Goal: Information Seeking & Learning: Learn about a topic

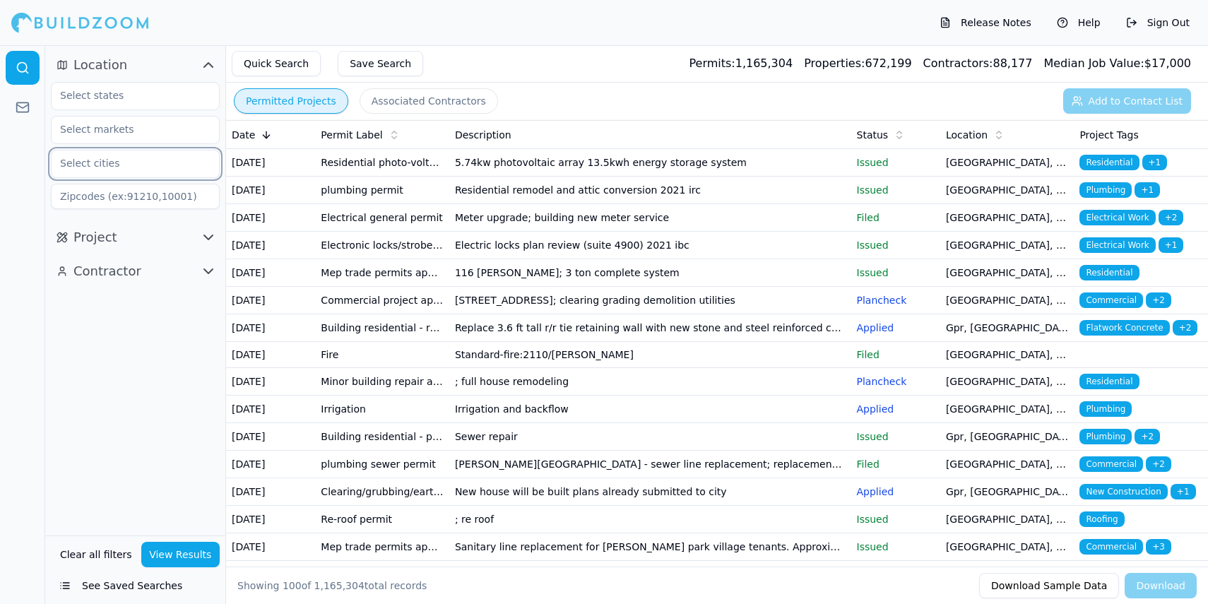
drag, startPoint x: 133, startPoint y: 167, endPoint x: 126, endPoint y: 172, distance: 8.6
click at [133, 167] on input "text" at bounding box center [127, 162] width 150 height 25
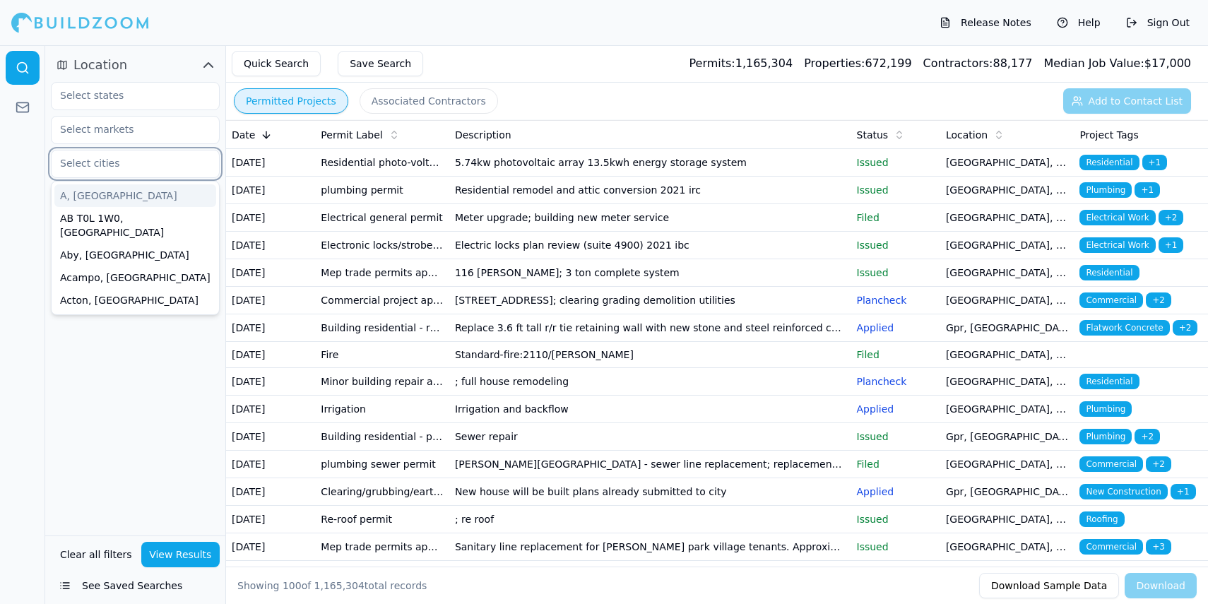
click at [110, 162] on input "text" at bounding box center [127, 162] width 150 height 25
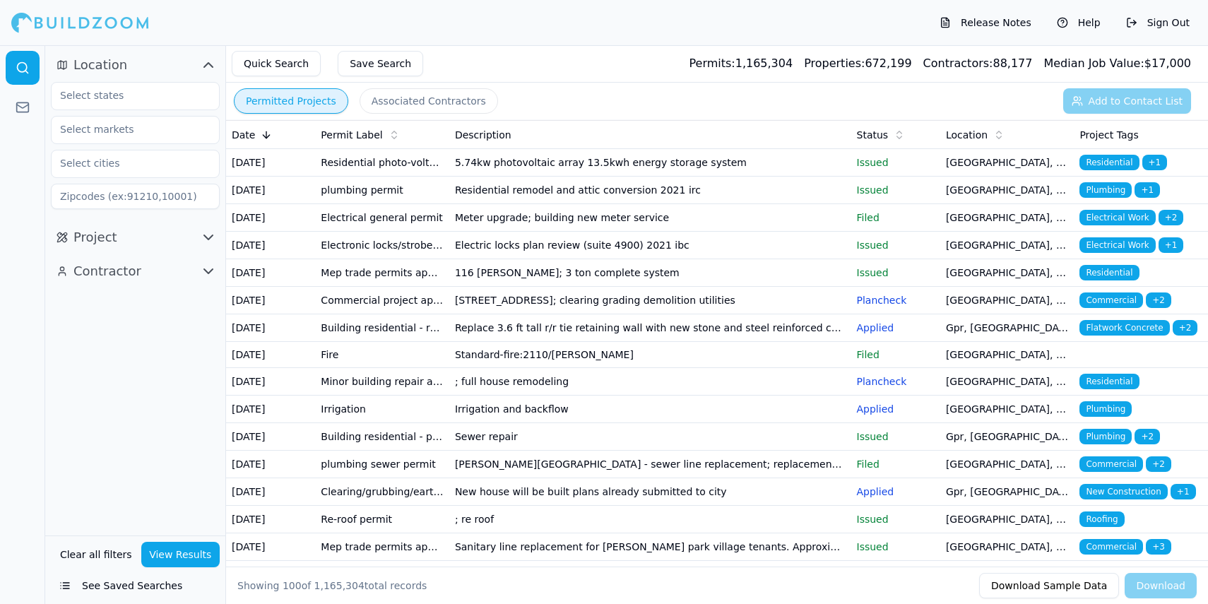
click at [117, 115] on div at bounding box center [135, 145] width 169 height 127
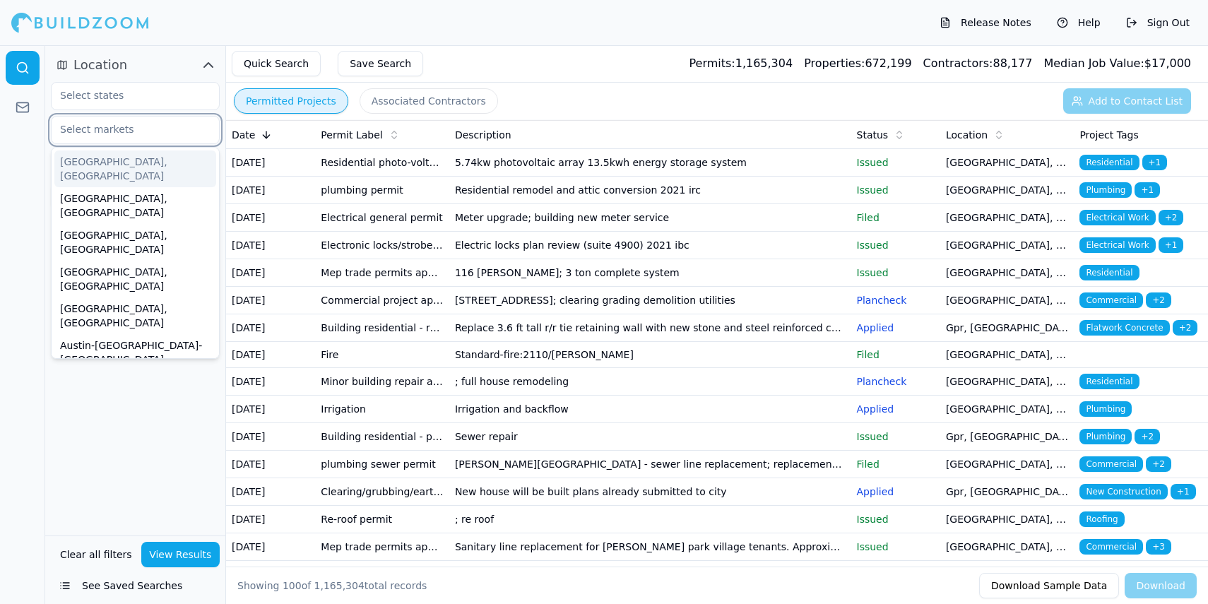
click at [116, 131] on input "text" at bounding box center [127, 129] width 150 height 25
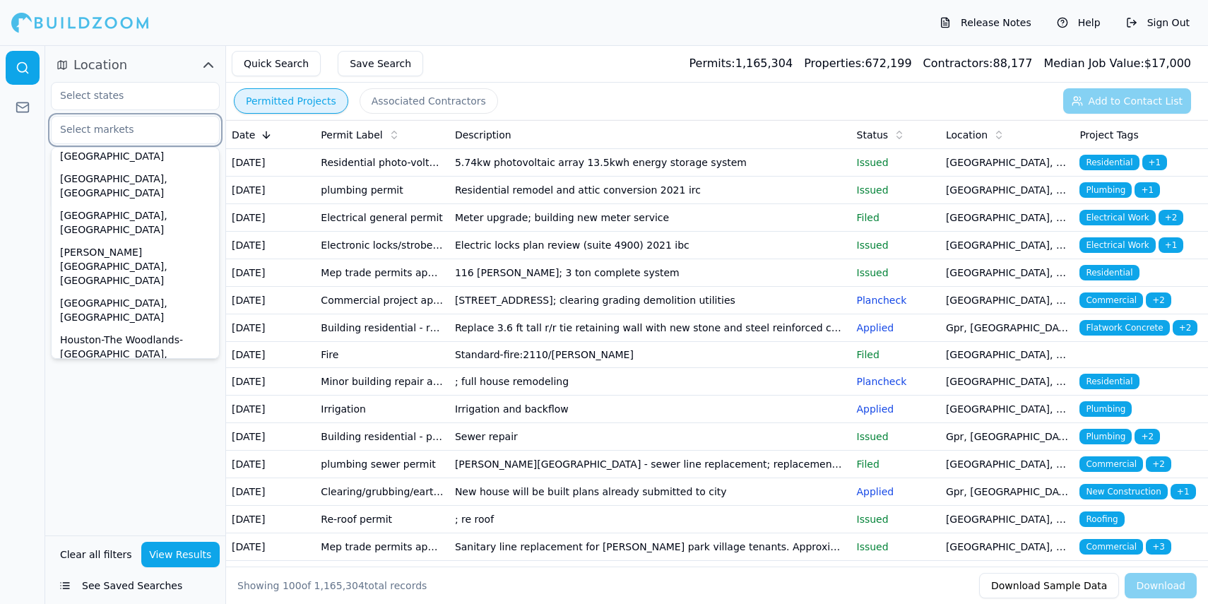
scroll to position [1256, 0]
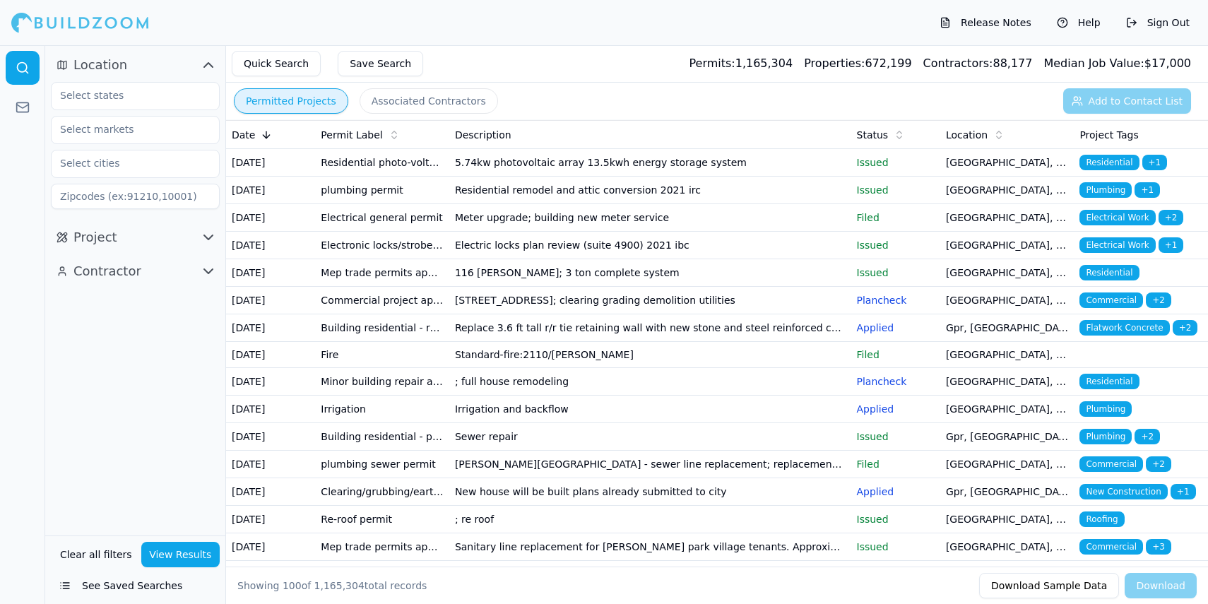
click at [114, 110] on div at bounding box center [135, 145] width 169 height 127
click at [114, 101] on input "text" at bounding box center [125, 95] width 147 height 25
click at [104, 100] on input "text" at bounding box center [125, 95] width 147 height 25
click at [102, 94] on input "text" at bounding box center [125, 95] width 147 height 25
click at [118, 92] on input "text" at bounding box center [125, 95] width 147 height 25
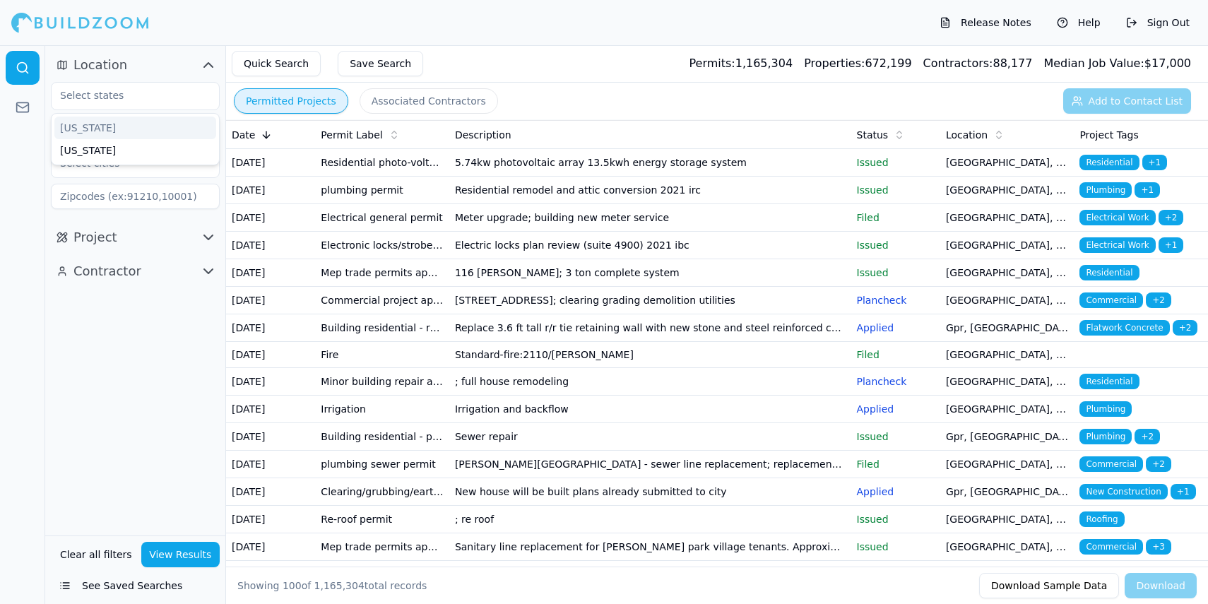
click at [129, 63] on button "Location" at bounding box center [135, 65] width 169 height 23
click at [101, 57] on span "Location" at bounding box center [100, 65] width 54 height 20
click at [101, 92] on input "text" at bounding box center [125, 95] width 147 height 25
type input "ca"
click at [93, 127] on div "[US_STATE]" at bounding box center [135, 128] width 162 height 23
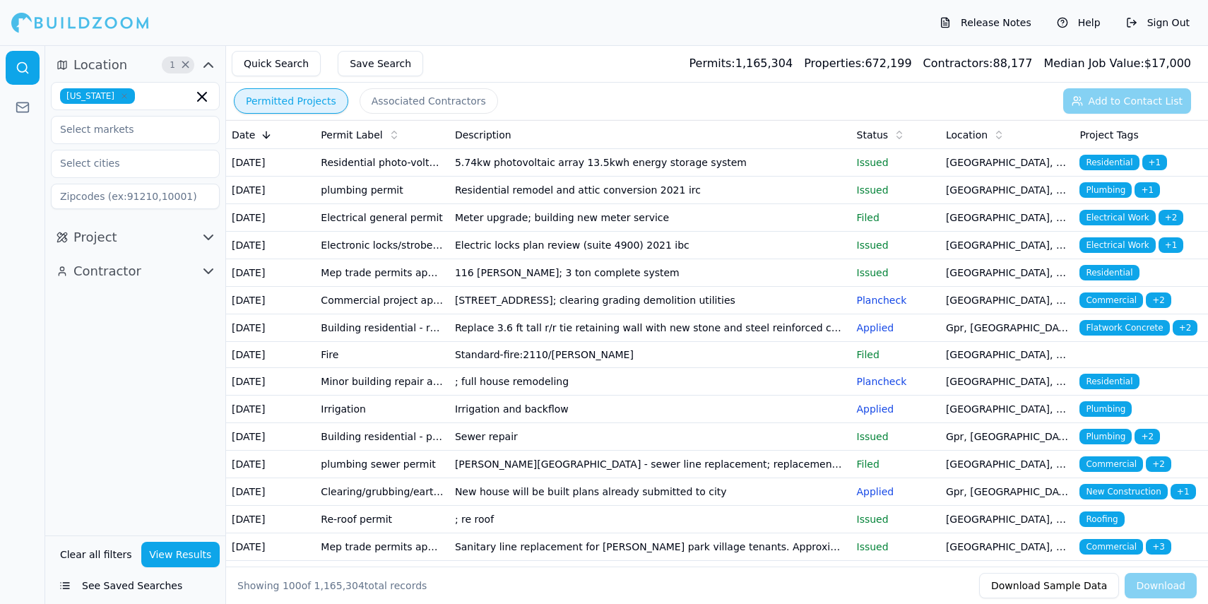
click at [59, 148] on div "[US_STATE]" at bounding box center [135, 145] width 169 height 127
click at [97, 135] on input "text" at bounding box center [127, 129] width 150 height 25
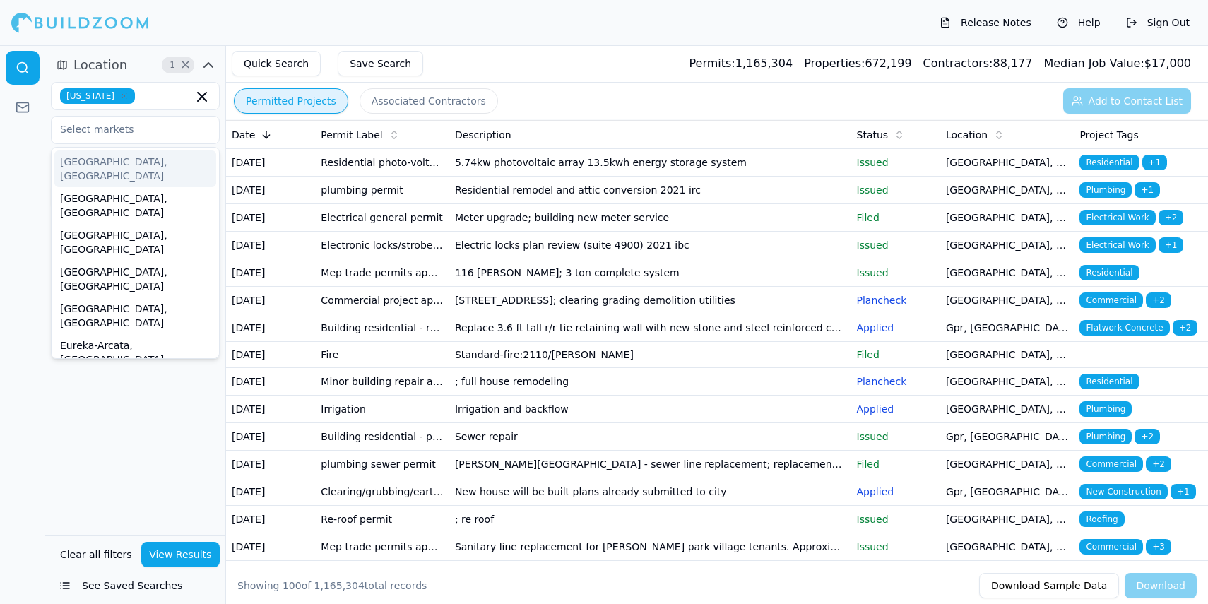
click at [49, 149] on div "Location 1 × [US_STATE] [GEOGRAPHIC_DATA], [GEOGRAPHIC_DATA] [GEOGRAPHIC_DATA],…" at bounding box center [135, 134] width 180 height 172
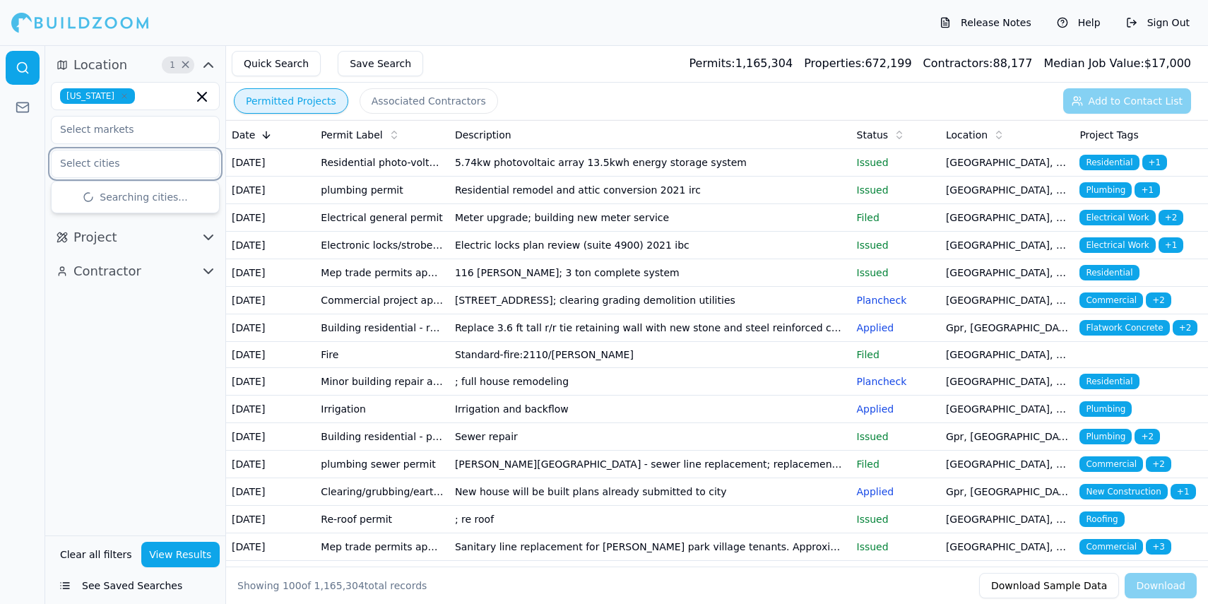
click at [129, 166] on input "text" at bounding box center [127, 162] width 150 height 25
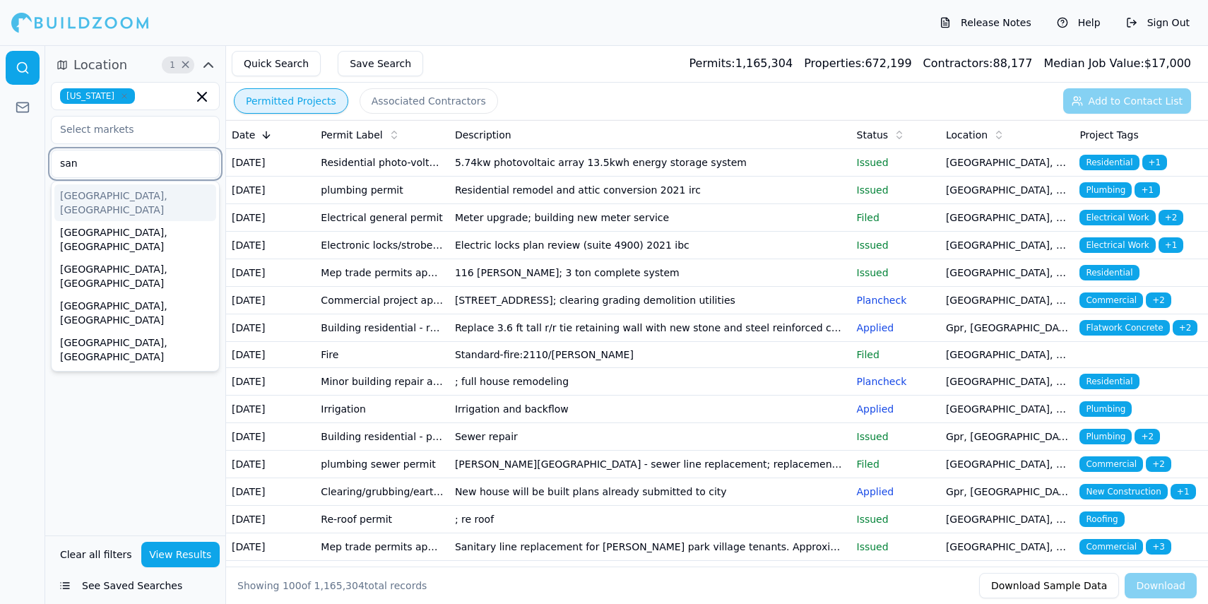
type input "san d"
click at [131, 201] on div "[GEOGRAPHIC_DATA], [GEOGRAPHIC_DATA]" at bounding box center [135, 202] width 162 height 37
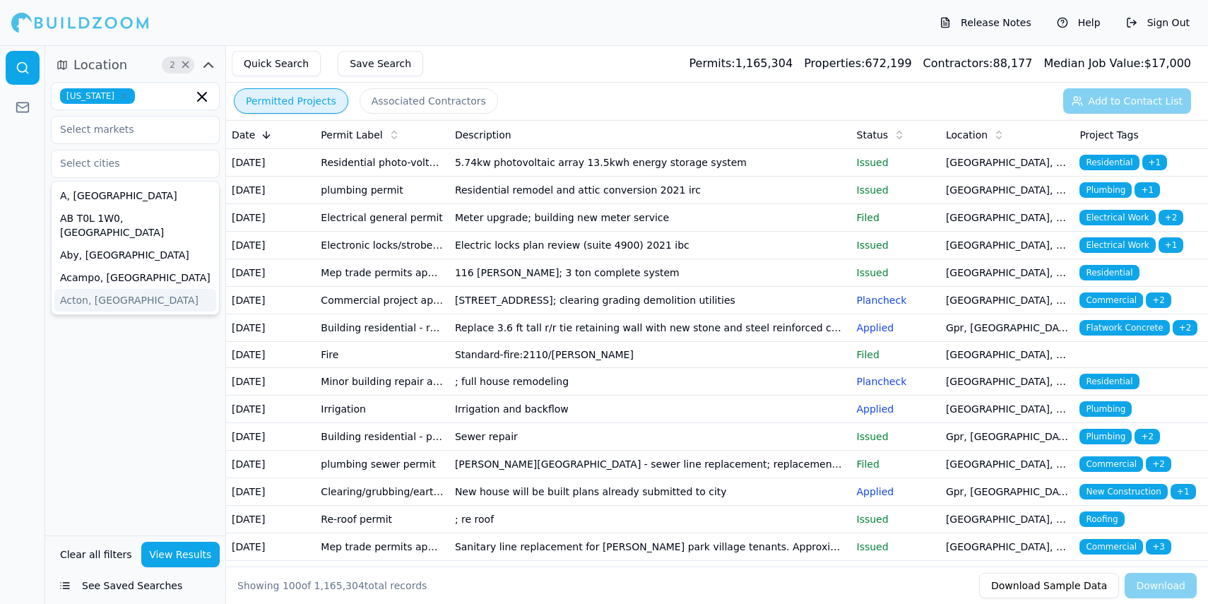
click at [144, 336] on div "Location 2 × [US_STATE][GEOGRAPHIC_DATA] [GEOGRAPHIC_DATA], [GEOGRAPHIC_DATA] A…" at bounding box center [135, 290] width 180 height 490
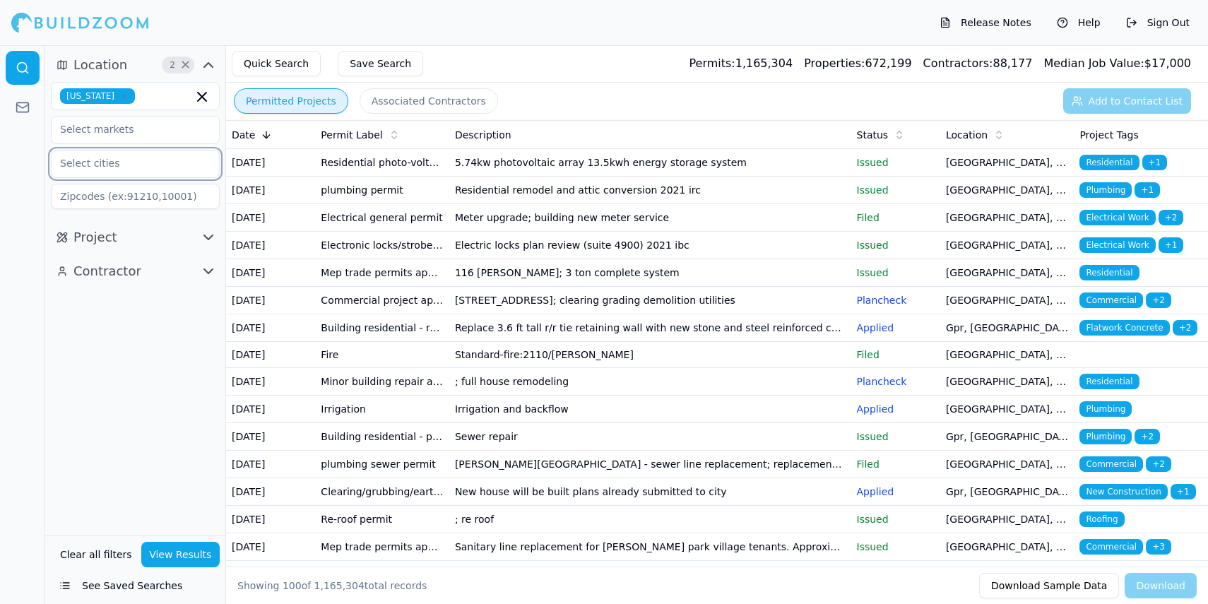
click at [138, 166] on input "text" at bounding box center [127, 162] width 150 height 25
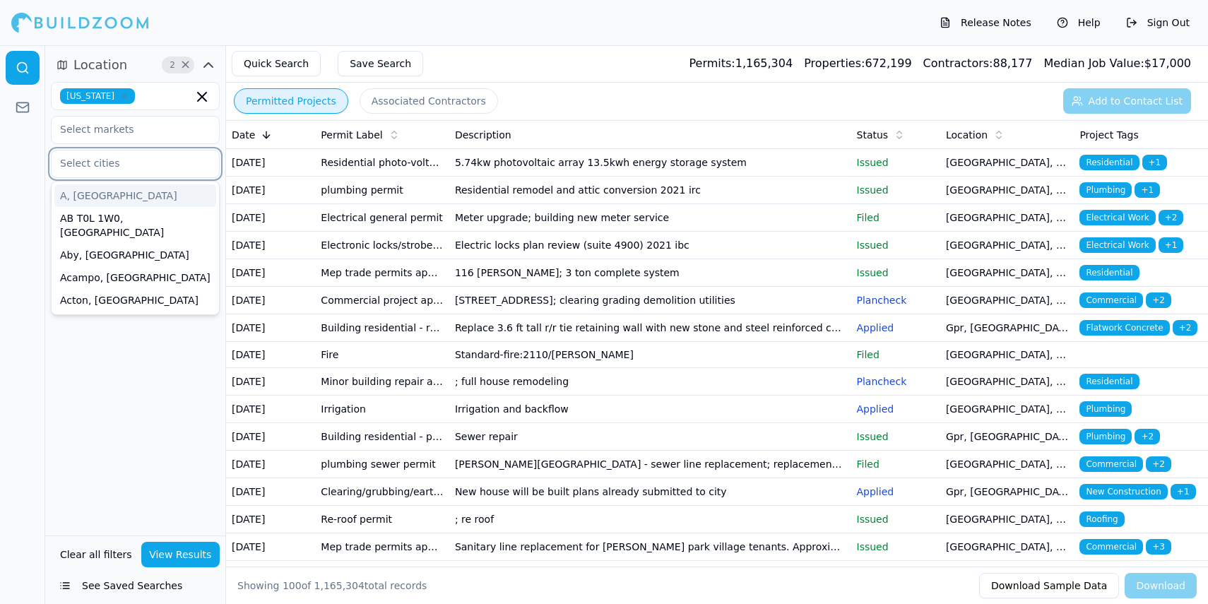
click at [120, 165] on input "text" at bounding box center [127, 162] width 150 height 25
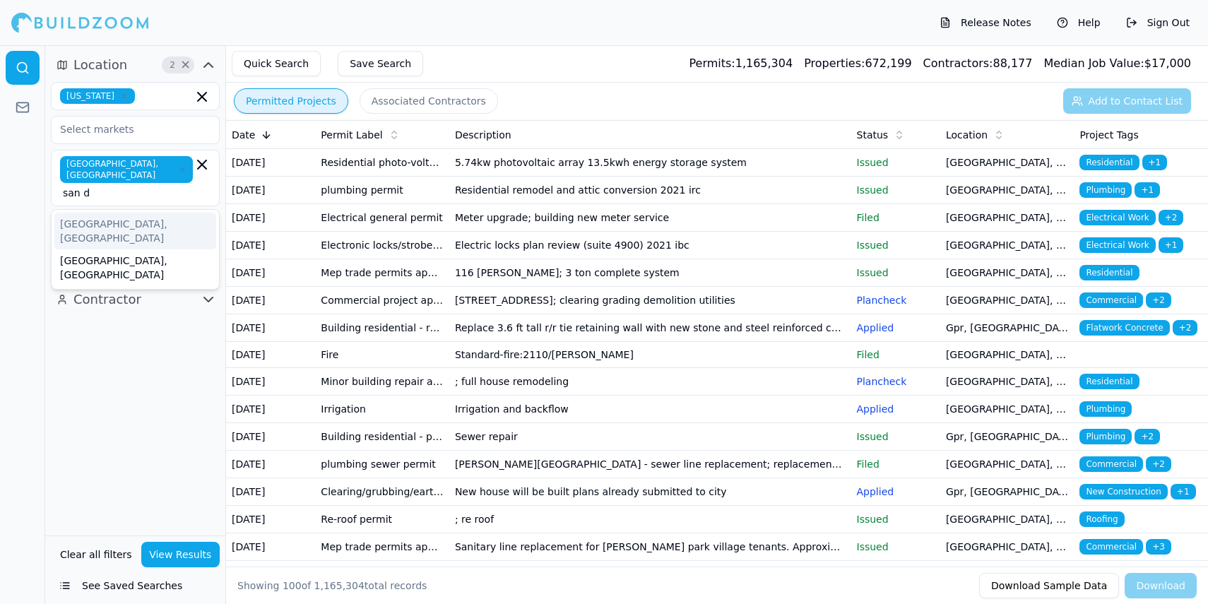
click at [211, 166] on div "[GEOGRAPHIC_DATA], [GEOGRAPHIC_DATA] [GEOGRAPHIC_DATA]" at bounding box center [135, 178] width 169 height 56
type input "s"
click at [162, 369] on div "Location 2 × [US_STATE] [GEOGRAPHIC_DATA], [GEOGRAPHIC_DATA] Project Contractor" at bounding box center [135, 290] width 180 height 490
click at [131, 254] on button "Project" at bounding box center [135, 265] width 169 height 23
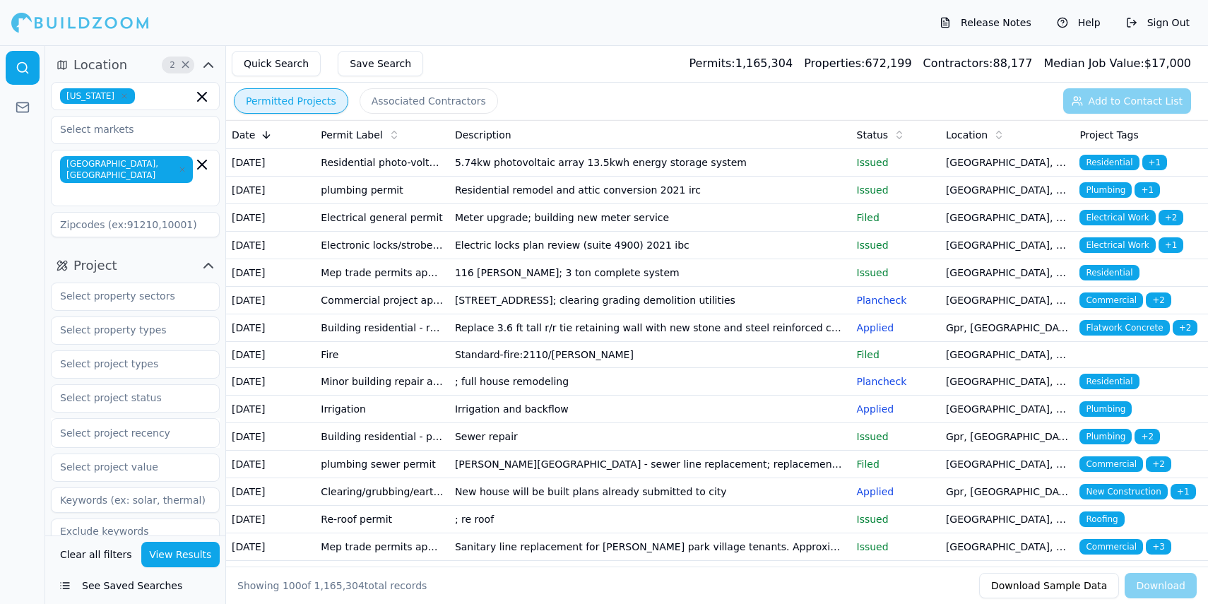
click at [159, 254] on button "Project" at bounding box center [135, 265] width 169 height 23
click at [170, 555] on button "View Results" at bounding box center [180, 554] width 79 height 25
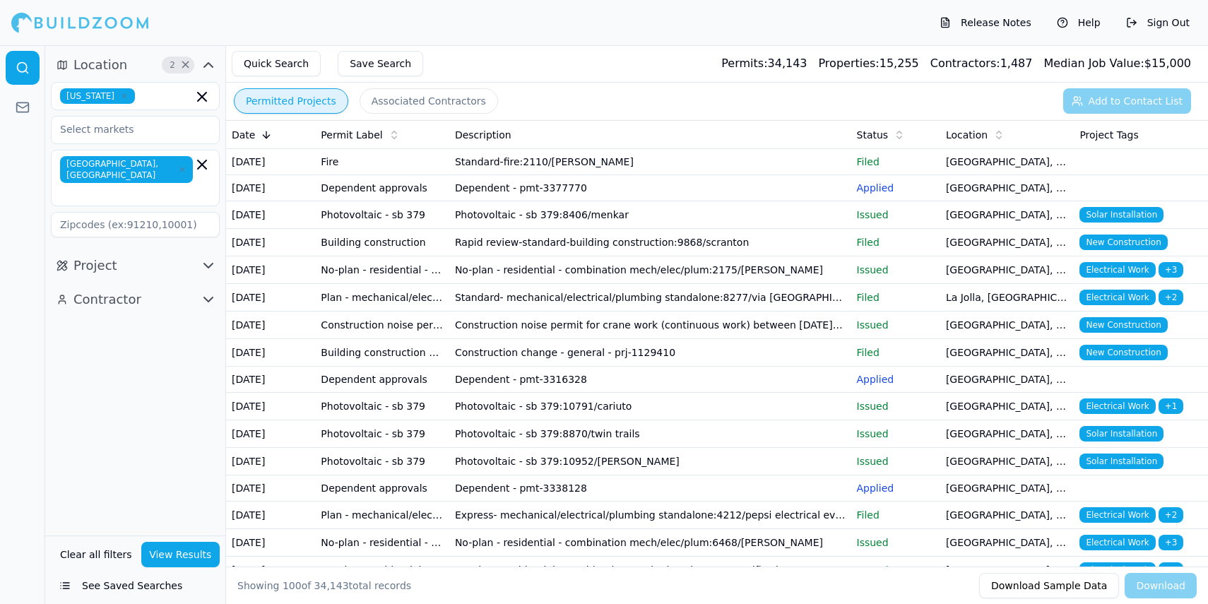
click at [145, 254] on button "Project" at bounding box center [135, 265] width 169 height 23
click at [143, 283] on input "text" at bounding box center [127, 295] width 150 height 25
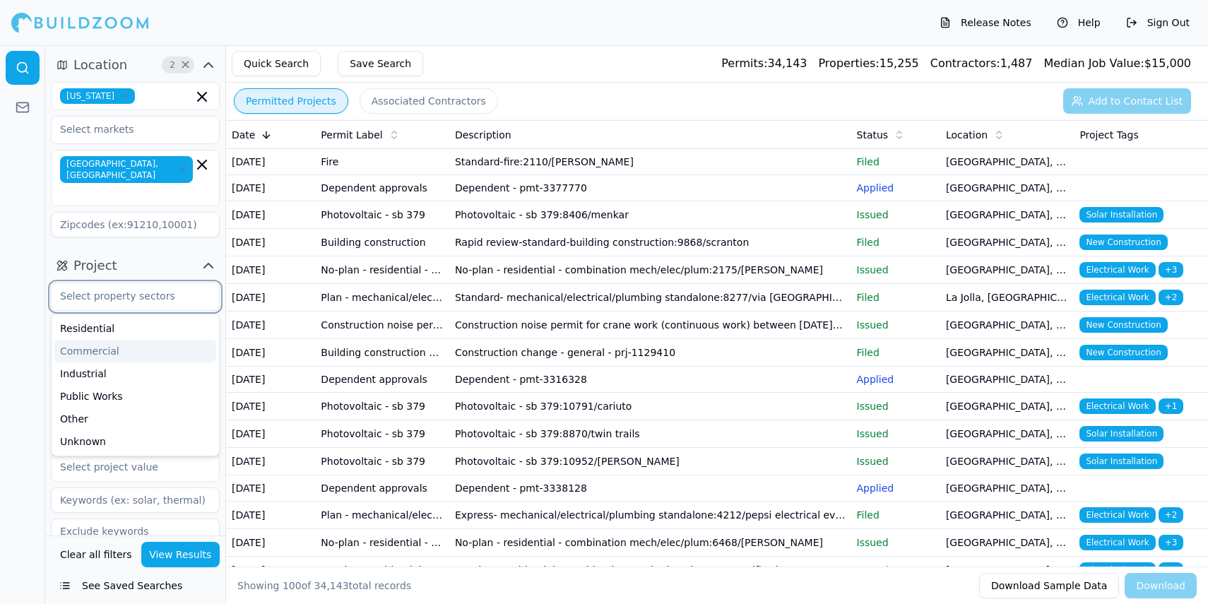
click at [118, 340] on div "Commercial" at bounding box center [135, 351] width 162 height 23
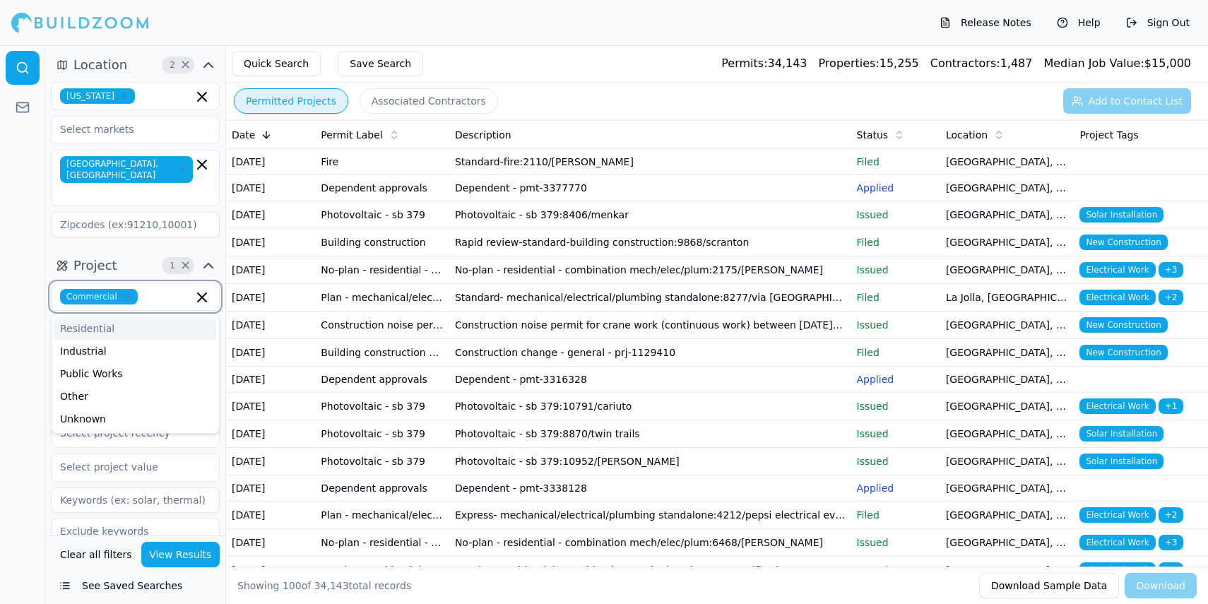
click at [148, 289] on input "text" at bounding box center [167, 297] width 49 height 16
click at [52, 249] on div "Project 1 × Commercial Select project recency" at bounding box center [135, 402] width 180 height 307
click at [187, 547] on button "View Results" at bounding box center [180, 554] width 79 height 25
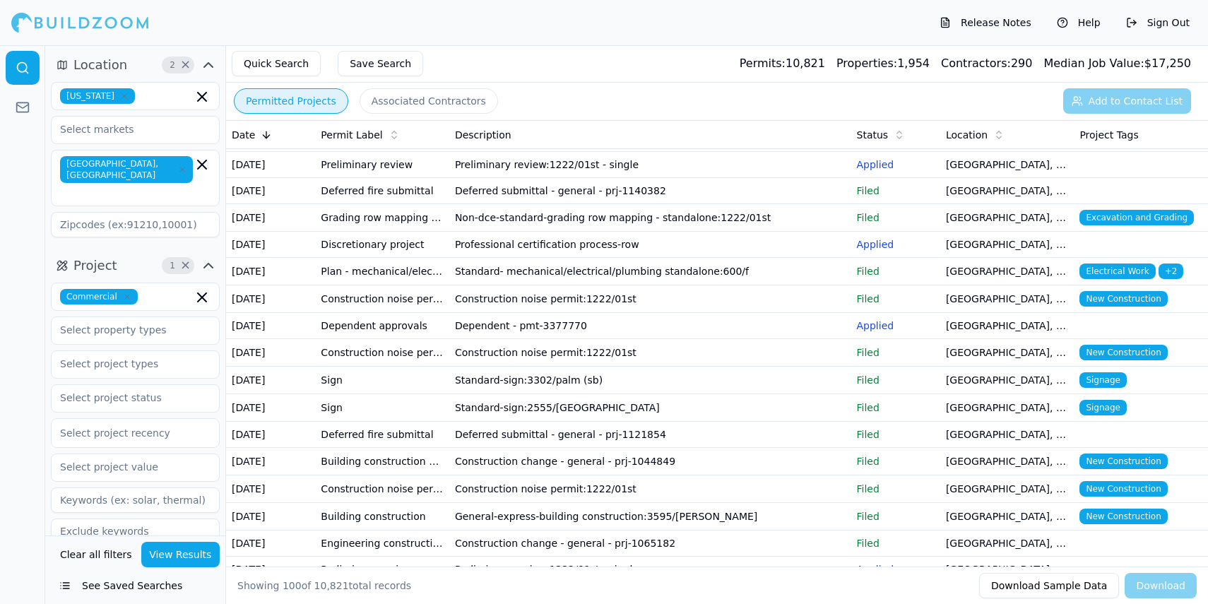
scroll to position [83, 0]
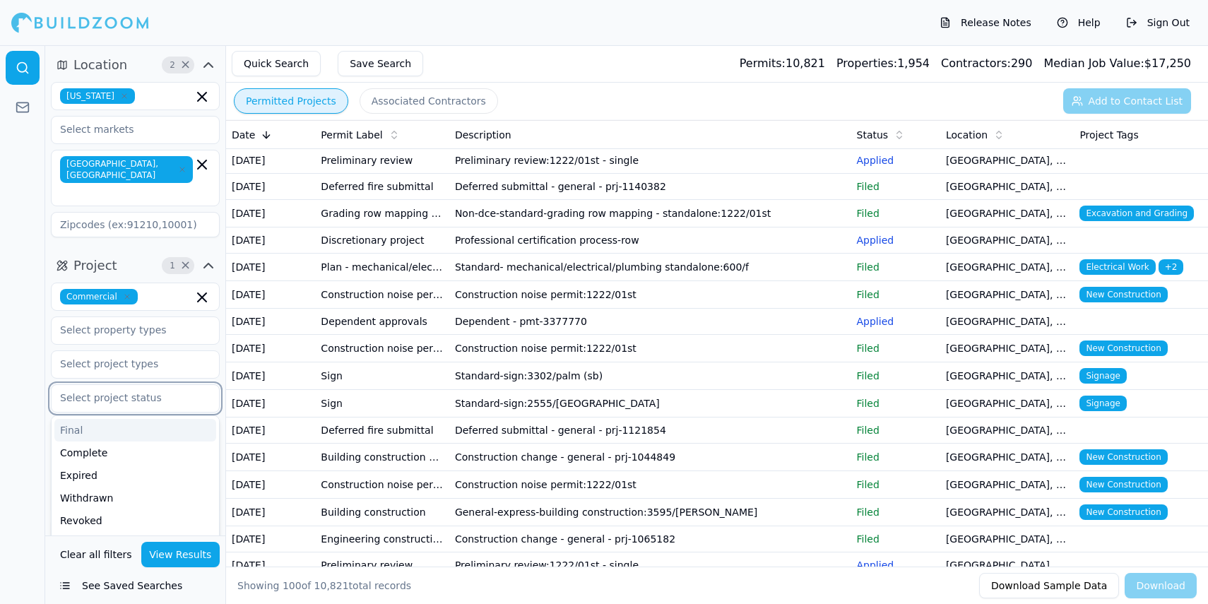
click at [119, 385] on input "text" at bounding box center [127, 397] width 150 height 25
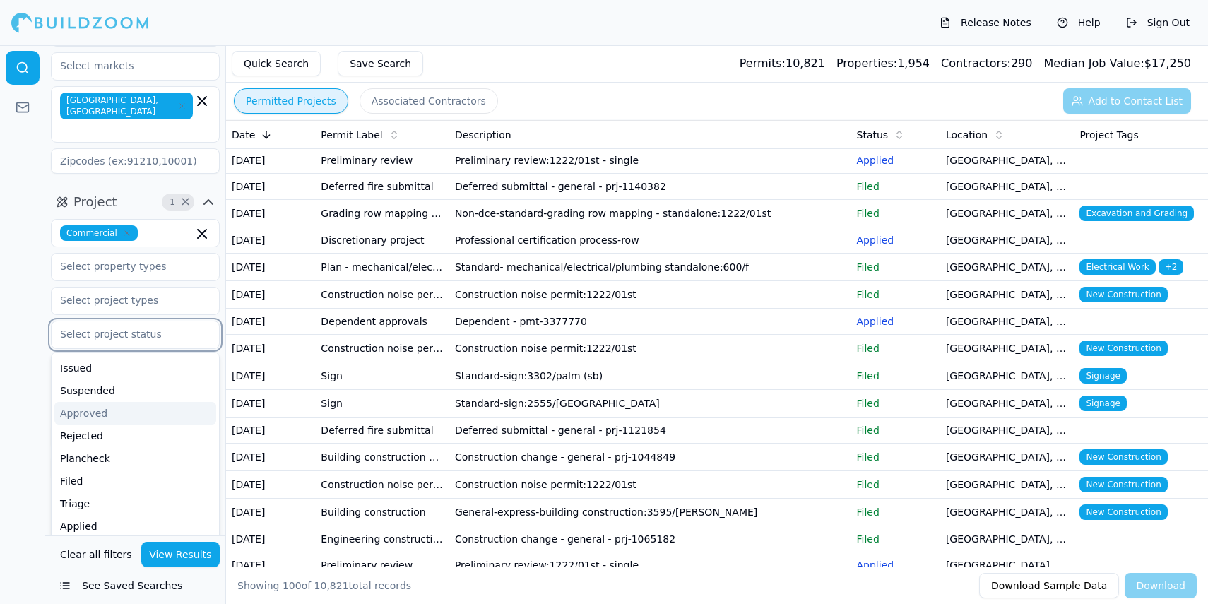
click at [105, 402] on div "Approved" at bounding box center [135, 413] width 162 height 23
click at [174, 548] on button "View Results" at bounding box center [180, 554] width 79 height 25
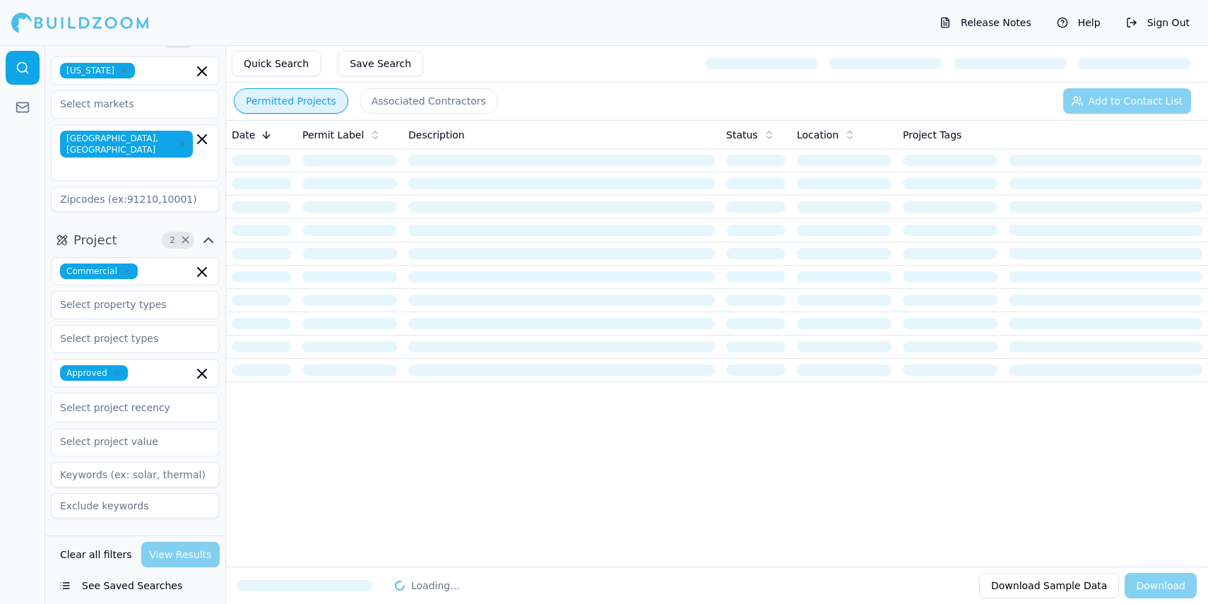
scroll to position [0, 0]
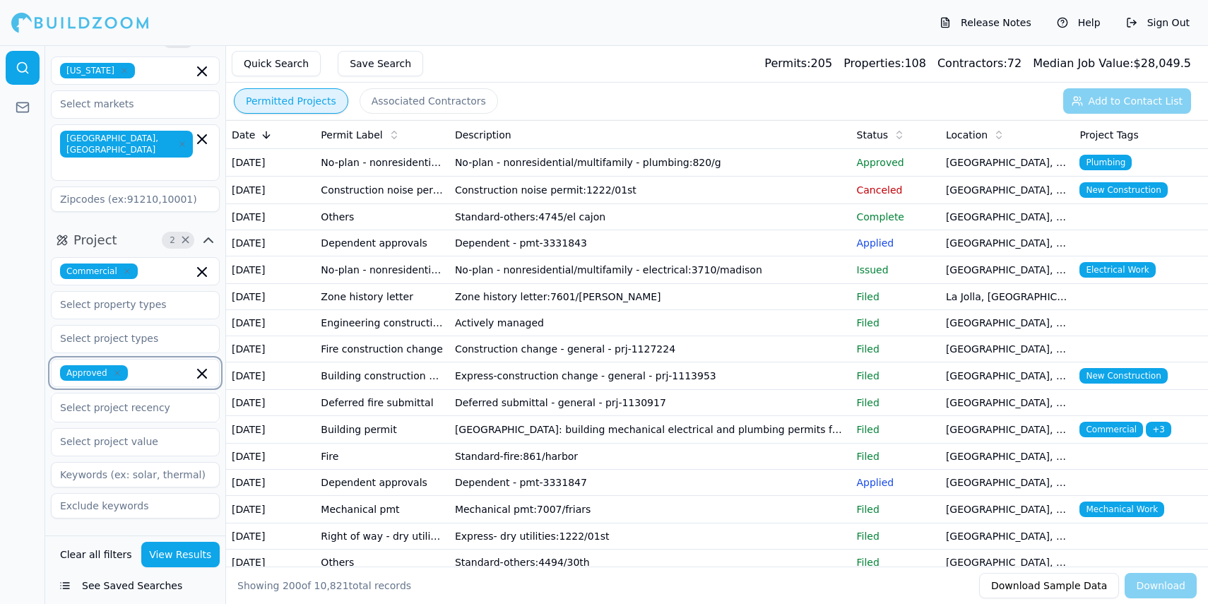
click at [201, 365] on icon "button" at bounding box center [202, 373] width 17 height 17
click at [206, 263] on icon "button" at bounding box center [202, 271] width 17 height 17
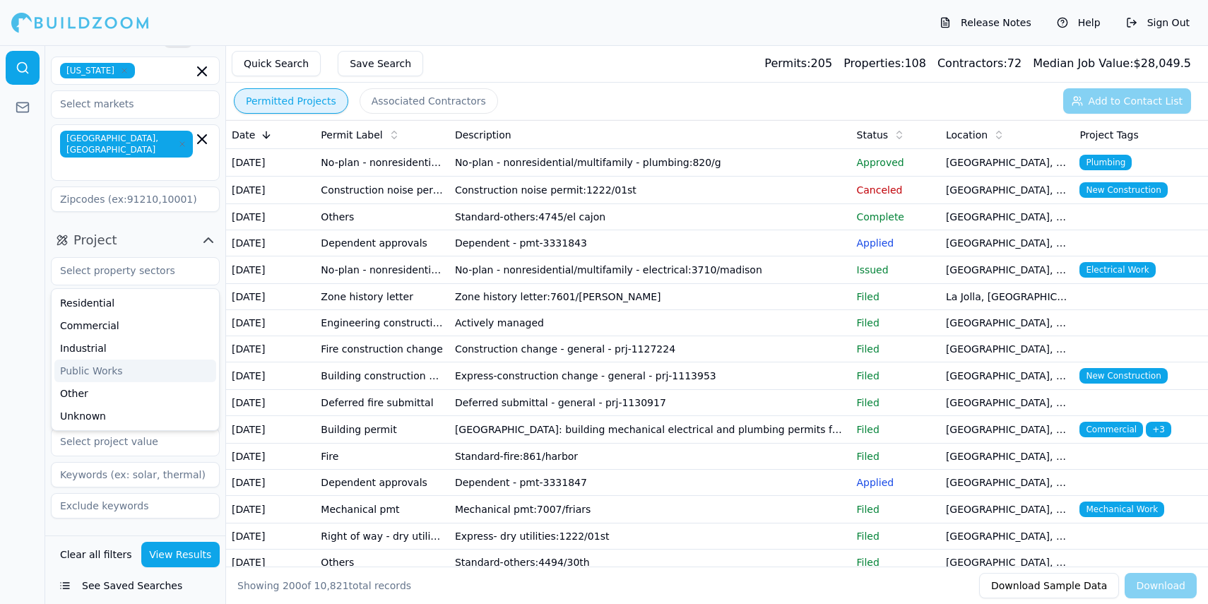
click at [65, 189] on div "Location 2 × [US_STATE] [GEOGRAPHIC_DATA], [GEOGRAPHIC_DATA]" at bounding box center [135, 123] width 180 height 201
click at [126, 326] on input "text" at bounding box center [127, 338] width 150 height 25
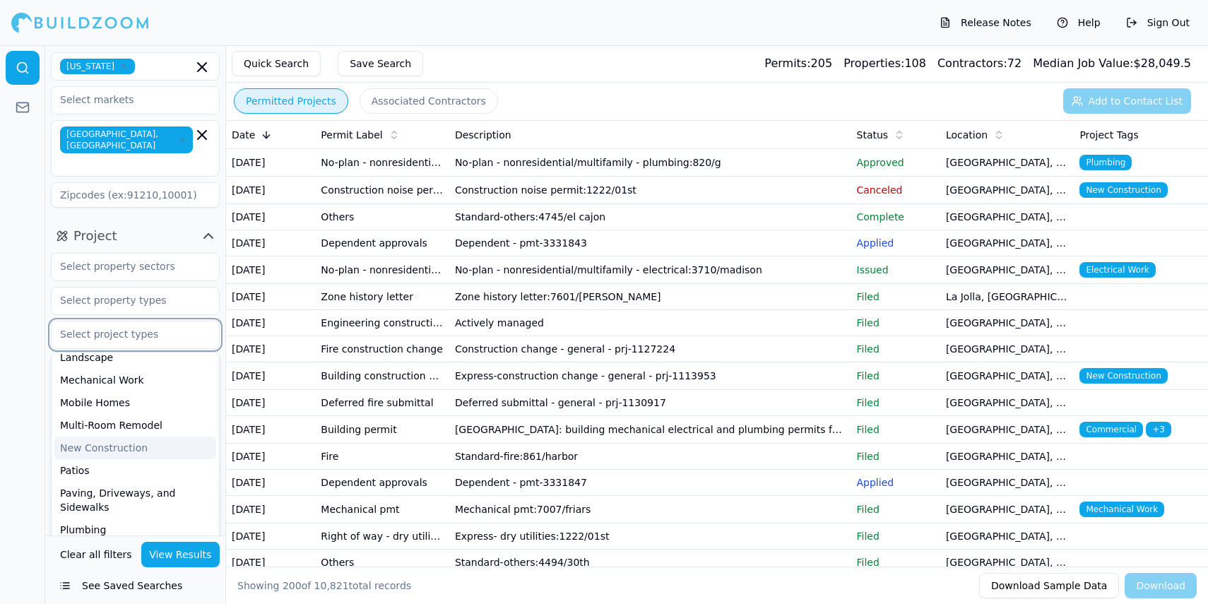
scroll to position [369, 0]
click at [93, 439] on div "New Construction" at bounding box center [135, 450] width 162 height 23
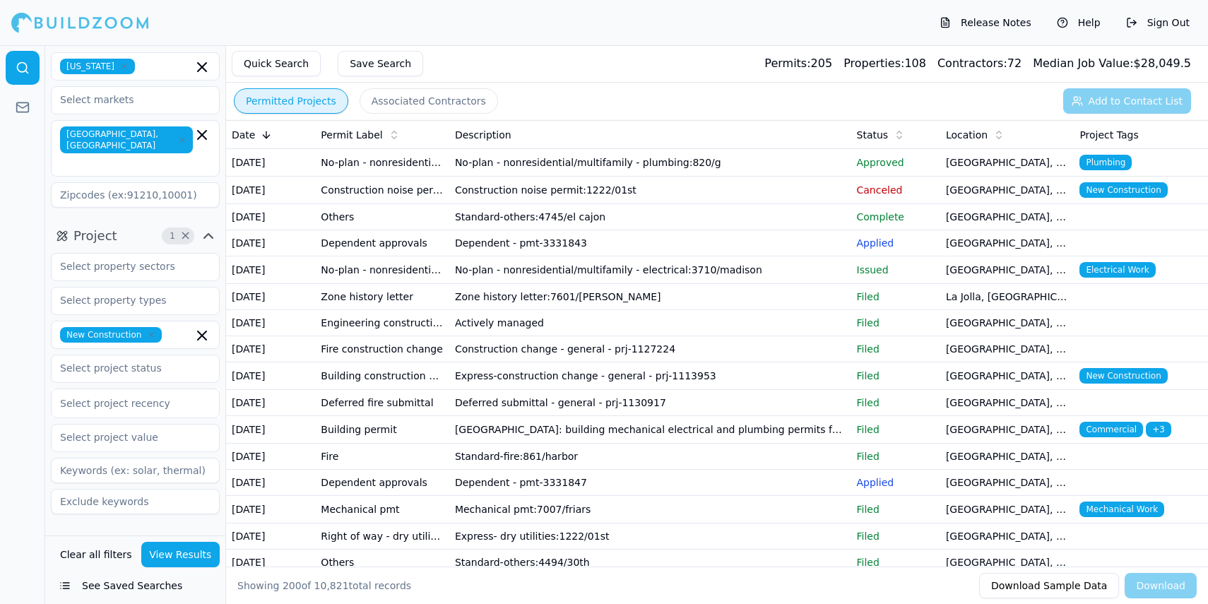
scroll to position [25, 0]
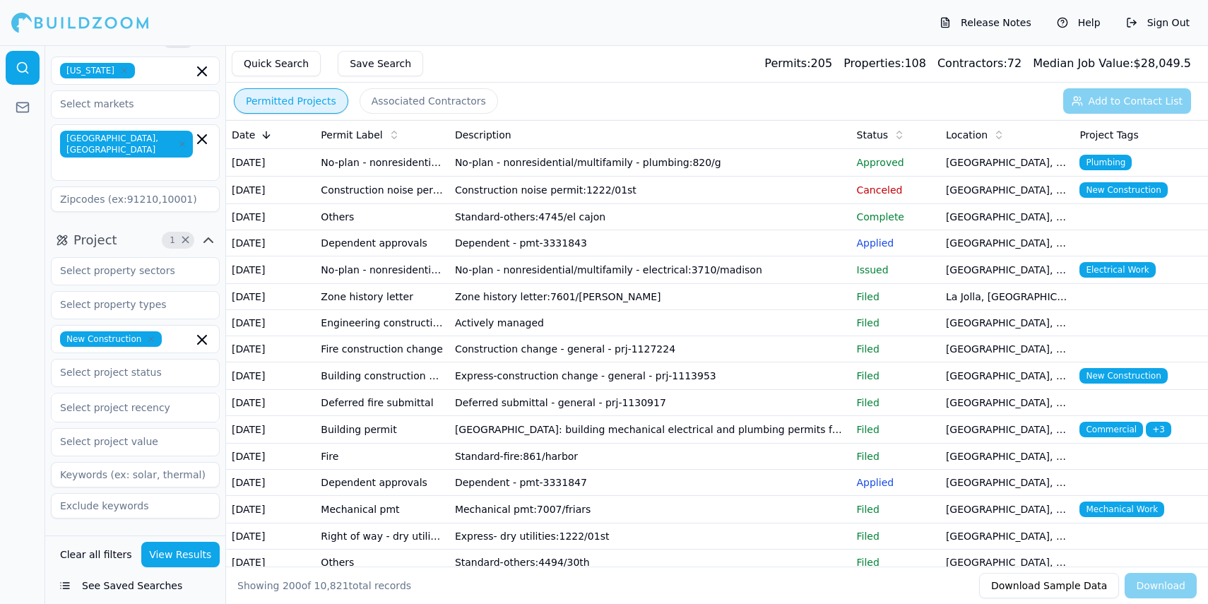
click at [166, 554] on button "View Results" at bounding box center [180, 554] width 79 height 25
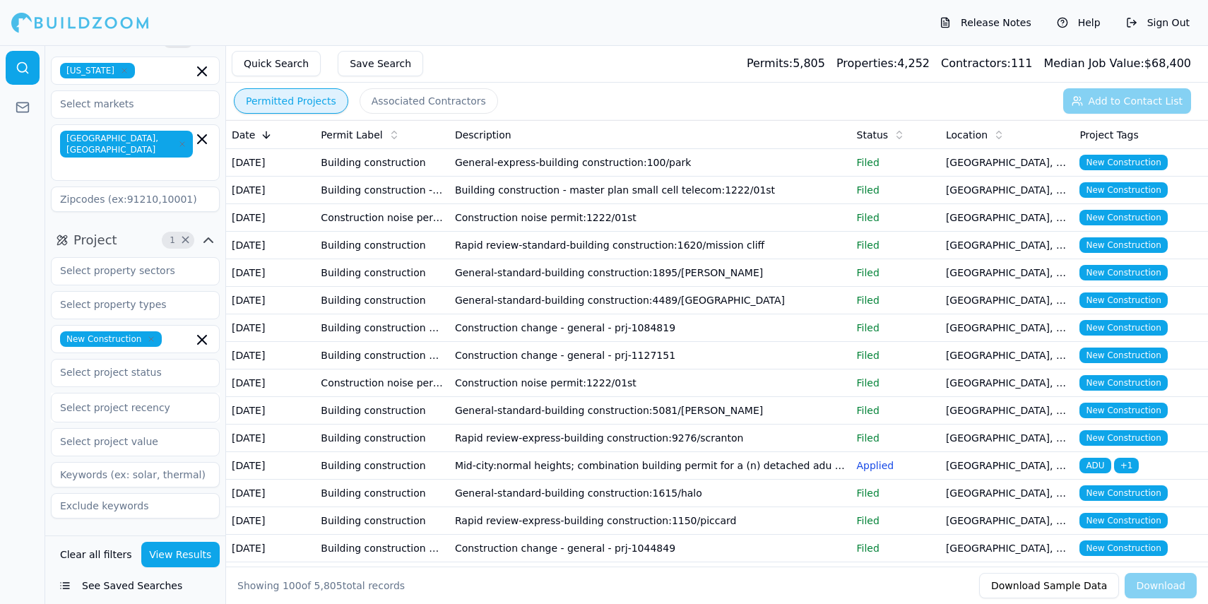
click at [384, 204] on td "Building construction - master plan small cell telecom" at bounding box center [382, 191] width 134 height 28
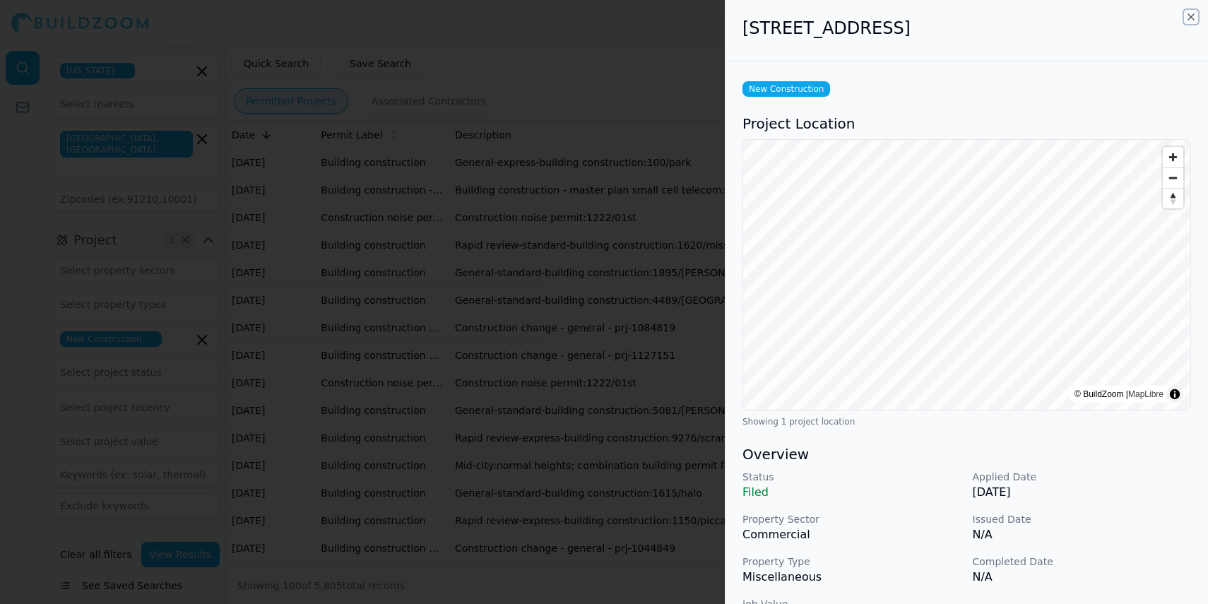
click at [1191, 18] on icon "button" at bounding box center [1190, 16] width 11 height 11
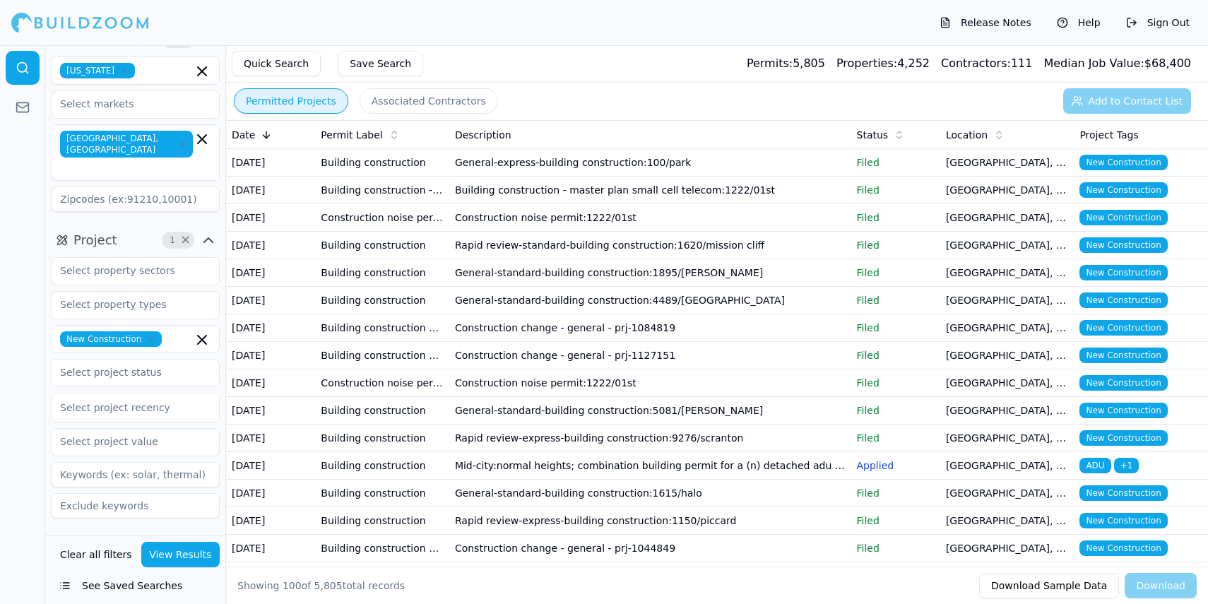
click at [579, 259] on td "Rapid review-standard-building construction:1620/mission cliff" at bounding box center [650, 246] width 402 height 28
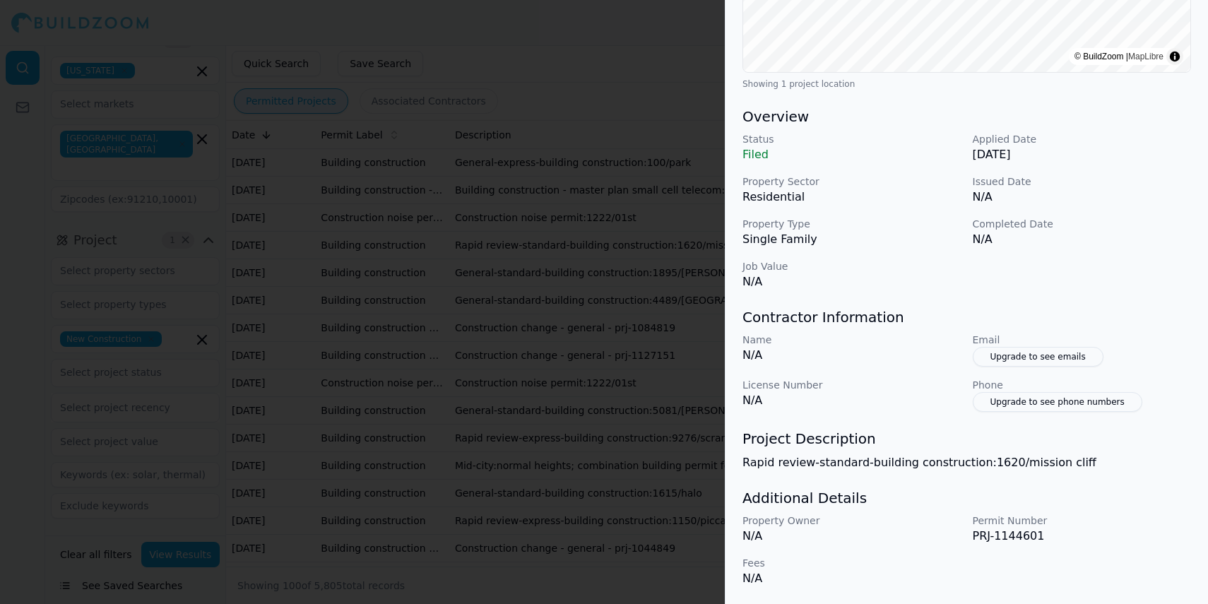
scroll to position [0, 0]
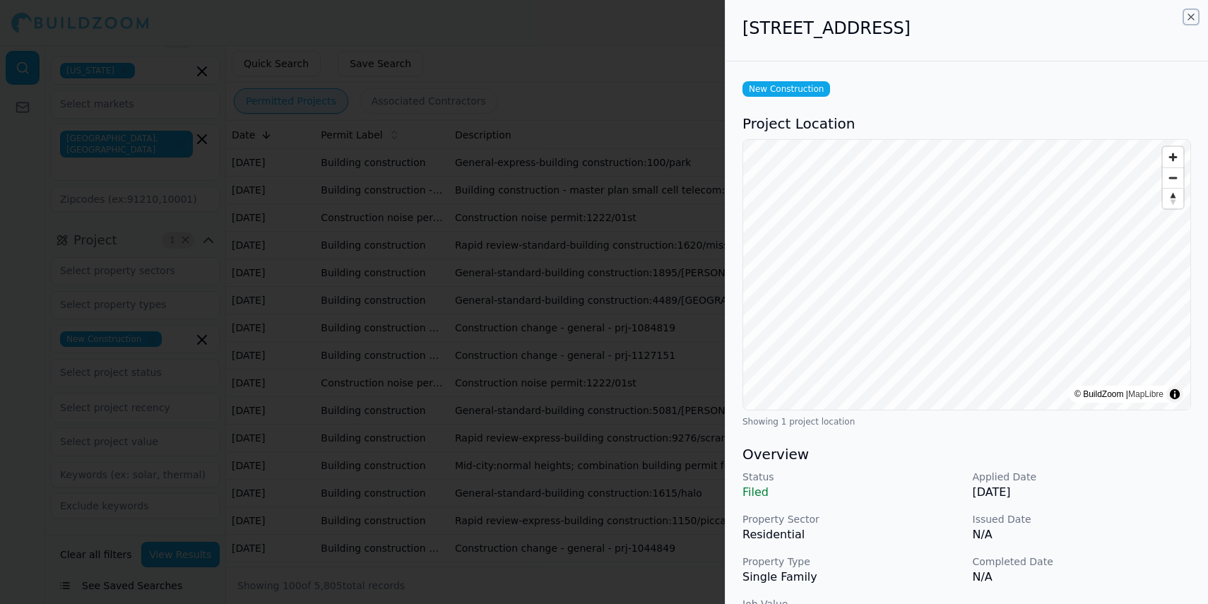
click at [1189, 13] on icon "button" at bounding box center [1190, 16] width 11 height 11
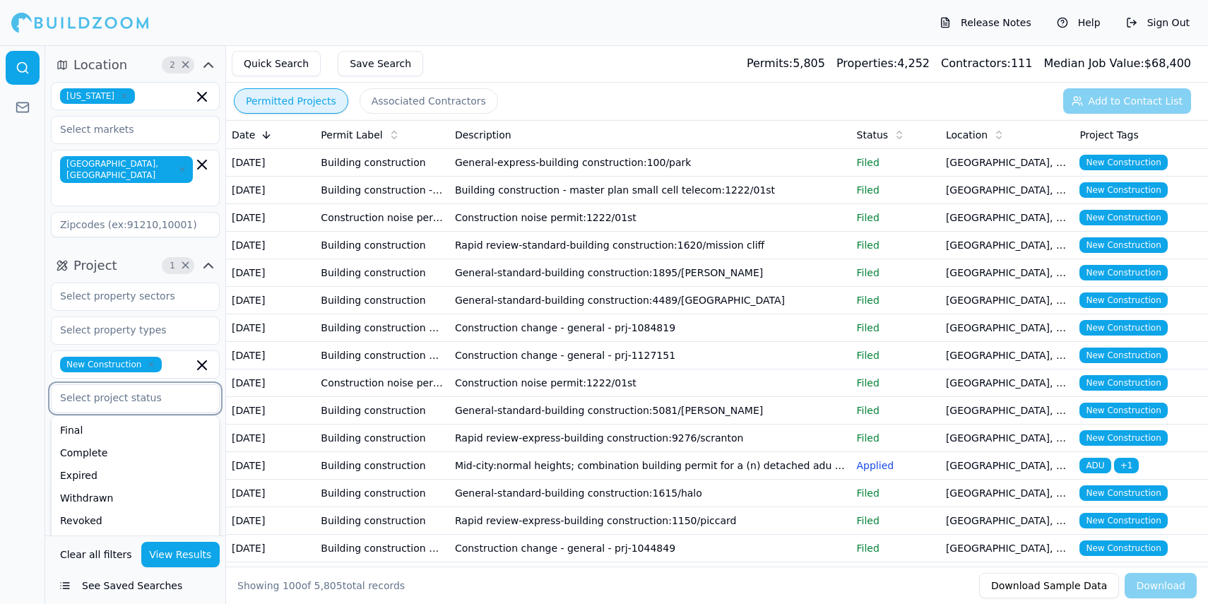
click at [124, 385] on input "text" at bounding box center [127, 397] width 150 height 25
click at [184, 385] on input "text" at bounding box center [127, 397] width 150 height 25
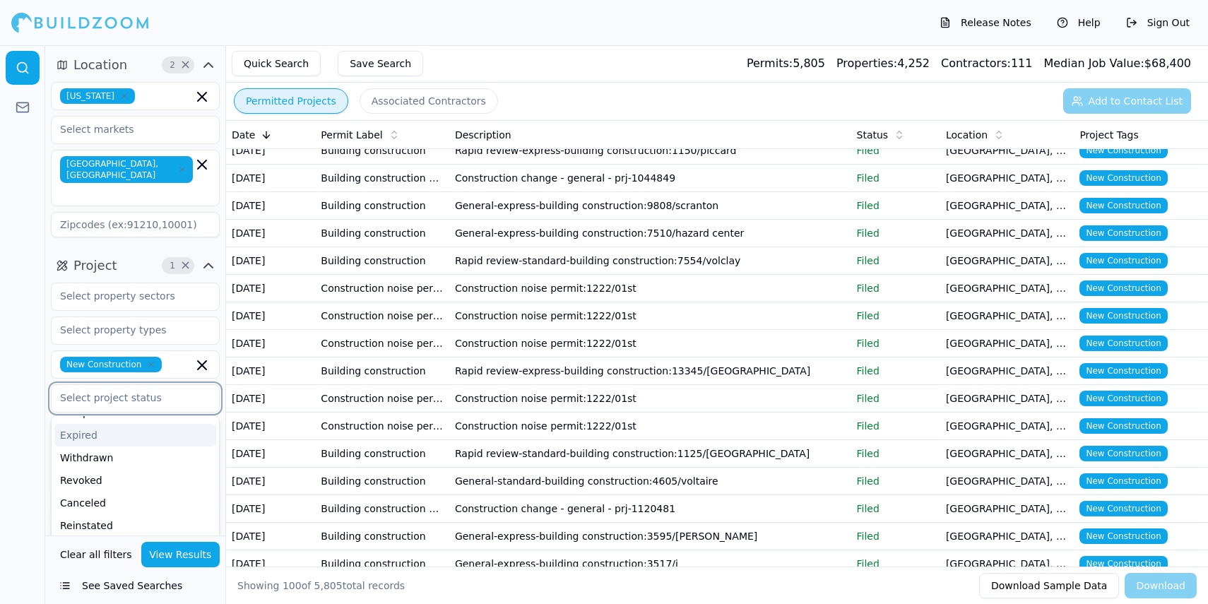
scroll to position [371, 0]
click at [107, 385] on input "text" at bounding box center [127, 397] width 150 height 25
click at [49, 329] on div "Project 1 × New Construction Final Complete Expired Withdrawn Revoked Canceled …" at bounding box center [135, 402] width 180 height 307
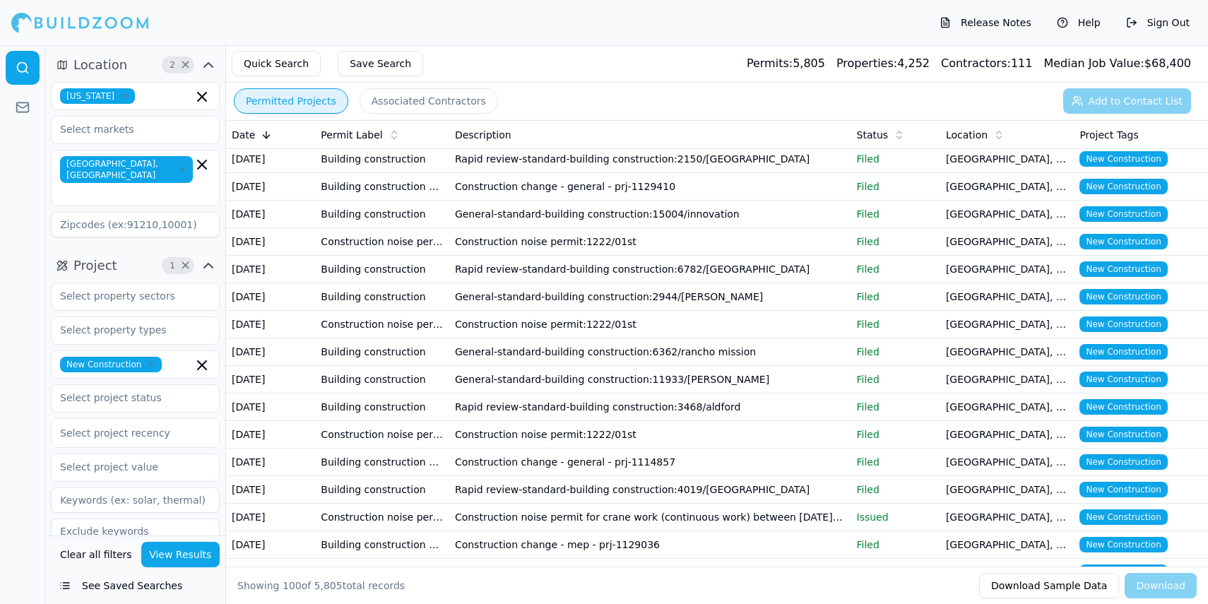
scroll to position [804, 0]
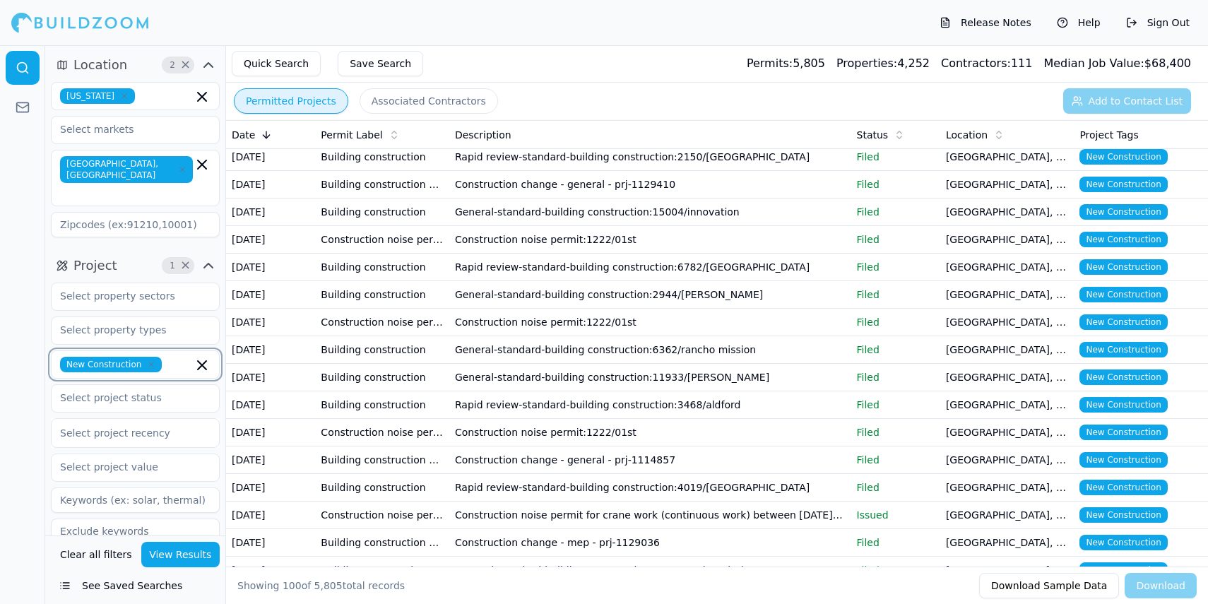
click at [173, 357] on input "text" at bounding box center [179, 365] width 25 height 16
click at [119, 430] on div "Commercial Renovation" at bounding box center [135, 441] width 162 height 23
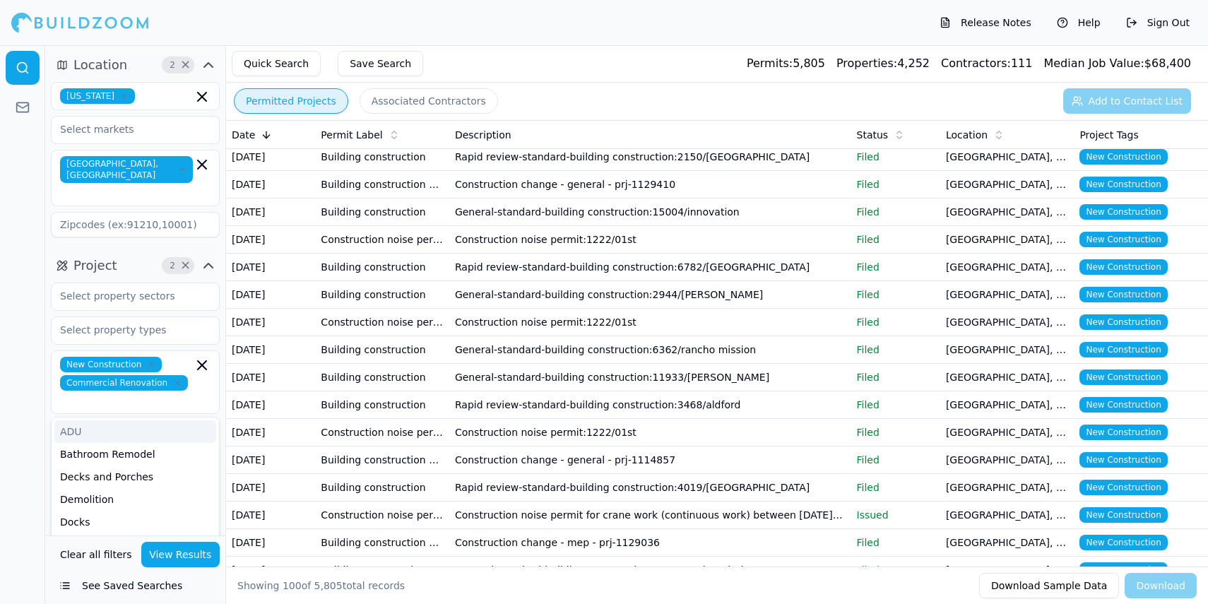
click at [196, 357] on div "New Construction Commercial Renovation" at bounding box center [135, 382] width 150 height 51
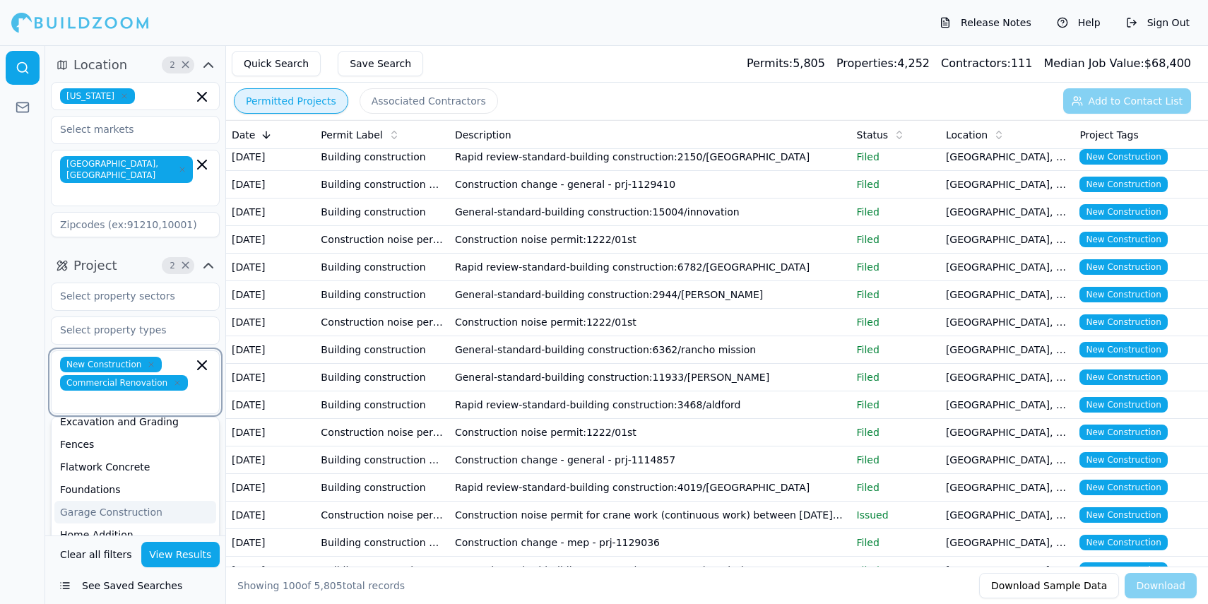
scroll to position [315, 0]
click at [108, 512] on div "Multi-Room Remodel" at bounding box center [135, 523] width 162 height 23
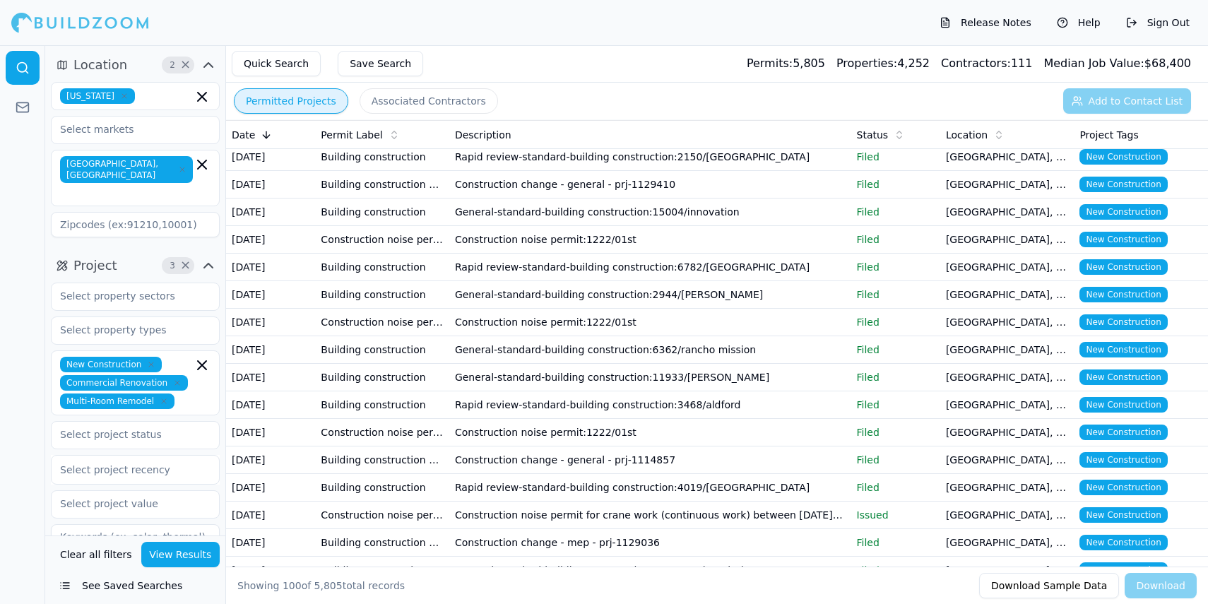
click at [44, 399] on div at bounding box center [22, 324] width 45 height 559
click at [111, 422] on input "text" at bounding box center [127, 434] width 150 height 25
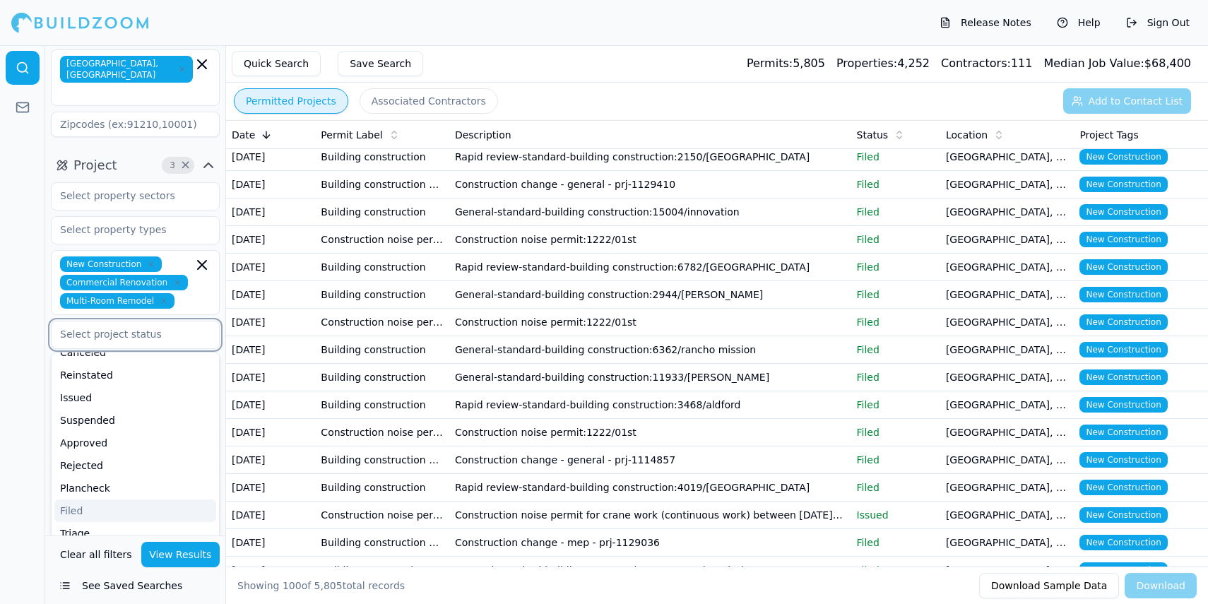
scroll to position [157, 0]
click at [82, 515] on div "Applied" at bounding box center [135, 526] width 162 height 23
click at [109, 333] on icon "button" at bounding box center [108, 335] width 4 height 4
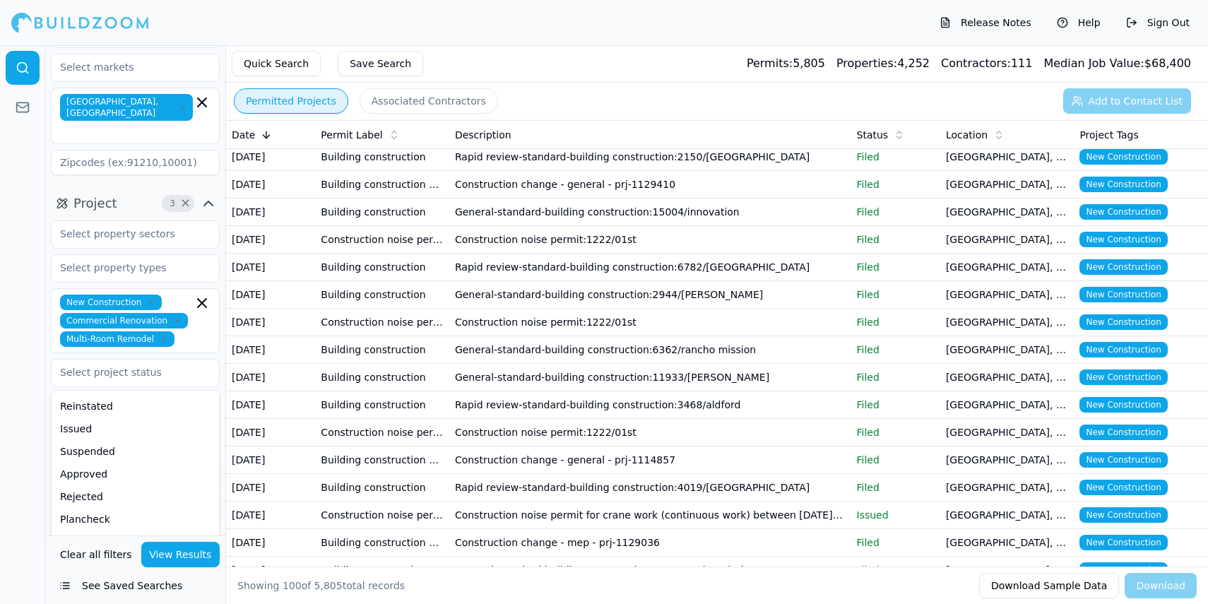
click at [167, 561] on button "View Results" at bounding box center [180, 554] width 79 height 25
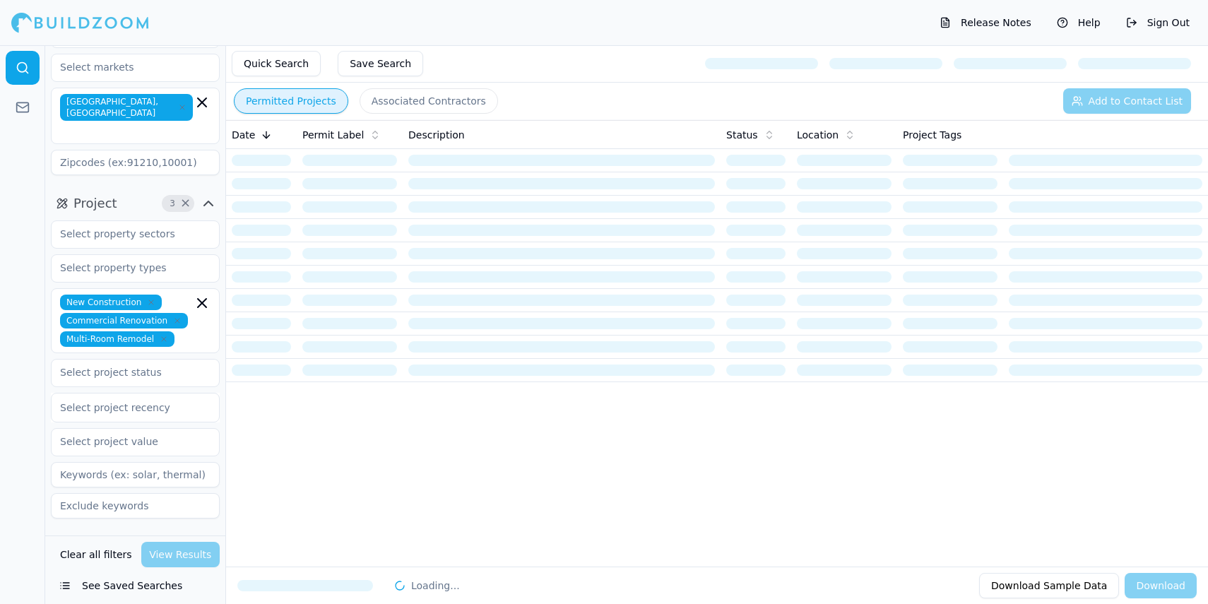
scroll to position [0, 0]
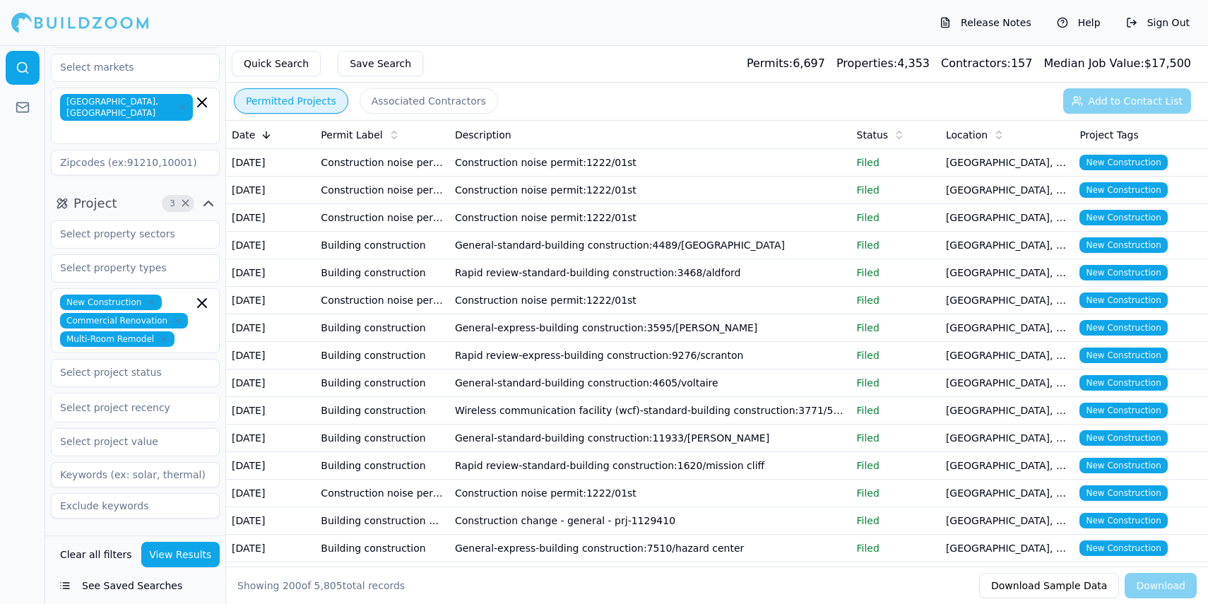
click at [562, 259] on td "General-standard-building construction:4489/[GEOGRAPHIC_DATA]" at bounding box center [650, 246] width 402 height 28
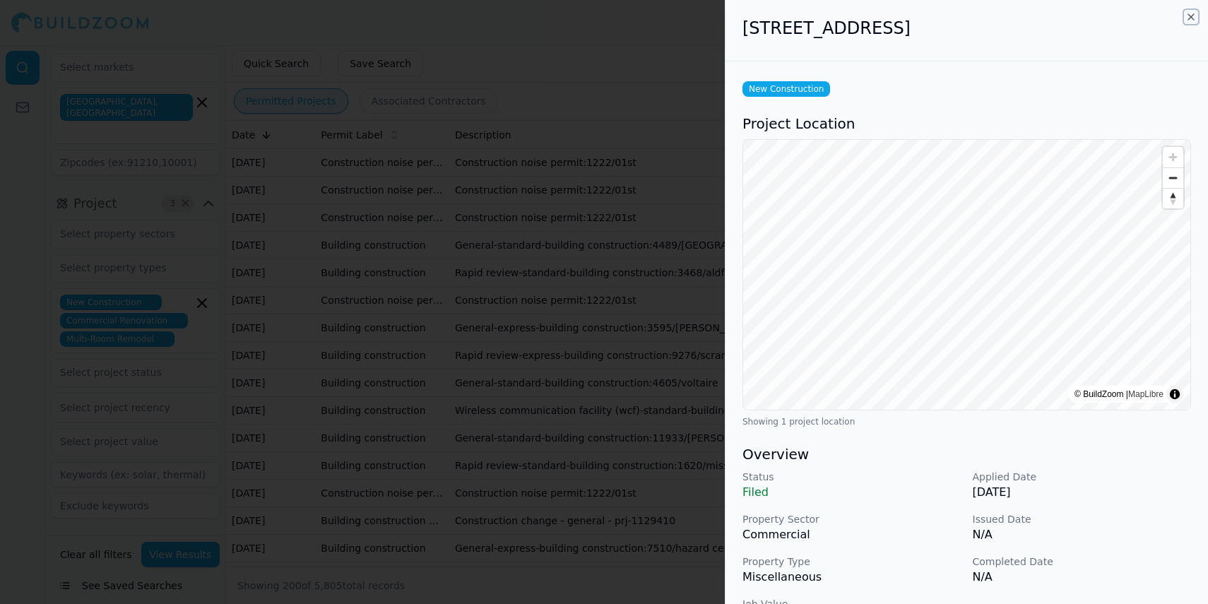
click at [1186, 21] on icon "button" at bounding box center [1190, 16] width 11 height 11
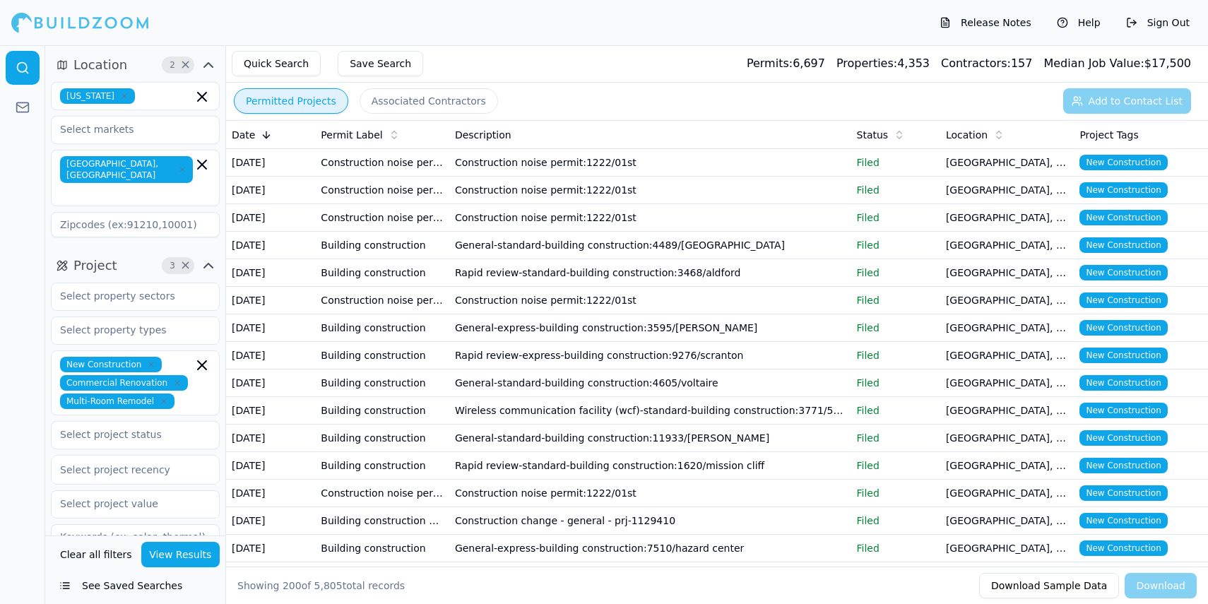
click at [434, 106] on button "Associated Contractors" at bounding box center [428, 100] width 138 height 25
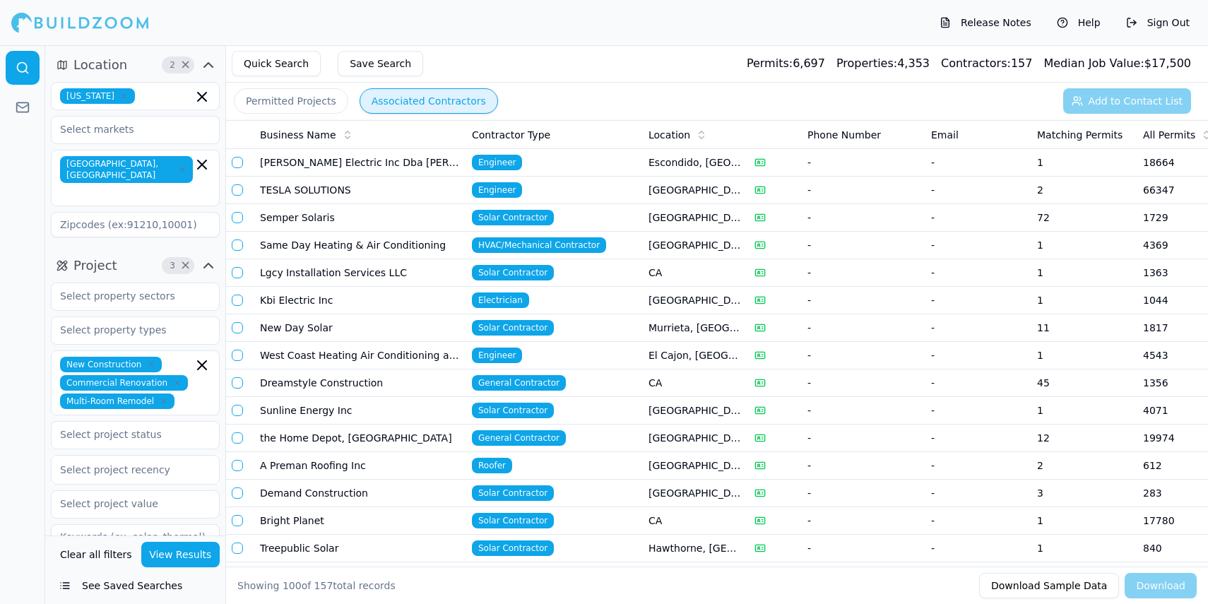
click at [306, 105] on button "Permitted Projects" at bounding box center [291, 100] width 114 height 25
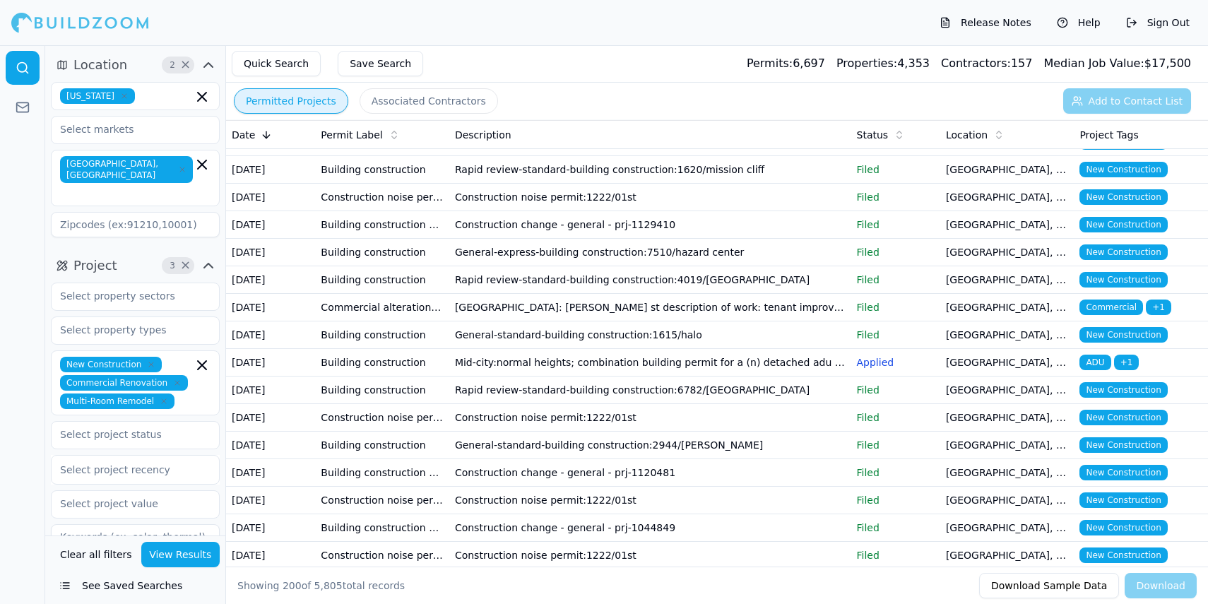
scroll to position [297, 0]
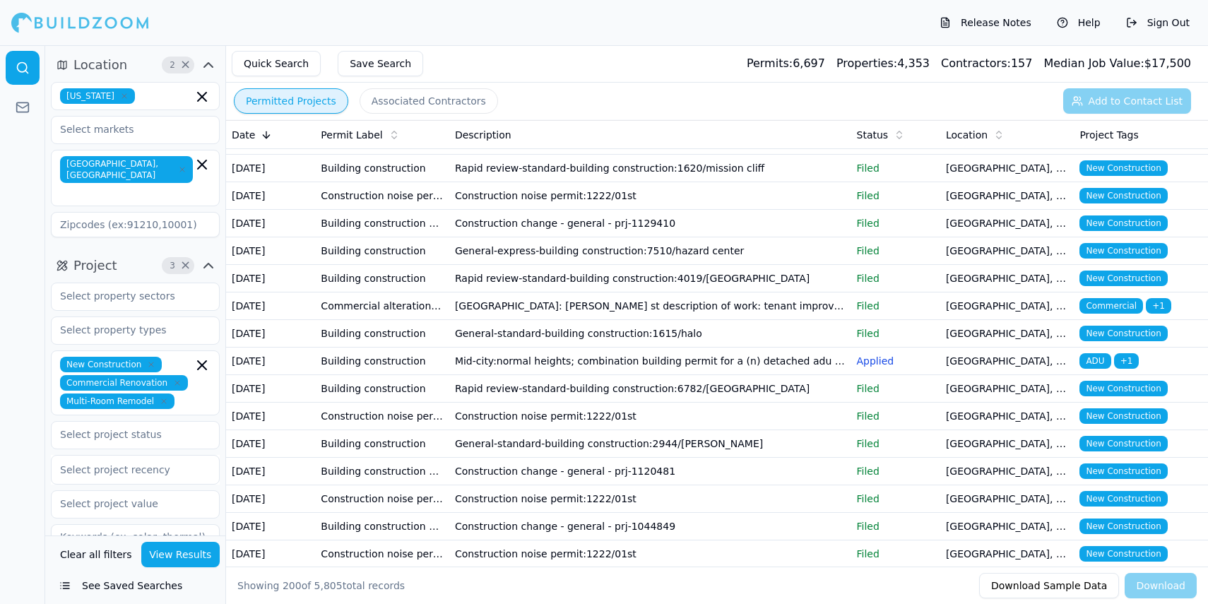
click at [515, 292] on td "Rapid review-standard-building construction:4019/[GEOGRAPHIC_DATA]" at bounding box center [650, 279] width 402 height 28
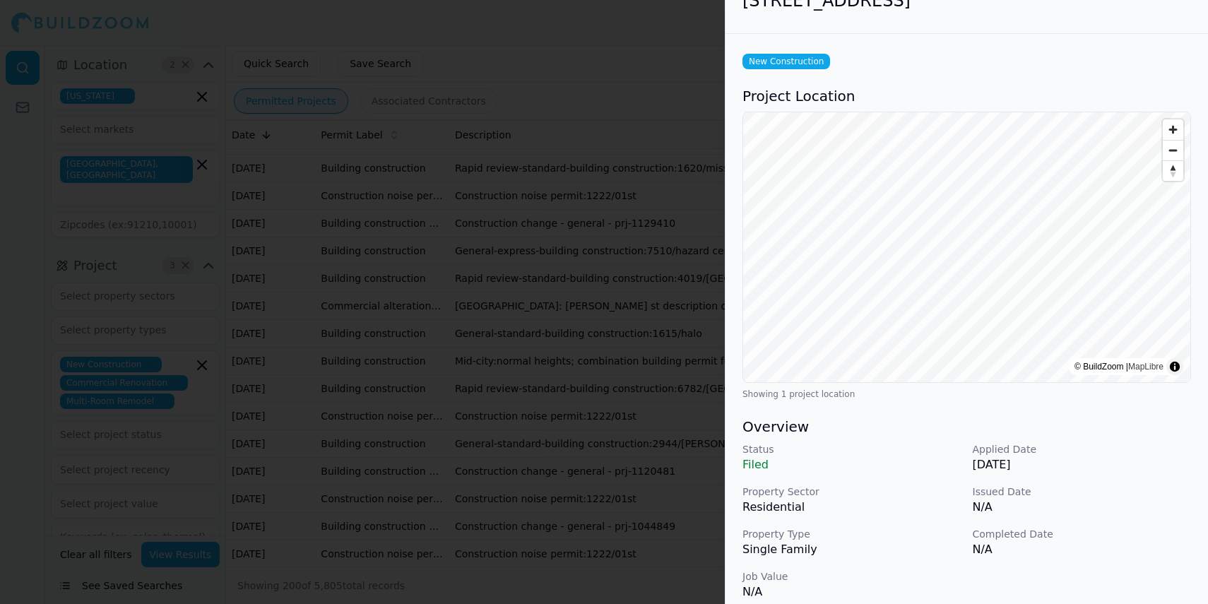
scroll to position [0, 0]
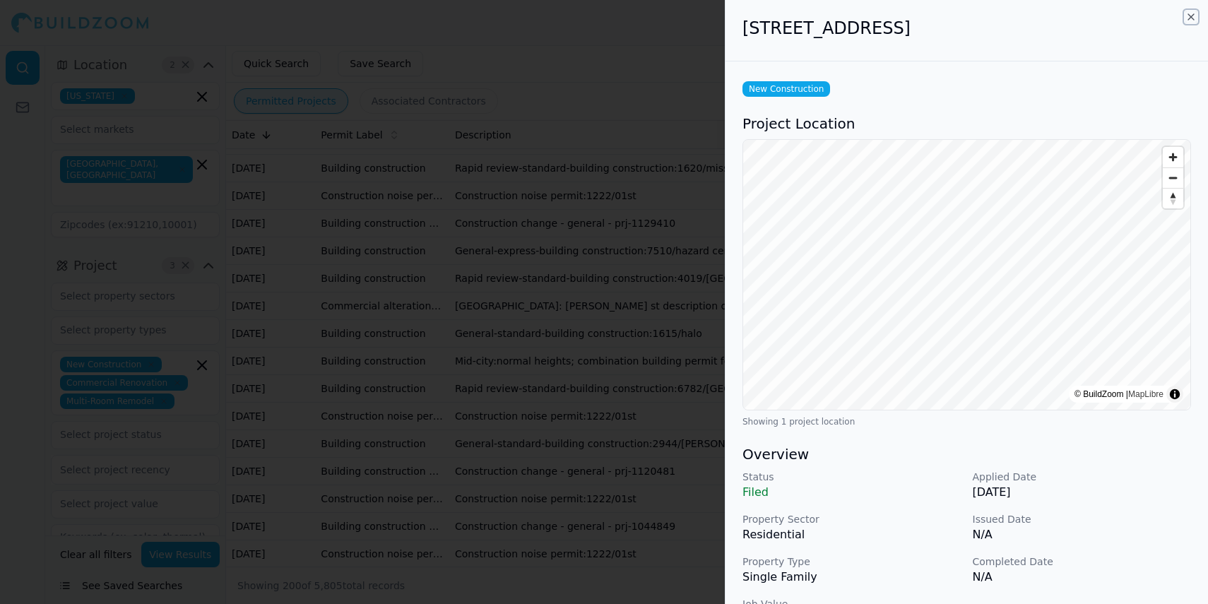
click at [1185, 17] on icon "button" at bounding box center [1190, 16] width 11 height 11
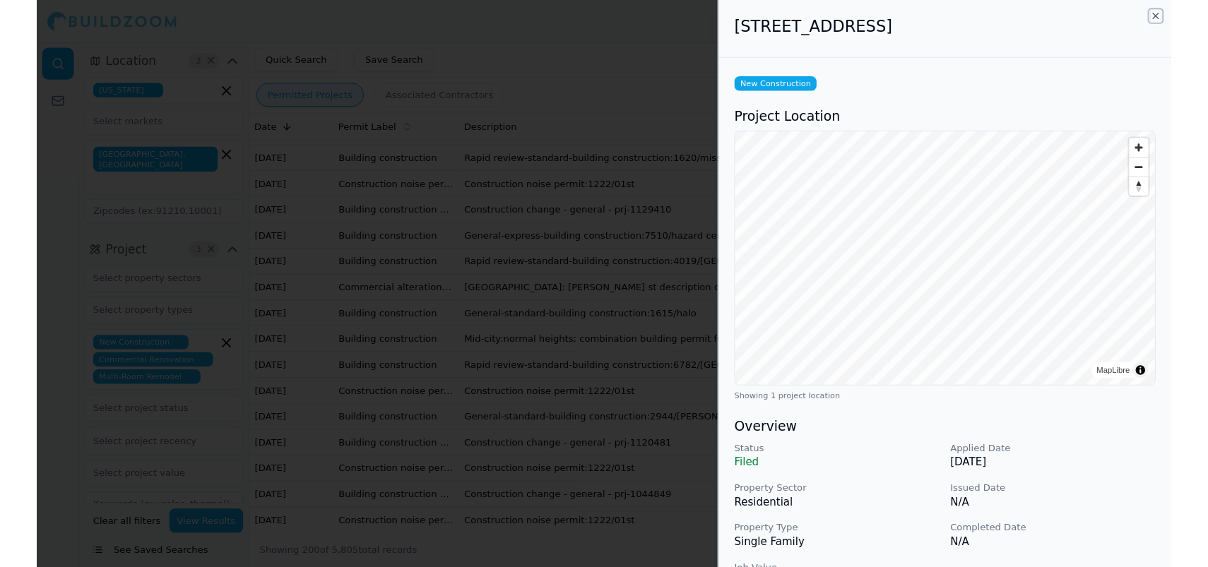
scroll to position [1, 0]
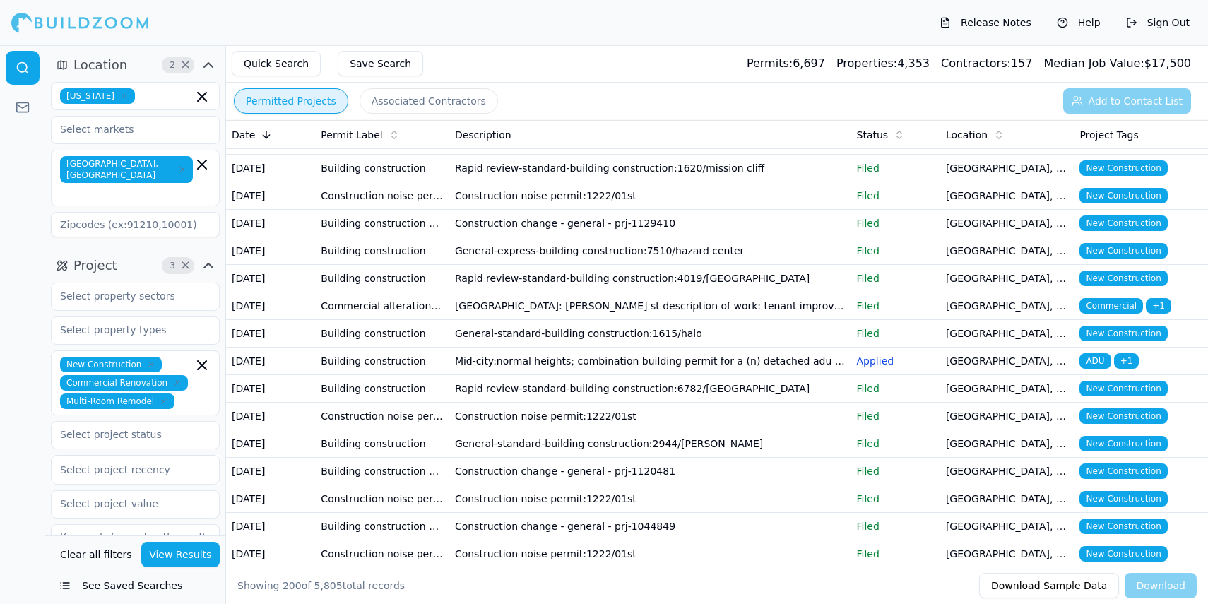
click at [546, 182] on td "Rapid review-standard-building construction:1620/mission cliff" at bounding box center [650, 169] width 402 height 28
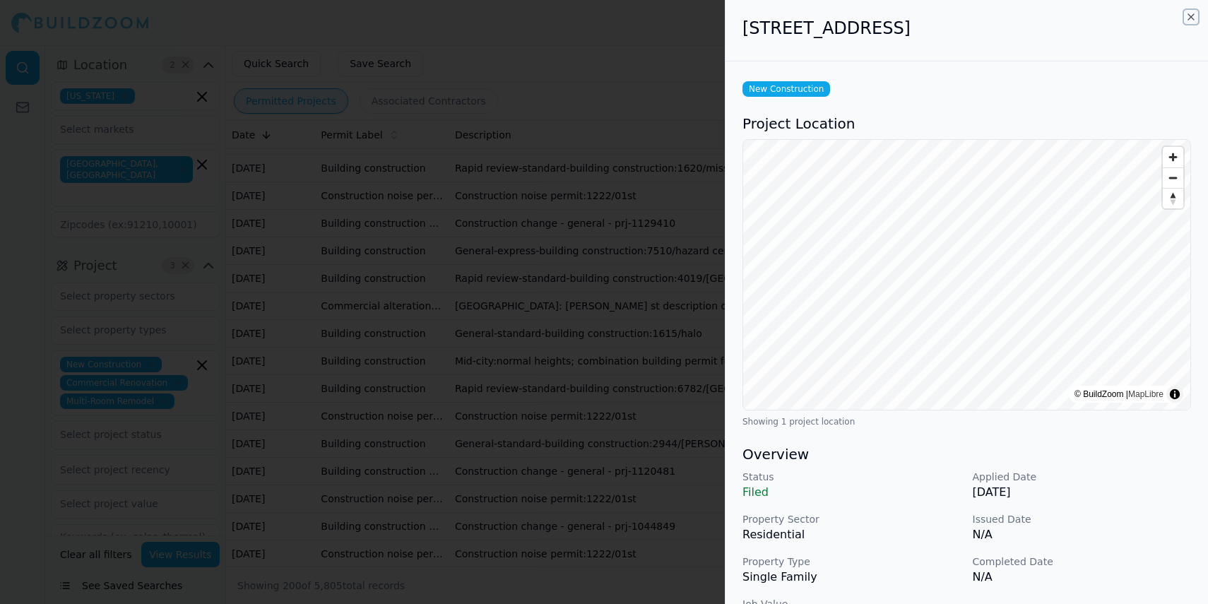
click at [1190, 16] on icon "button" at bounding box center [1191, 17] width 6 height 6
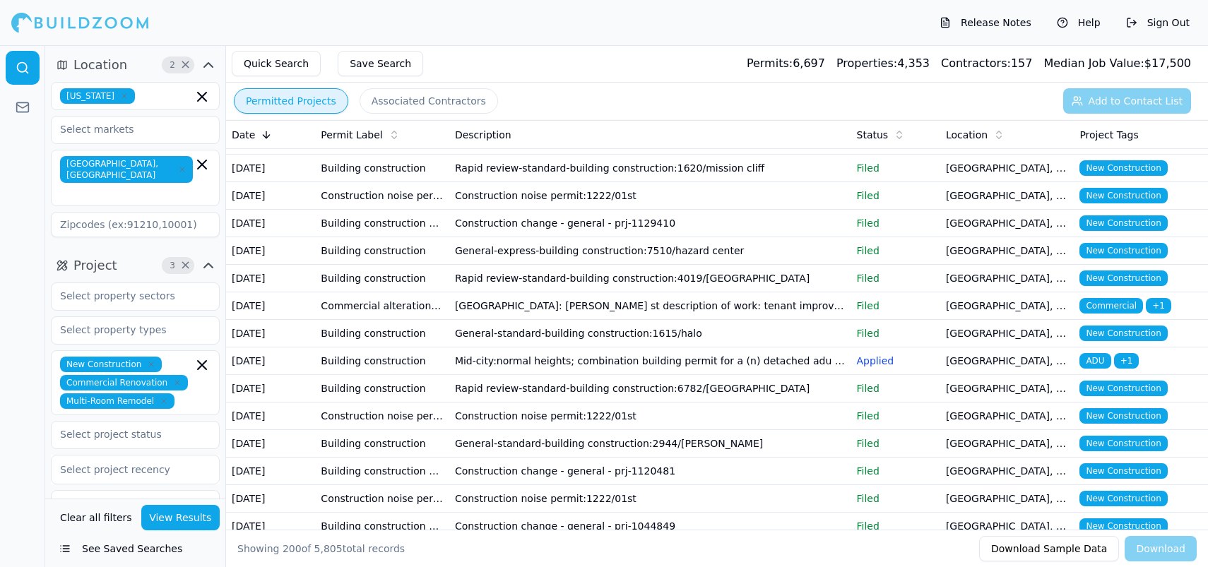
click at [570, 155] on td "General-standard-building construction:11933/[PERSON_NAME]" at bounding box center [650, 141] width 402 height 28
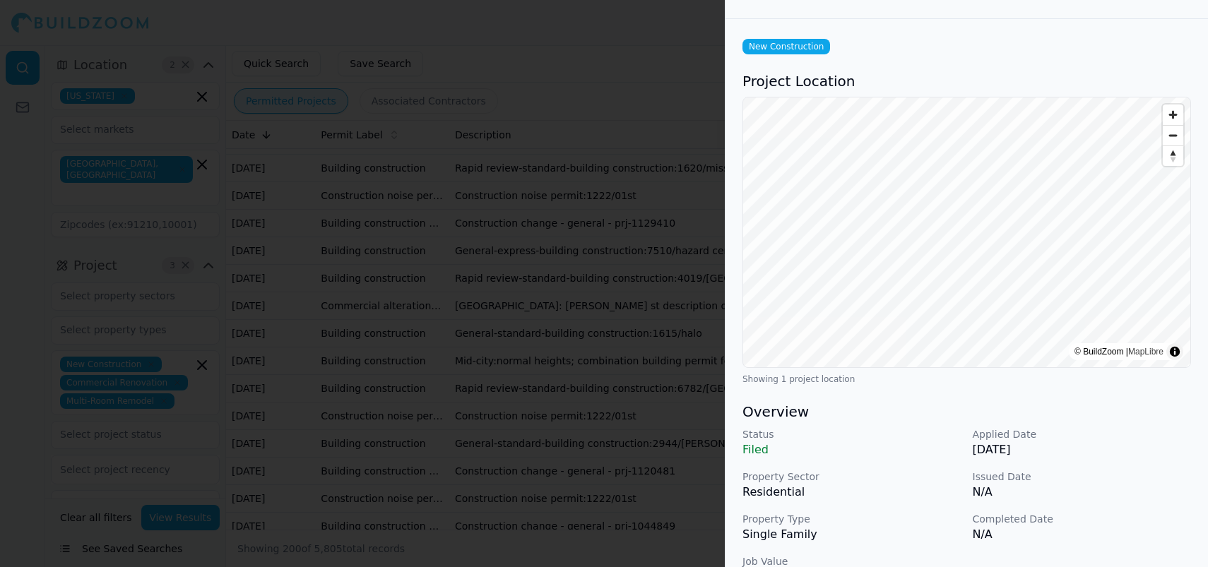
scroll to position [44, 0]
click at [706, 97] on div at bounding box center [604, 283] width 1208 height 567
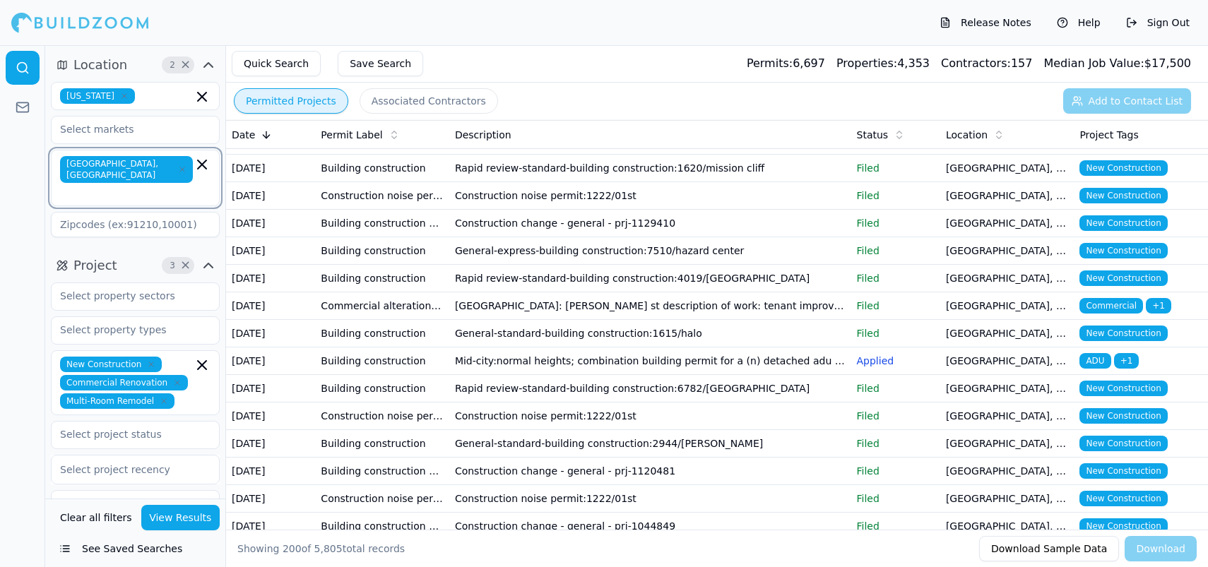
click at [196, 167] on icon "button" at bounding box center [202, 164] width 17 height 17
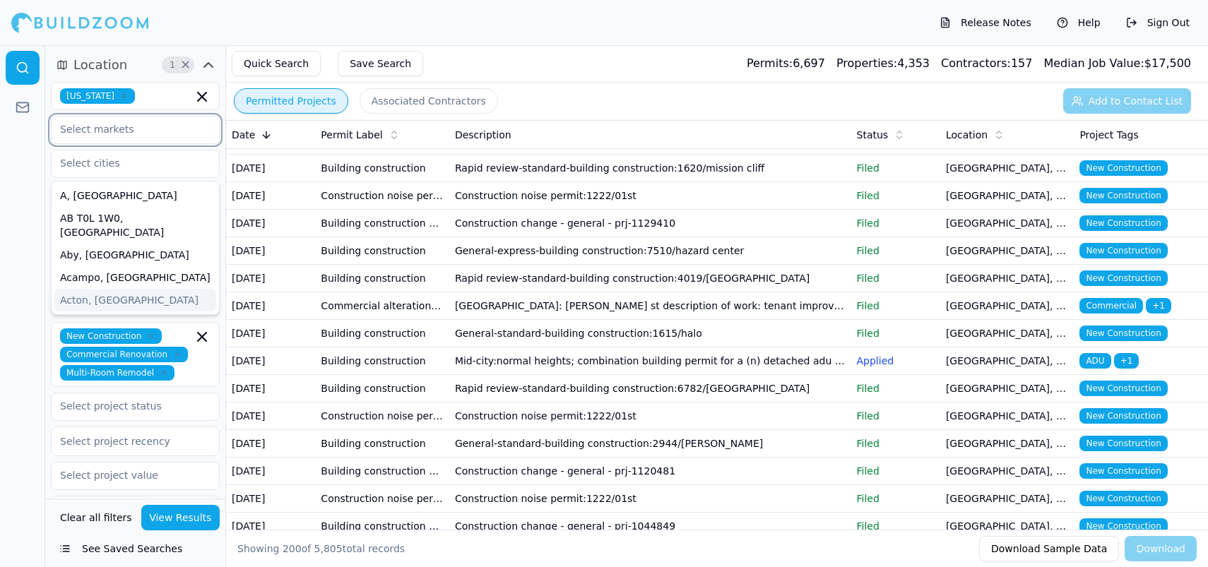
click at [135, 133] on input "text" at bounding box center [127, 129] width 150 height 25
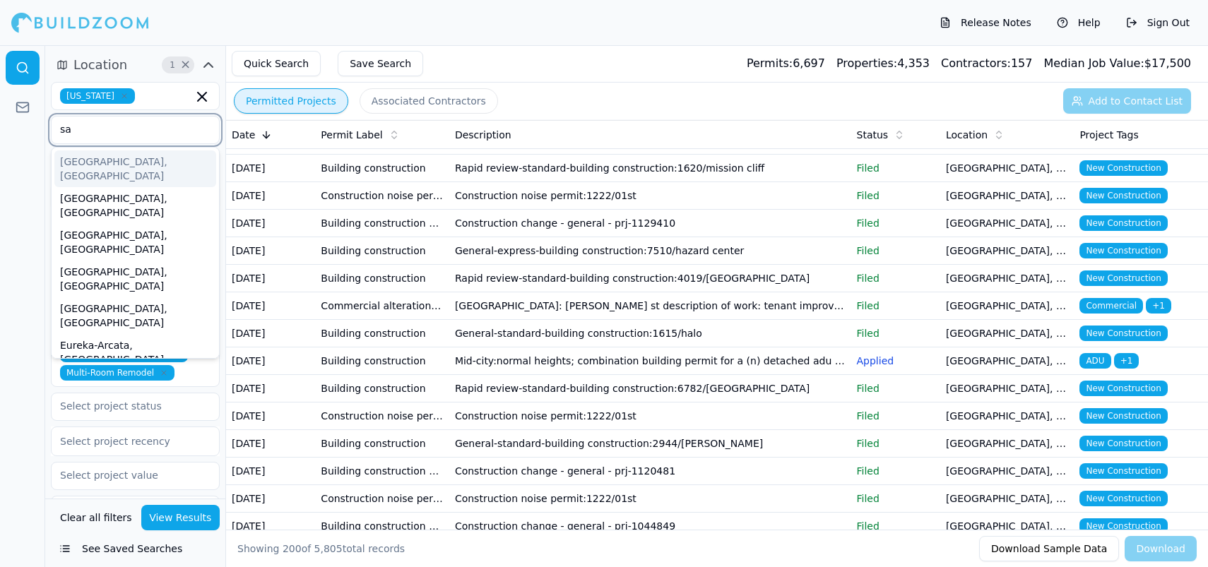
scroll to position [196, 0]
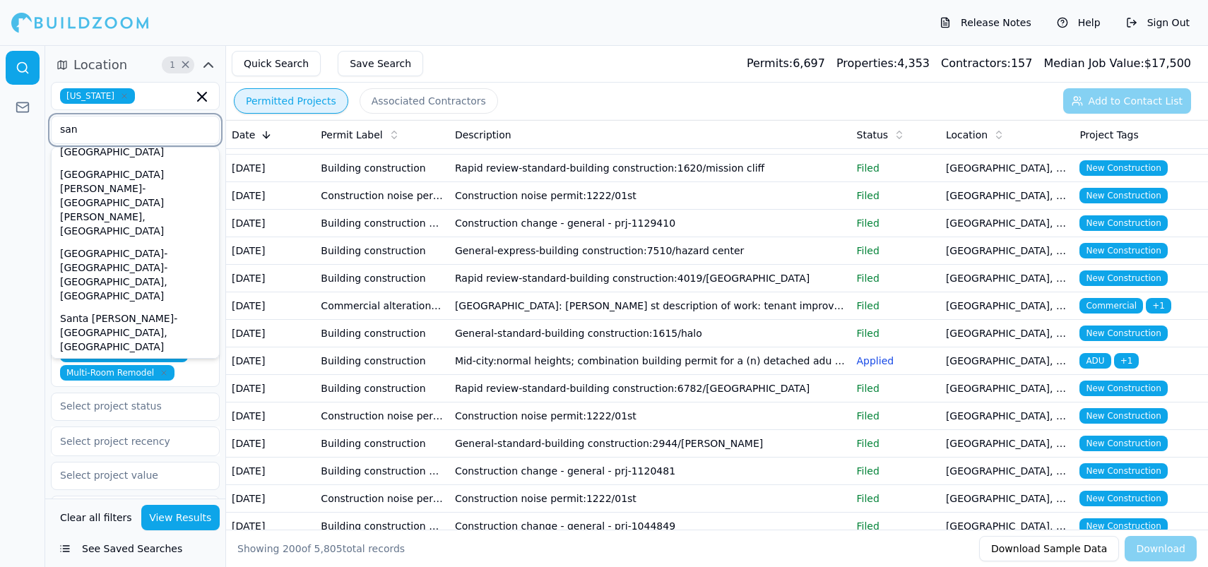
type input "san d"
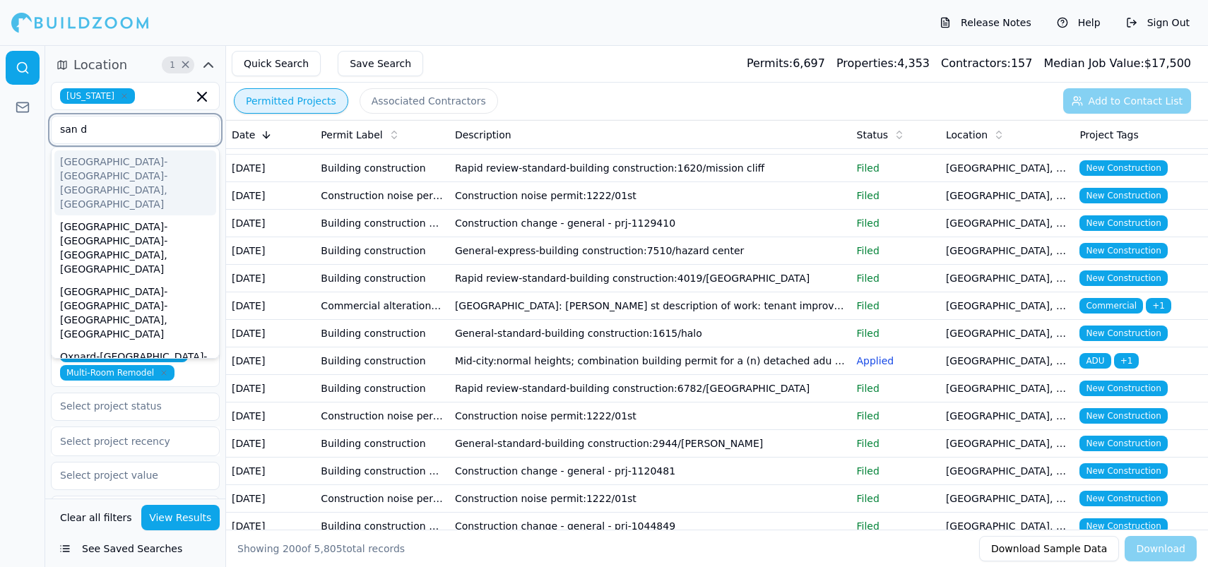
click at [109, 167] on div "[GEOGRAPHIC_DATA]-[GEOGRAPHIC_DATA]-[GEOGRAPHIC_DATA], [GEOGRAPHIC_DATA]" at bounding box center [135, 182] width 162 height 65
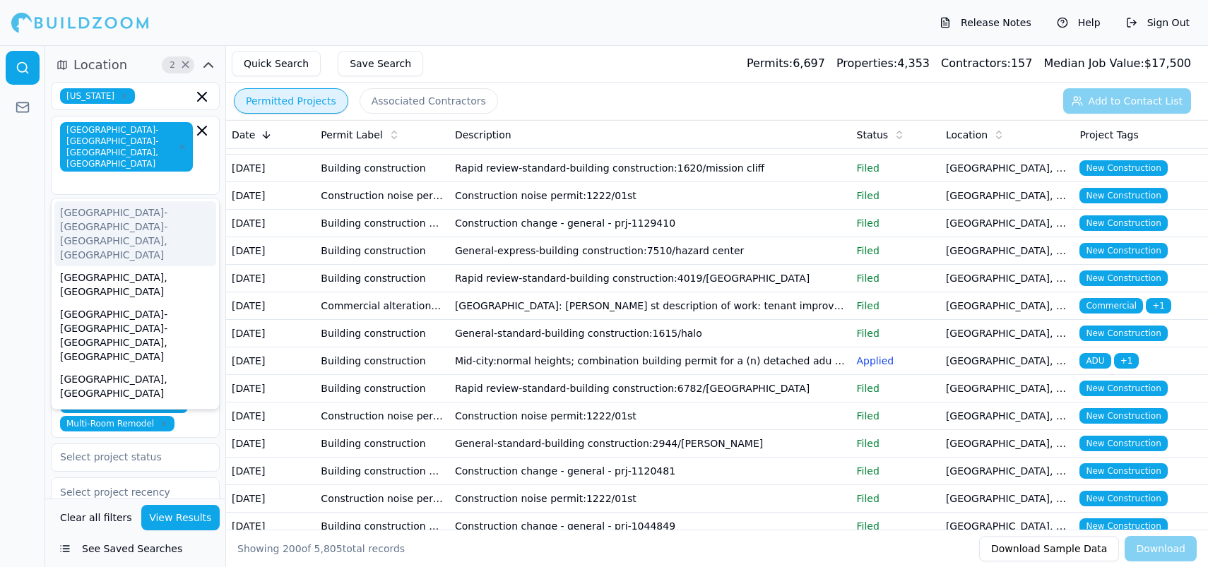
click at [27, 175] on div at bounding box center [22, 306] width 45 height 522
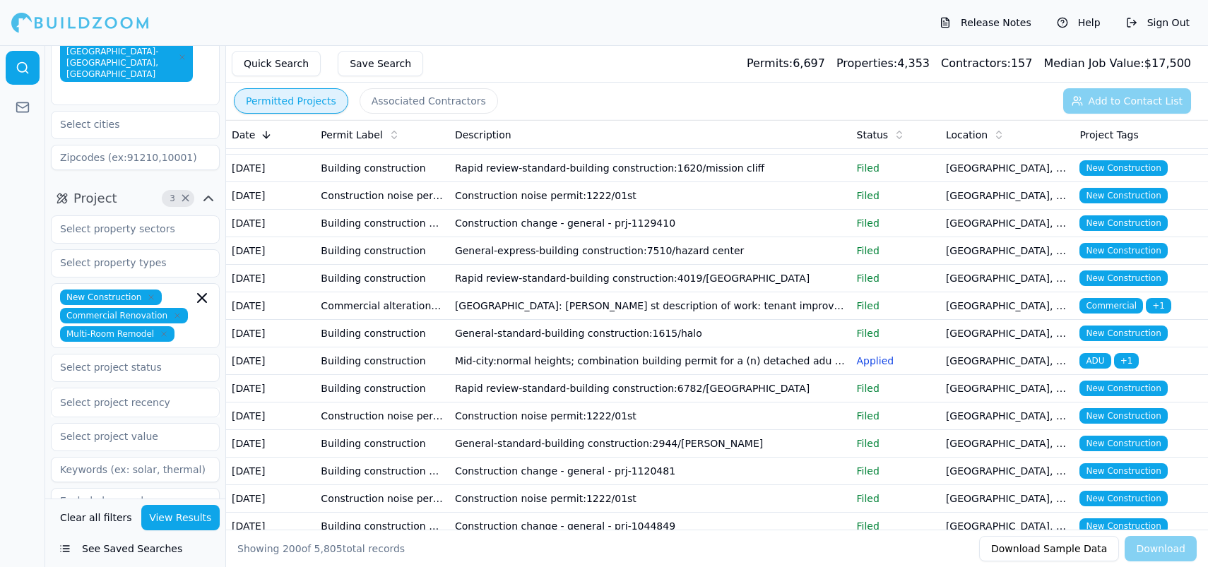
scroll to position [93, 0]
click at [129, 392] on div at bounding box center [135, 399] width 150 height 14
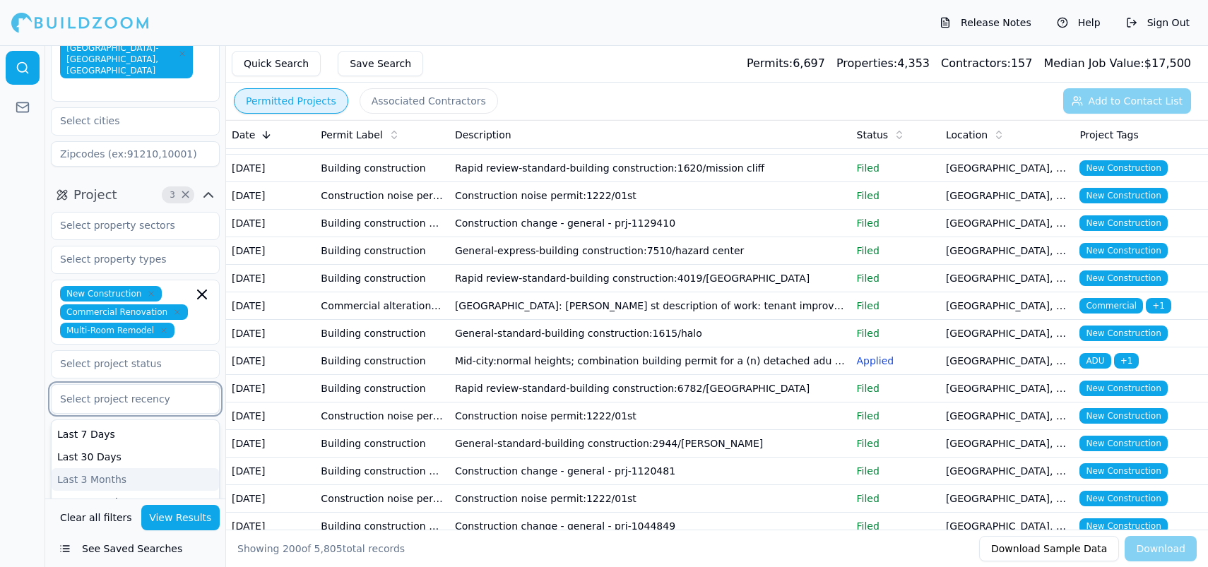
click at [104, 468] on div "Last 3 Months" at bounding box center [135, 479] width 167 height 23
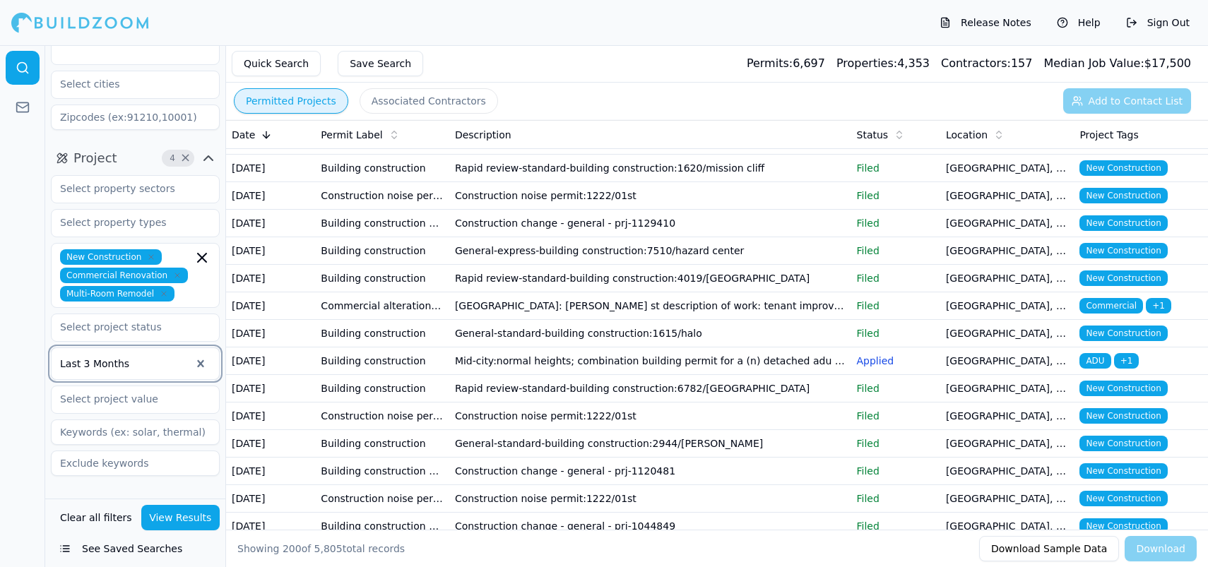
click at [109, 494] on span "Contractor" at bounding box center [107, 504] width 68 height 20
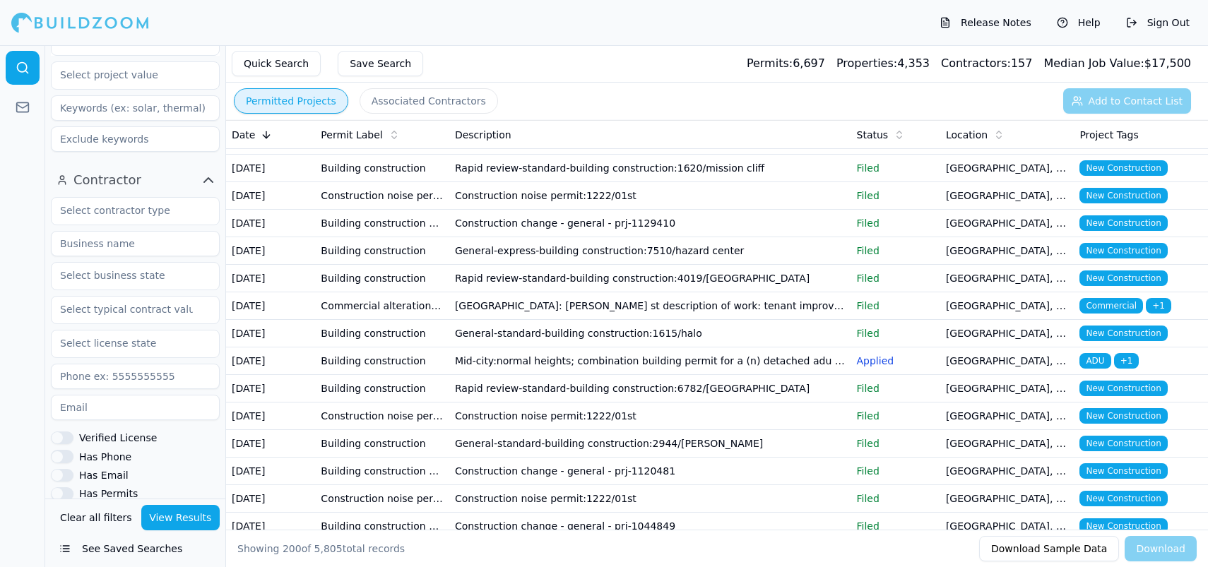
scroll to position [456, 0]
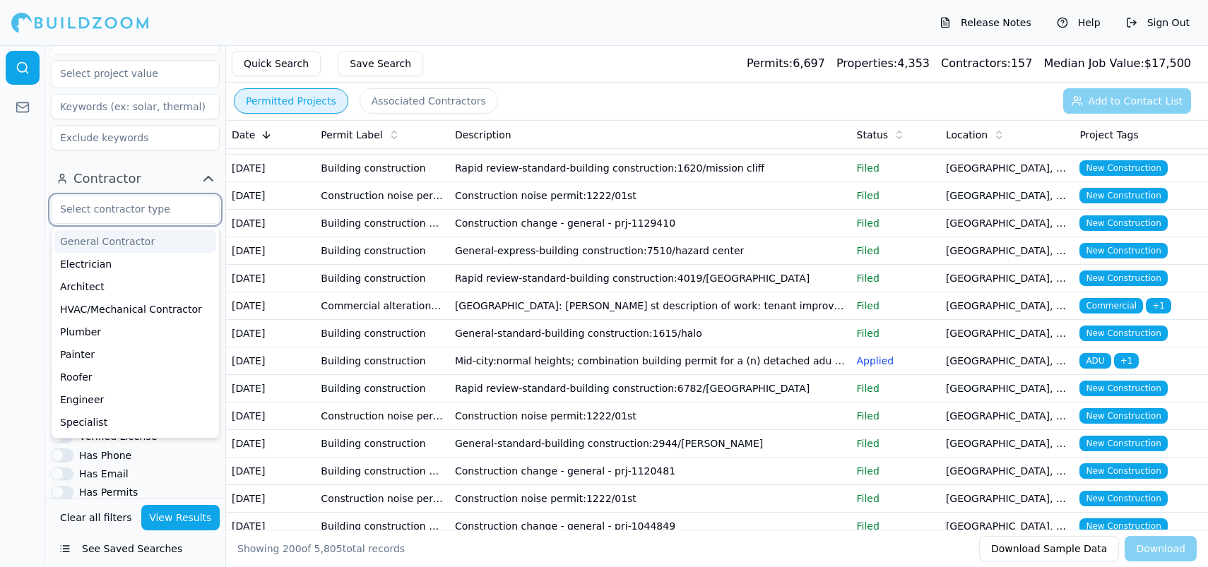
click at [125, 196] on input "text" at bounding box center [127, 208] width 150 height 25
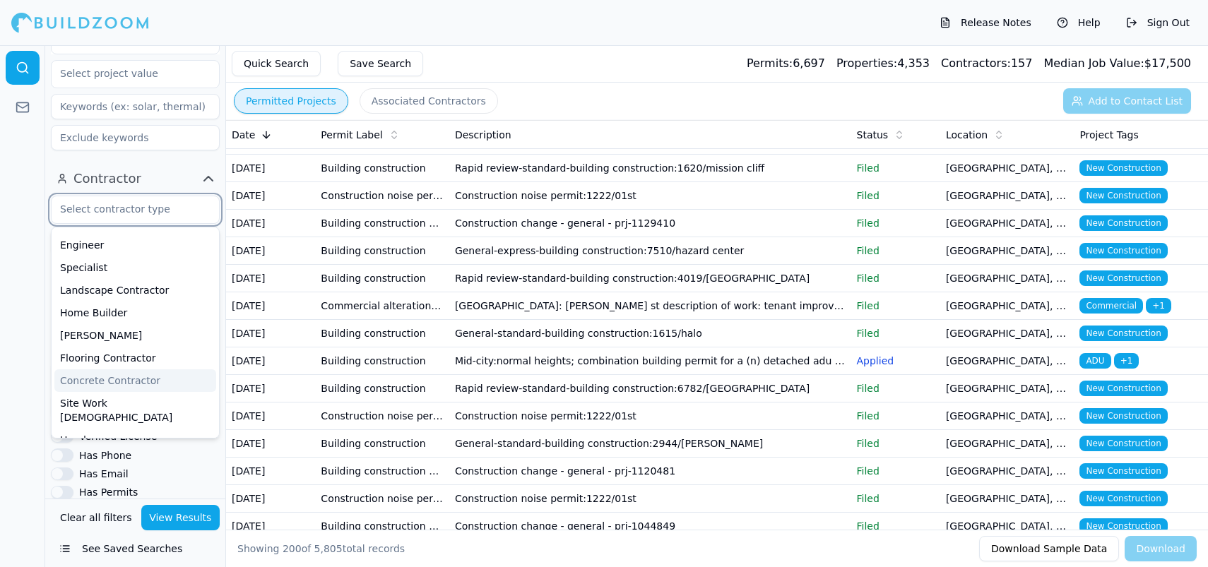
scroll to position [172, 0]
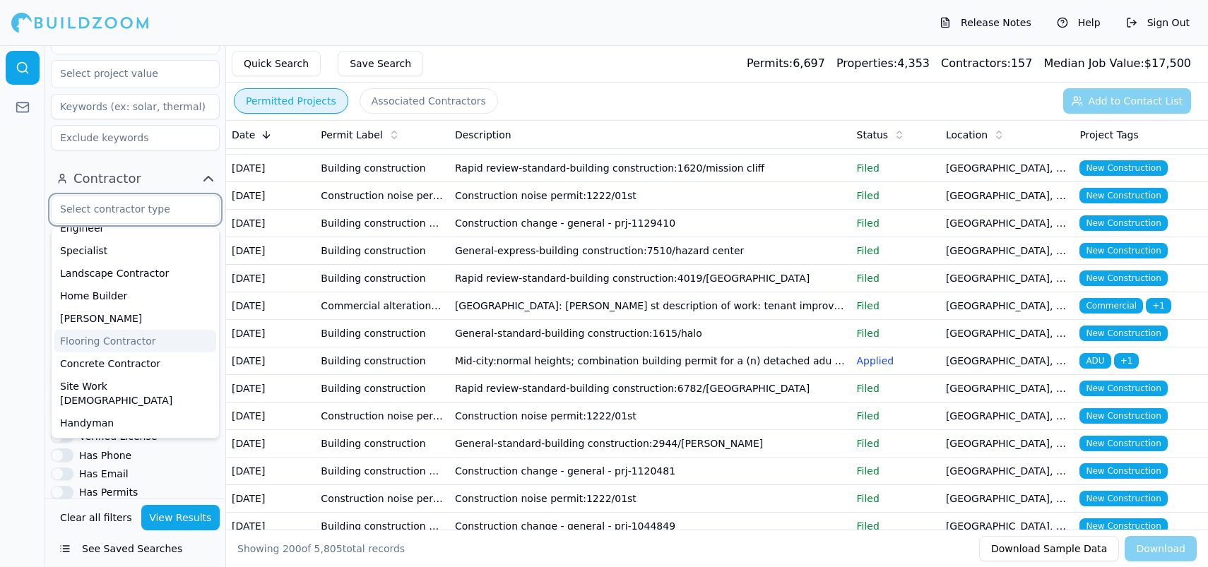
click at [97, 330] on div "Flooring Contractor" at bounding box center [135, 341] width 162 height 23
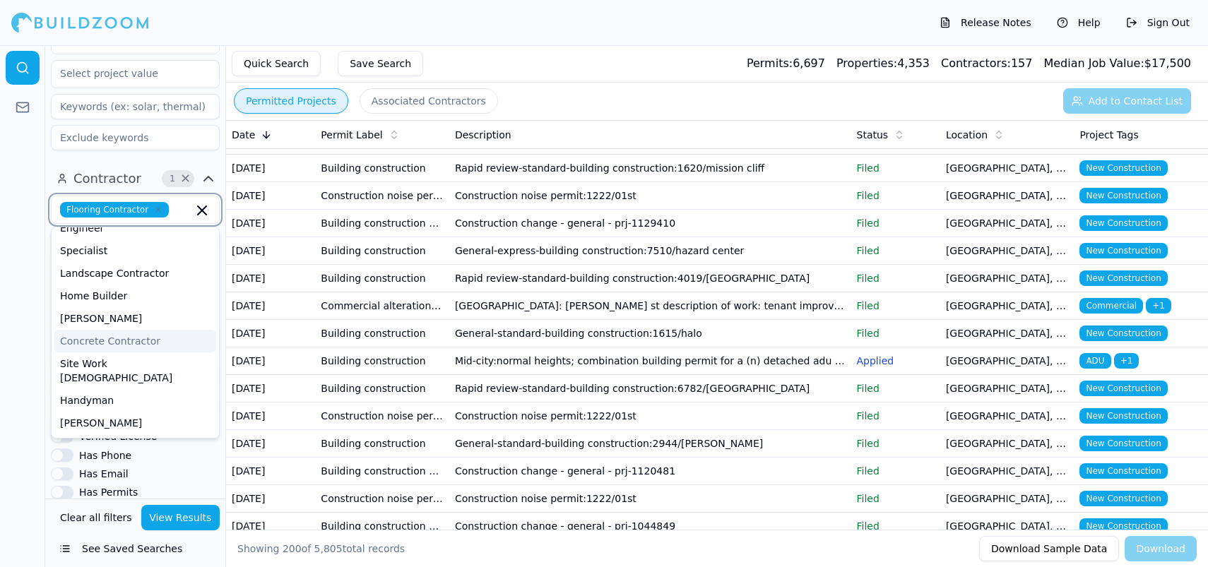
click at [125, 330] on div "Concrete Contractor" at bounding box center [135, 341] width 162 height 23
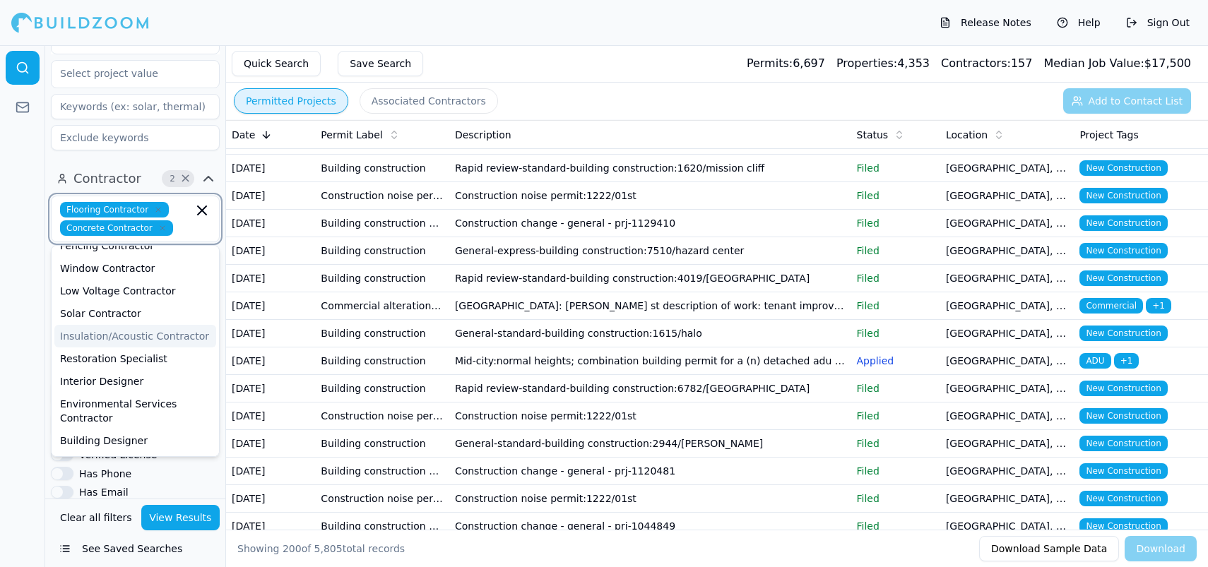
scroll to position [526, 0]
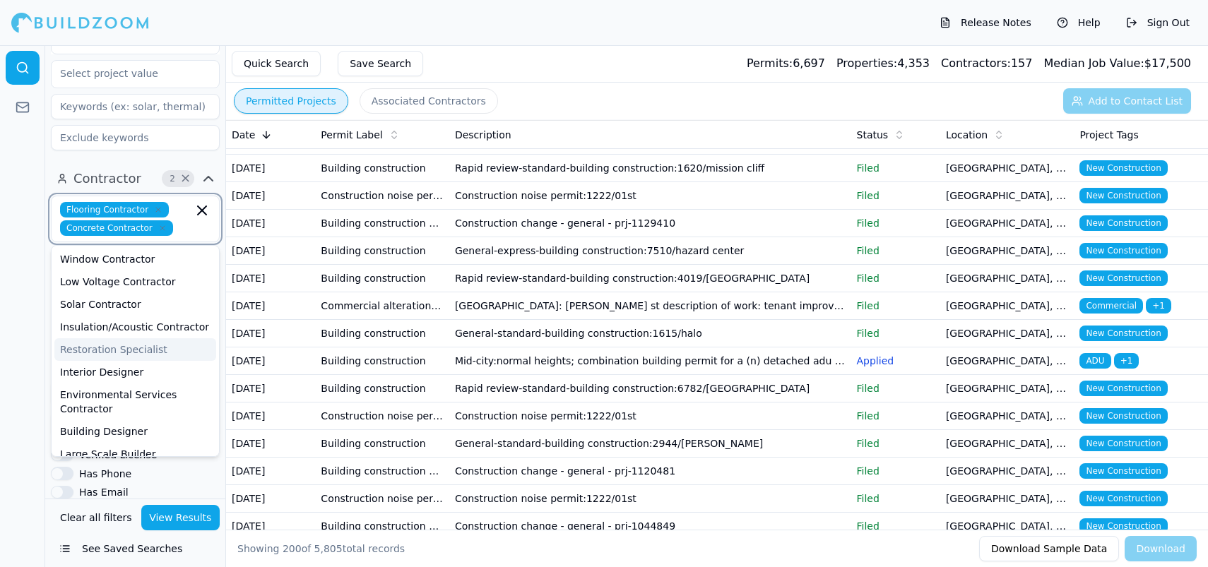
click at [106, 338] on div "Restoration Specialist" at bounding box center [135, 349] width 162 height 23
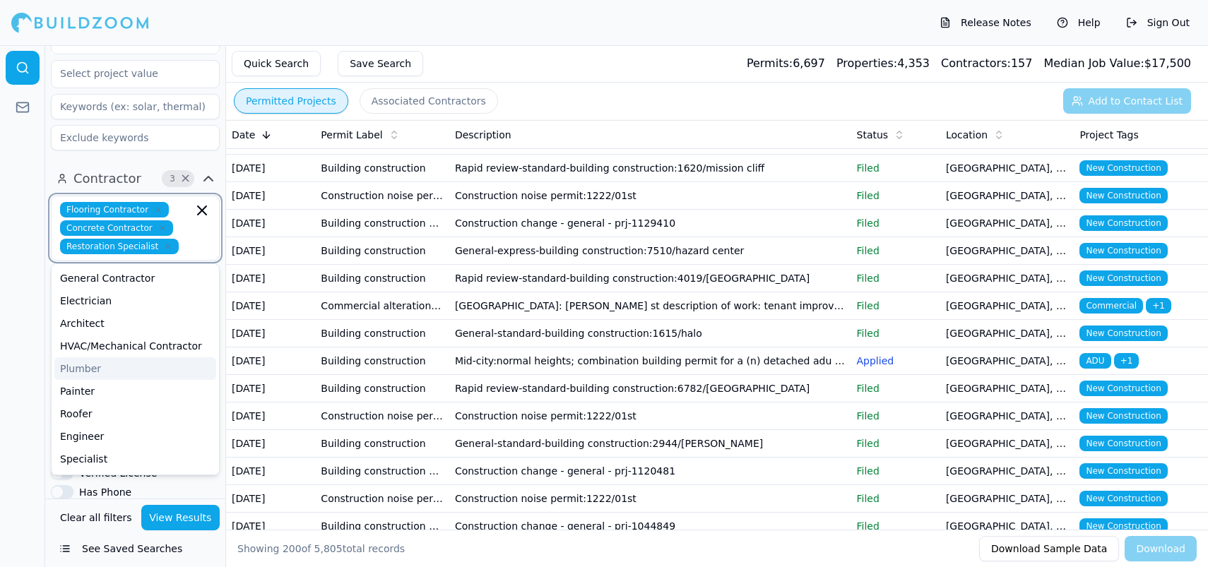
scroll to position [5, 0]
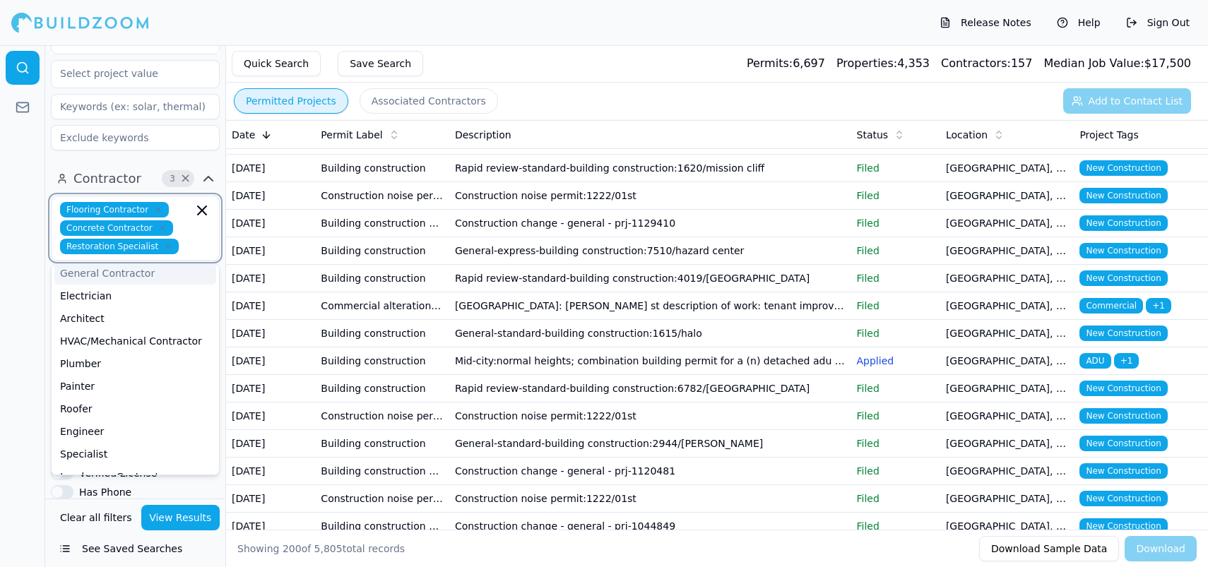
click at [95, 262] on div "General Contractor" at bounding box center [135, 273] width 162 height 23
click at [48, 167] on div "Contractor 4 × Flooring Contractor Concrete Contractor Restoration Specialist G…" at bounding box center [135, 431] width 180 height 538
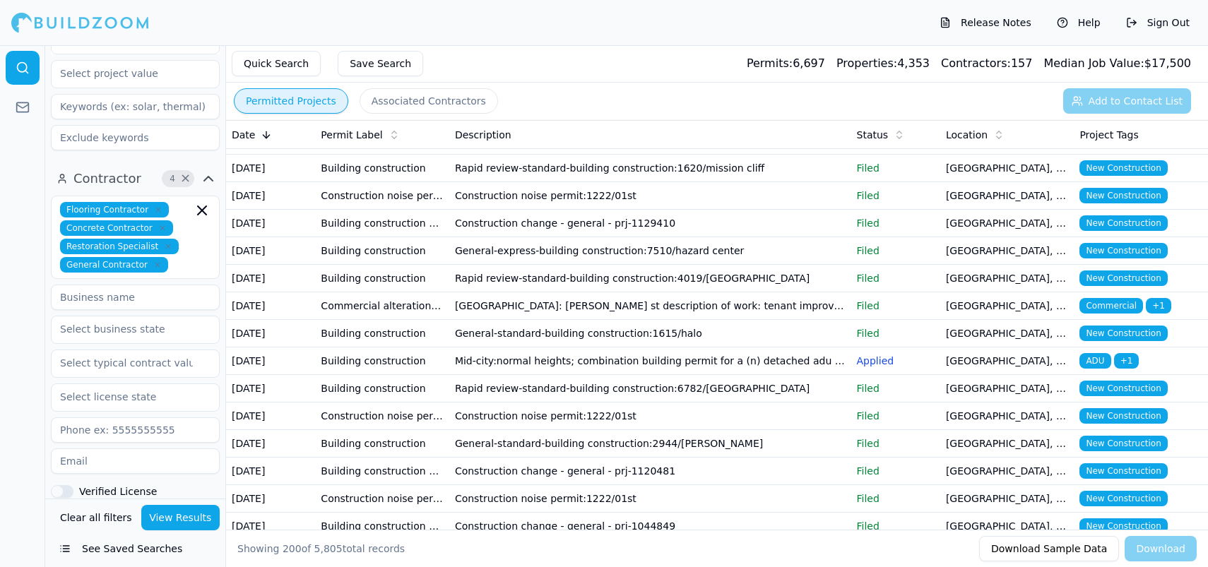
click at [189, 513] on button "View Results" at bounding box center [180, 517] width 79 height 25
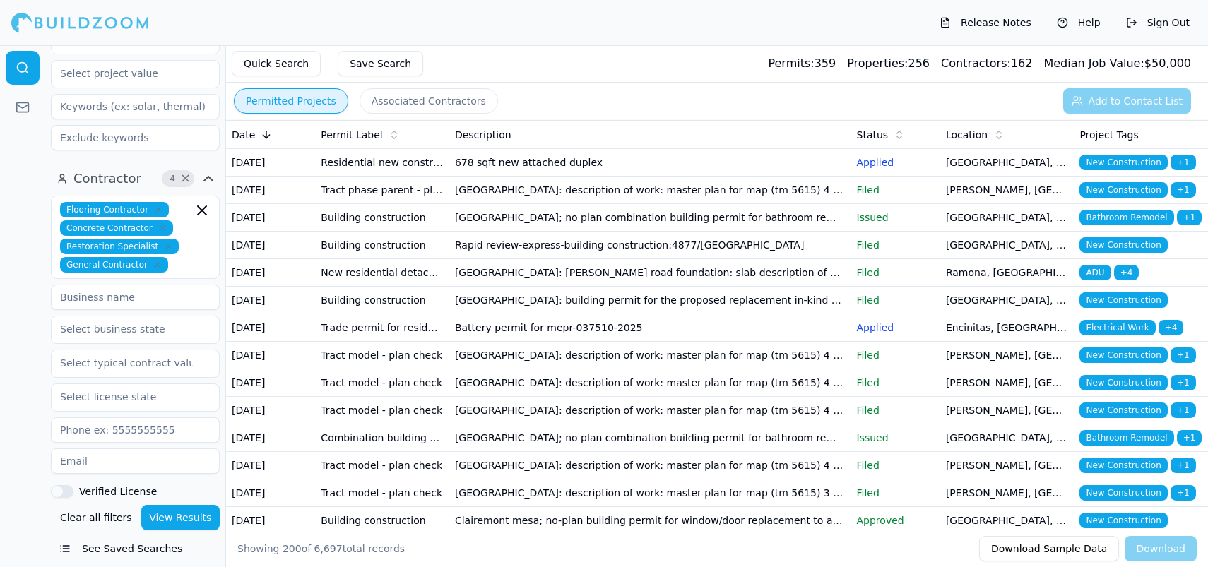
click at [437, 102] on button "Associated Contractors" at bounding box center [428, 100] width 138 height 25
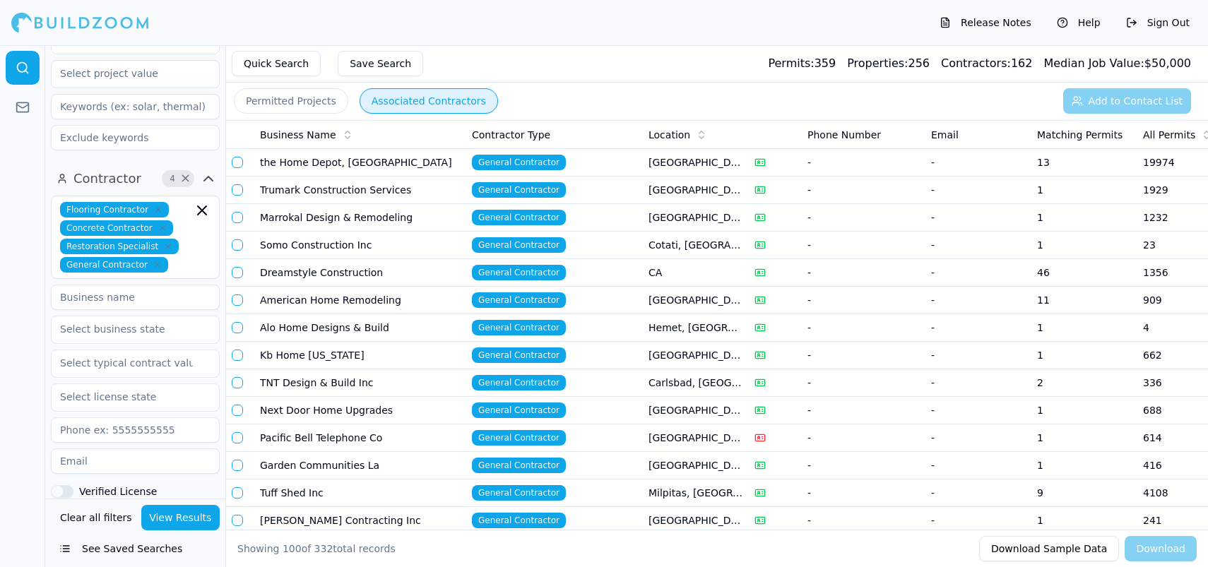
click at [292, 109] on button "Permitted Projects" at bounding box center [291, 100] width 114 height 25
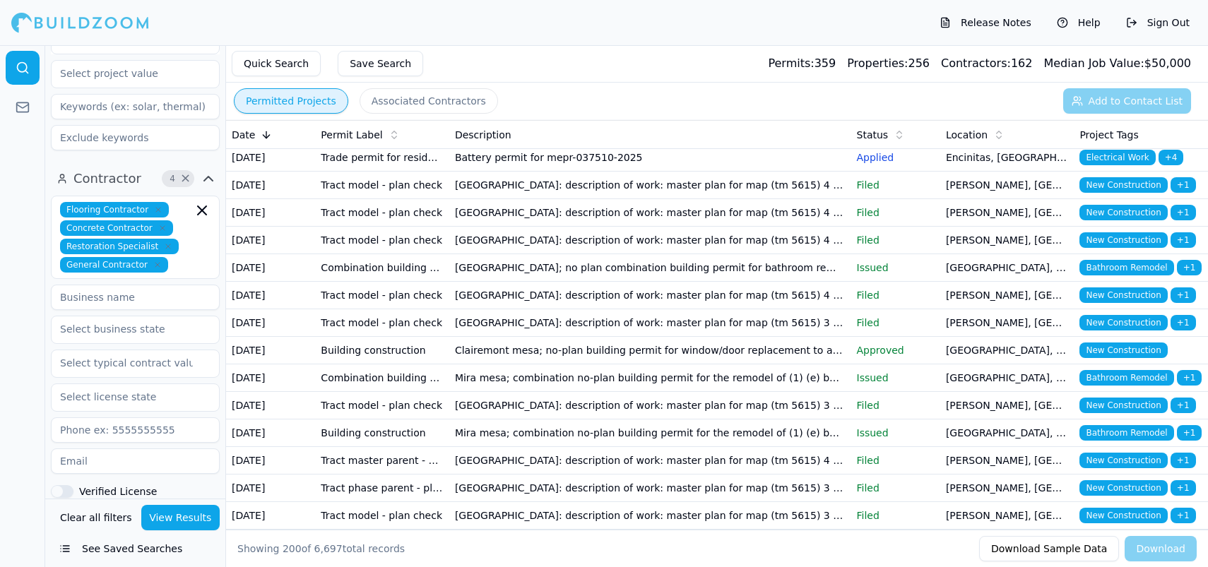
scroll to position [172, 0]
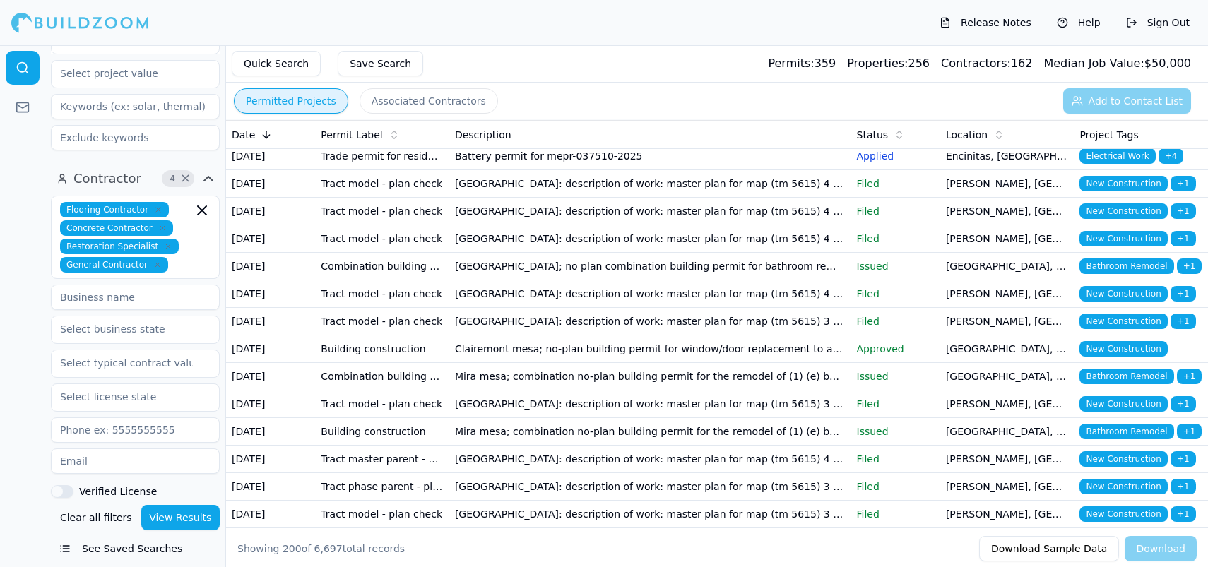
click at [501, 143] on td "[GEOGRAPHIC_DATA]: building permit for the proposed replacement in-kind of 1 ex…" at bounding box center [650, 129] width 402 height 28
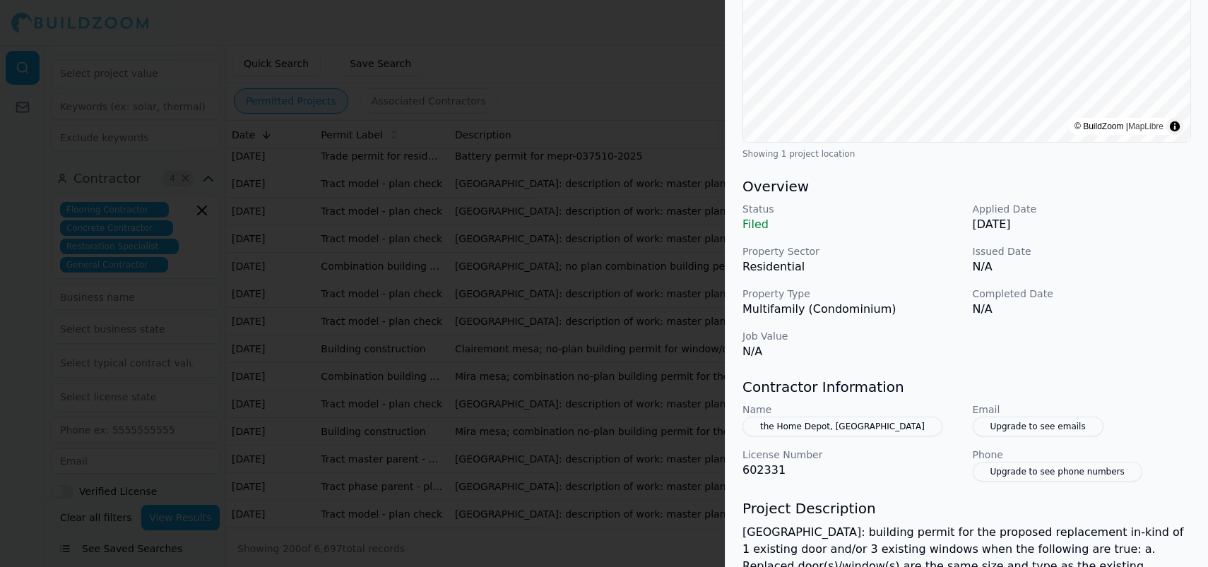
scroll to position [308, 0]
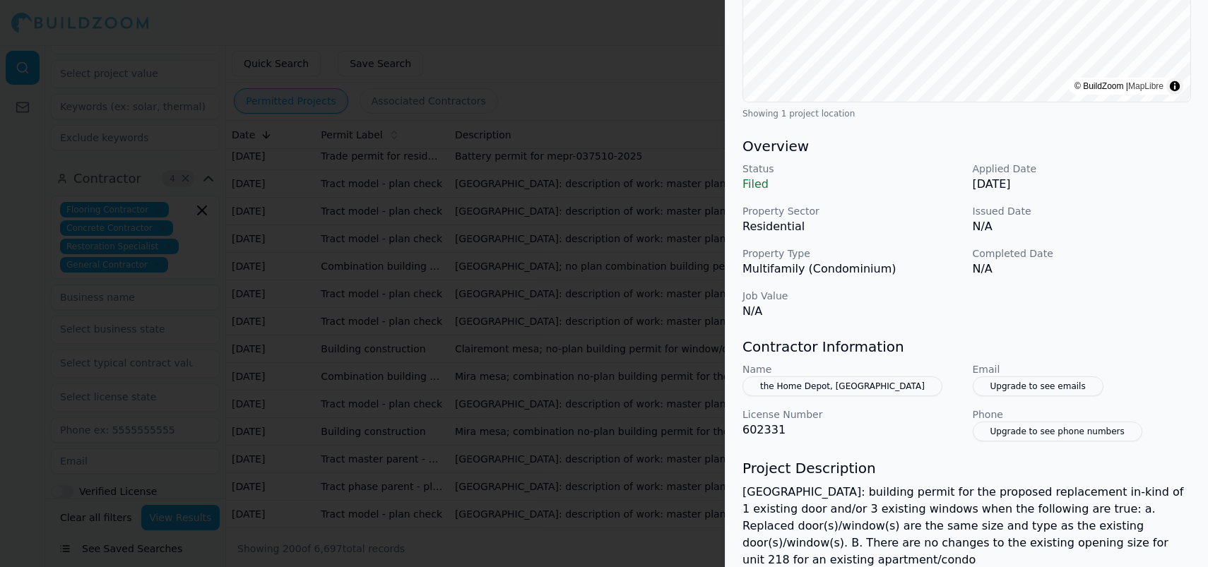
click at [831, 391] on button "the Home Depot, [GEOGRAPHIC_DATA]" at bounding box center [842, 386] width 200 height 20
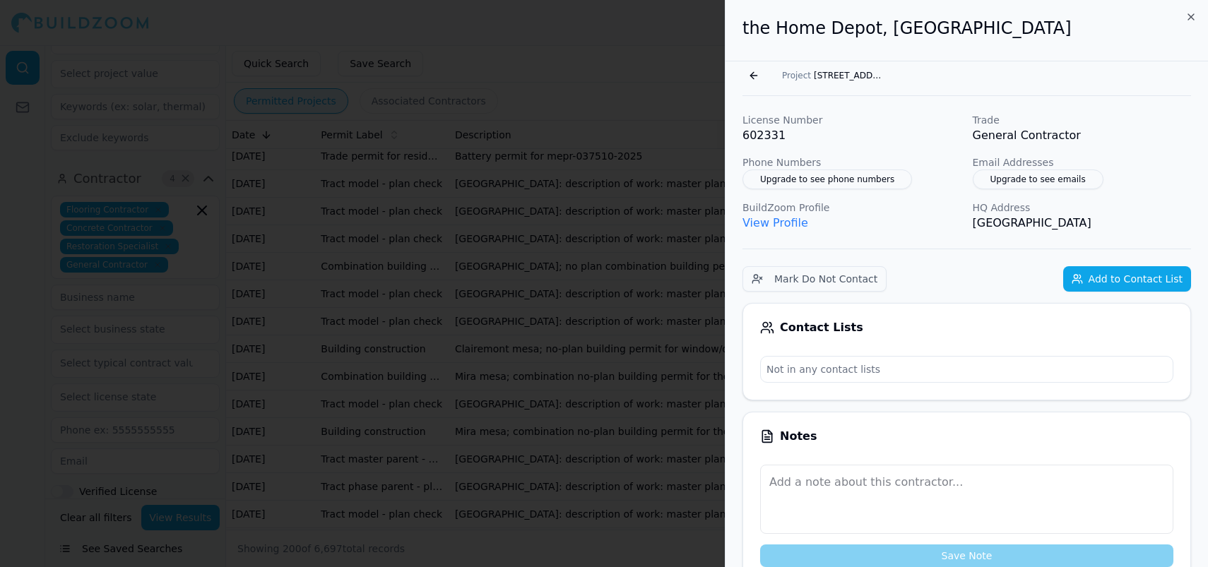
scroll to position [6, 0]
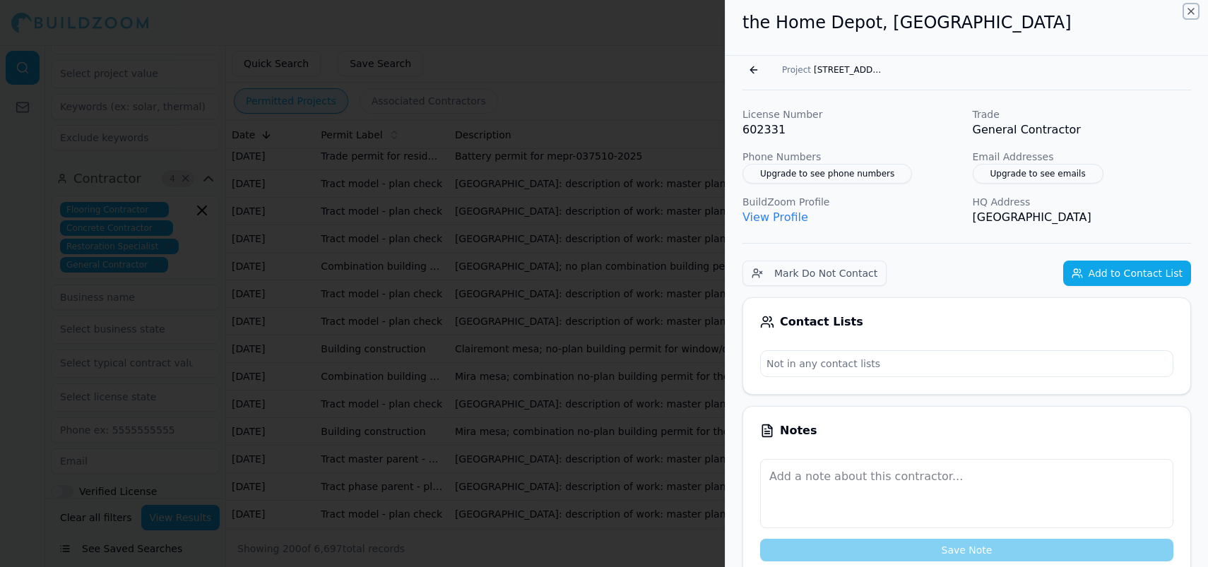
click at [1190, 11] on icon "button" at bounding box center [1191, 11] width 6 height 6
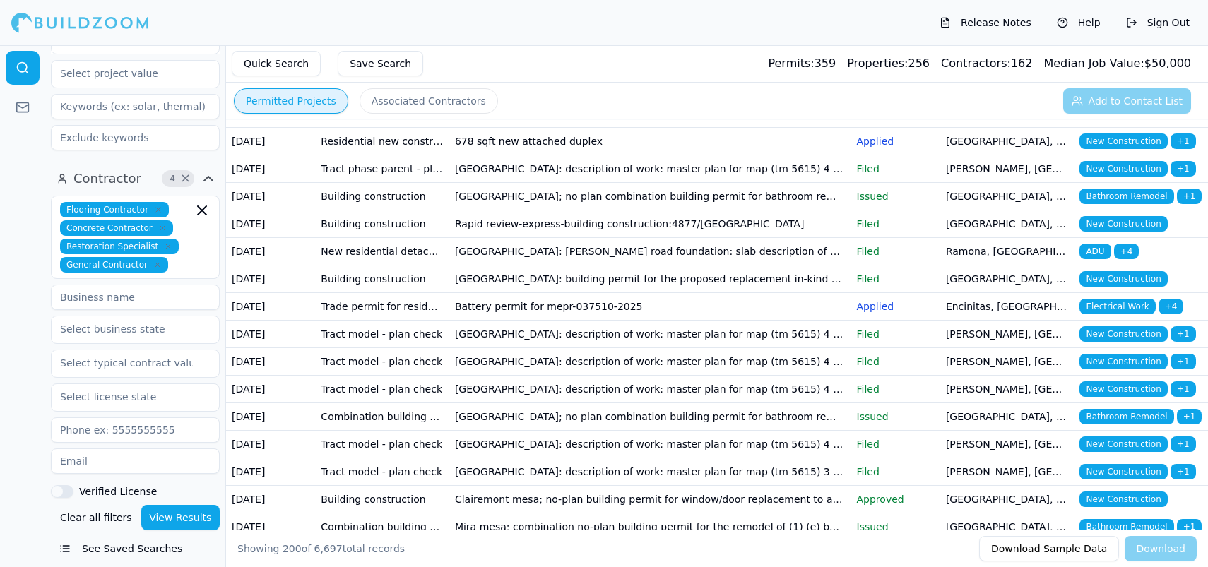
scroll to position [0, 0]
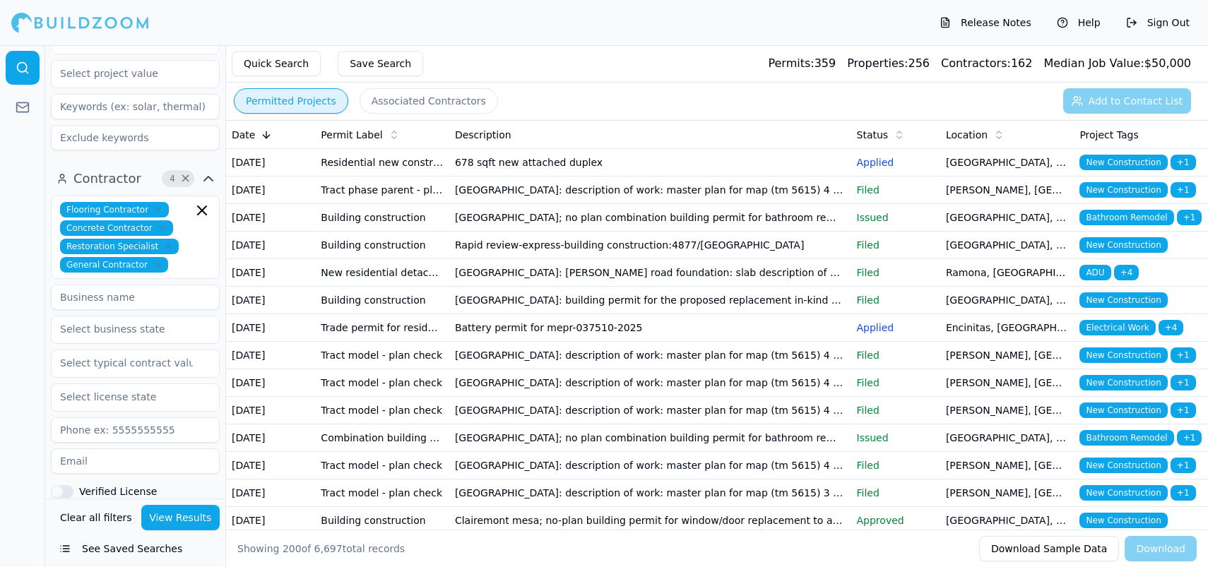
click at [418, 100] on button "Associated Contractors" at bounding box center [428, 100] width 138 height 25
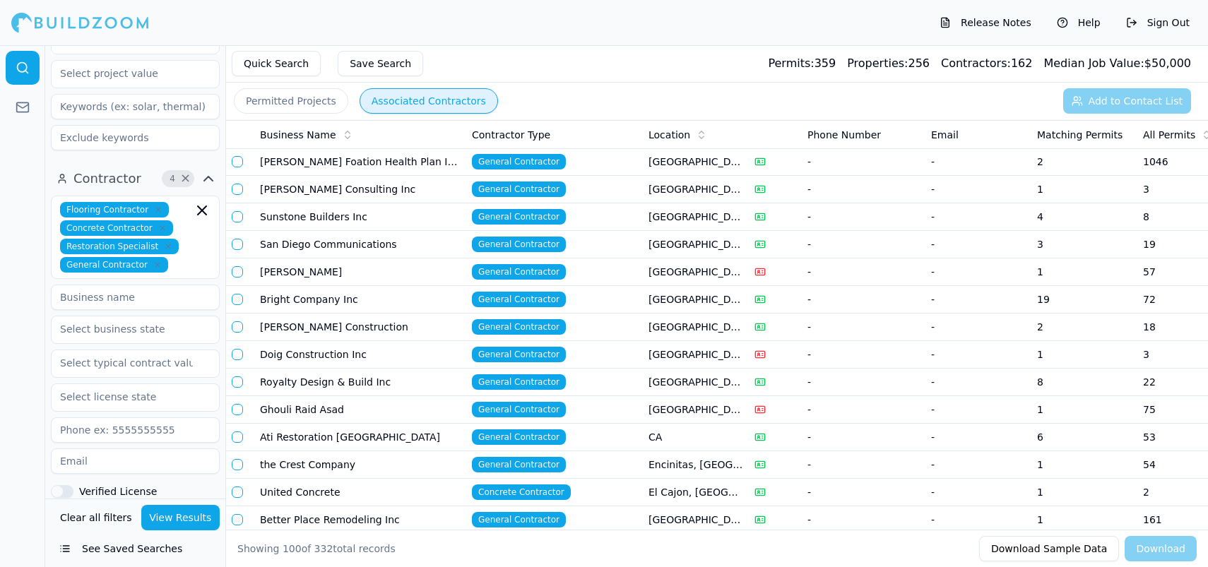
scroll to position [569, 0]
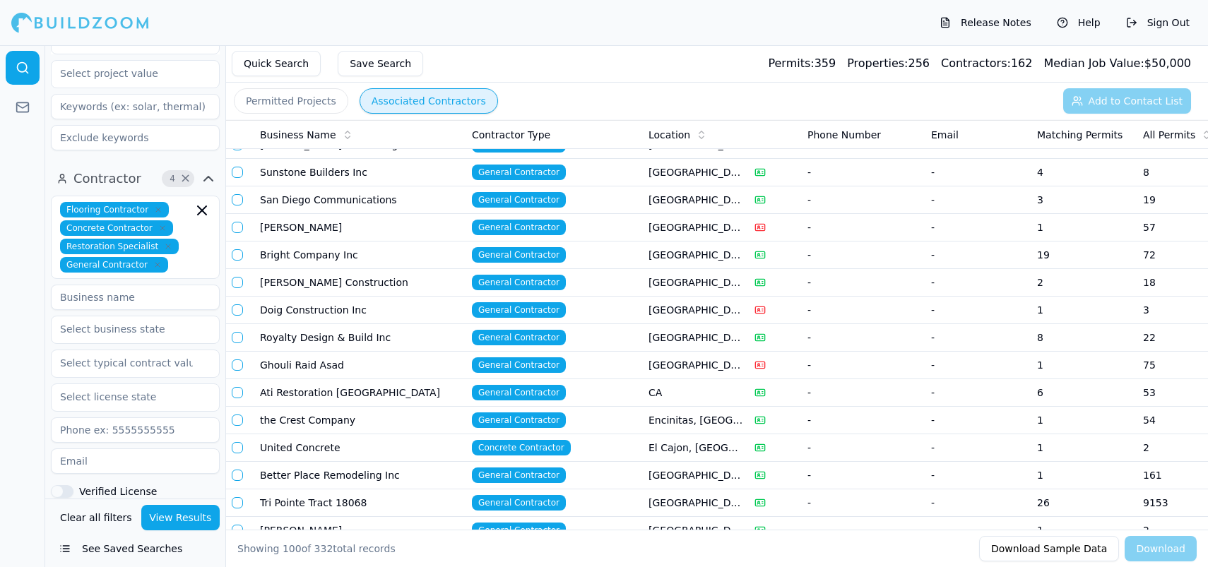
click at [158, 224] on icon "button" at bounding box center [162, 228] width 8 height 8
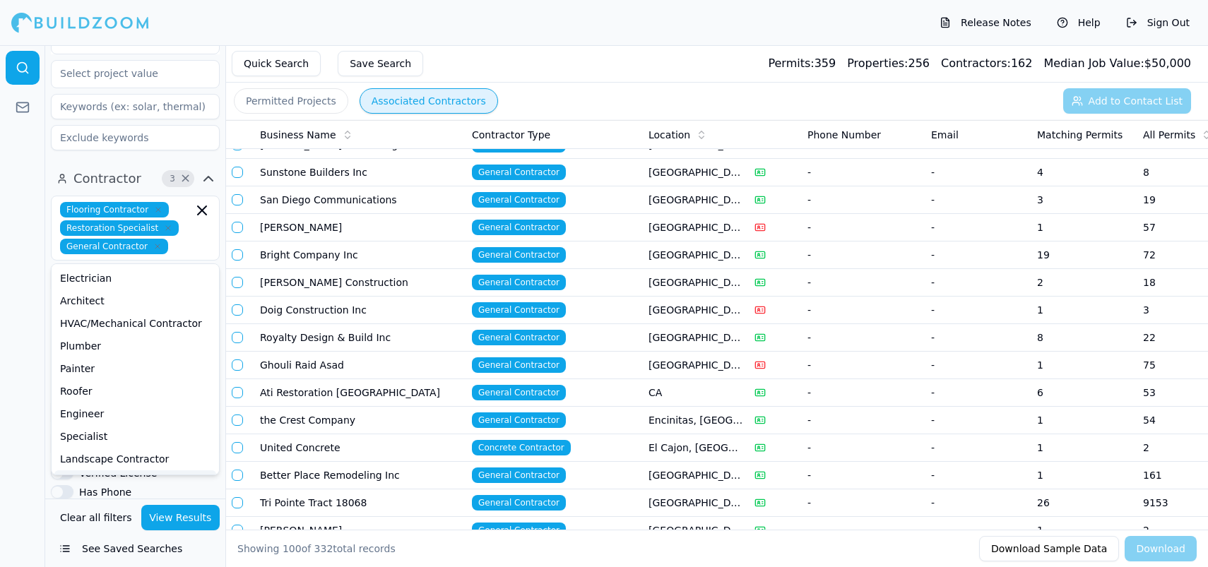
click at [176, 519] on button "View Results" at bounding box center [180, 517] width 79 height 25
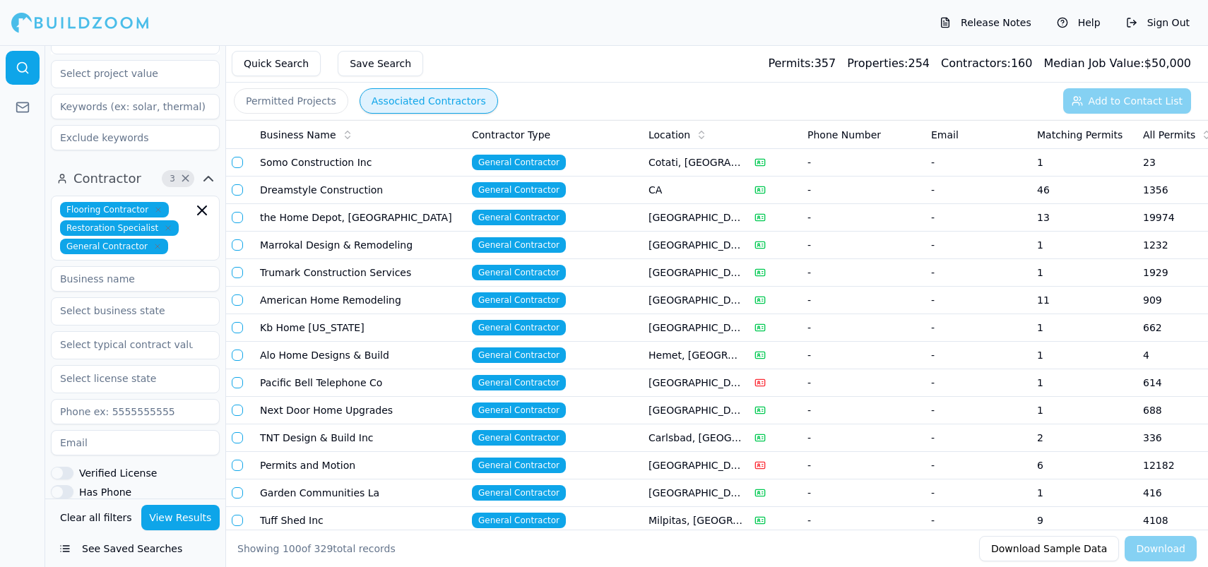
click at [284, 102] on button "Permitted Projects" at bounding box center [291, 100] width 114 height 25
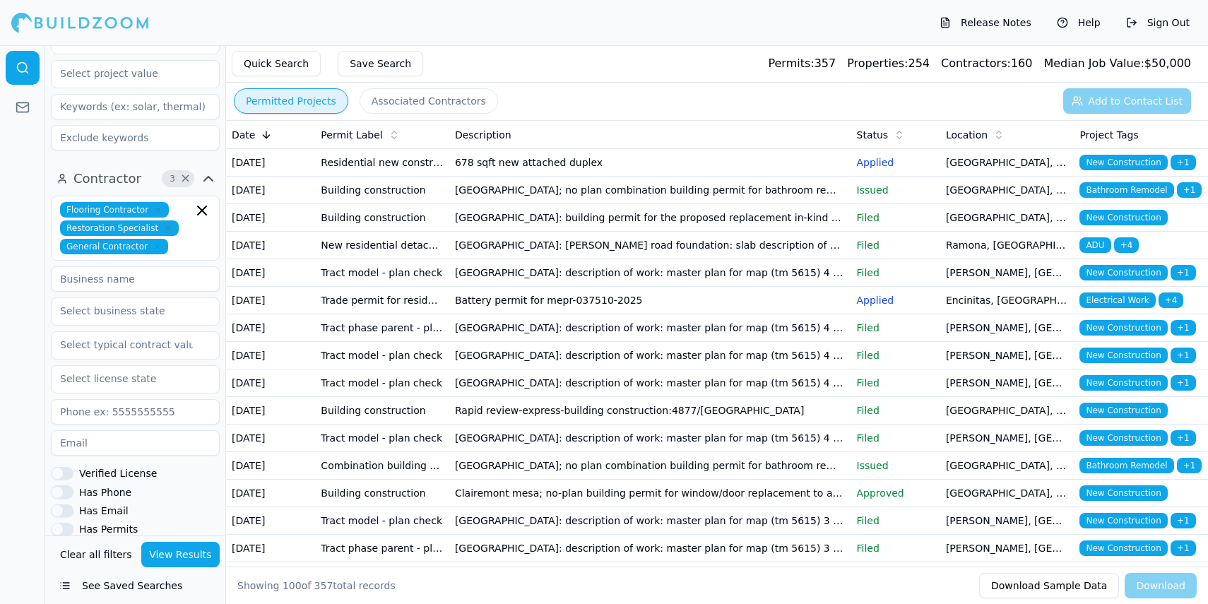
click at [393, 169] on td "Residential new construction" at bounding box center [382, 163] width 134 height 28
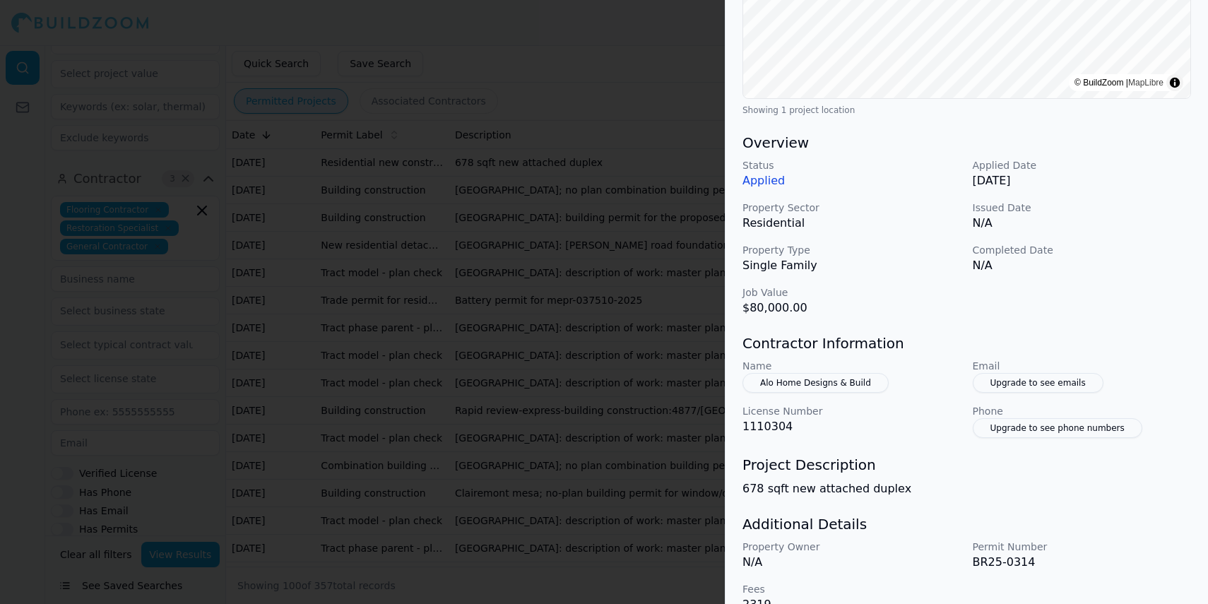
scroll to position [312, 0]
click at [571, 142] on div at bounding box center [604, 302] width 1208 height 604
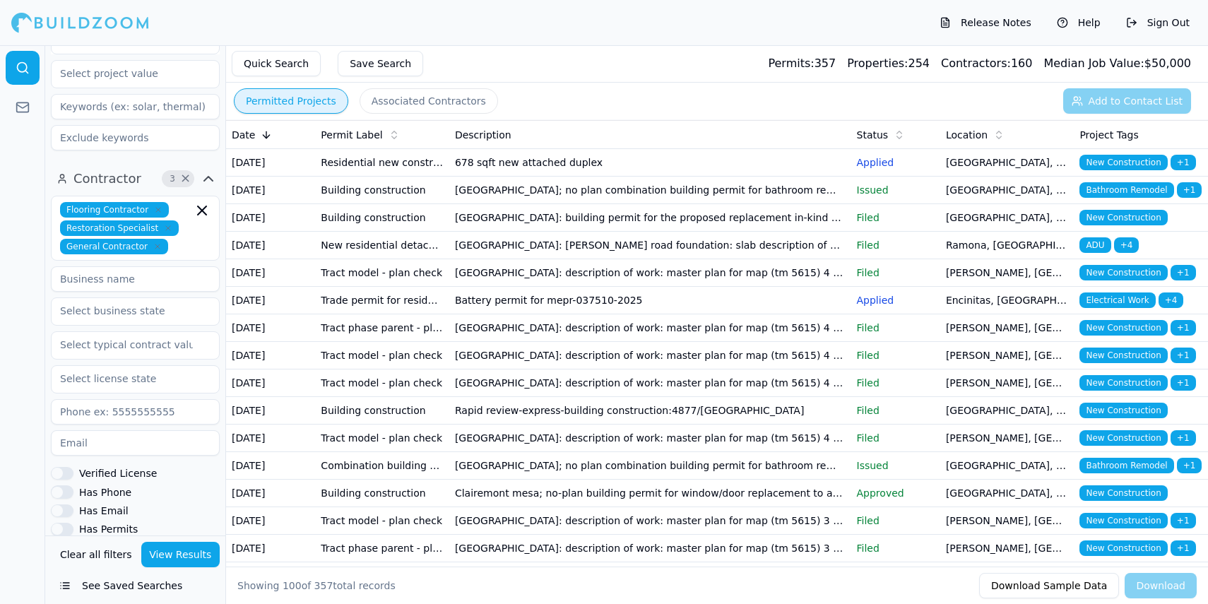
click at [522, 369] on td "[GEOGRAPHIC_DATA]: description of work: master plan for map (tm 5615) 4 plan ty…" at bounding box center [650, 356] width 402 height 28
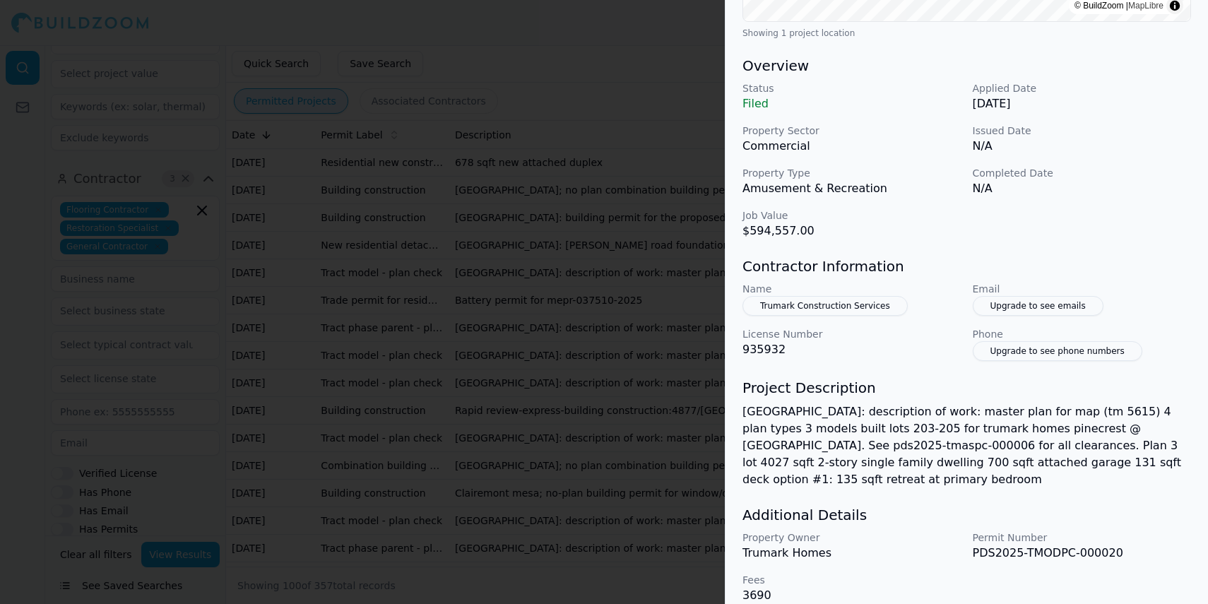
scroll to position [0, 0]
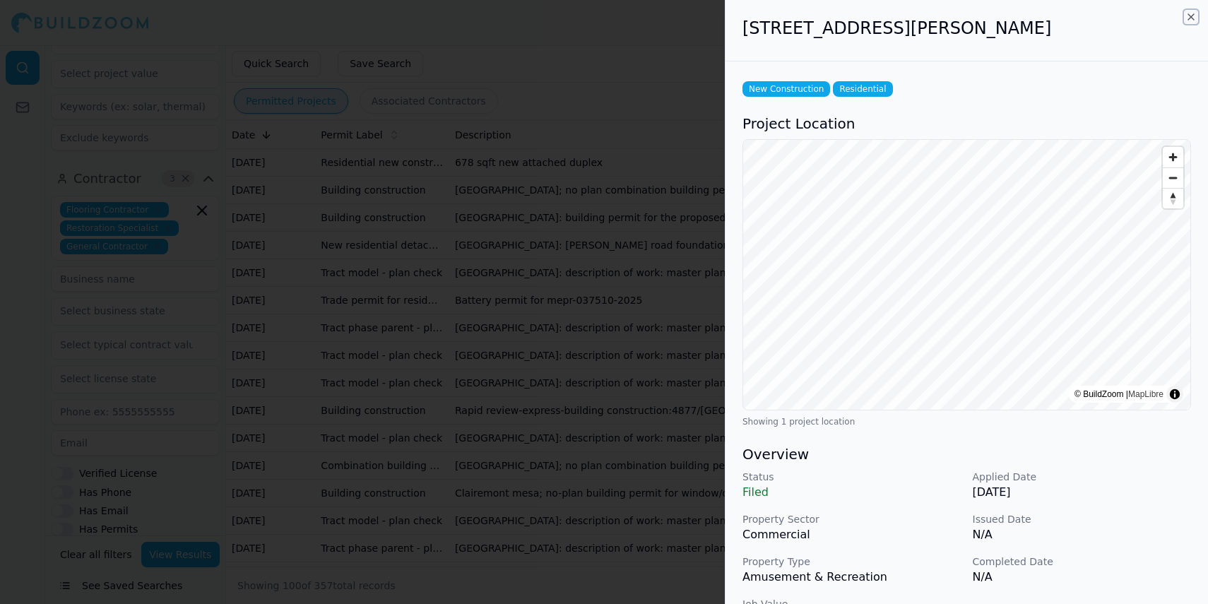
click at [1185, 16] on icon "button" at bounding box center [1190, 16] width 11 height 11
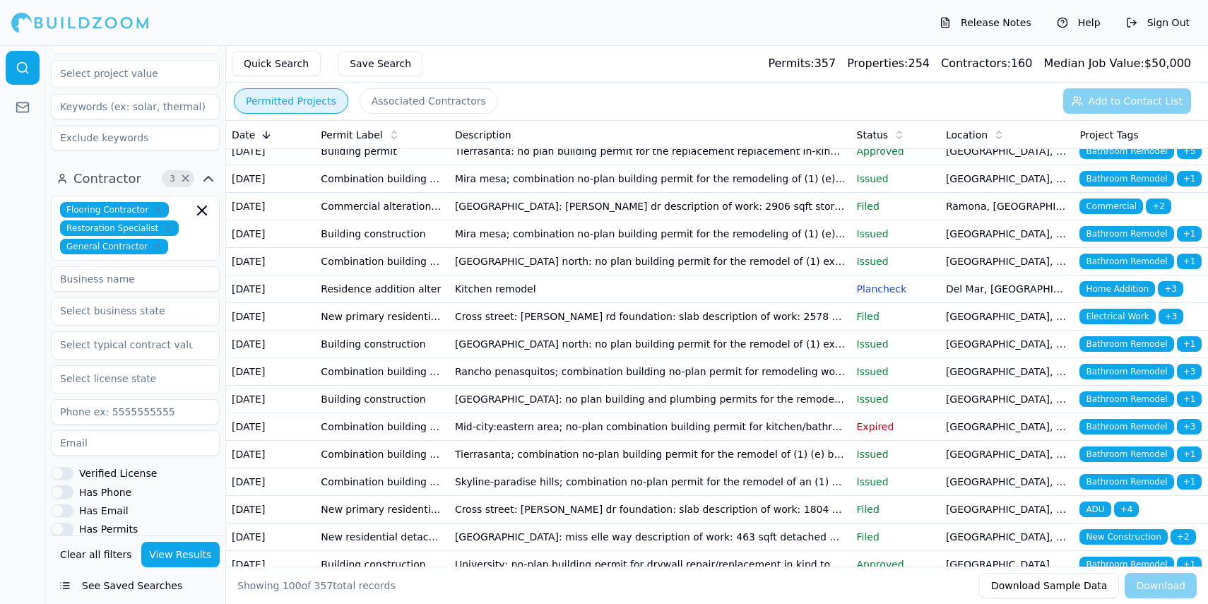
scroll to position [970, 0]
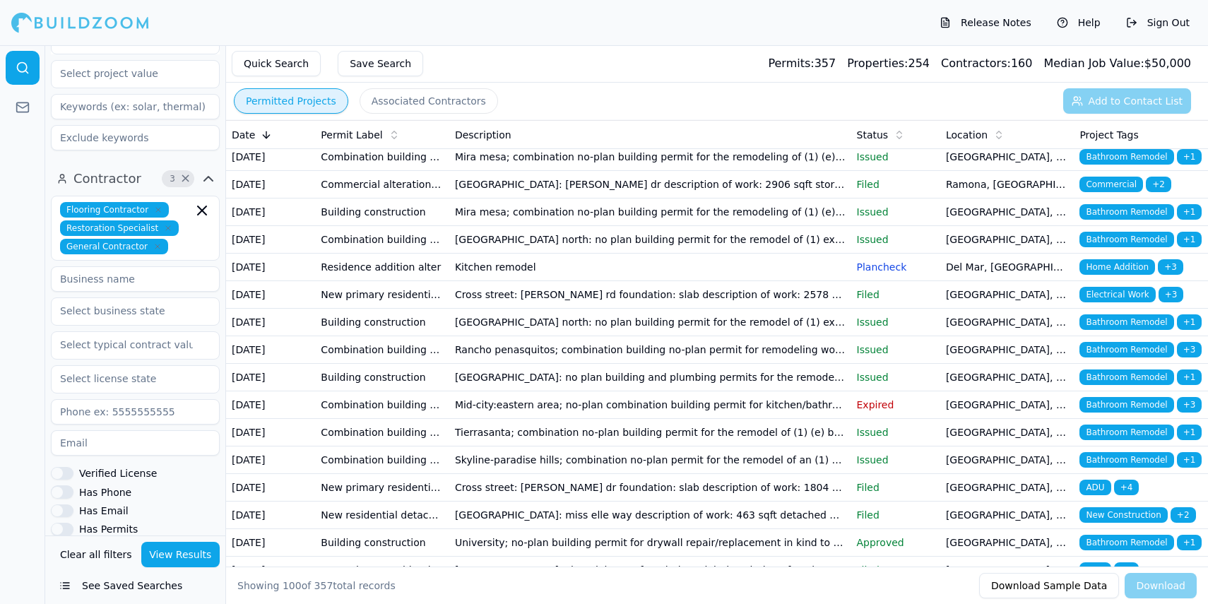
click at [648, 116] on td "The scope of work includes the construction of a new restaurant with a drive th…" at bounding box center [650, 102] width 402 height 28
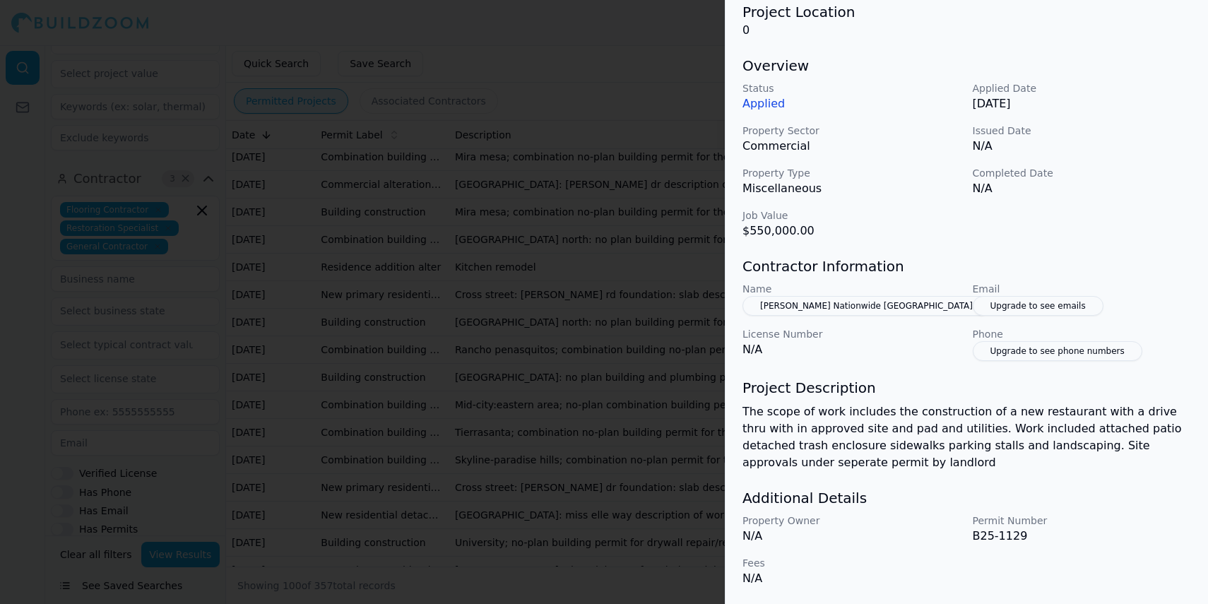
scroll to position [0, 0]
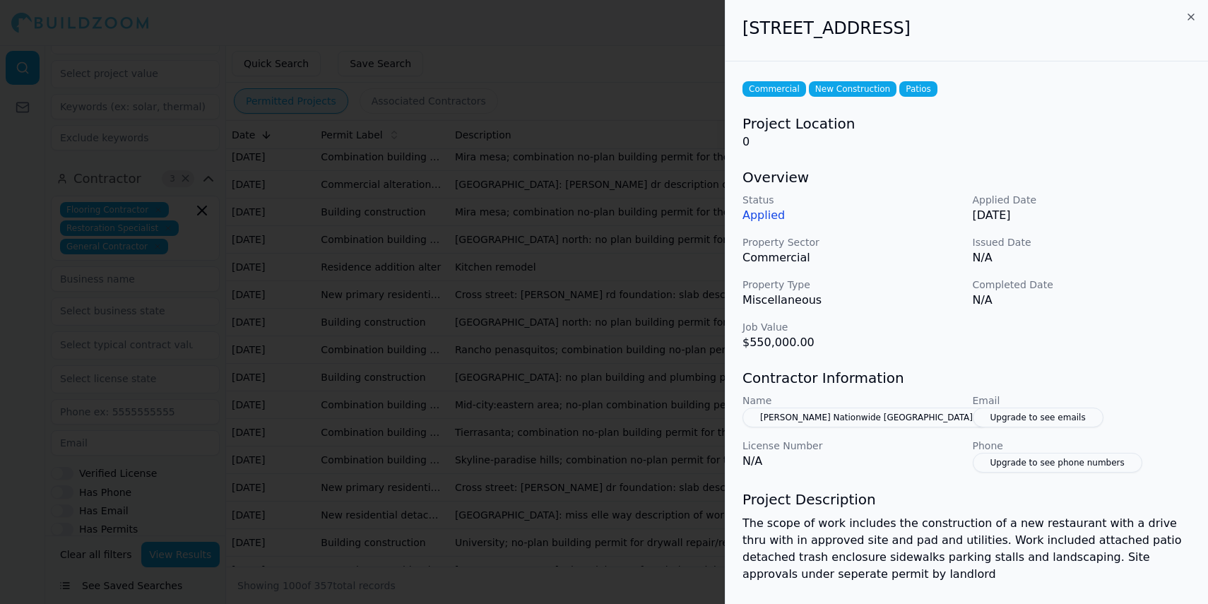
click at [655, 95] on div at bounding box center [604, 302] width 1208 height 604
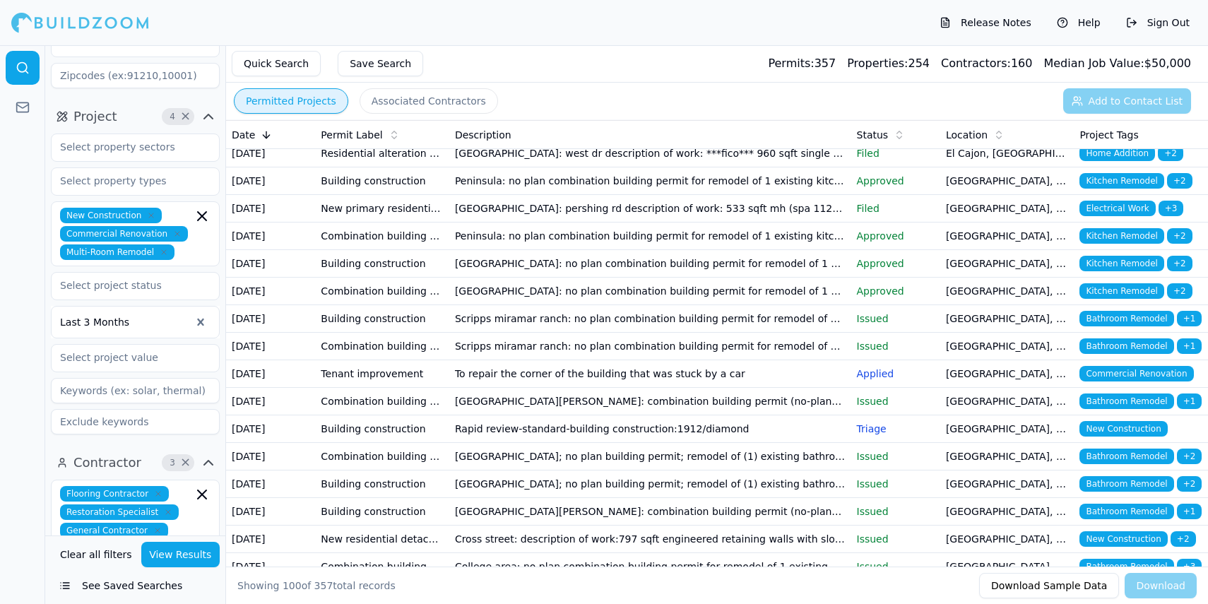
scroll to position [176, 0]
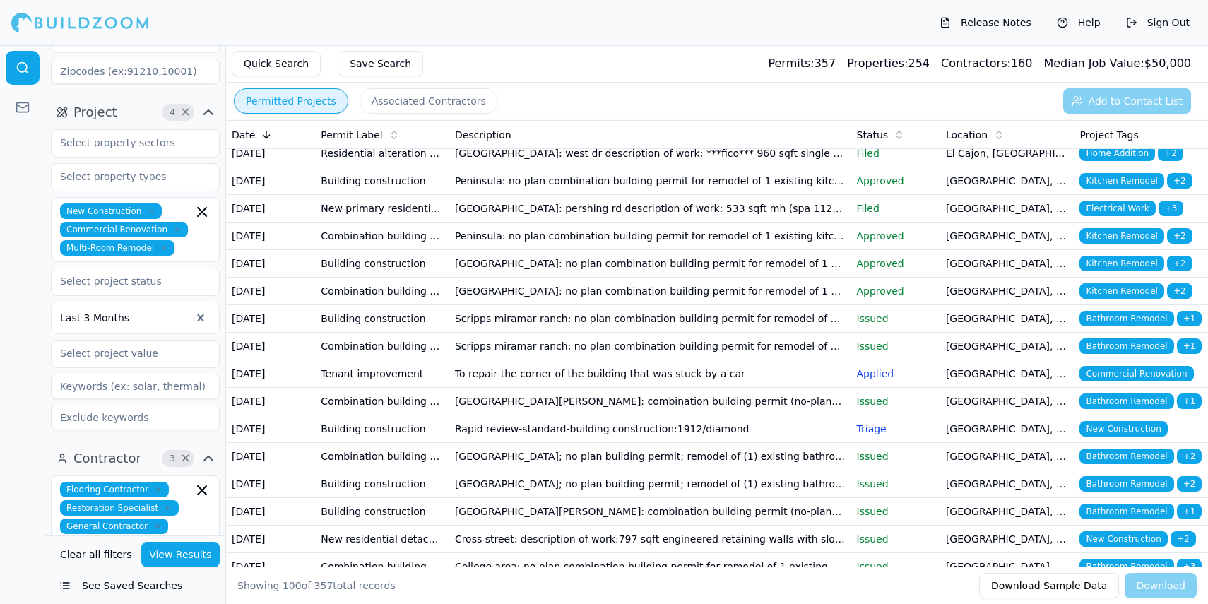
click at [164, 240] on span "Multi-Room Remodel" at bounding box center [117, 248] width 114 height 16
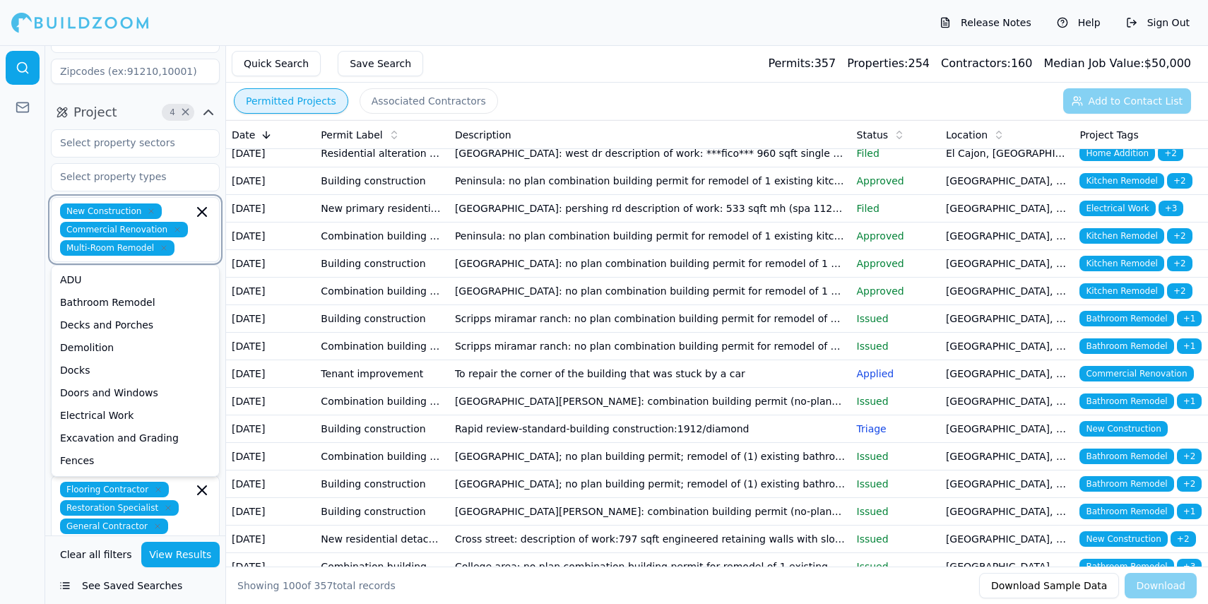
click at [163, 244] on icon "button" at bounding box center [164, 248] width 8 height 8
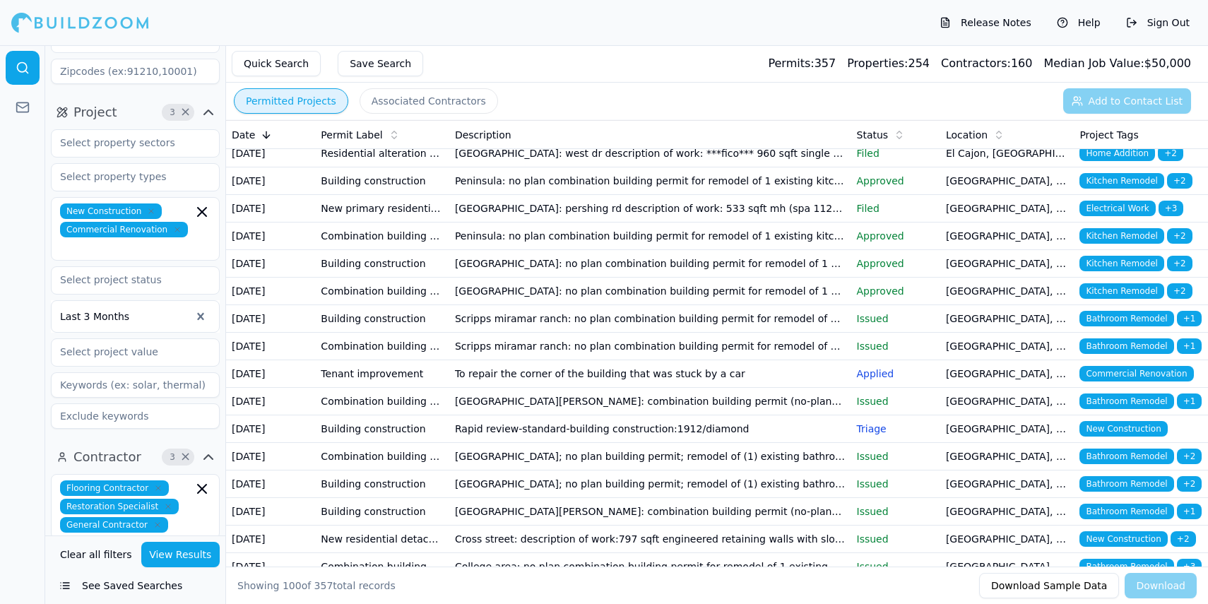
click at [1, 268] on div at bounding box center [22, 324] width 45 height 559
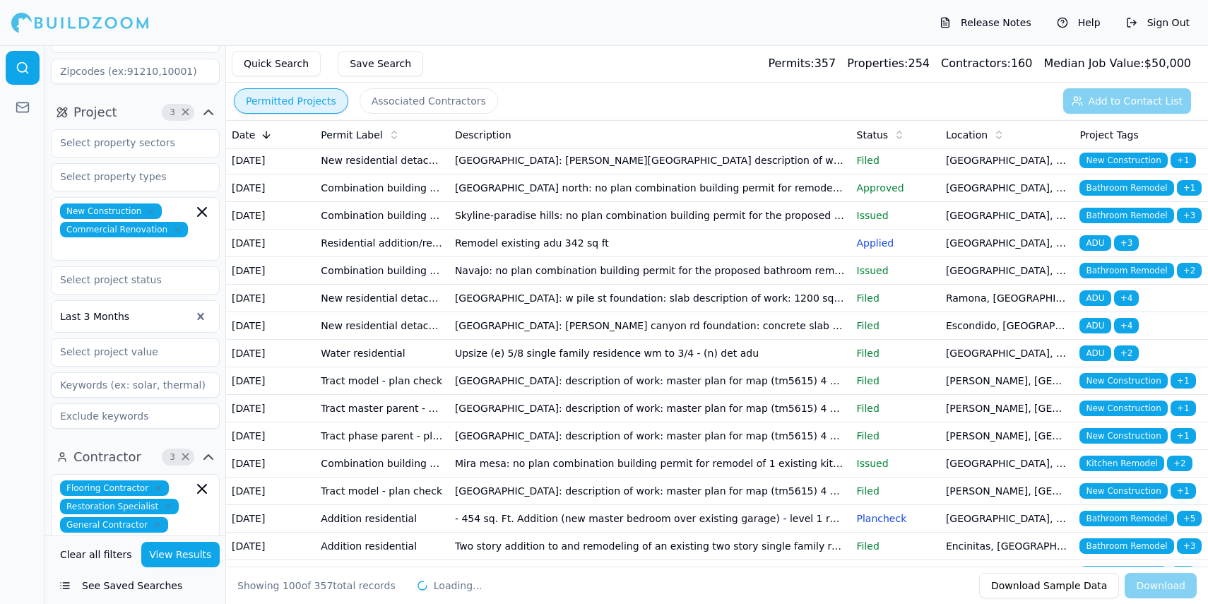
scroll to position [3549, 0]
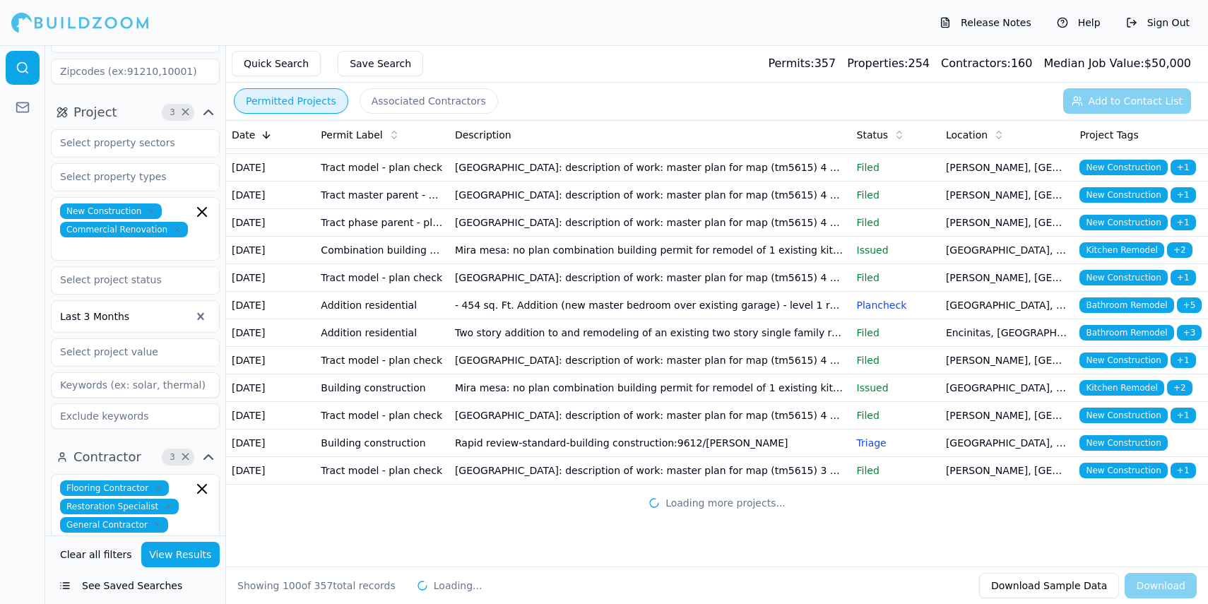
click at [174, 203] on div "New Construction Commercial Renovation" at bounding box center [135, 228] width 150 height 51
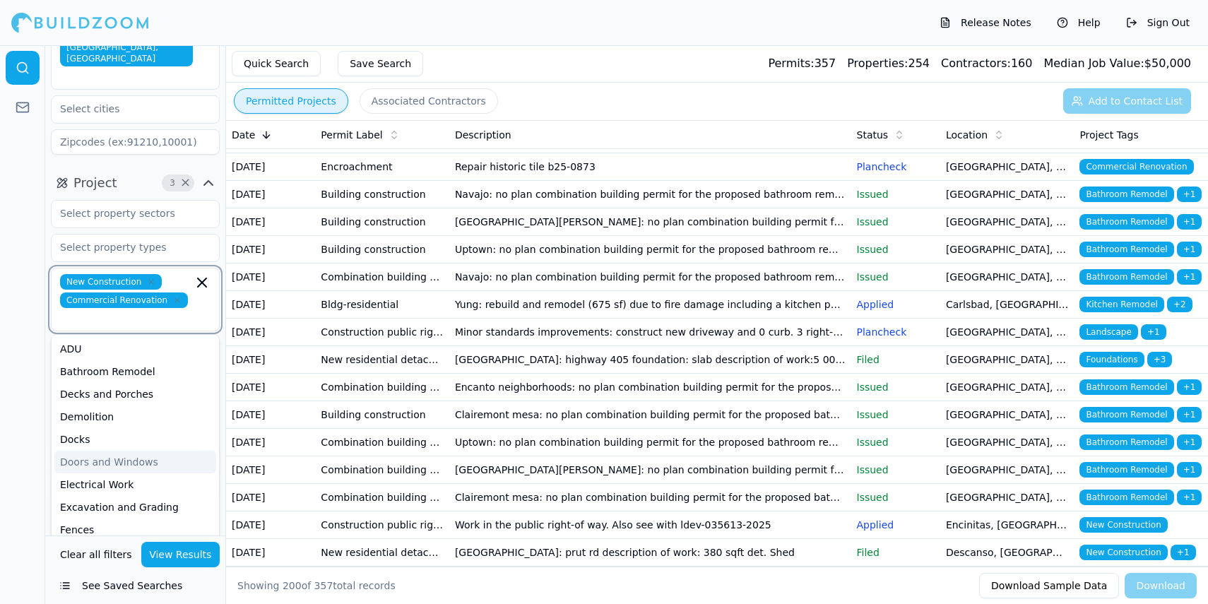
scroll to position [102, 0]
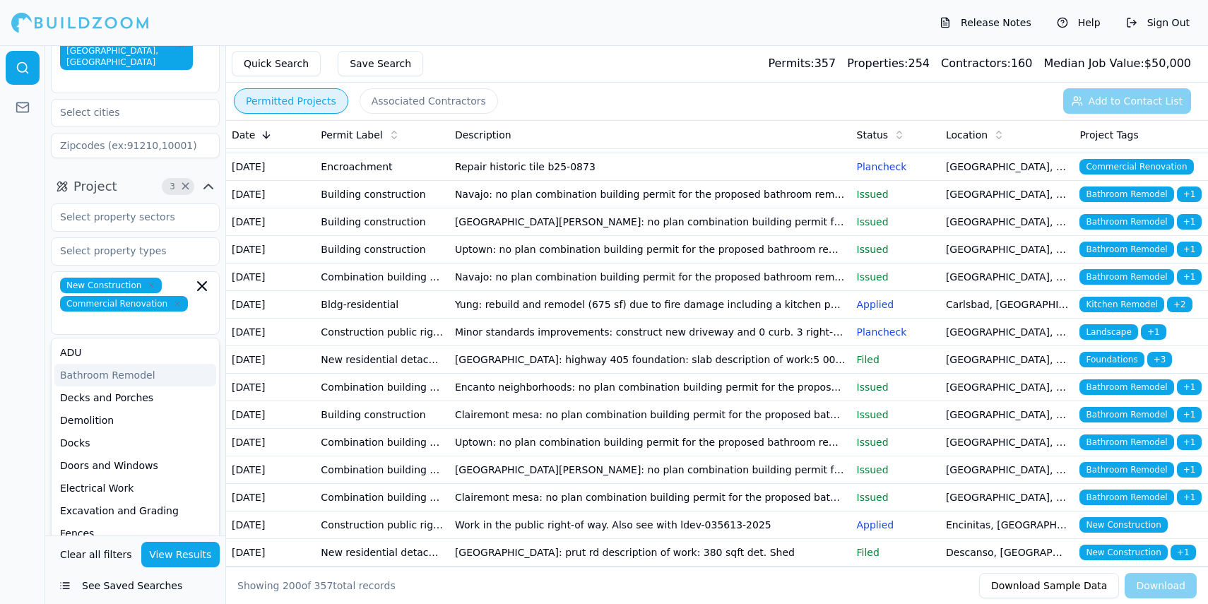
click at [24, 315] on div at bounding box center [22, 324] width 45 height 559
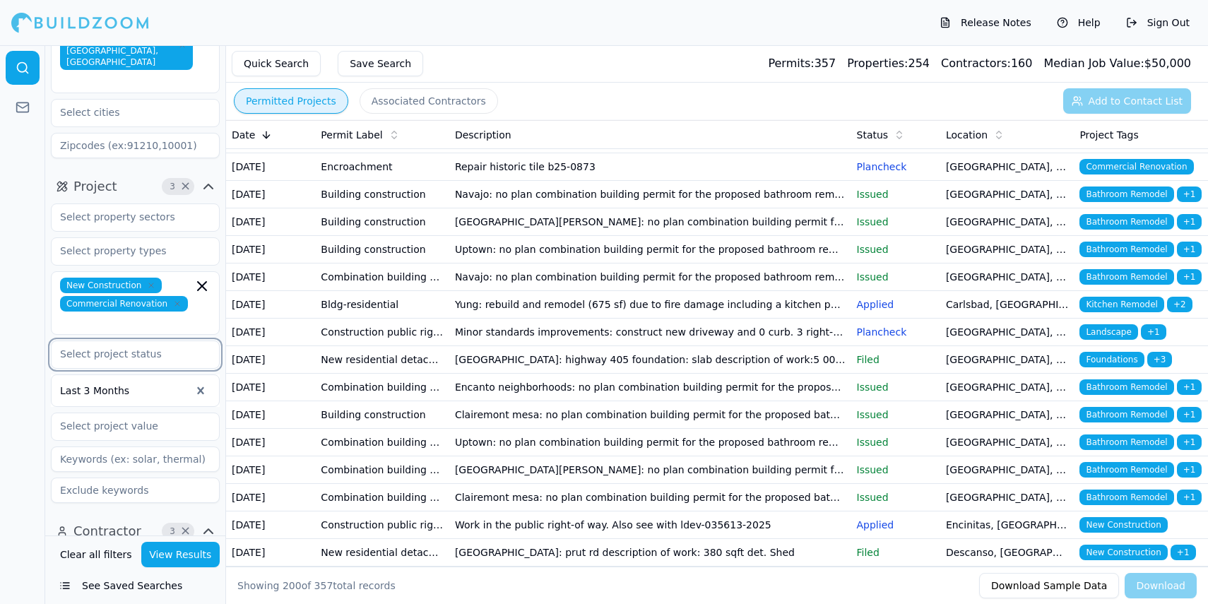
click at [139, 341] on input "text" at bounding box center [127, 353] width 150 height 25
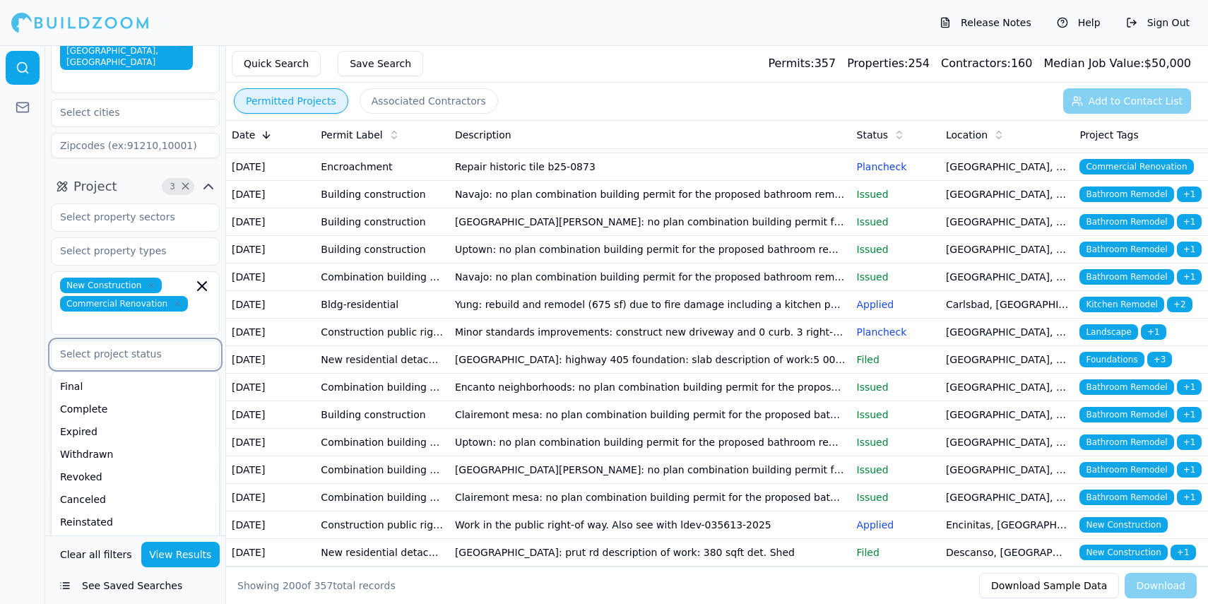
click at [140, 341] on input "text" at bounding box center [127, 353] width 150 height 25
click at [18, 297] on div at bounding box center [22, 324] width 45 height 559
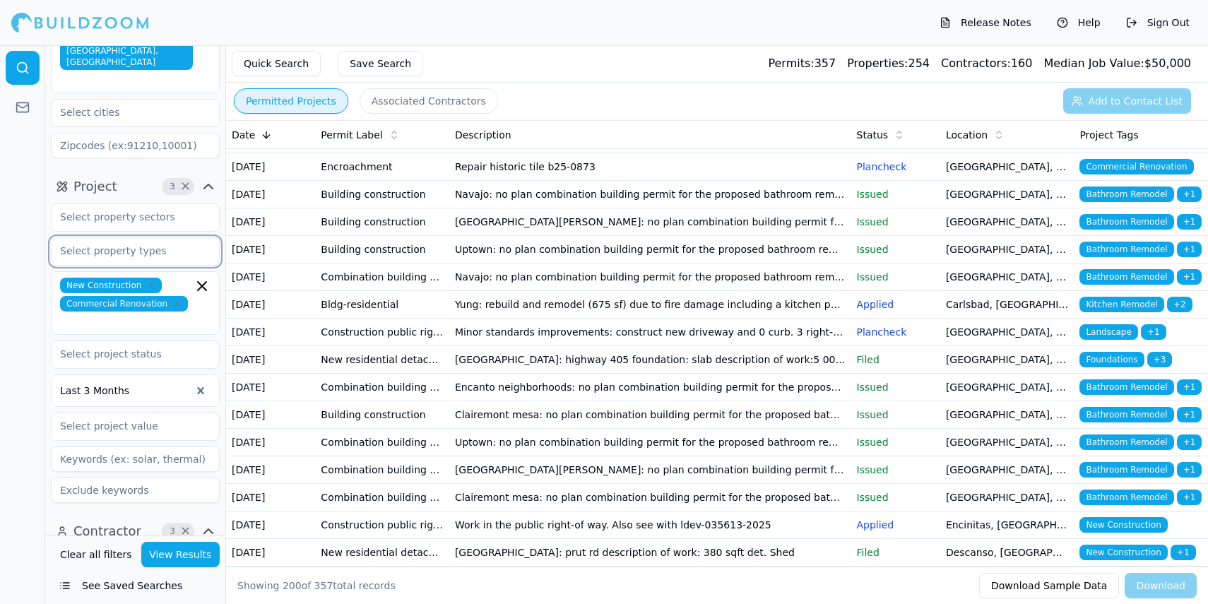
click at [94, 238] on input "text" at bounding box center [127, 250] width 150 height 25
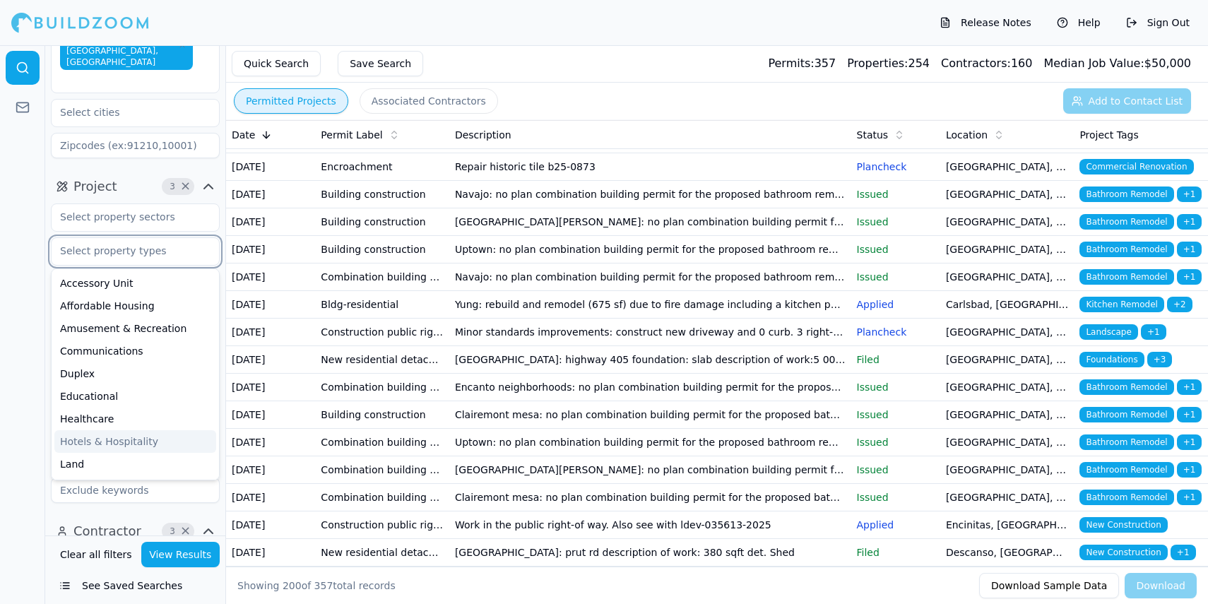
scroll to position [5, 0]
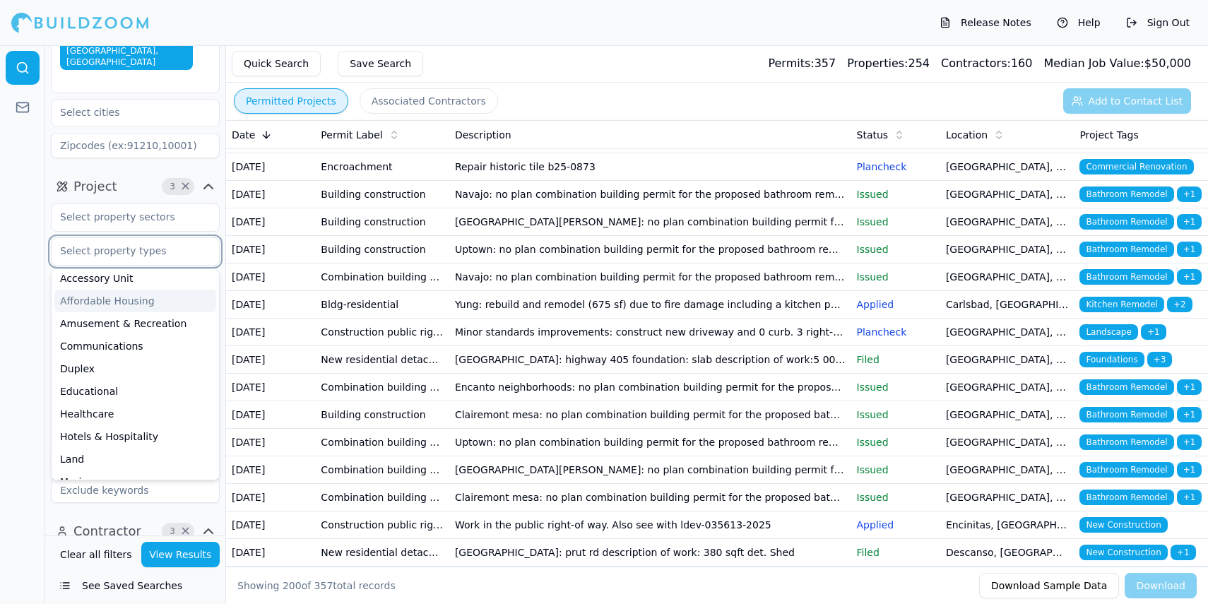
click at [99, 290] on div "Affordable Housing" at bounding box center [135, 301] width 162 height 23
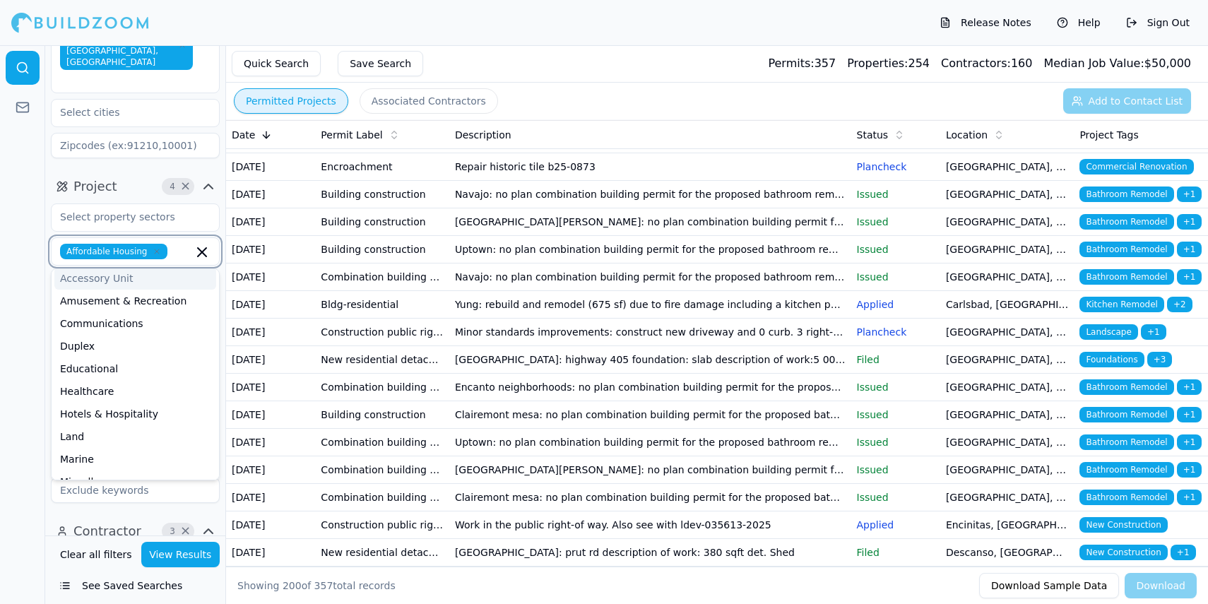
click at [153, 247] on icon "button" at bounding box center [157, 251] width 8 height 8
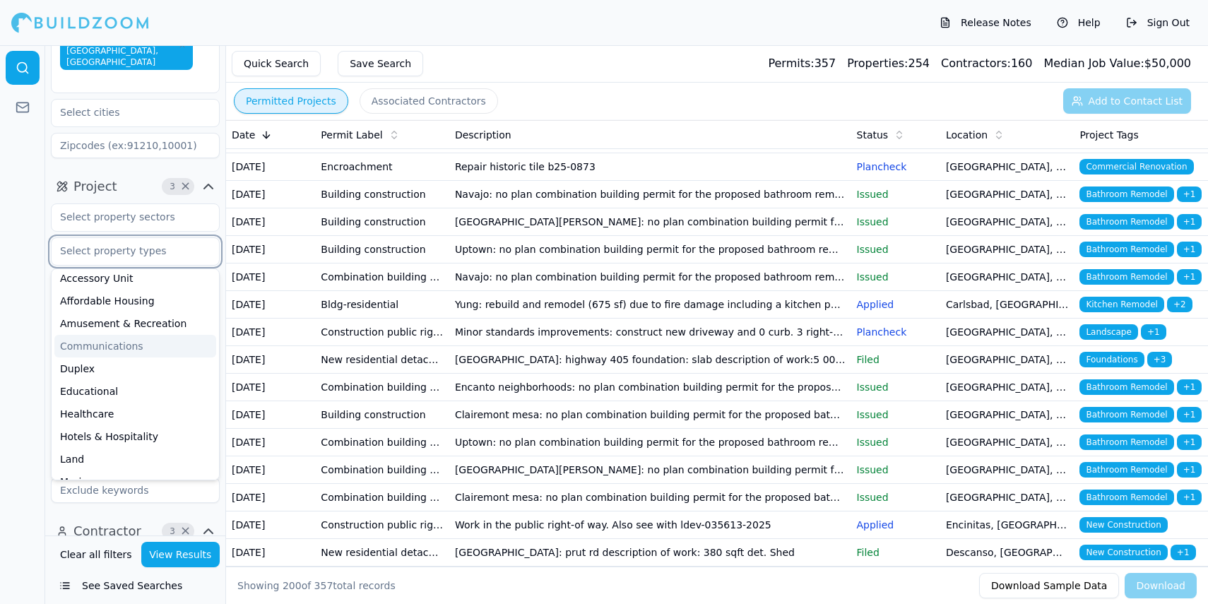
click at [105, 335] on div "Communications" at bounding box center [135, 346] width 162 height 23
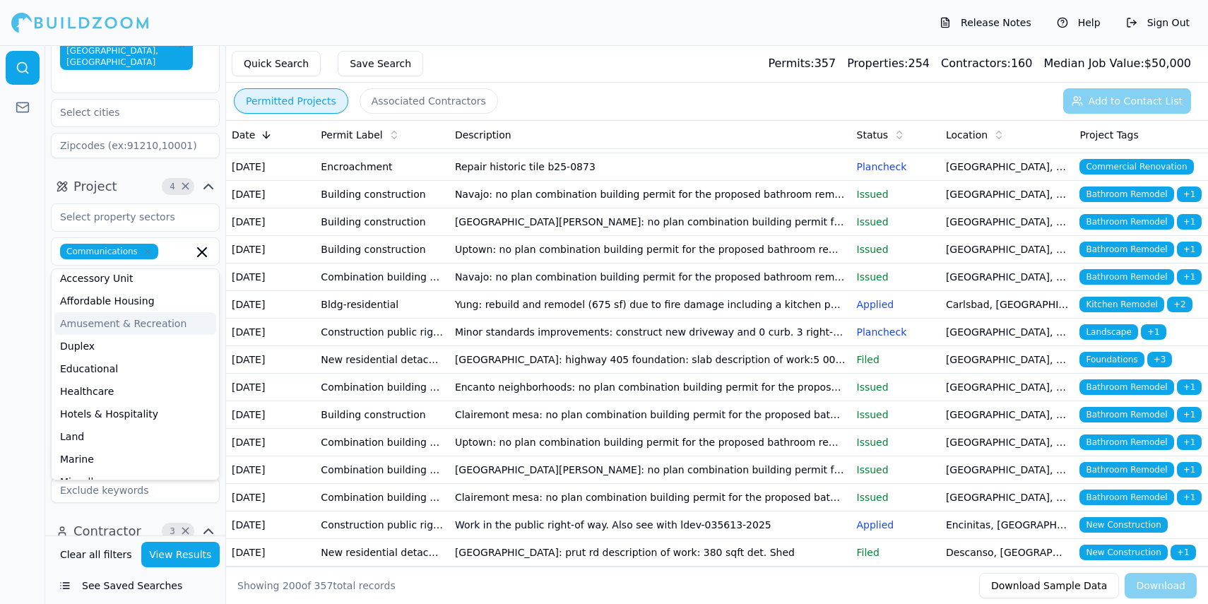
click at [27, 282] on div at bounding box center [22, 324] width 45 height 559
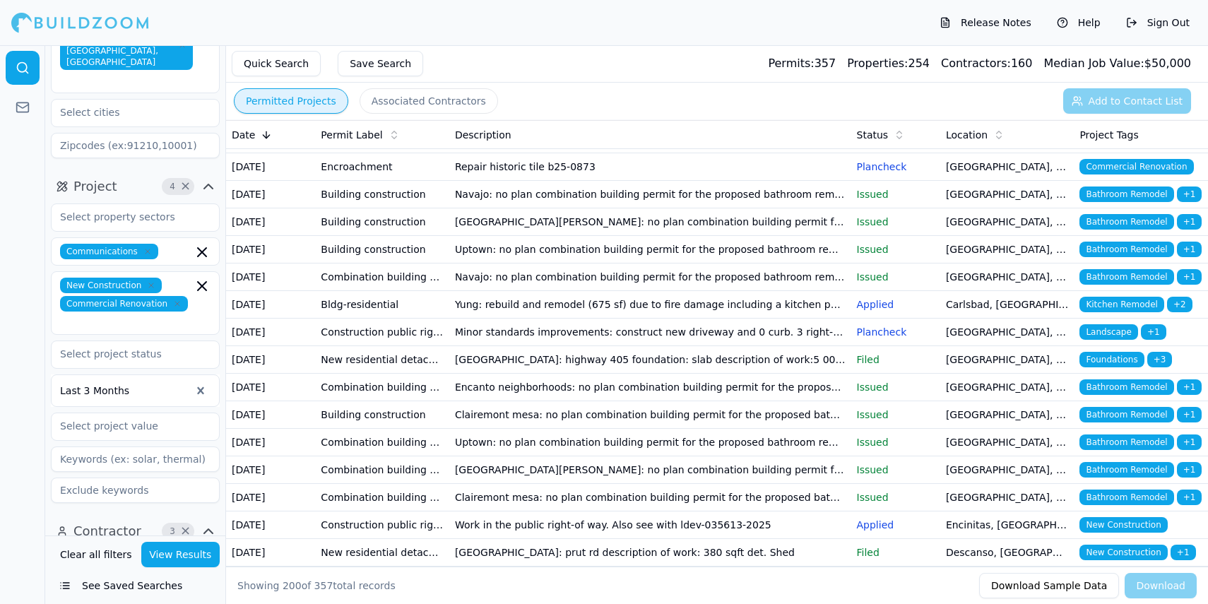
click at [203, 565] on div "Clear all filters View Results See Saved Searches" at bounding box center [135, 569] width 180 height 69
click at [176, 560] on button "View Results" at bounding box center [180, 554] width 79 height 25
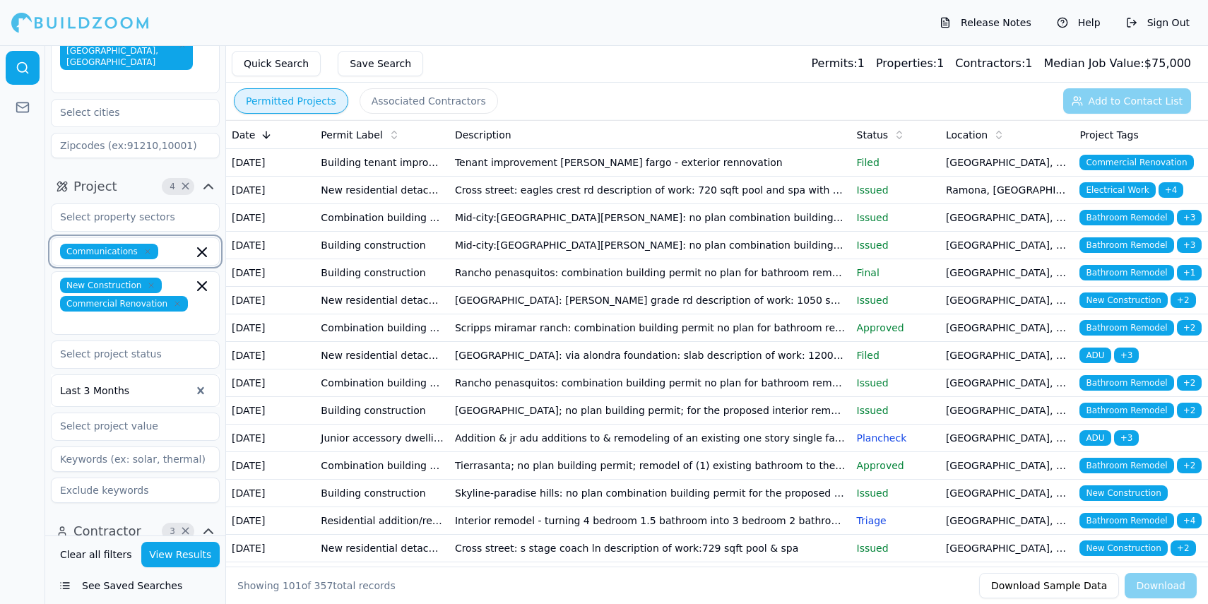
click at [198, 244] on icon "button" at bounding box center [202, 252] width 17 height 17
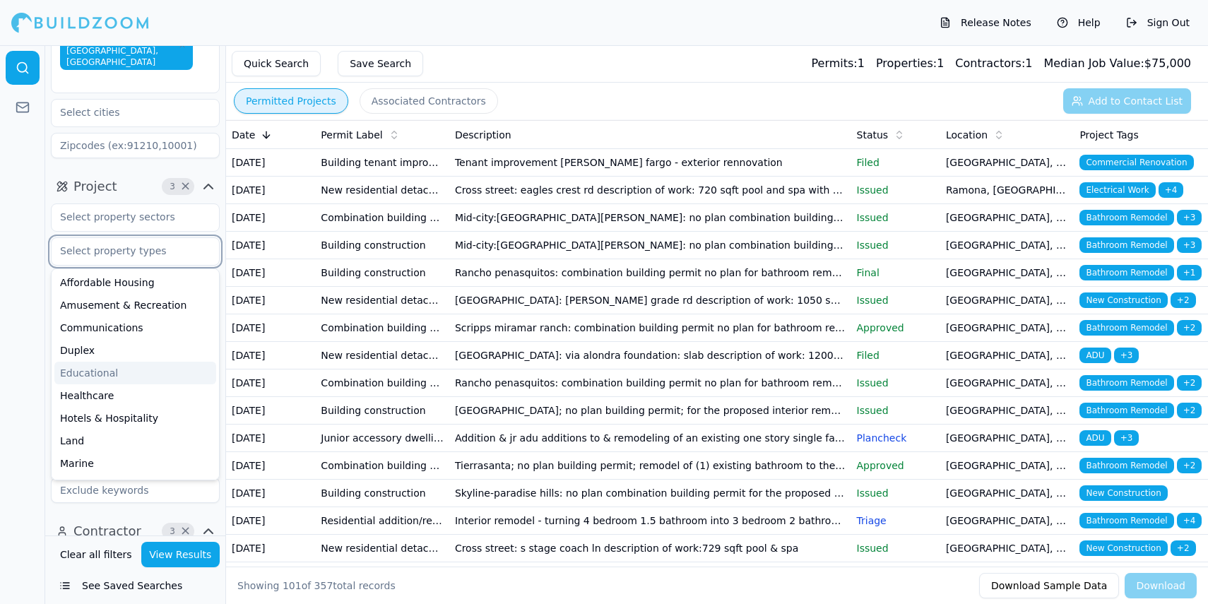
scroll to position [26, 0]
click at [128, 336] on div "Duplex" at bounding box center [135, 347] width 162 height 23
click at [113, 408] on div "Hotels & Hospitality" at bounding box center [135, 419] width 162 height 23
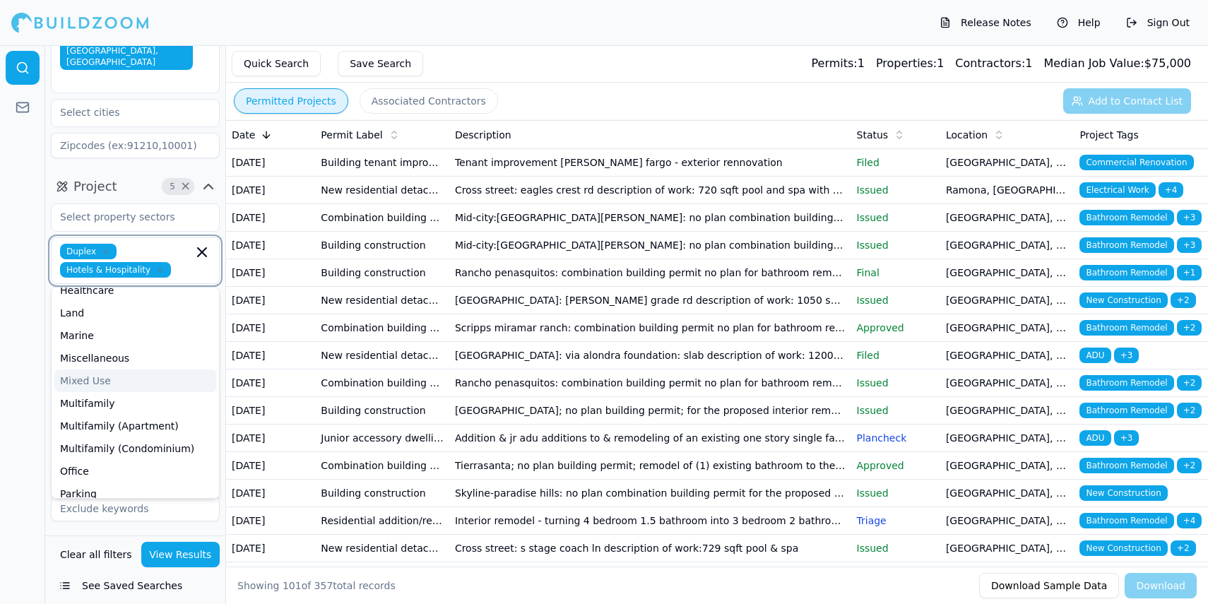
scroll to position [143, 0]
click at [106, 373] on div "Multifamily" at bounding box center [135, 384] width 162 height 23
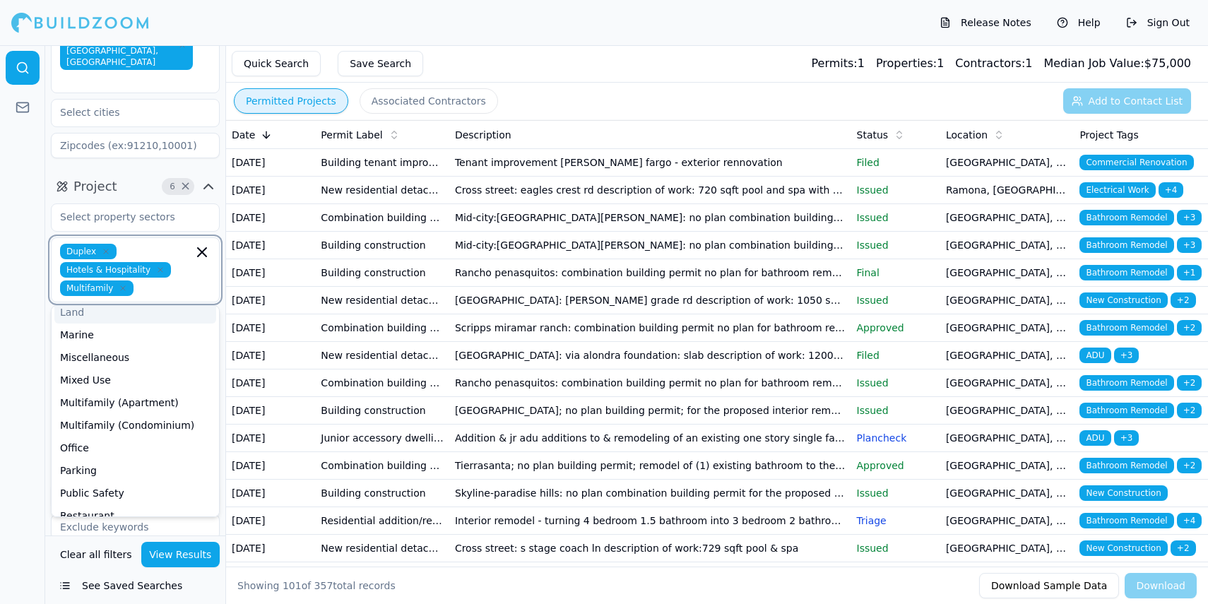
click at [165, 280] on input "text" at bounding box center [166, 288] width 54 height 16
click at [131, 391] on div "Multifamily (Apartment)" at bounding box center [135, 402] width 162 height 23
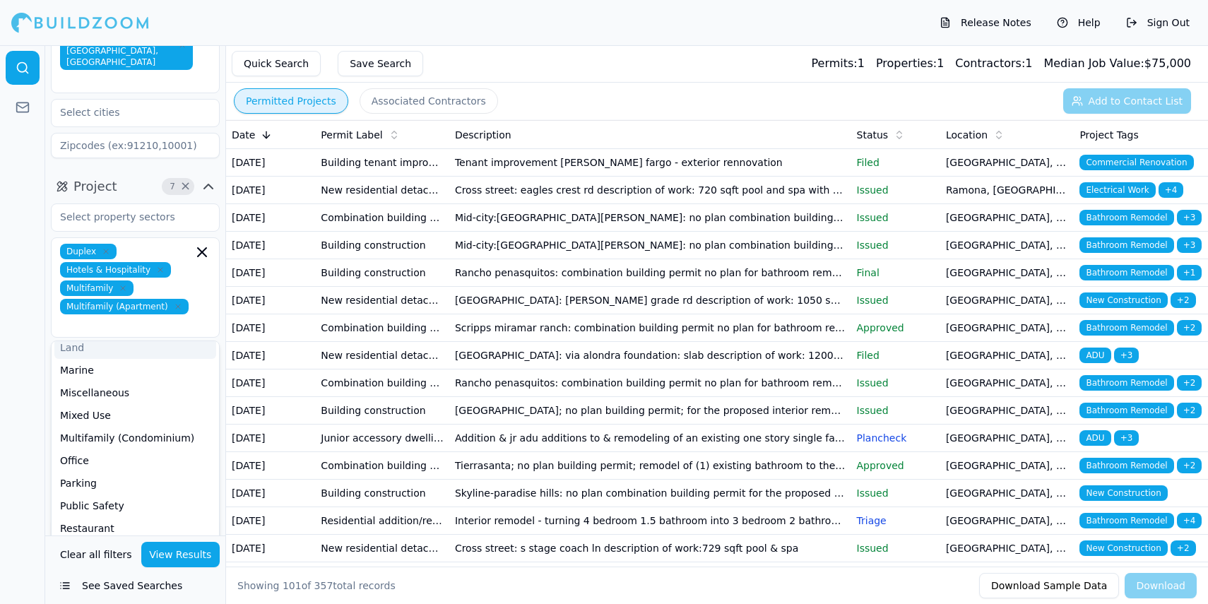
click at [188, 283] on div "Duplex Hotels & Hospitality Multifamily Multifamily (Apartment)" at bounding box center [135, 288] width 150 height 88
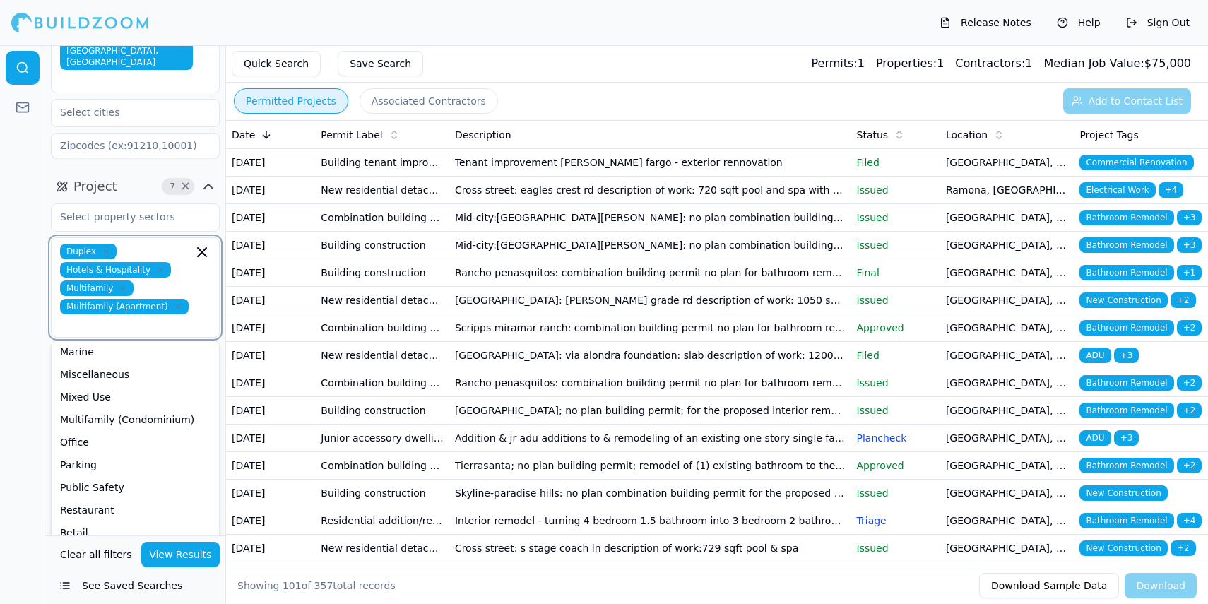
scroll to position [155, 0]
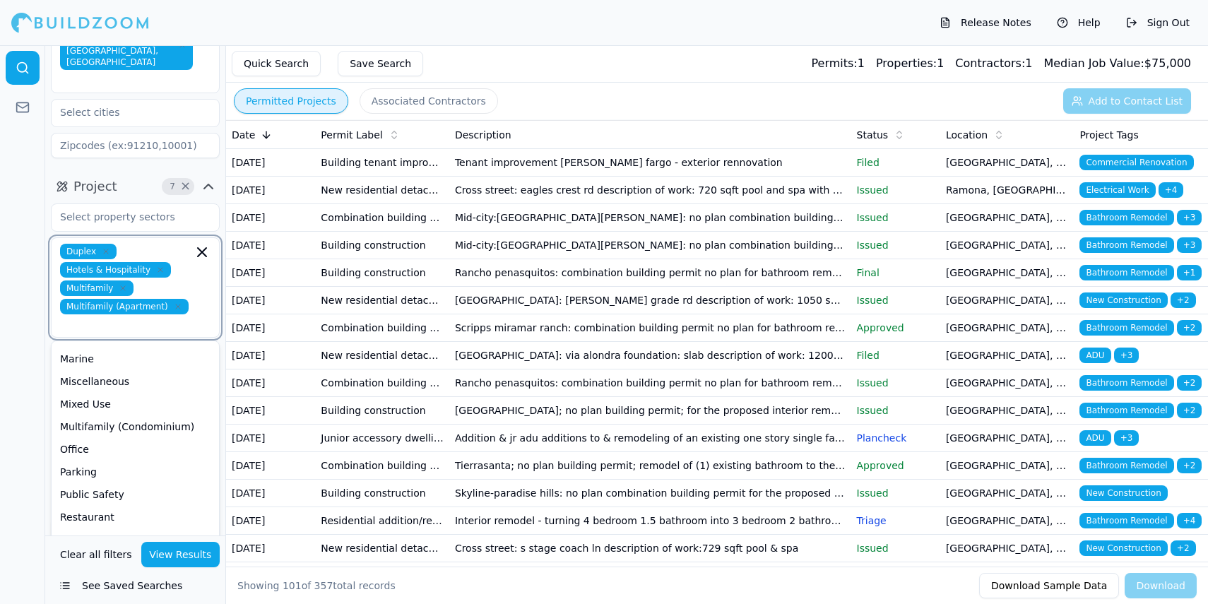
click at [148, 415] on div "Multifamily (Condominium)" at bounding box center [135, 426] width 162 height 23
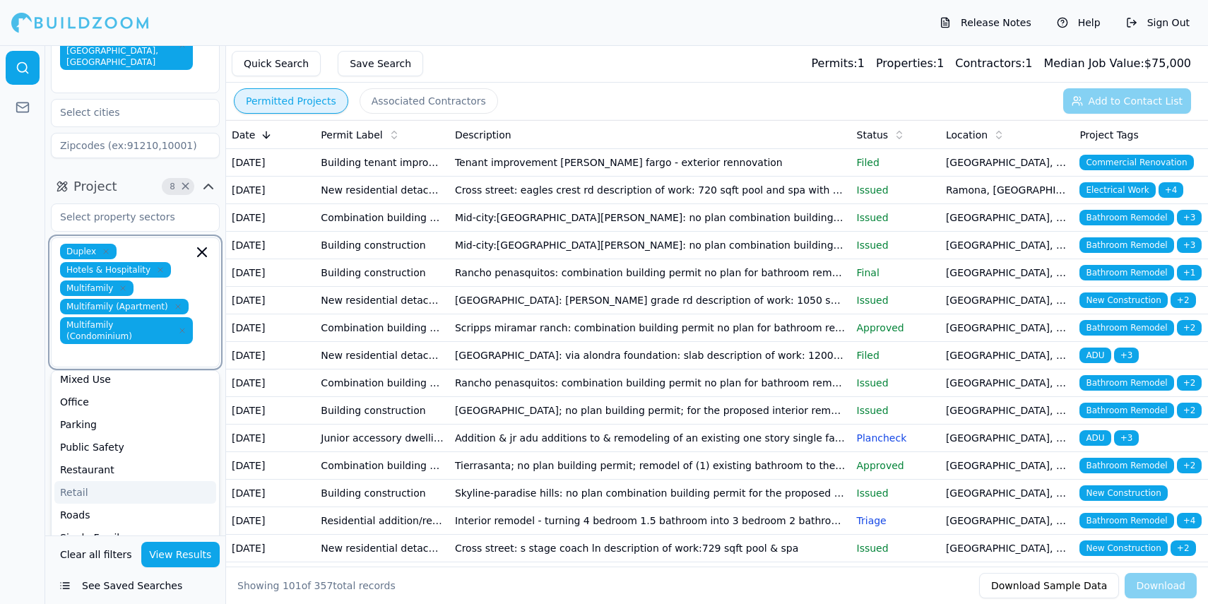
scroll to position [220, 0]
click at [98, 447] on div "Restaurant" at bounding box center [135, 458] width 162 height 23
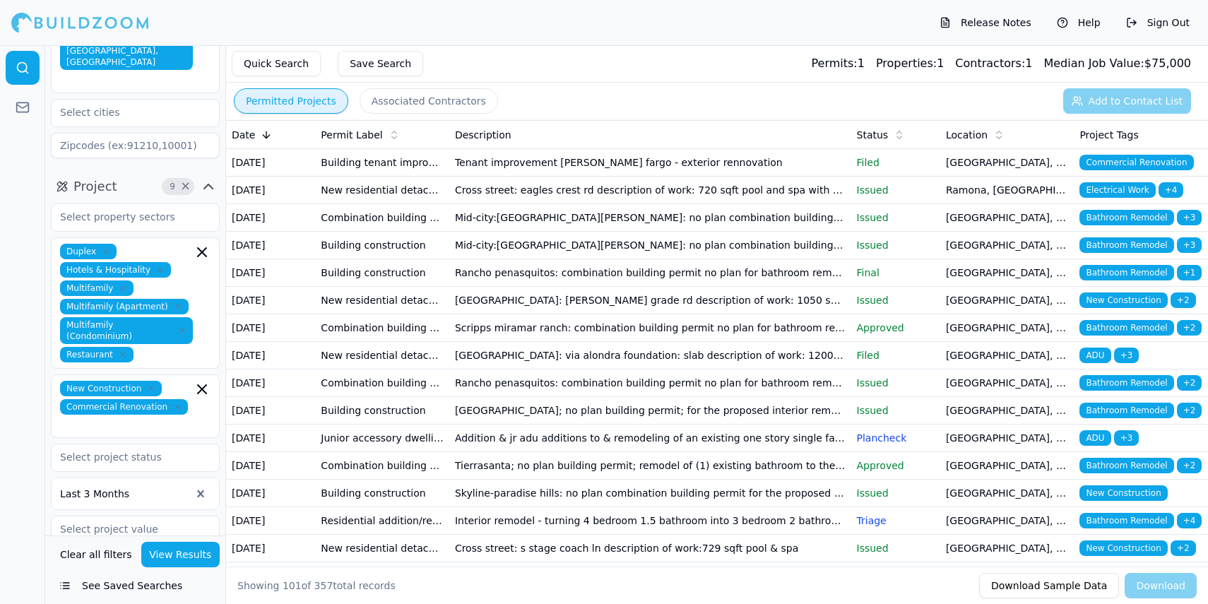
click at [195, 558] on button "View Results" at bounding box center [180, 554] width 79 height 25
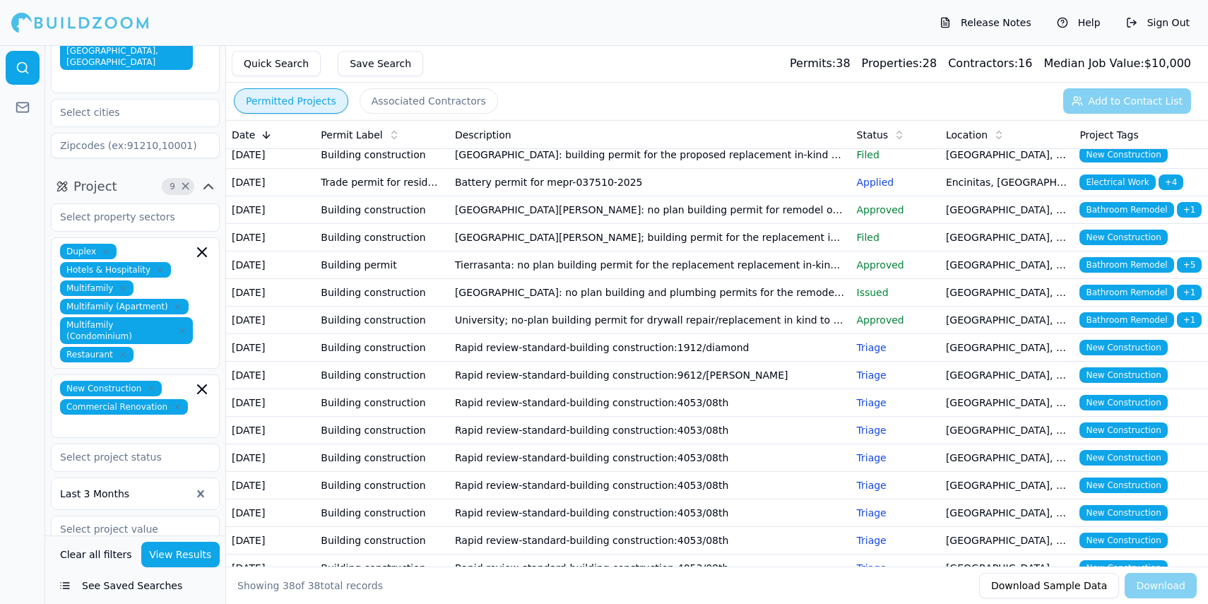
scroll to position [15, 0]
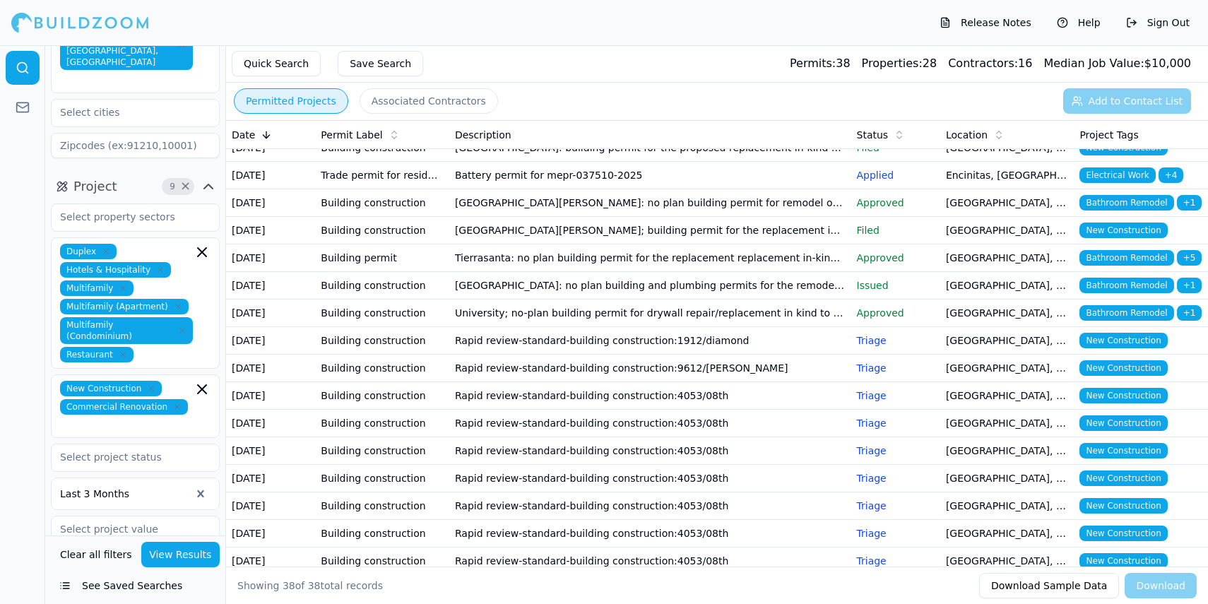
click at [590, 355] on td "Rapid review-standard-building construction:1912/diamond" at bounding box center [650, 341] width 402 height 28
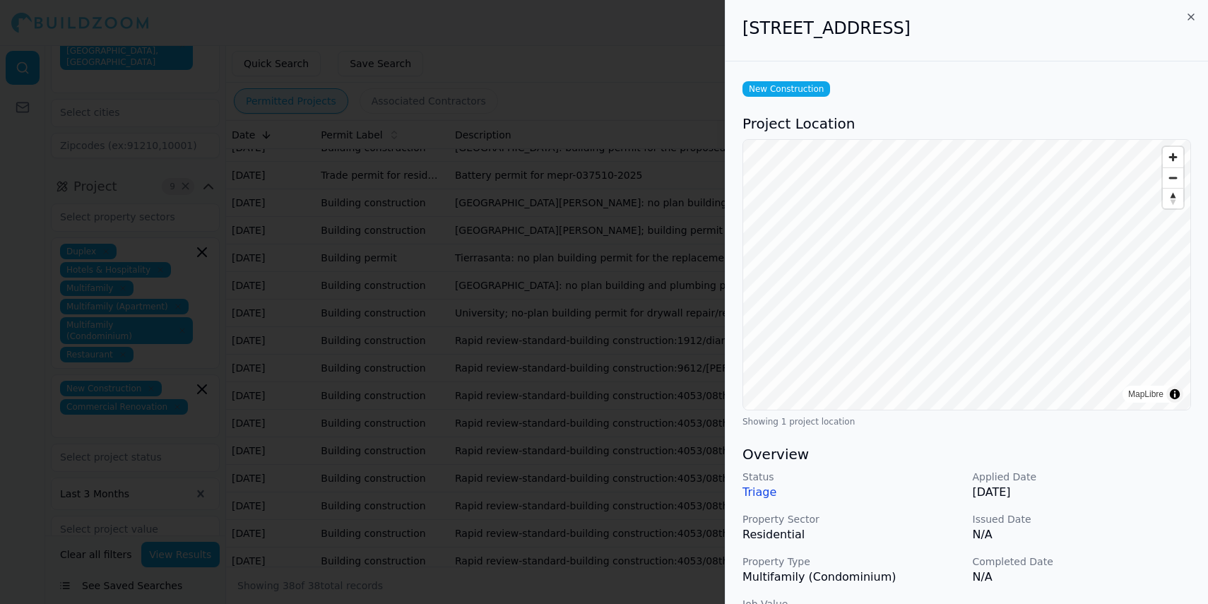
click at [650, 139] on div at bounding box center [604, 302] width 1208 height 604
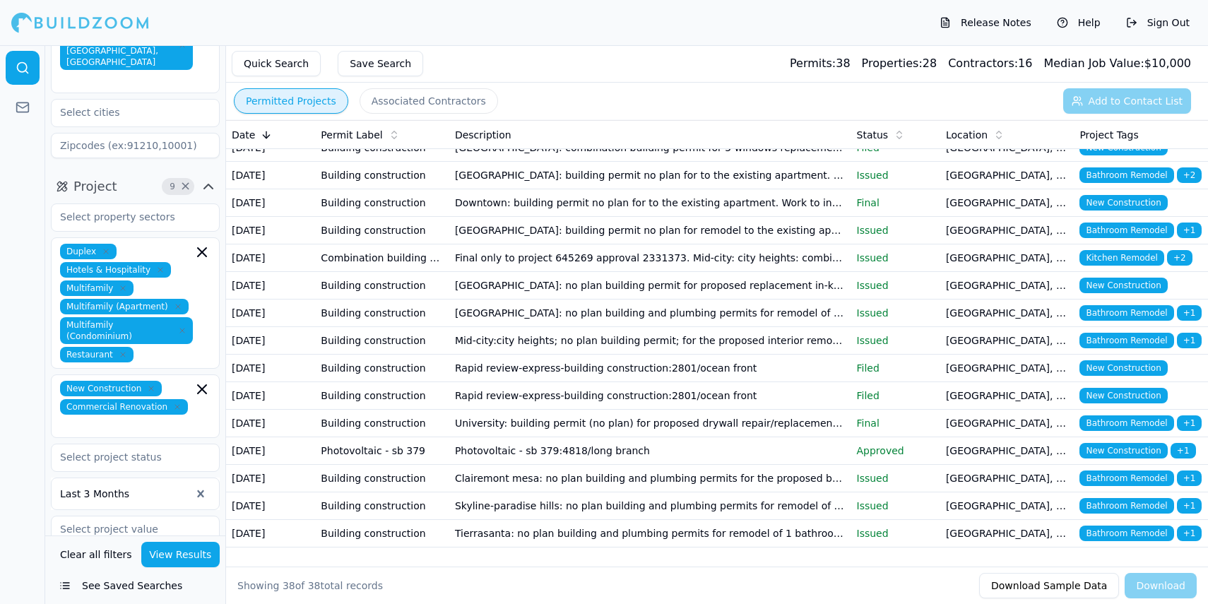
scroll to position [0, 0]
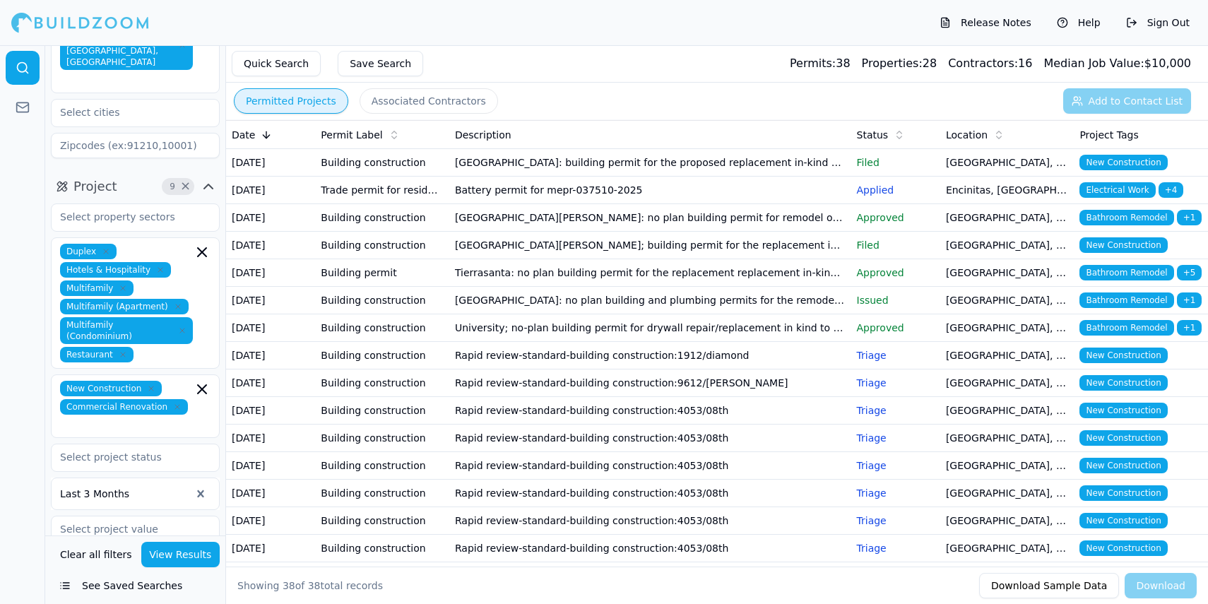
click at [105, 247] on icon "button" at bounding box center [106, 251] width 8 height 8
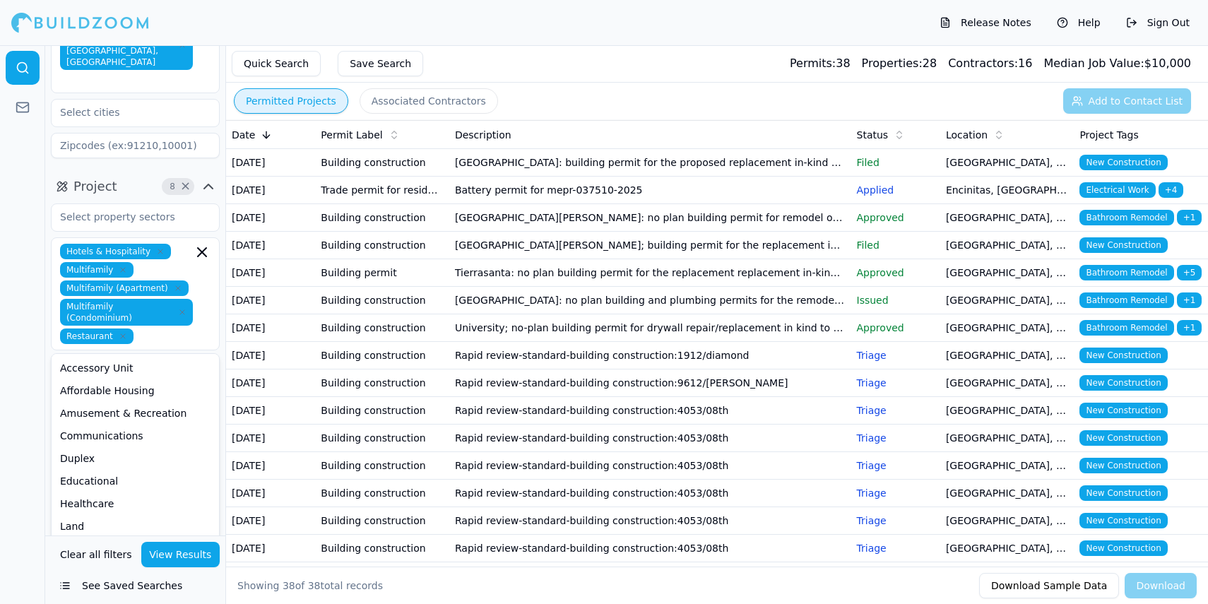
click at [186, 556] on button "View Results" at bounding box center [180, 554] width 79 height 25
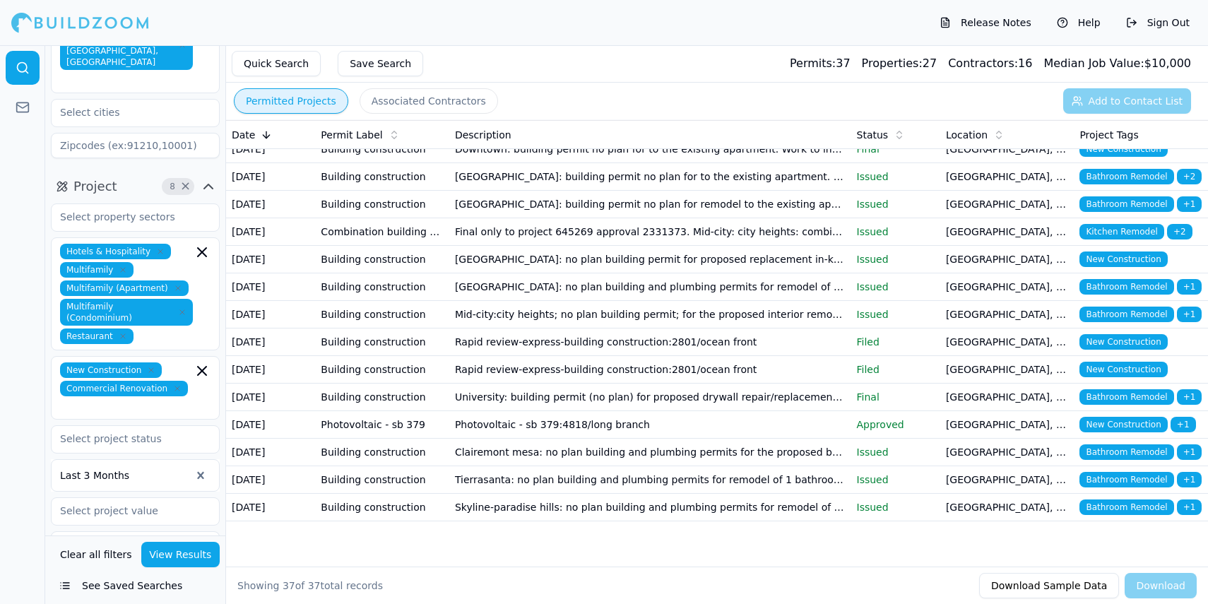
scroll to position [1065, 0]
click at [174, 244] on div "Hotels & Hospitality Multifamily Multifamily (Apartment) Multifamily (Condomini…" at bounding box center [135, 294] width 150 height 100
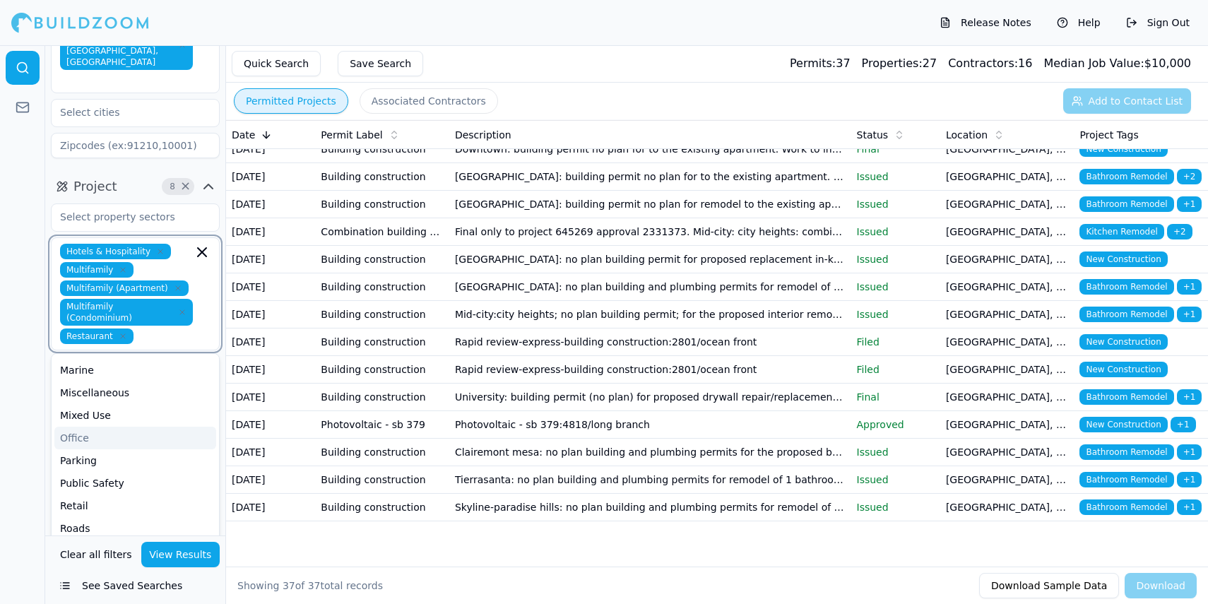
scroll to position [182, 0]
click at [131, 492] on div "Retail" at bounding box center [135, 503] width 162 height 23
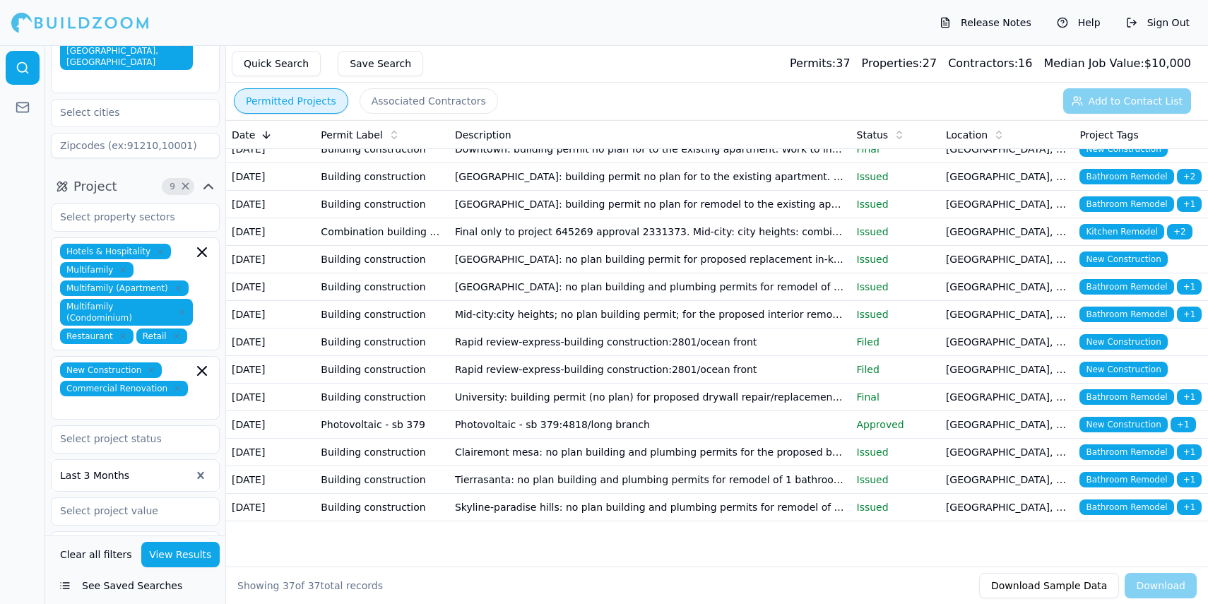
click at [159, 244] on div "Hotels & Hospitality Multifamily Multifamily (Apartment) Multifamily (Condomini…" at bounding box center [135, 294] width 150 height 100
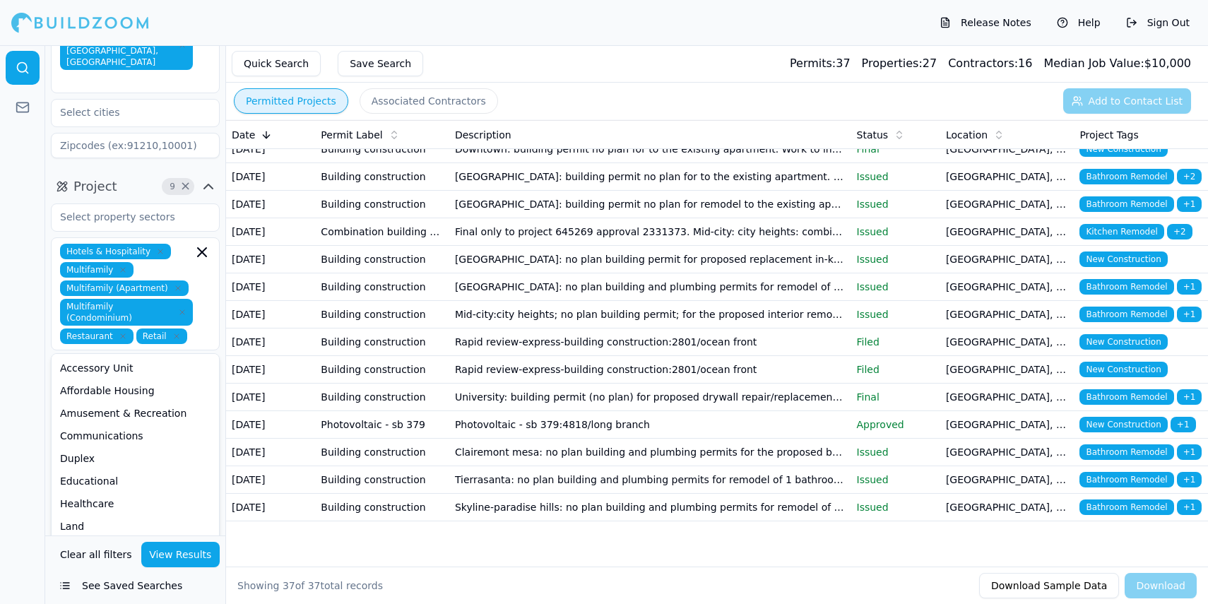
click at [159, 244] on span "Hotels & Hospitality" at bounding box center [115, 252] width 111 height 16
click at [158, 249] on icon "button" at bounding box center [160, 251] width 4 height 4
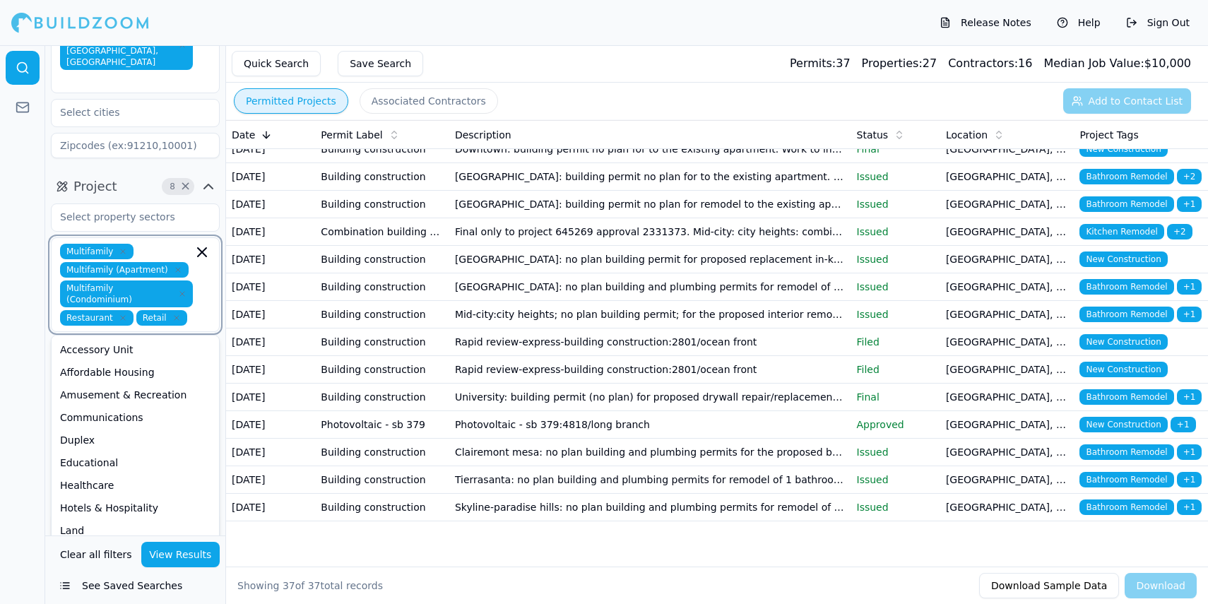
click at [119, 247] on icon "button" at bounding box center [123, 251] width 8 height 8
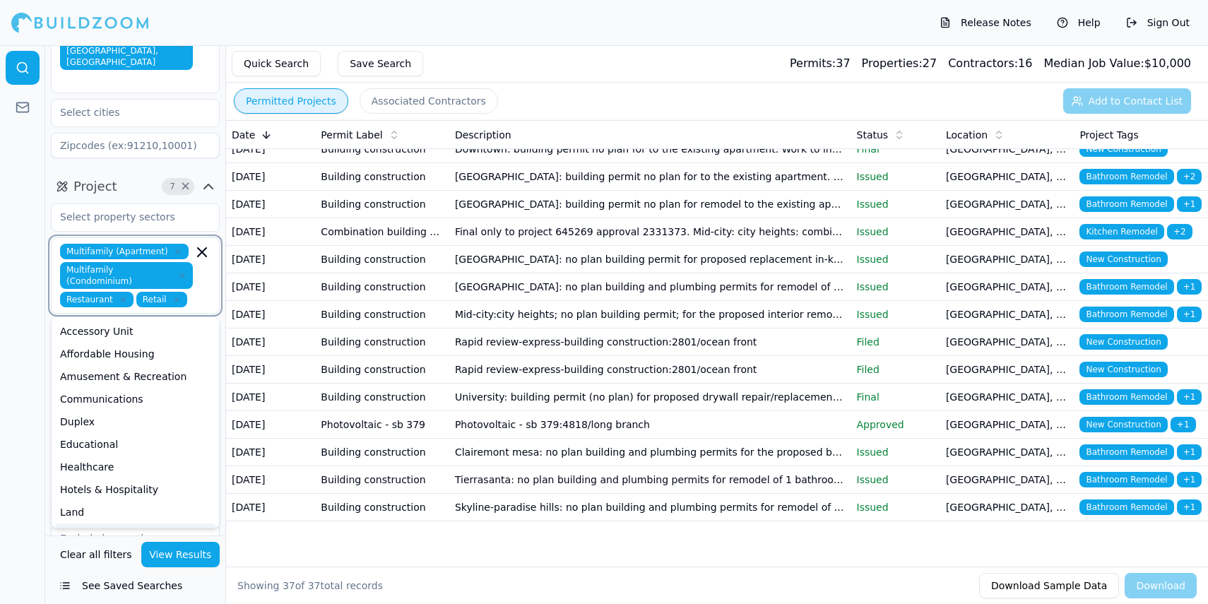
click at [174, 247] on icon "button" at bounding box center [178, 251] width 8 height 8
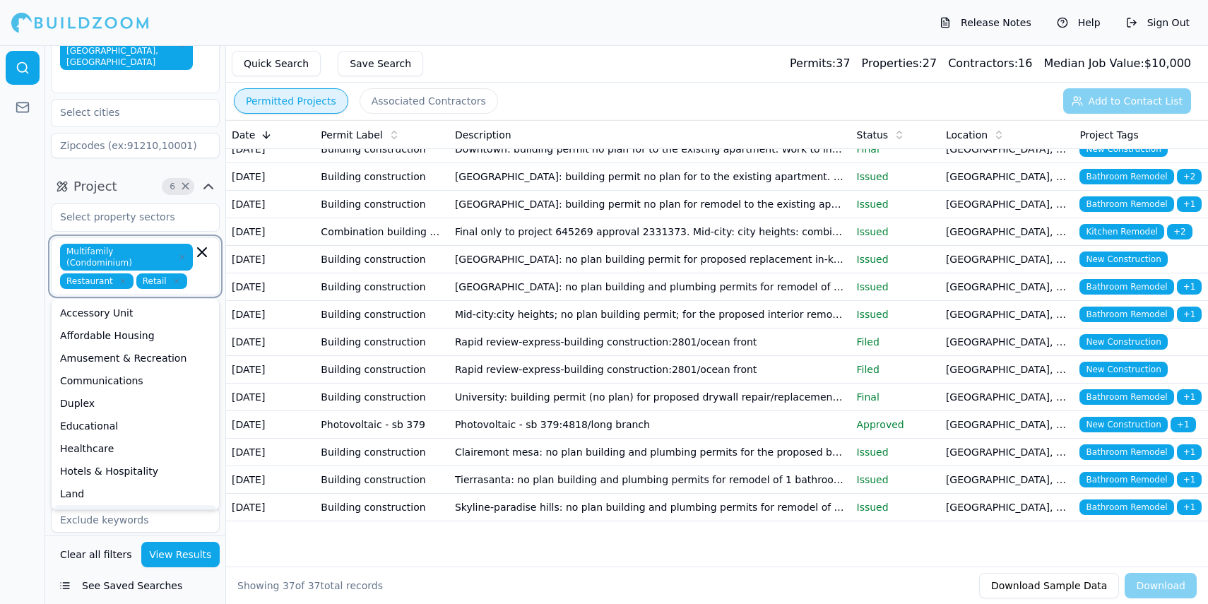
drag, startPoint x: 181, startPoint y: 237, endPoint x: 173, endPoint y: 240, distance: 8.3
click at [181, 253] on icon "button" at bounding box center [182, 257] width 8 height 8
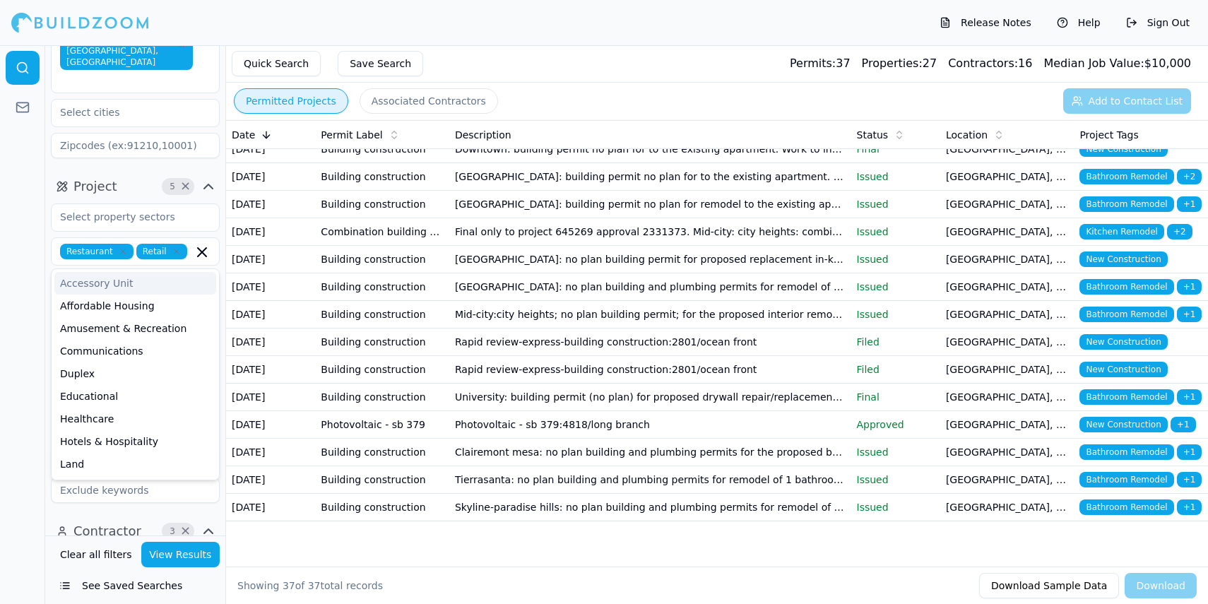
click at [121, 244] on span "Restaurant" at bounding box center [96, 252] width 73 height 16
click at [121, 249] on icon "button" at bounding box center [123, 251] width 4 height 4
click at [102, 247] on icon "button" at bounding box center [100, 251] width 8 height 8
click at [97, 385] on div "Educational" at bounding box center [135, 396] width 162 height 23
click at [184, 569] on div "Clear all filters View Results See Saved Searches" at bounding box center [135, 569] width 180 height 69
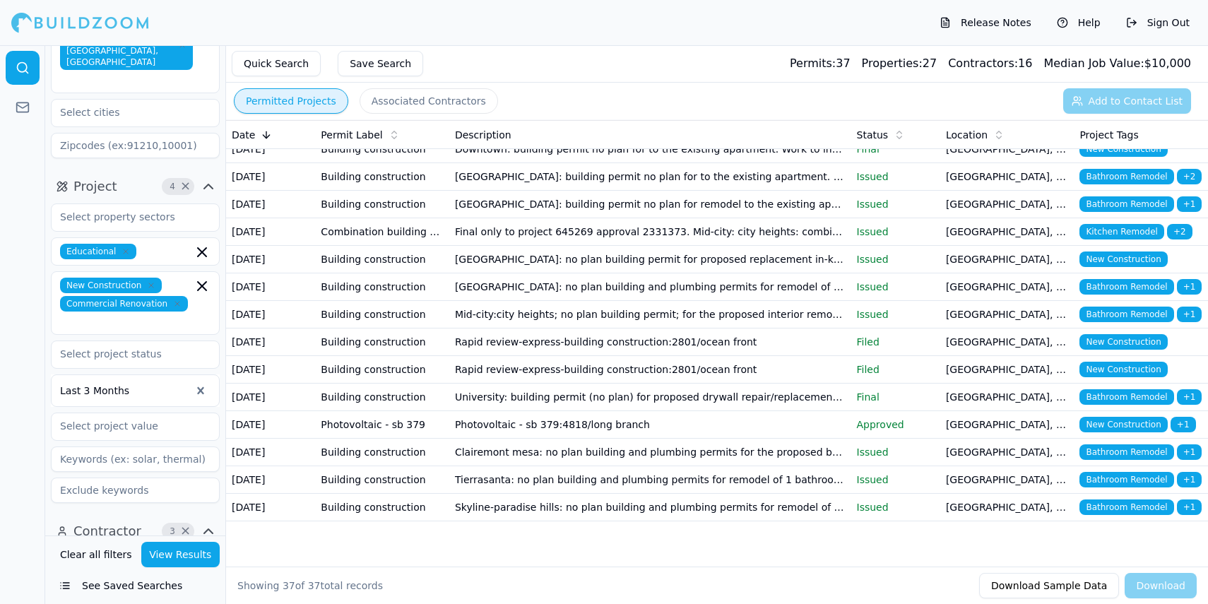
click at [184, 554] on button "View Results" at bounding box center [180, 554] width 79 height 25
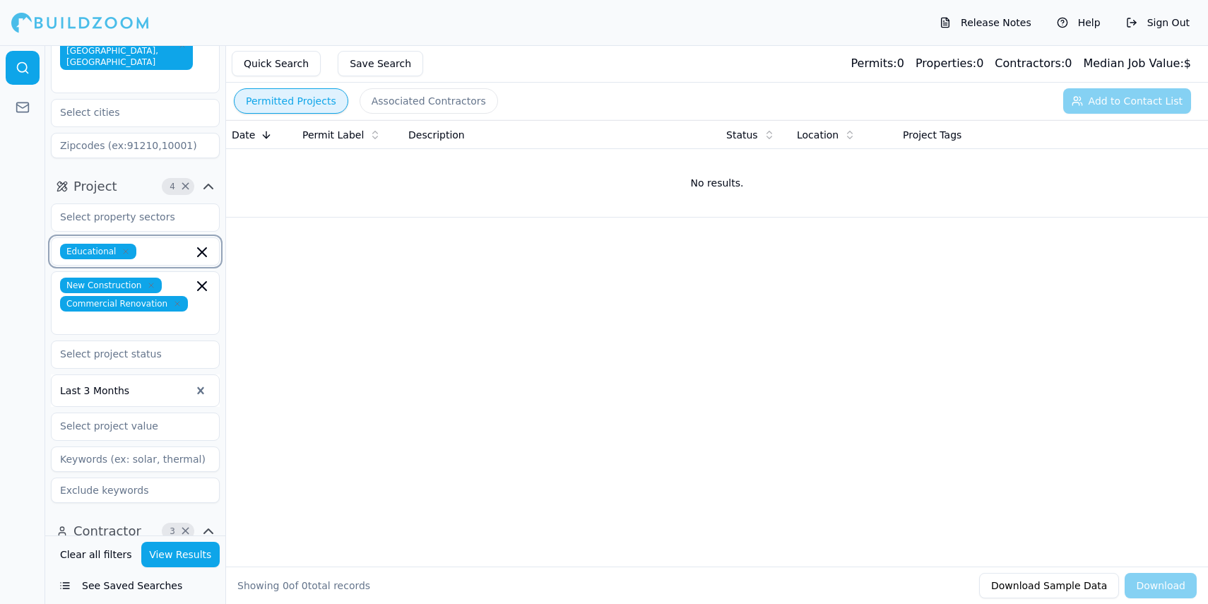
click at [201, 244] on icon "button" at bounding box center [202, 252] width 17 height 17
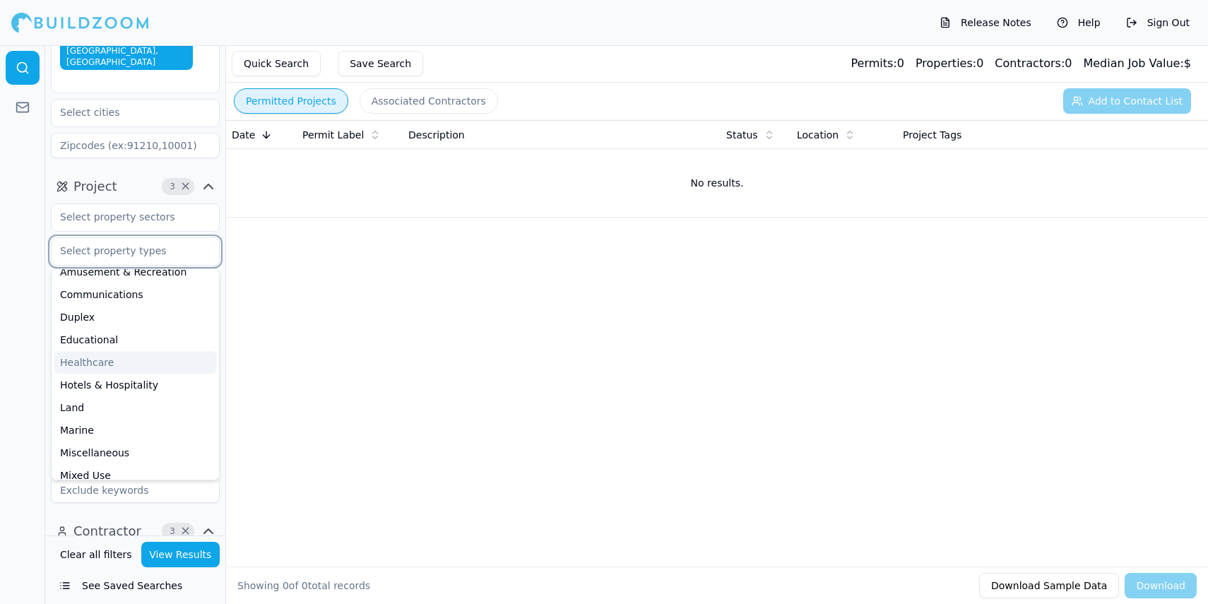
scroll to position [73, 0]
click at [112, 334] on div "Healthcare" at bounding box center [135, 345] width 162 height 23
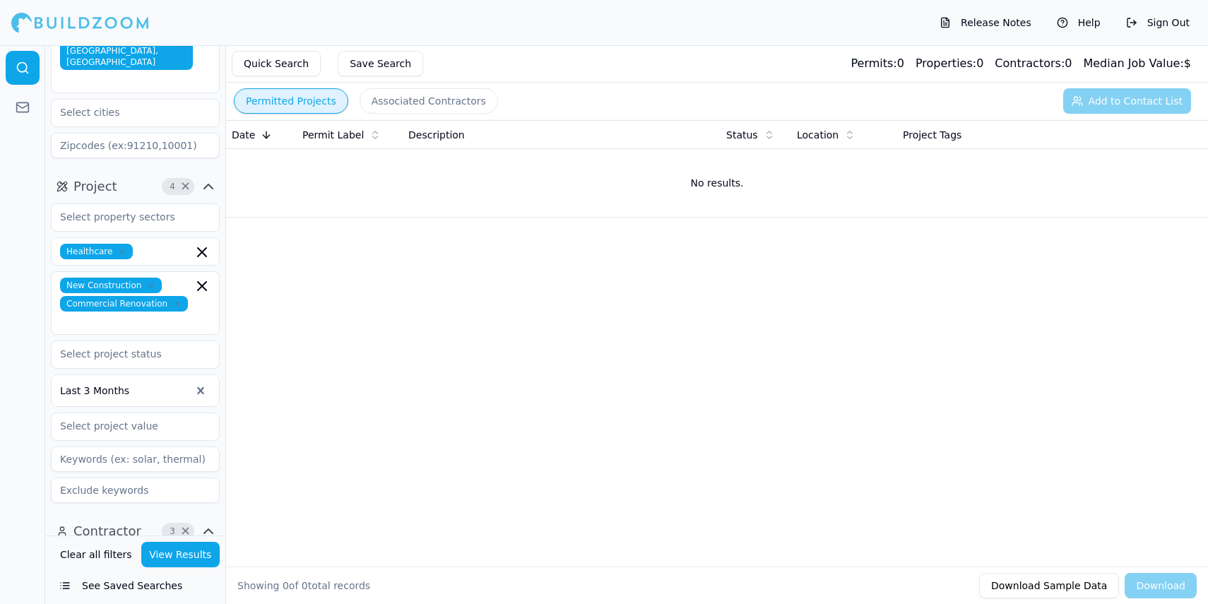
click at [46, 297] on div "Project 4 × Healthcare New Construction Commercial Renovation Last 3 Months" at bounding box center [135, 341] width 180 height 345
click at [176, 566] on button "View Results" at bounding box center [180, 554] width 79 height 25
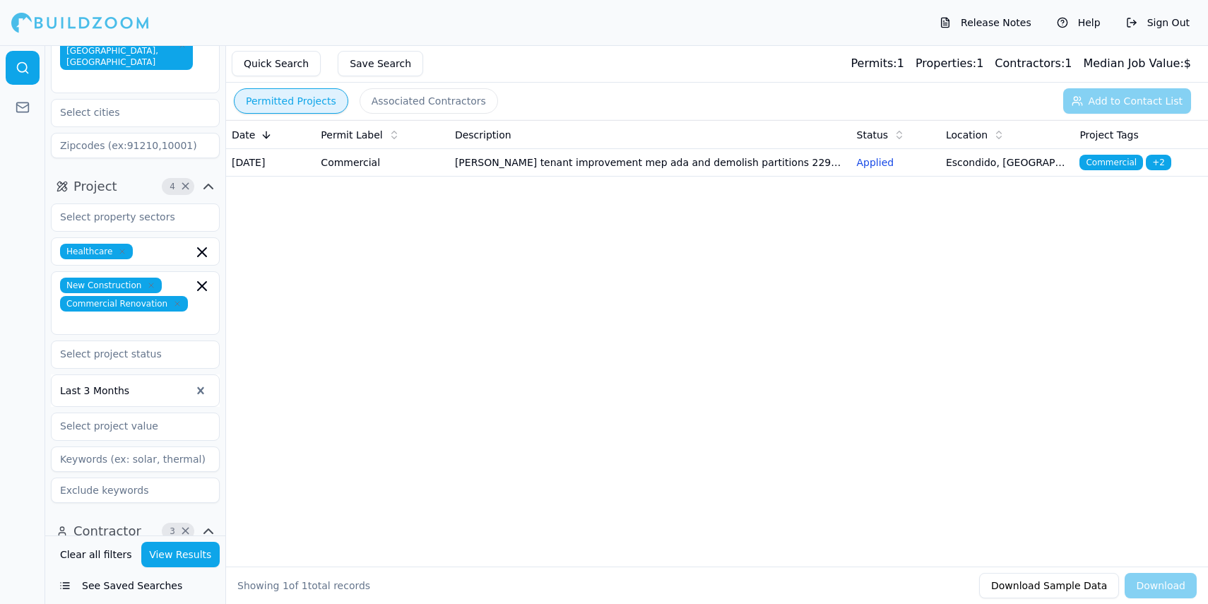
click at [625, 169] on td "[PERSON_NAME] tenant improvement mep ada and demolish partitions 2292103100" at bounding box center [650, 163] width 402 height 28
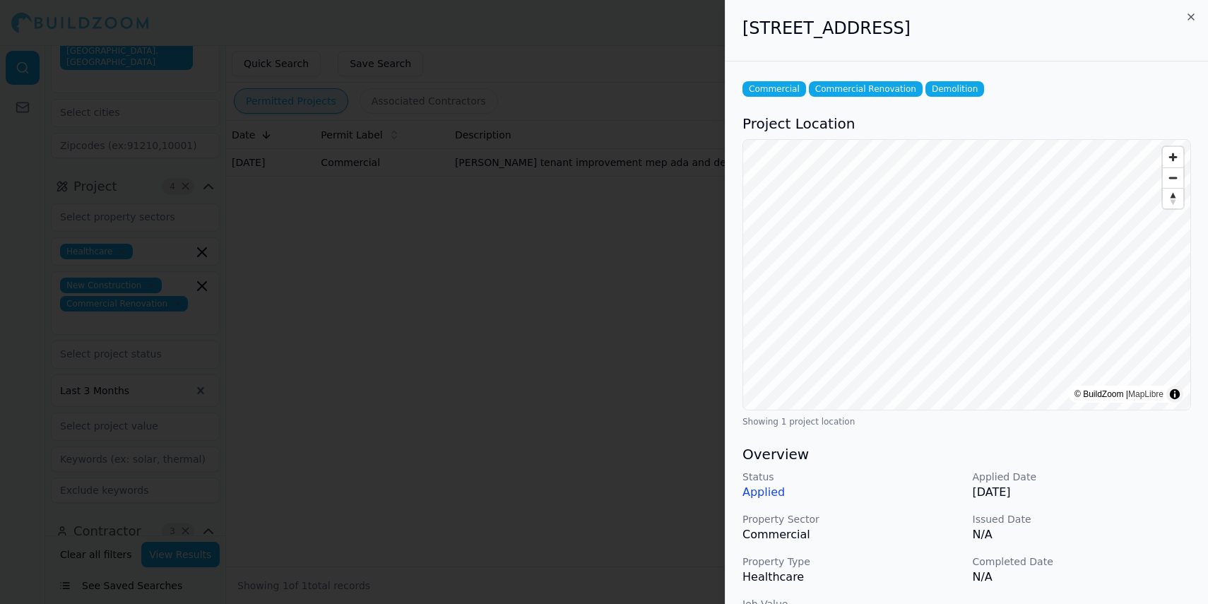
scroll to position [205, 0]
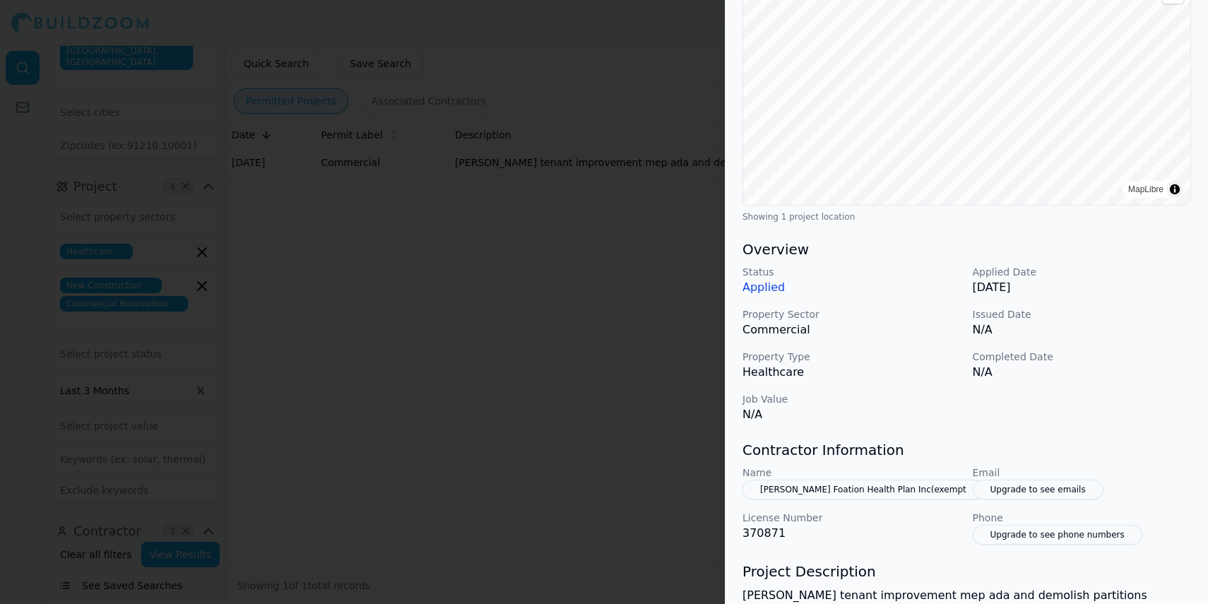
click at [636, 424] on div at bounding box center [604, 302] width 1208 height 604
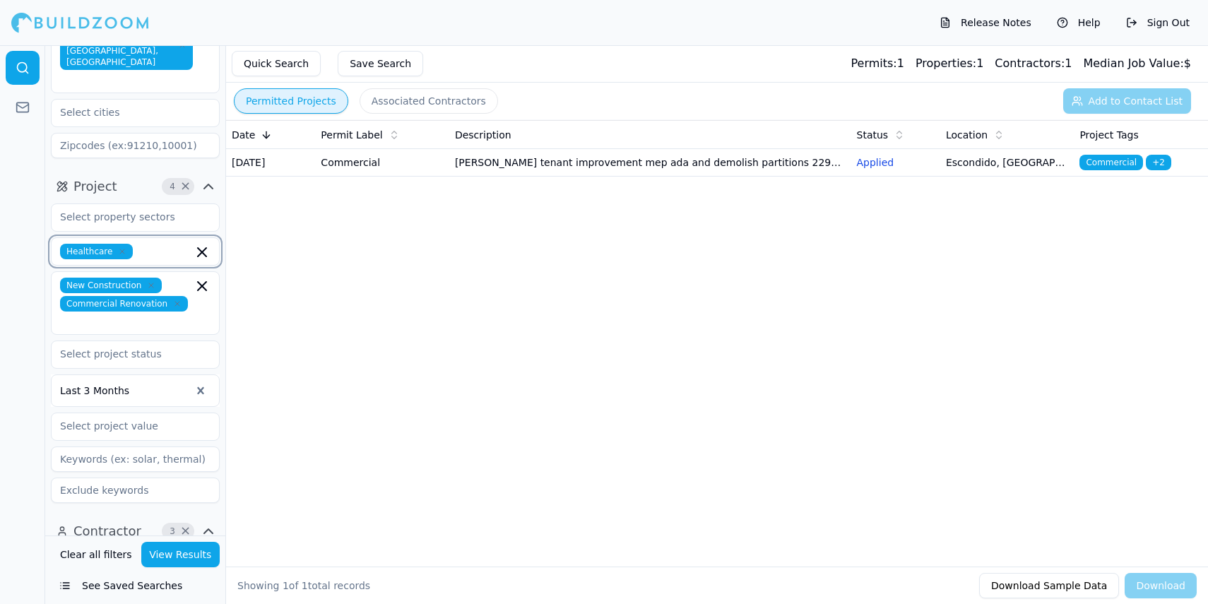
click at [198, 244] on icon "button" at bounding box center [202, 252] width 17 height 17
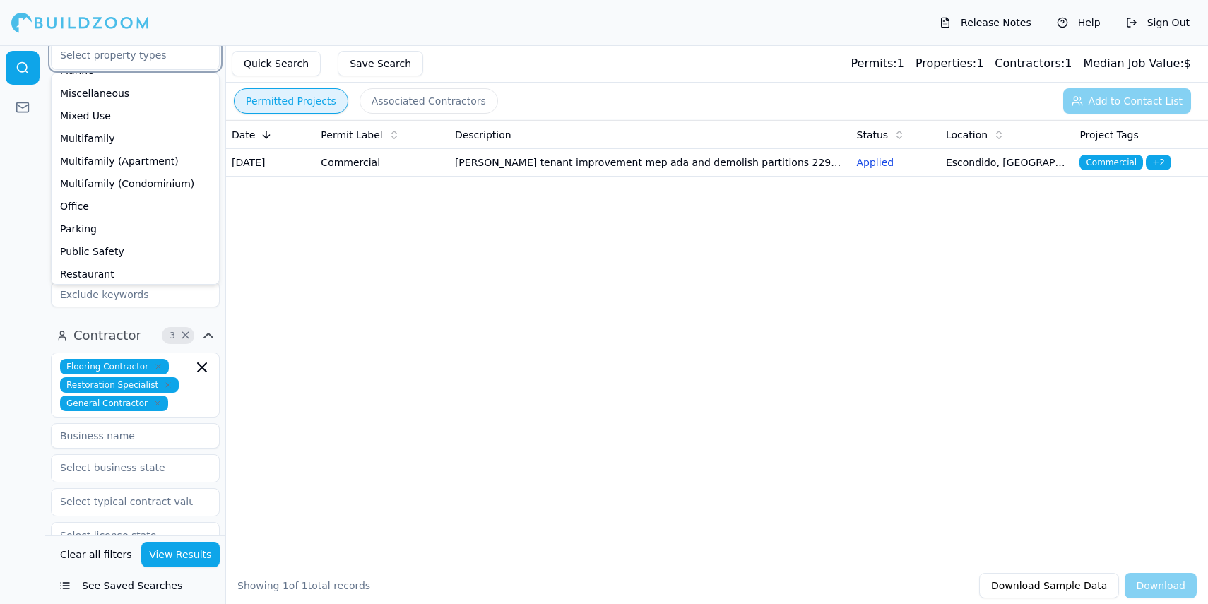
scroll to position [222, 0]
click at [120, 125] on div "Multifamily" at bounding box center [135, 136] width 162 height 23
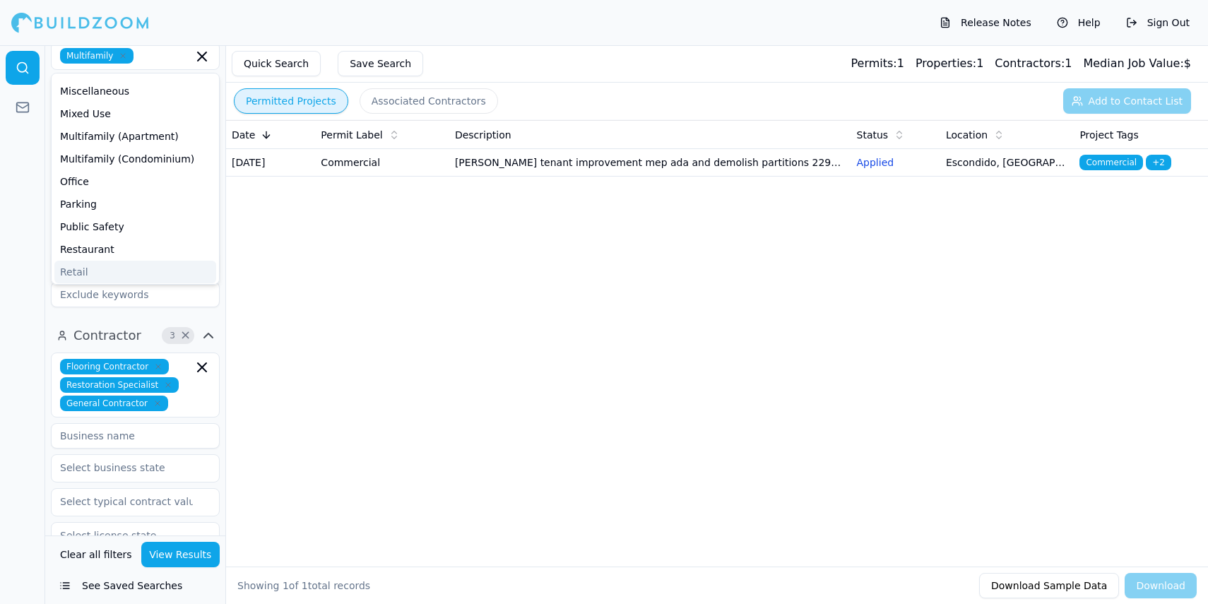
click at [166, 556] on button "View Results" at bounding box center [180, 554] width 79 height 25
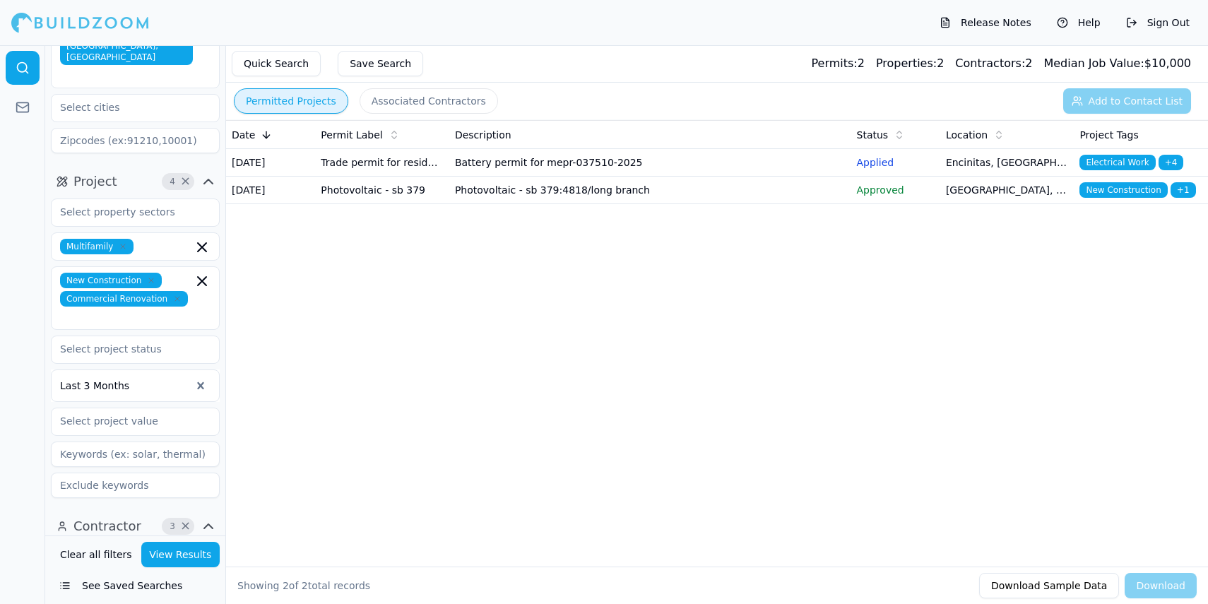
scroll to position [97, 0]
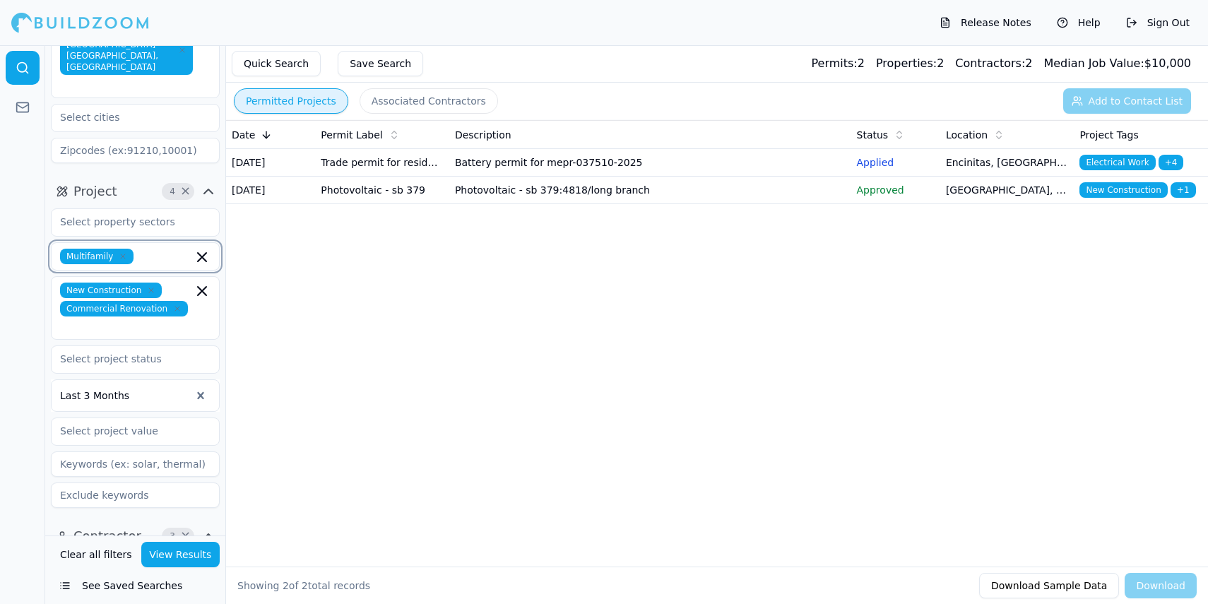
click at [198, 249] on icon "button" at bounding box center [202, 257] width 17 height 17
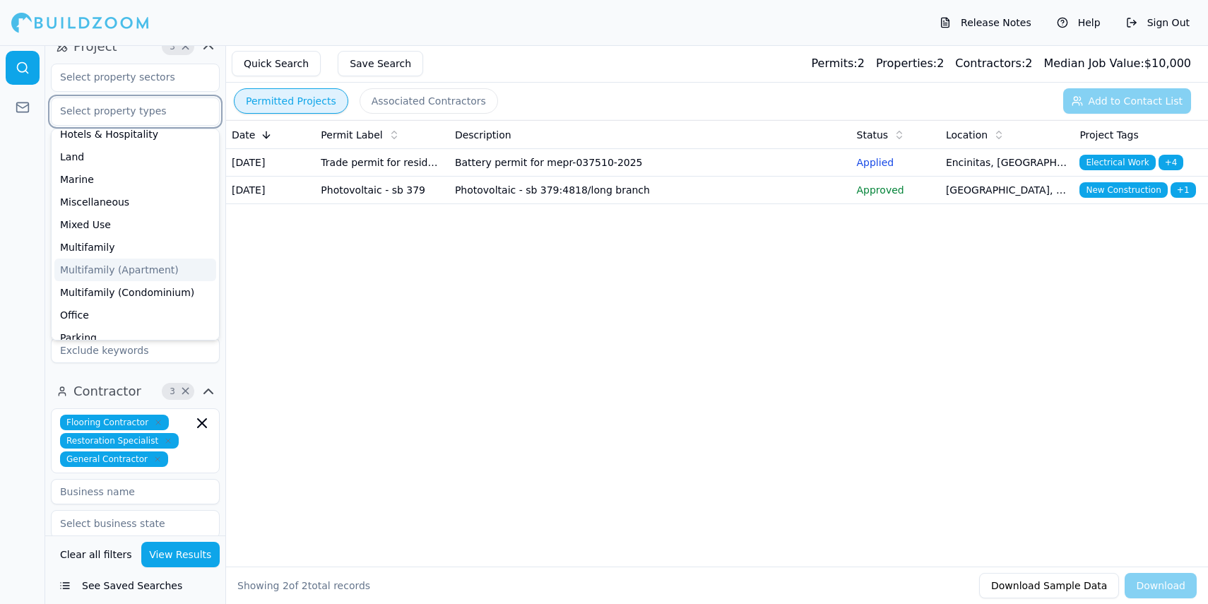
scroll to position [167, 0]
click at [128, 259] on div "Multifamily (Apartment)" at bounding box center [135, 270] width 162 height 23
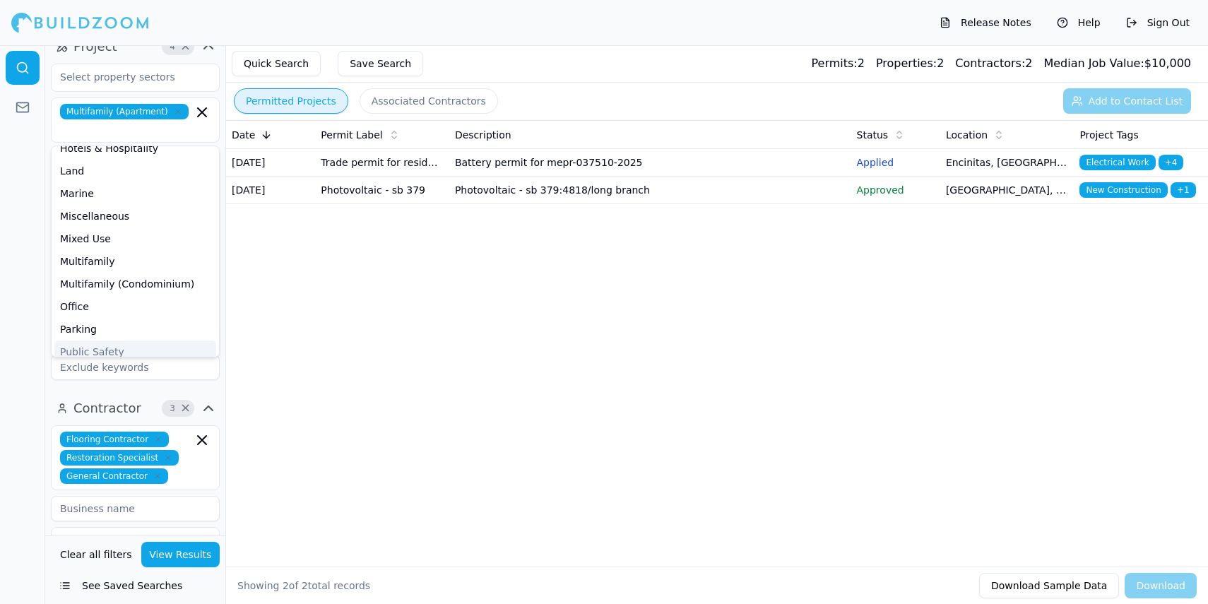
click at [184, 553] on button "View Results" at bounding box center [180, 554] width 79 height 25
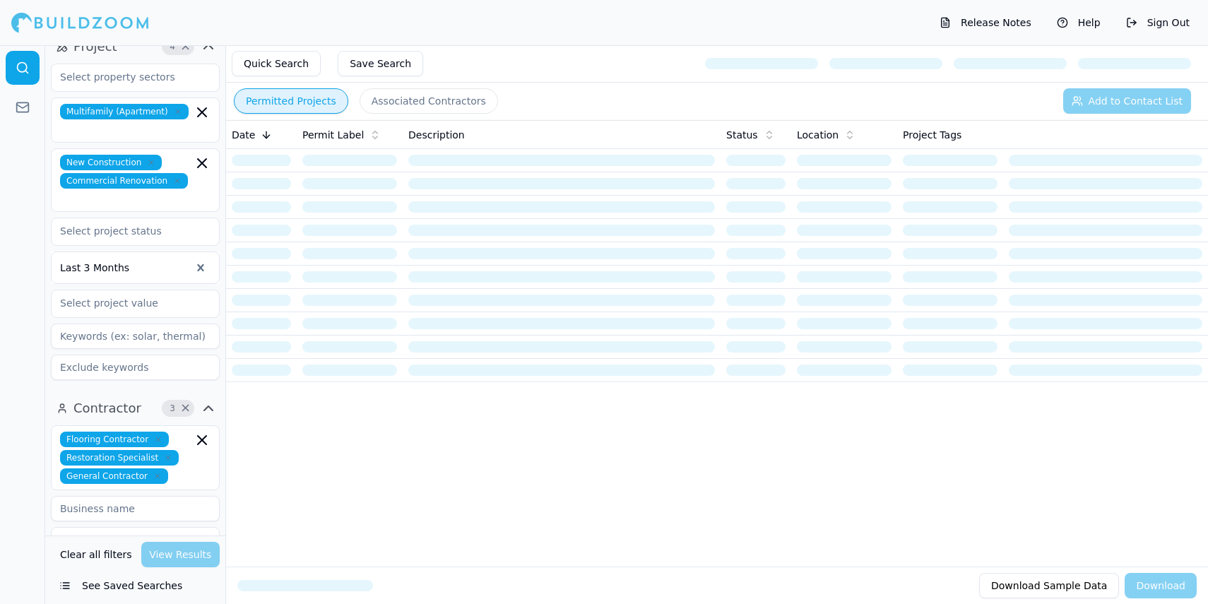
click at [189, 563] on div "Clear all filters View Results" at bounding box center [135, 554] width 169 height 25
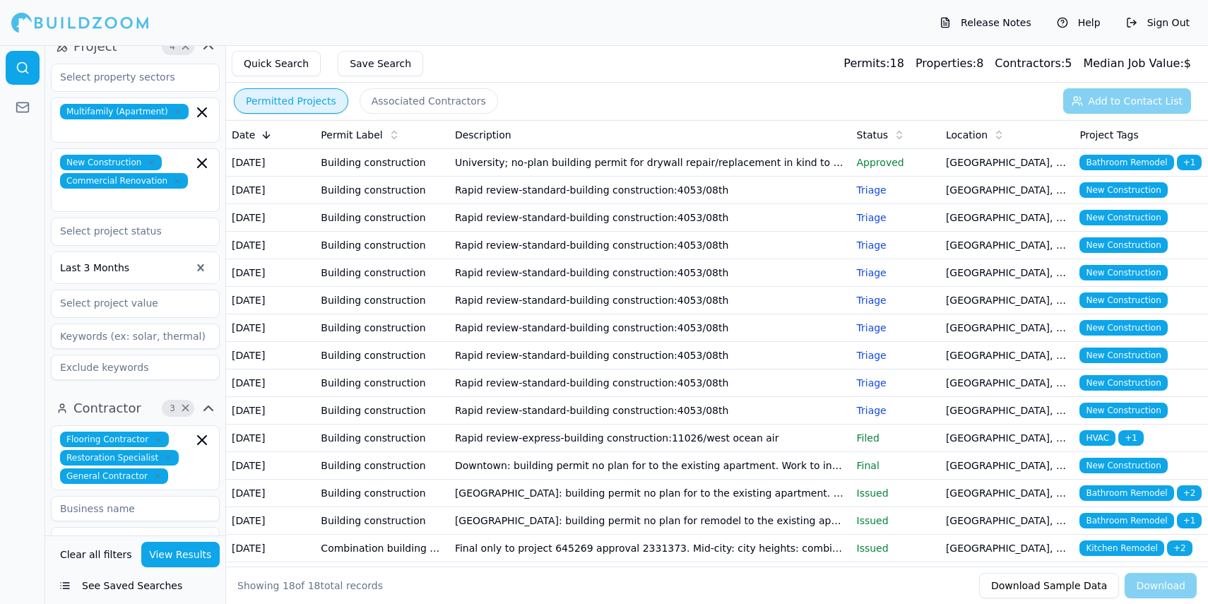
click at [553, 204] on td "Rapid review-standard-building construction:4053/08th" at bounding box center [650, 191] width 402 height 28
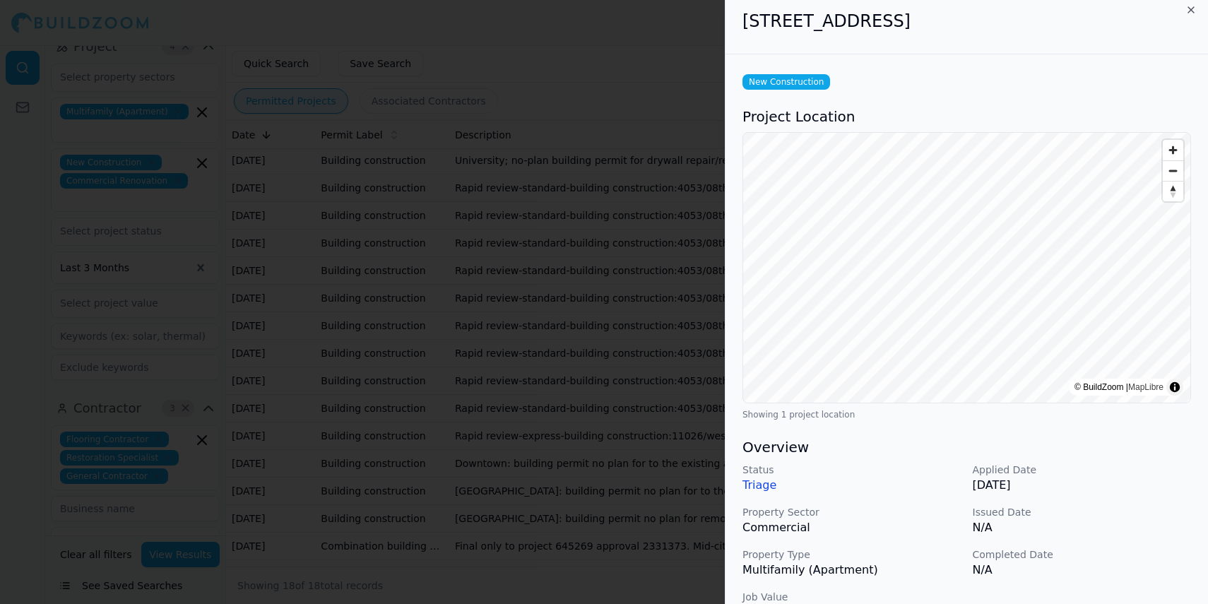
scroll to position [0, 0]
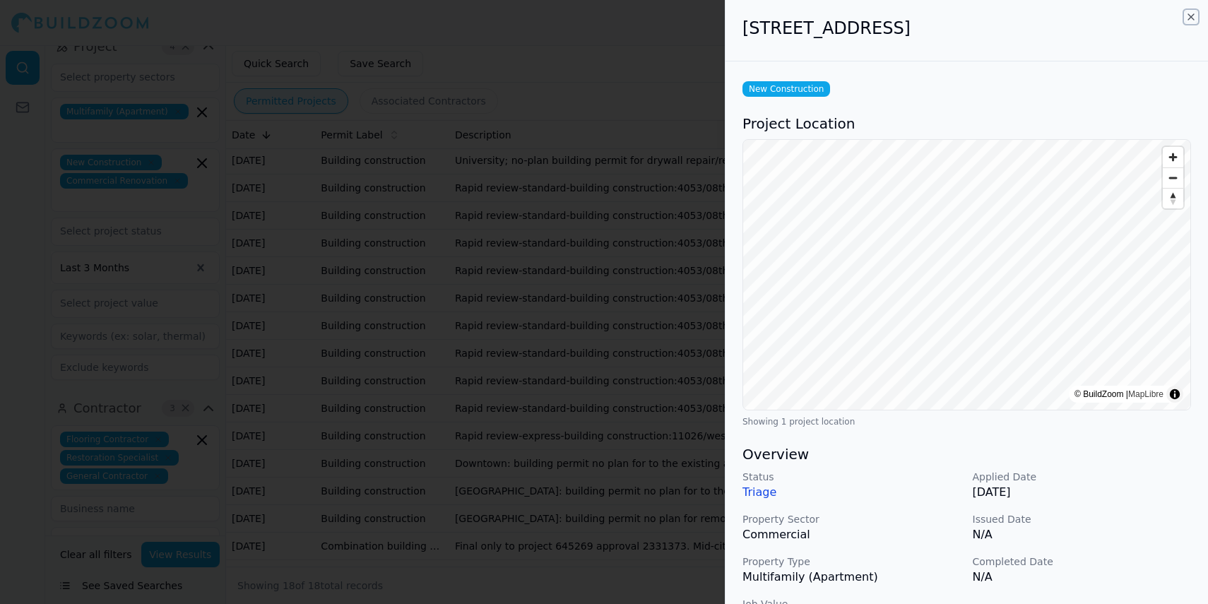
click at [1191, 16] on icon "button" at bounding box center [1190, 16] width 11 height 11
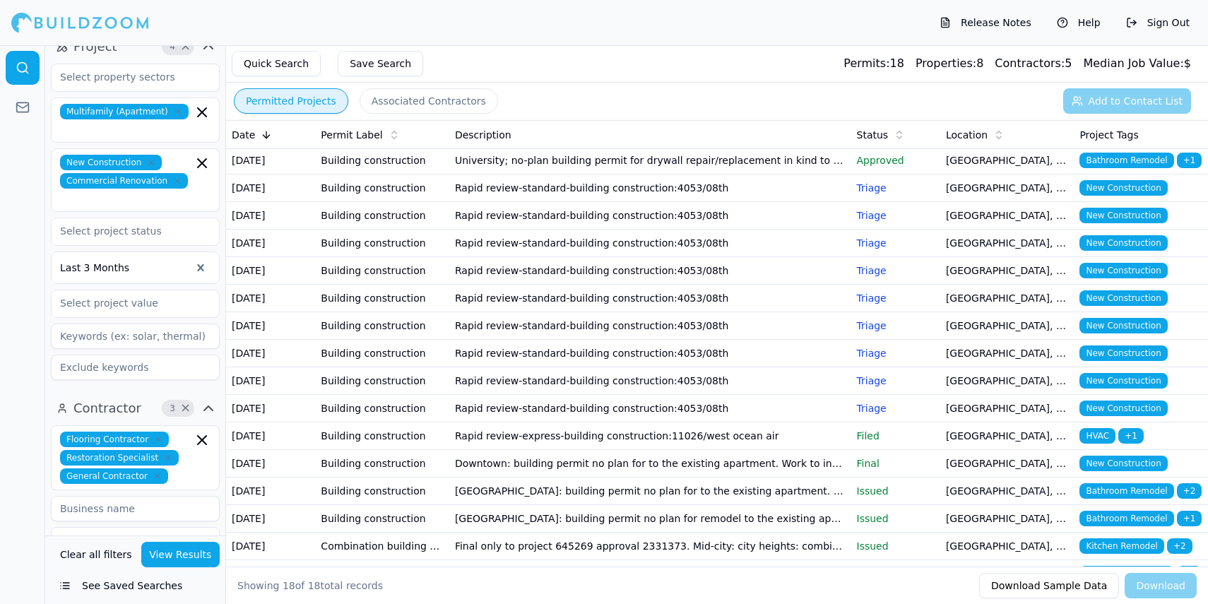
click at [600, 230] on td "Rapid review-standard-building construction:4053/08th" at bounding box center [650, 216] width 402 height 28
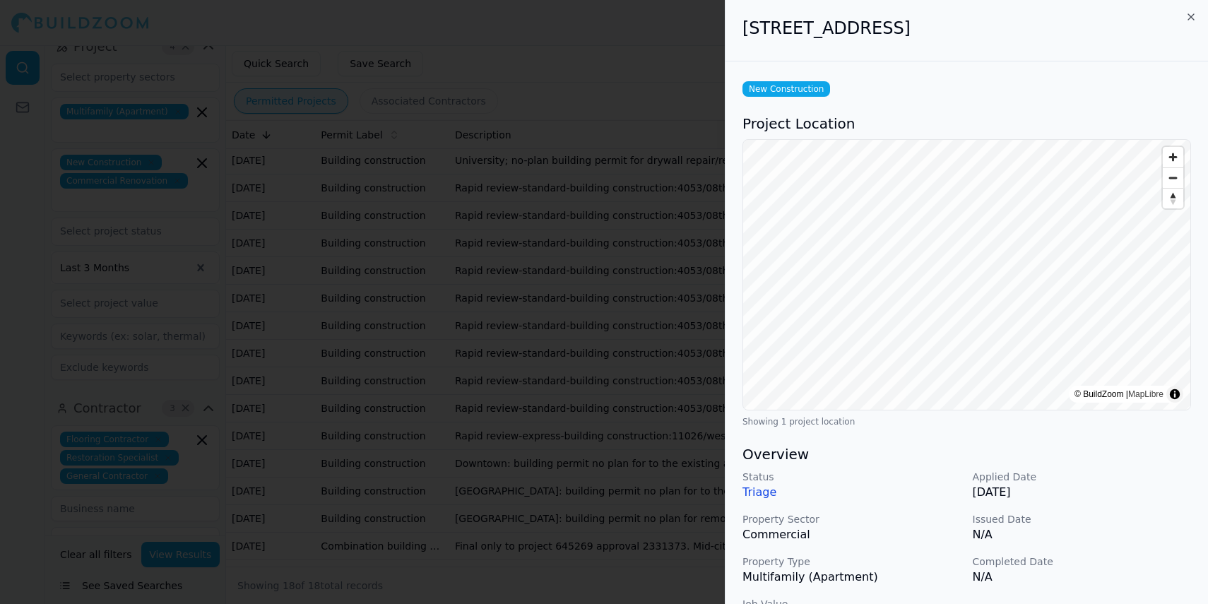
drag, startPoint x: 566, startPoint y: 159, endPoint x: 576, endPoint y: 175, distance: 18.7
click at [571, 160] on div at bounding box center [604, 302] width 1208 height 604
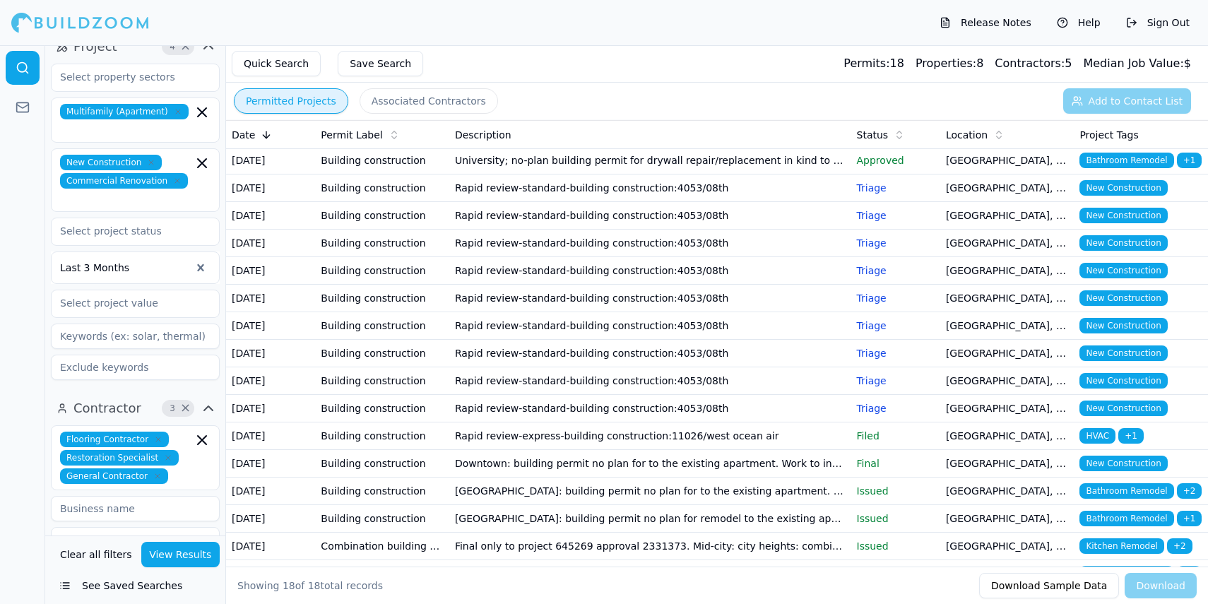
click at [512, 285] on td "Rapid review-standard-building construction:4053/08th" at bounding box center [650, 271] width 402 height 28
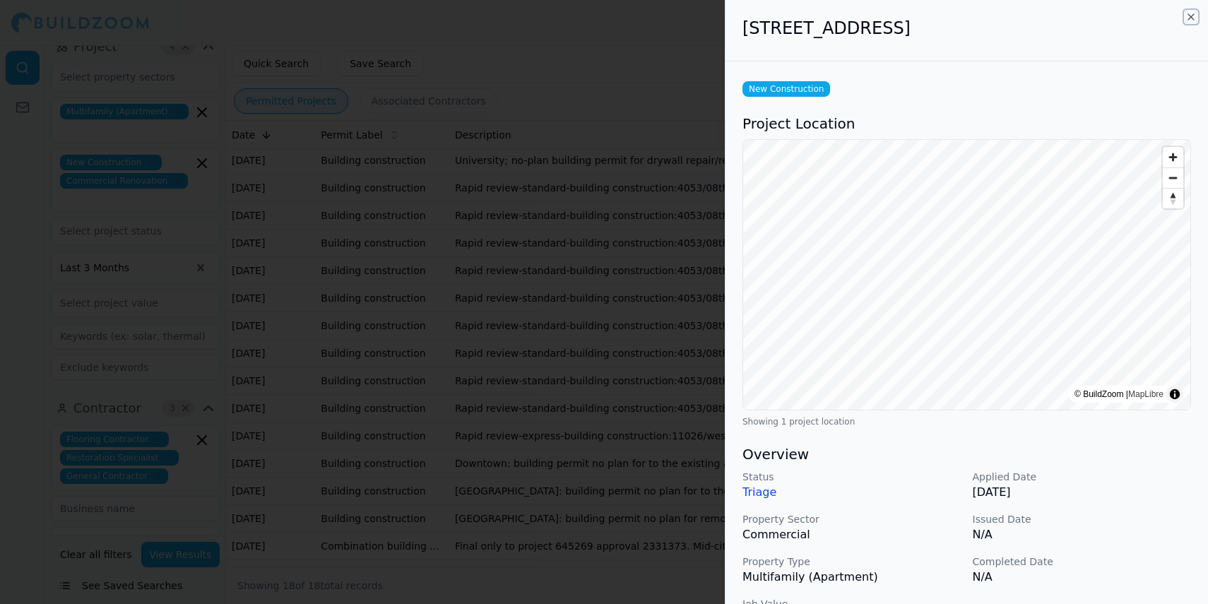
click at [1191, 15] on icon "button" at bounding box center [1190, 16] width 11 height 11
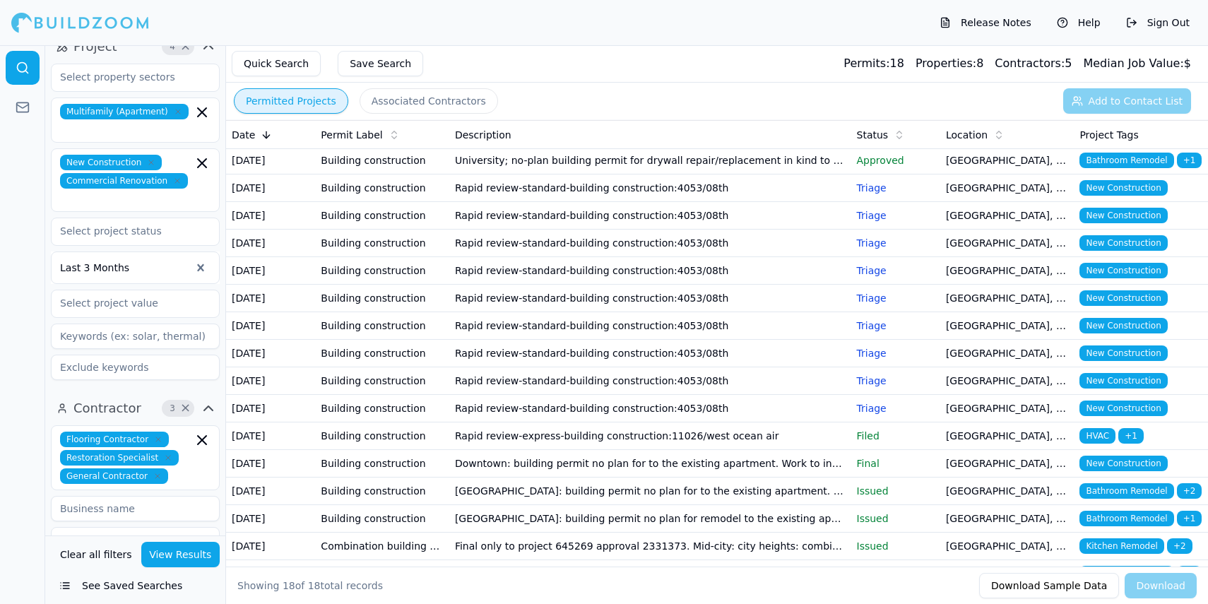
click at [424, 109] on button "Associated Contractors" at bounding box center [428, 100] width 138 height 25
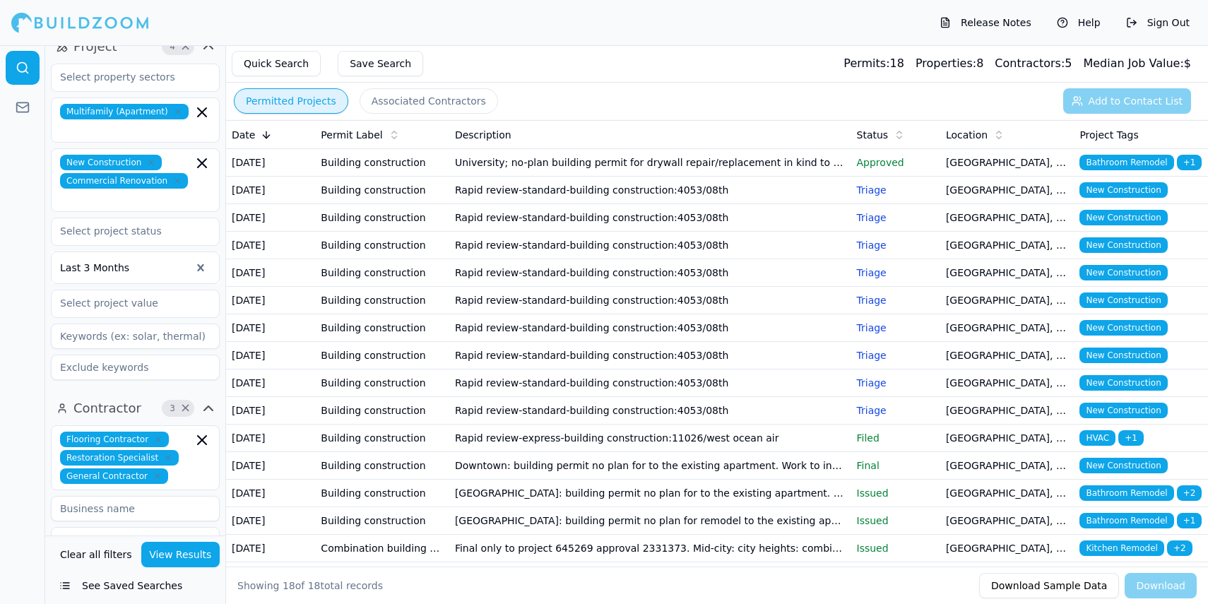
click at [289, 101] on button "Permitted Projects" at bounding box center [291, 100] width 114 height 25
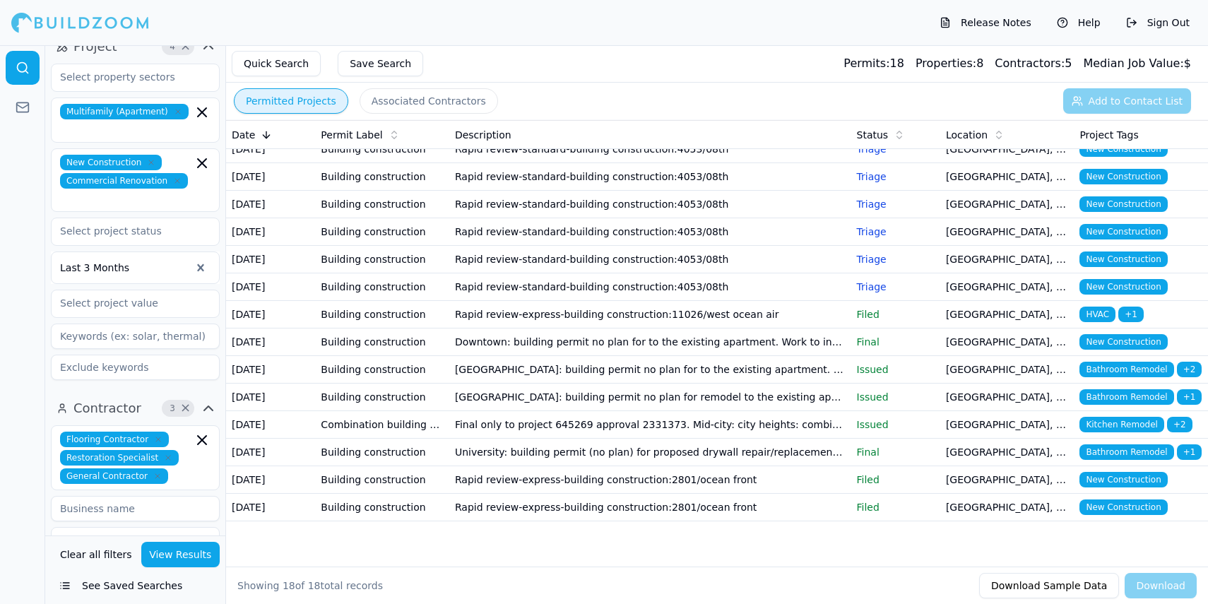
scroll to position [276, 0]
click at [539, 328] on td "Downtown: building permit no plan for to the existing apartment. Work to includ…" at bounding box center [650, 342] width 402 height 28
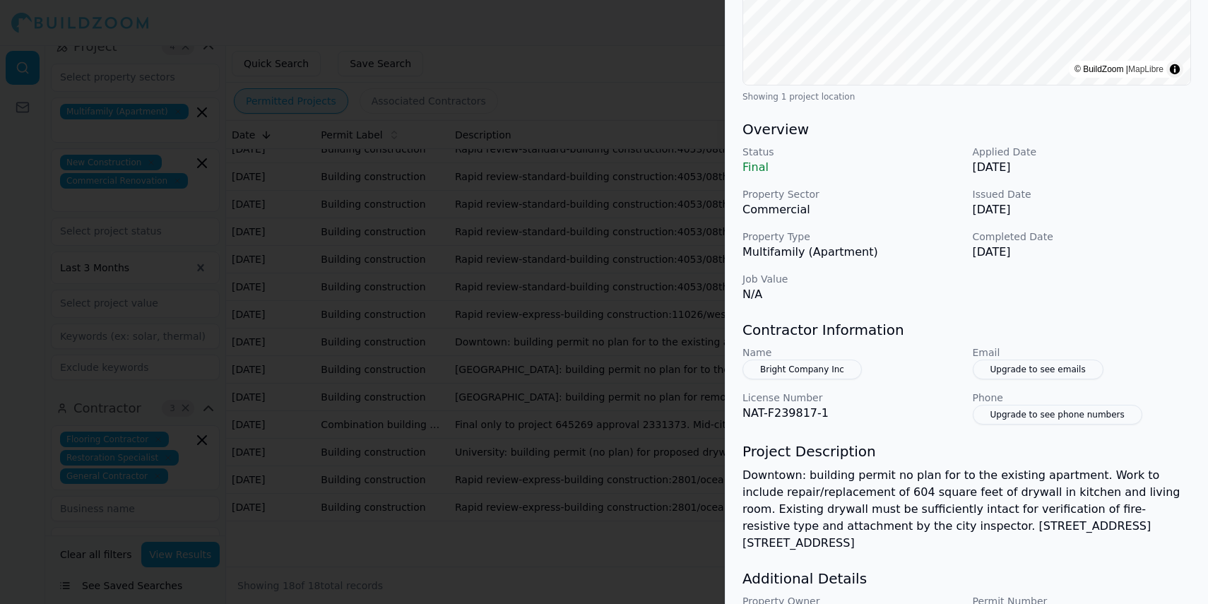
scroll to position [0, 0]
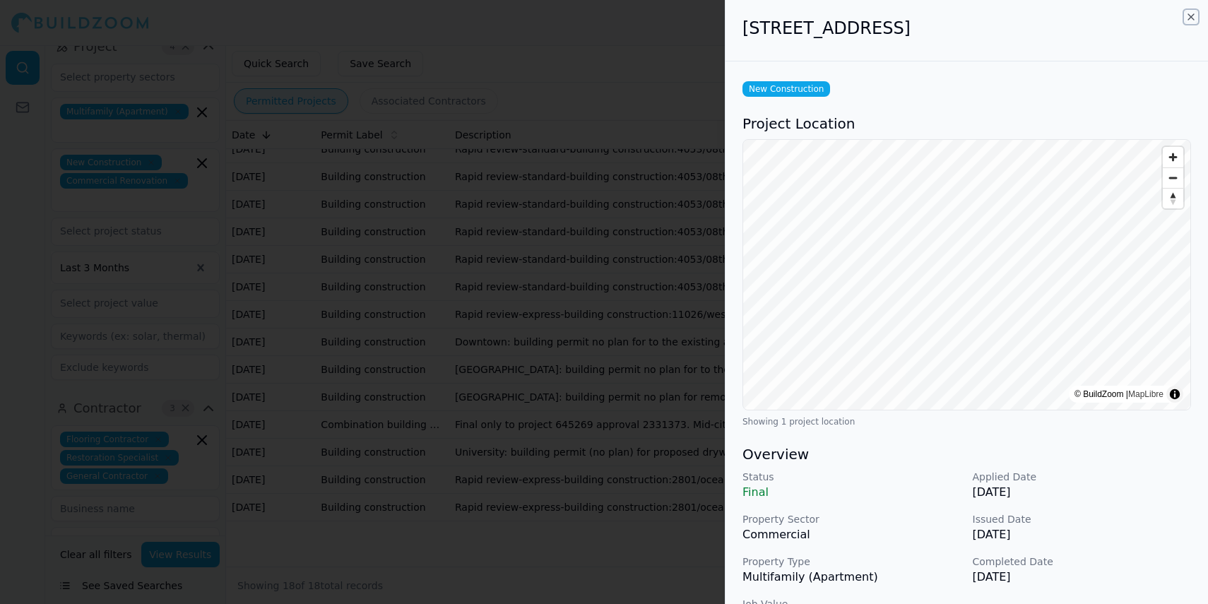
click at [1195, 17] on icon "button" at bounding box center [1190, 16] width 11 height 11
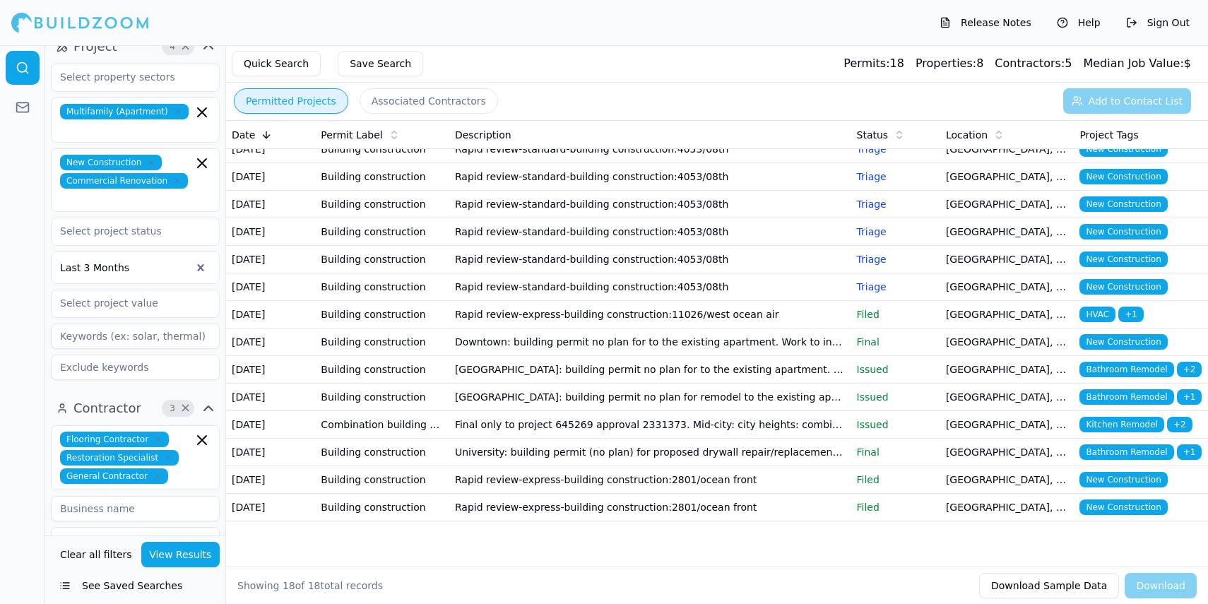
scroll to position [239, 0]
click at [650, 494] on td "Rapid review-express-building construction:2801/ocean front" at bounding box center [650, 480] width 402 height 28
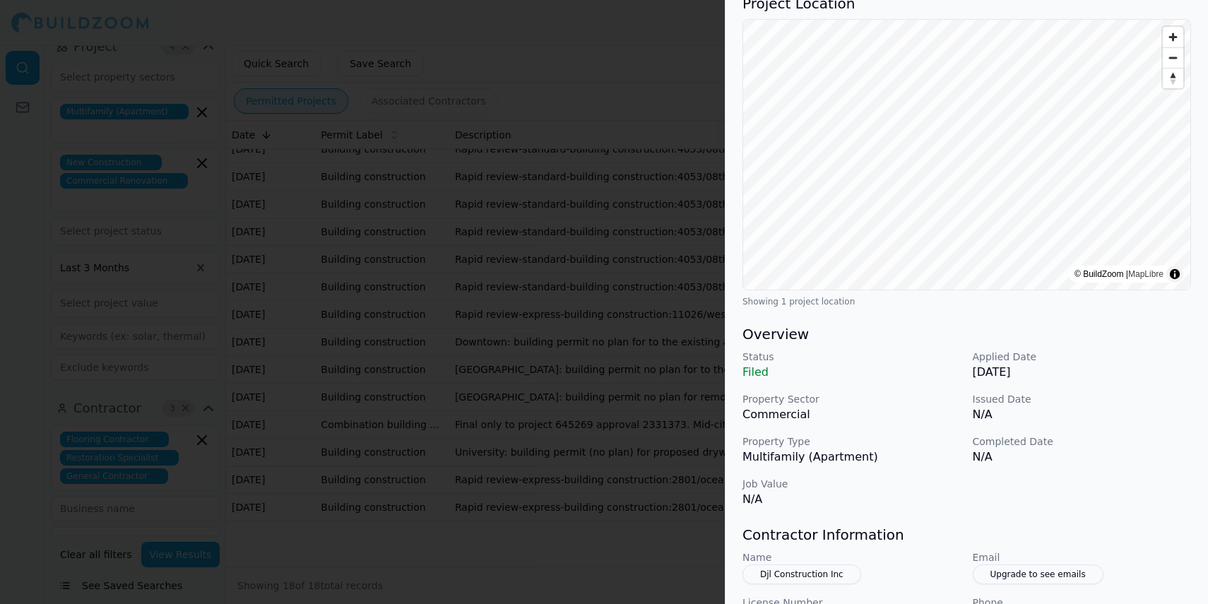
scroll to position [28, 0]
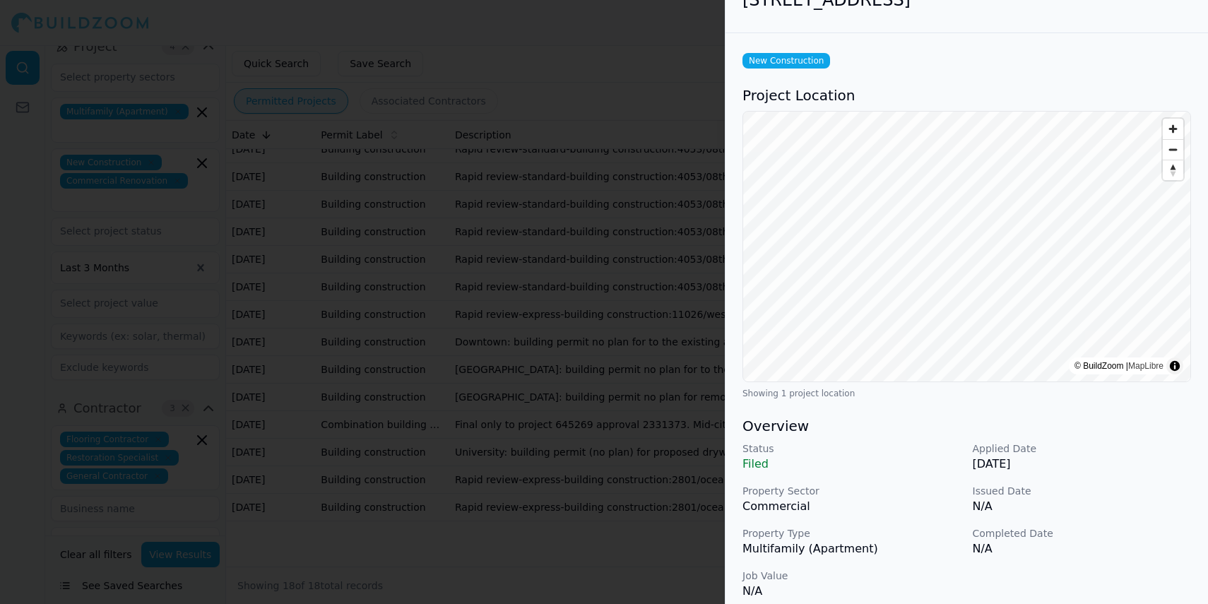
click at [667, 103] on div at bounding box center [604, 302] width 1208 height 604
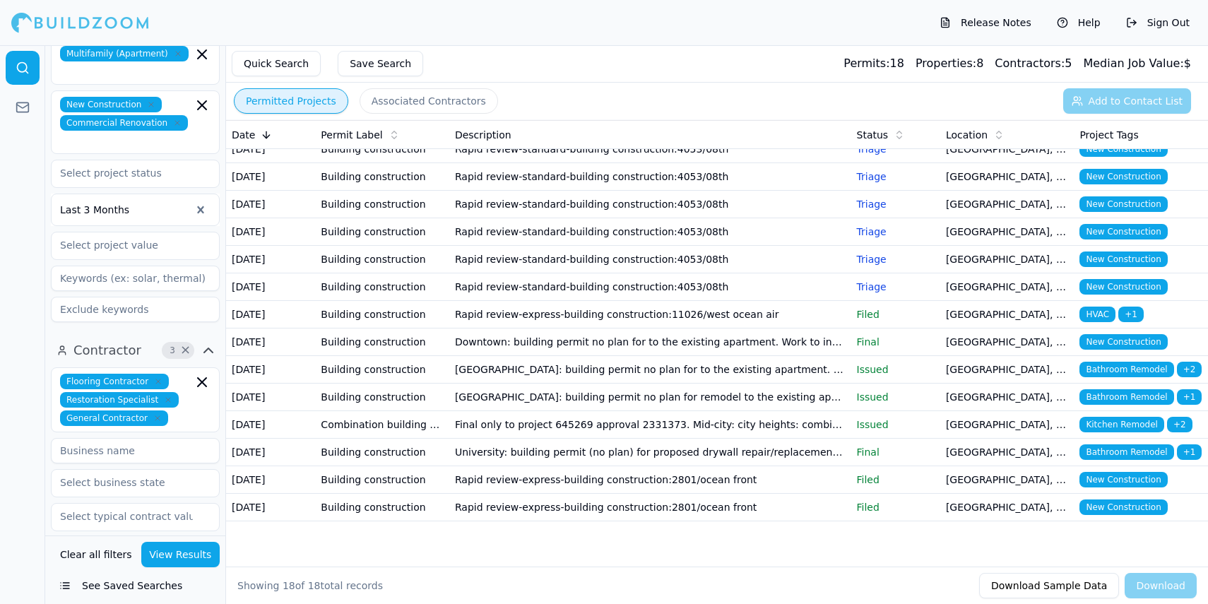
scroll to position [307, 0]
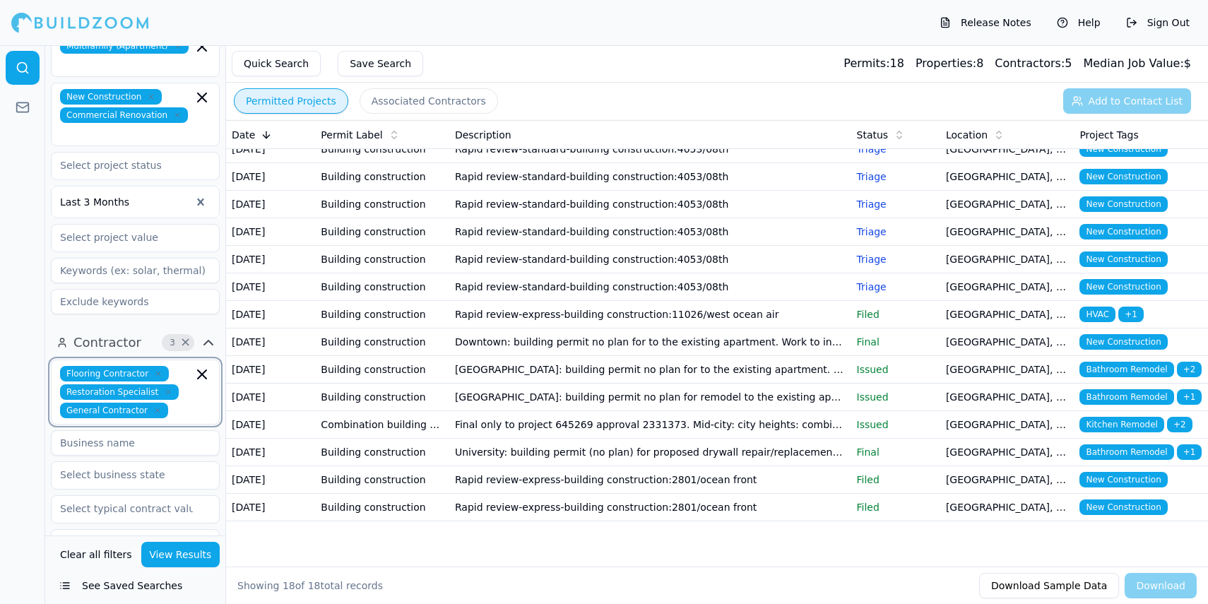
click at [200, 370] on icon "button" at bounding box center [202, 374] width 8 height 8
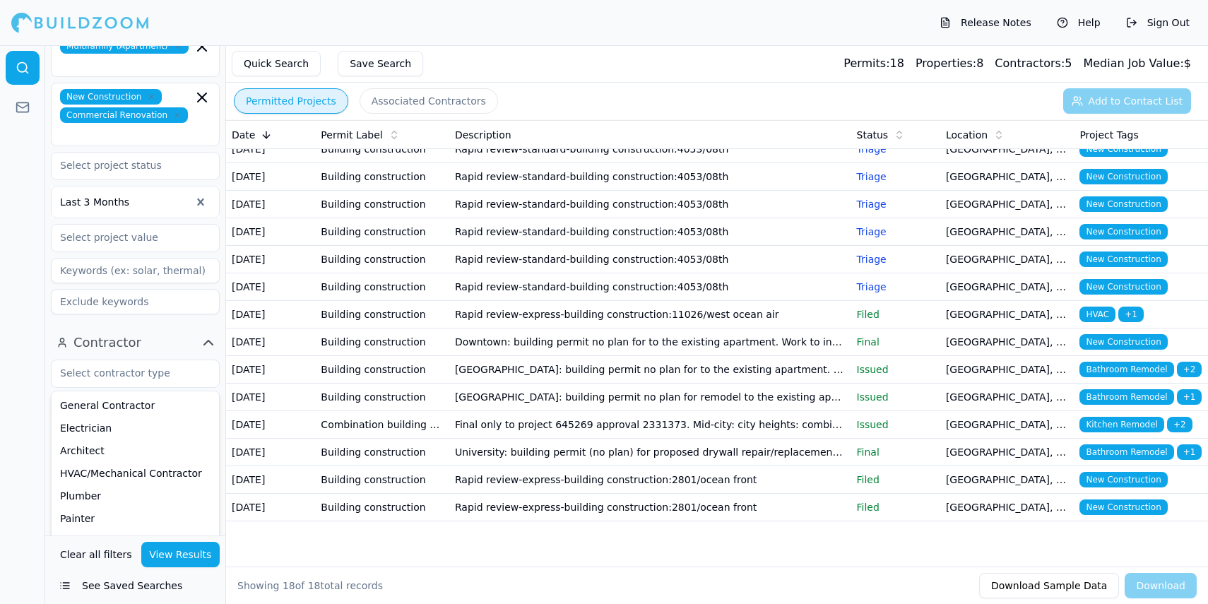
click at [162, 549] on button "View Results" at bounding box center [180, 554] width 79 height 25
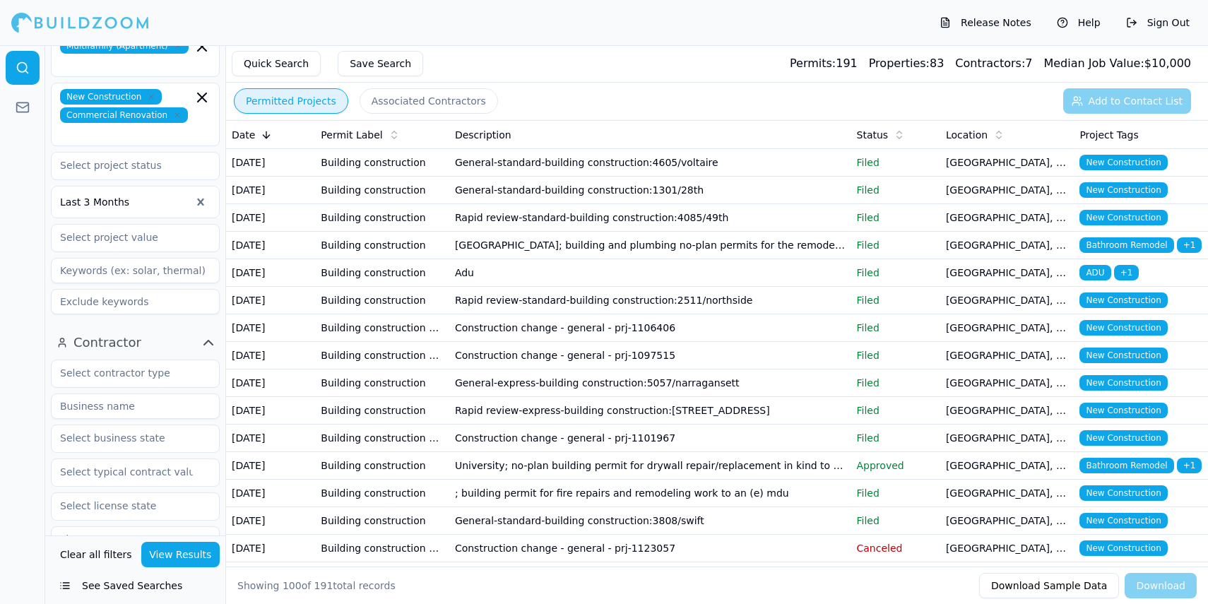
click at [478, 204] on td "General-standard-building construction:1301/28th" at bounding box center [650, 191] width 402 height 28
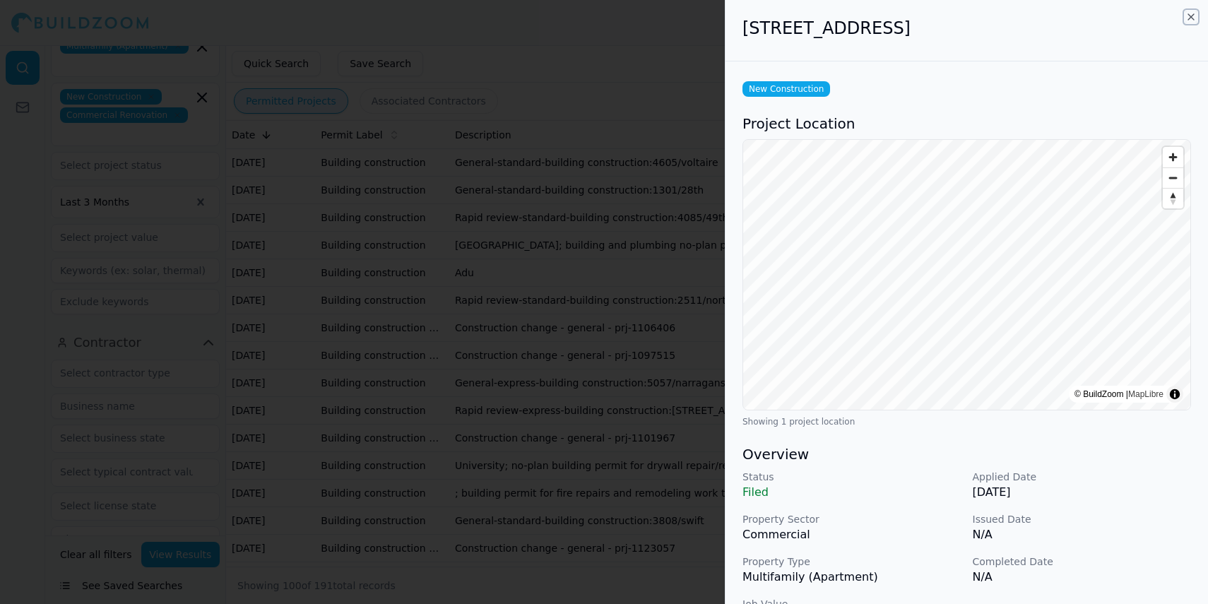
click at [1192, 15] on icon "button" at bounding box center [1190, 16] width 11 height 11
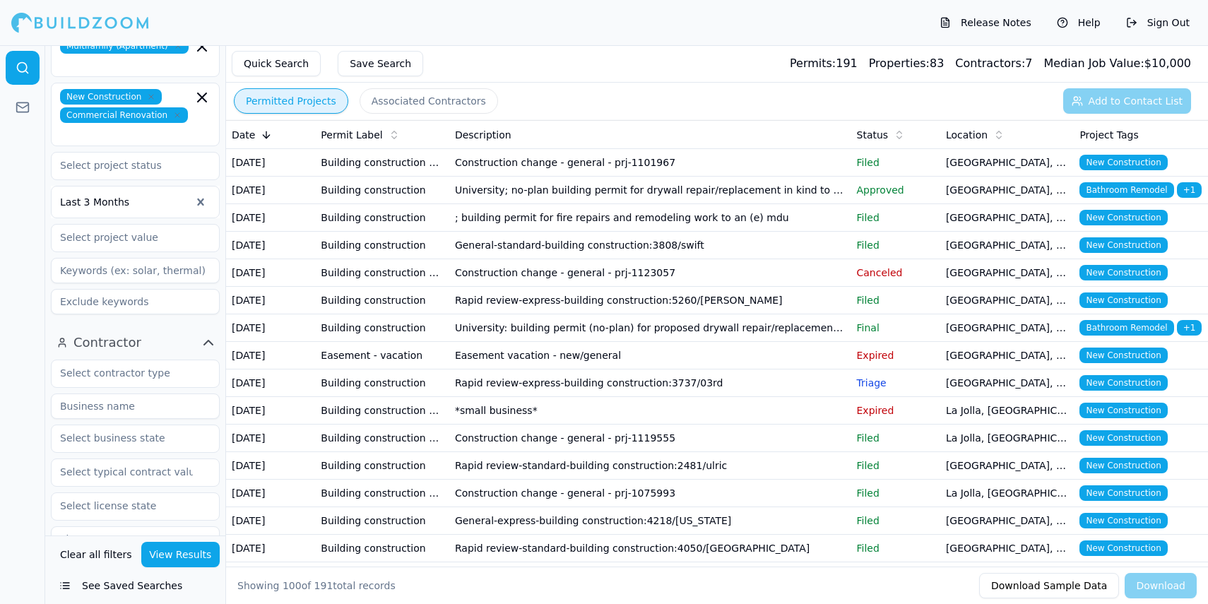
scroll to position [276, 0]
click at [525, 258] on td "General-standard-building construction:3808/swift" at bounding box center [650, 245] width 402 height 28
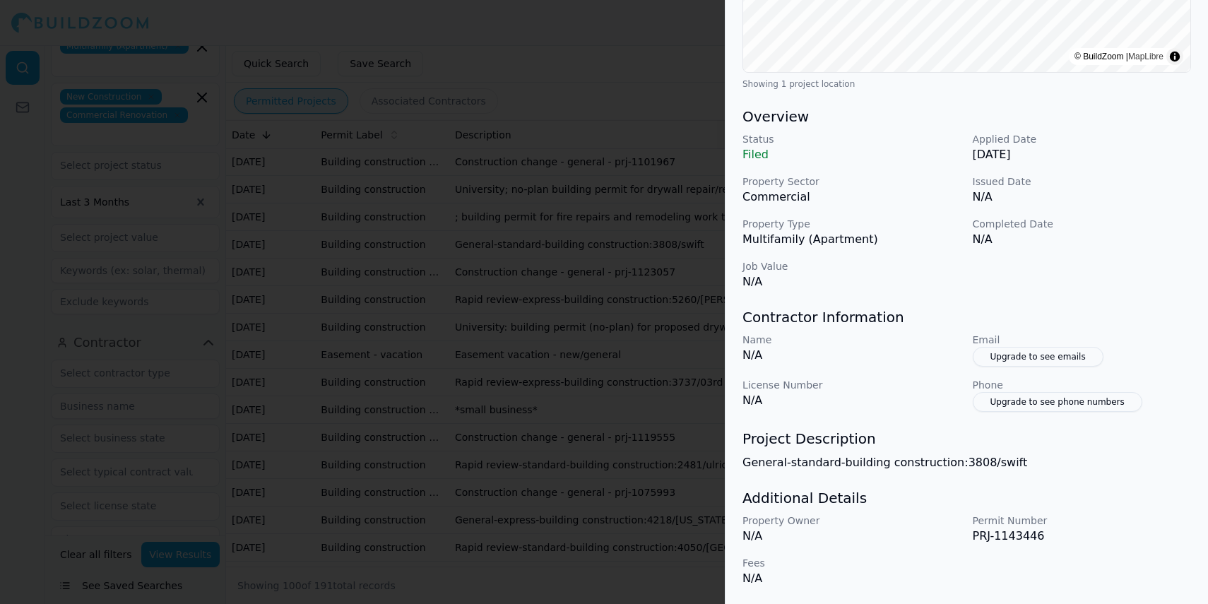
scroll to position [0, 0]
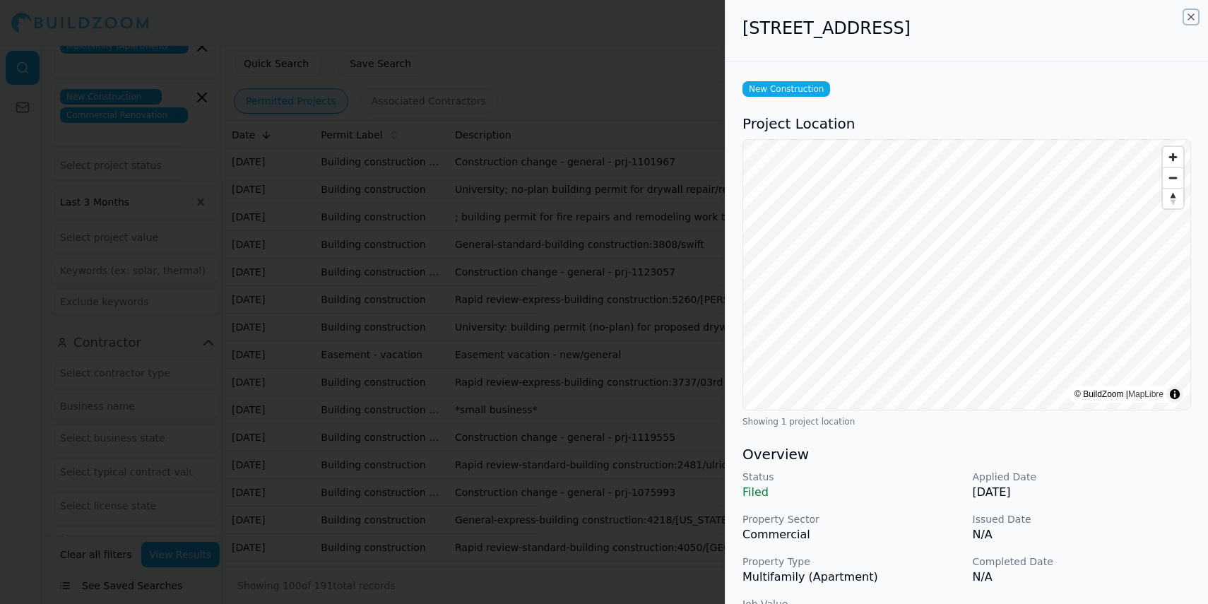
click at [1191, 17] on icon "button" at bounding box center [1191, 17] width 6 height 6
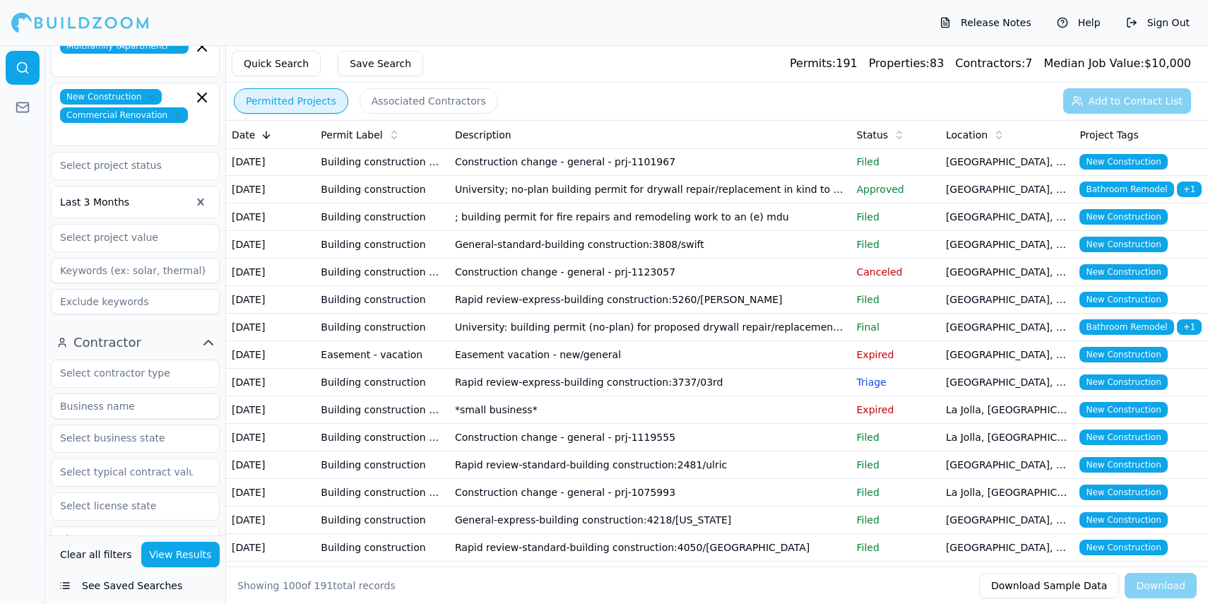
click at [573, 176] on td "Construction change - general - prj-1101967" at bounding box center [650, 162] width 402 height 28
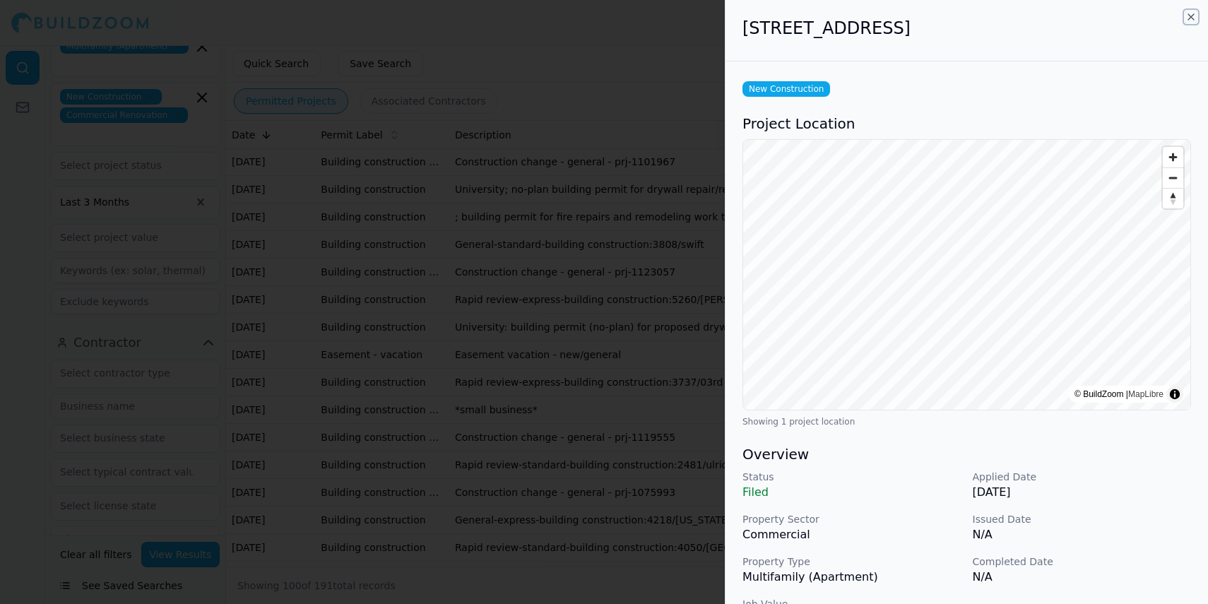
click at [1194, 17] on icon "button" at bounding box center [1190, 16] width 11 height 11
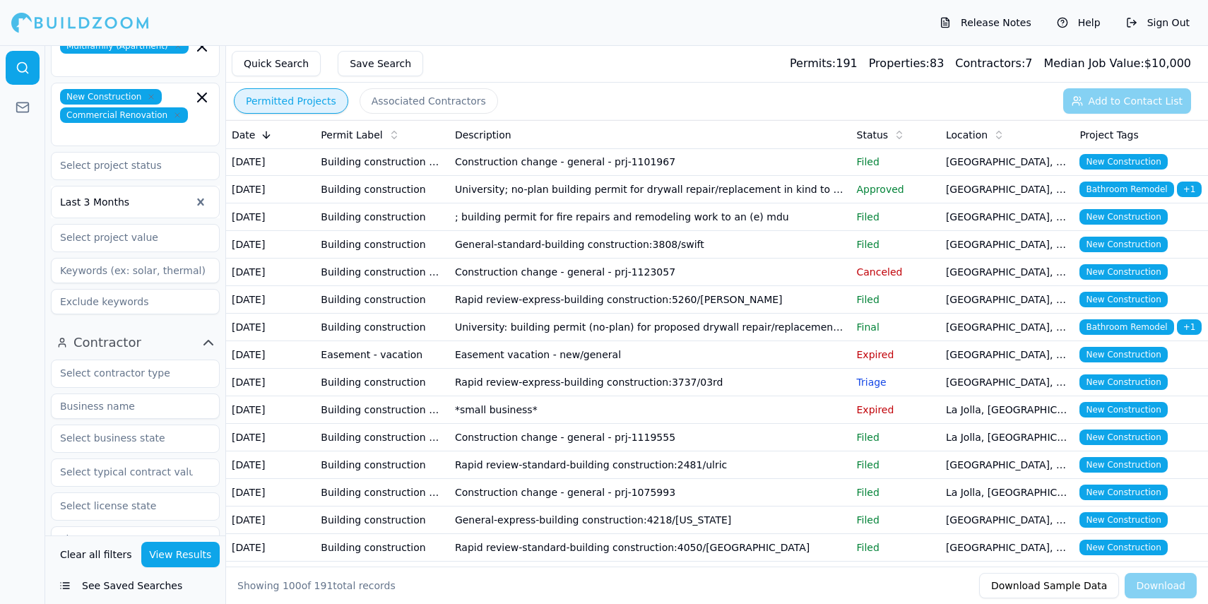
click at [491, 148] on td "Rapid review-express-building construction:[STREET_ADDRESS]" at bounding box center [650, 135] width 402 height 28
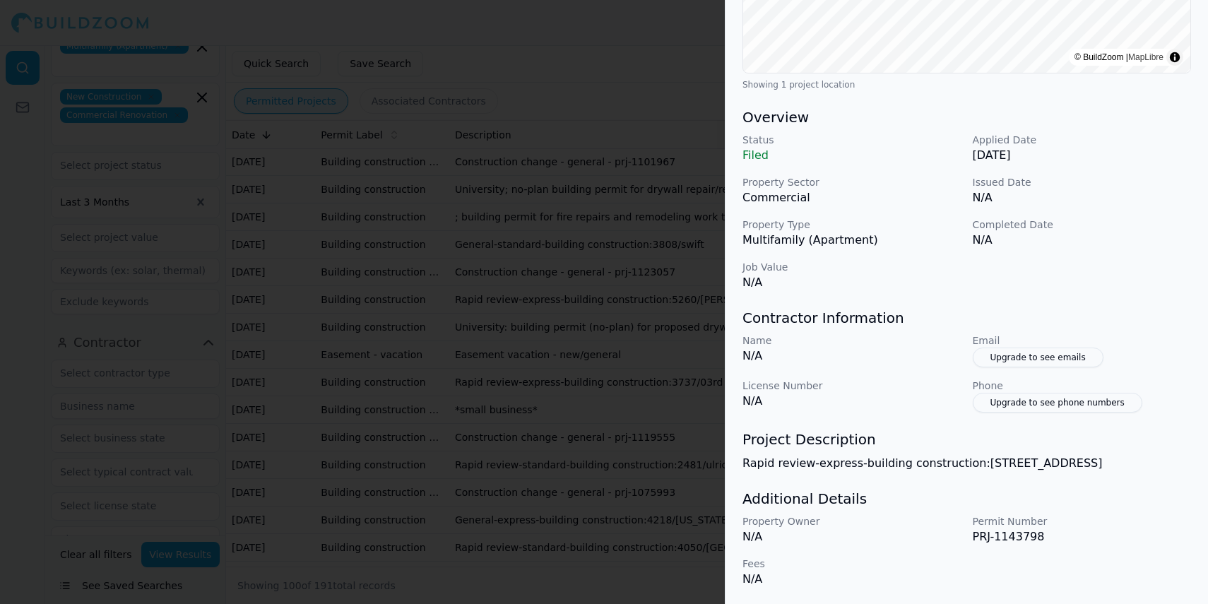
scroll to position [338, 0]
click at [696, 215] on div at bounding box center [604, 302] width 1208 height 604
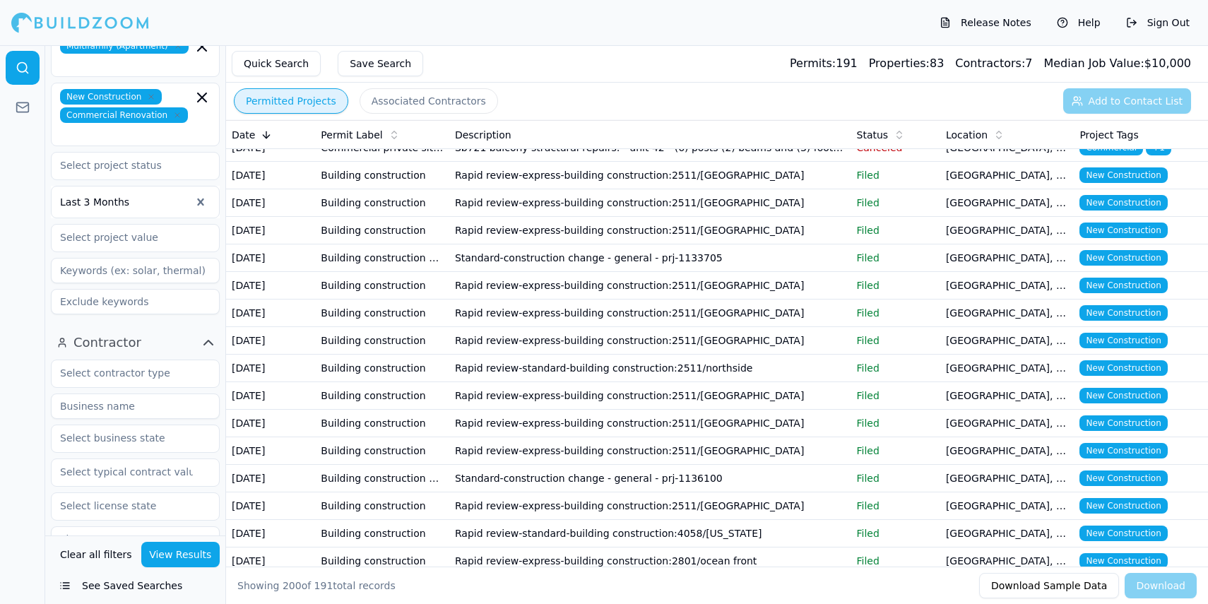
scroll to position [3927, 0]
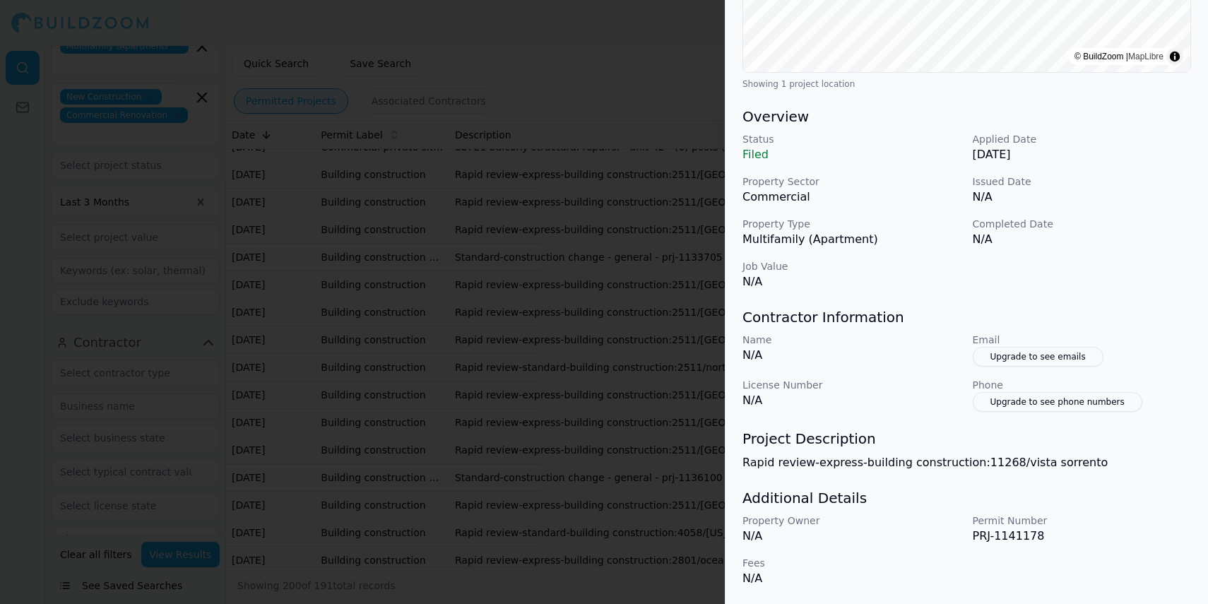
scroll to position [0, 0]
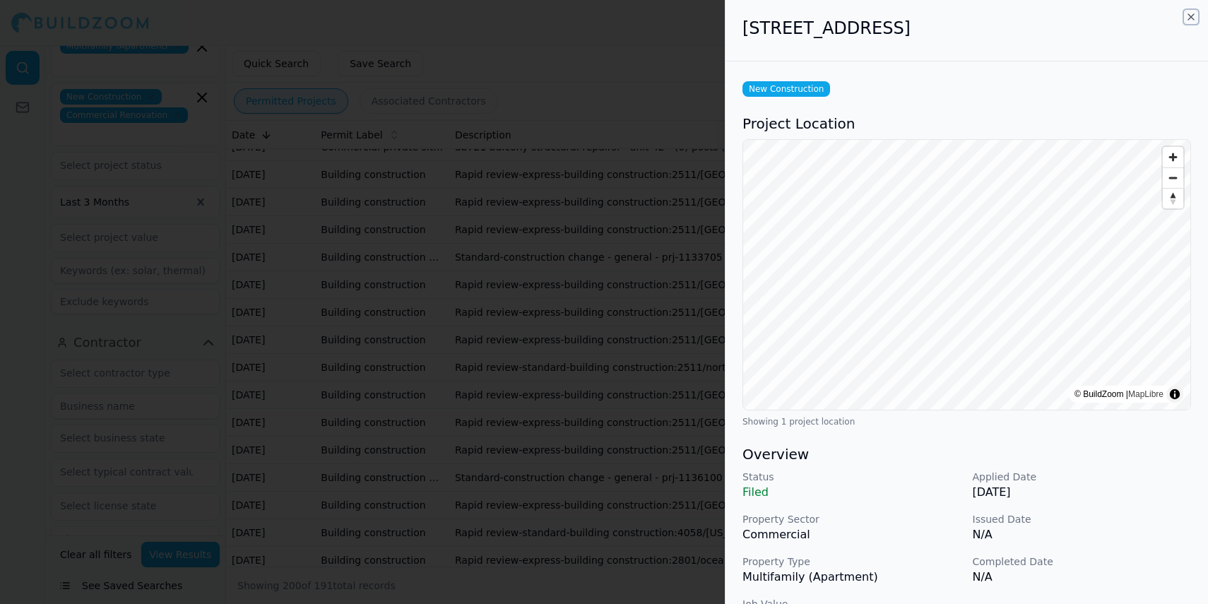
click at [1191, 18] on icon "button" at bounding box center [1190, 16] width 11 height 11
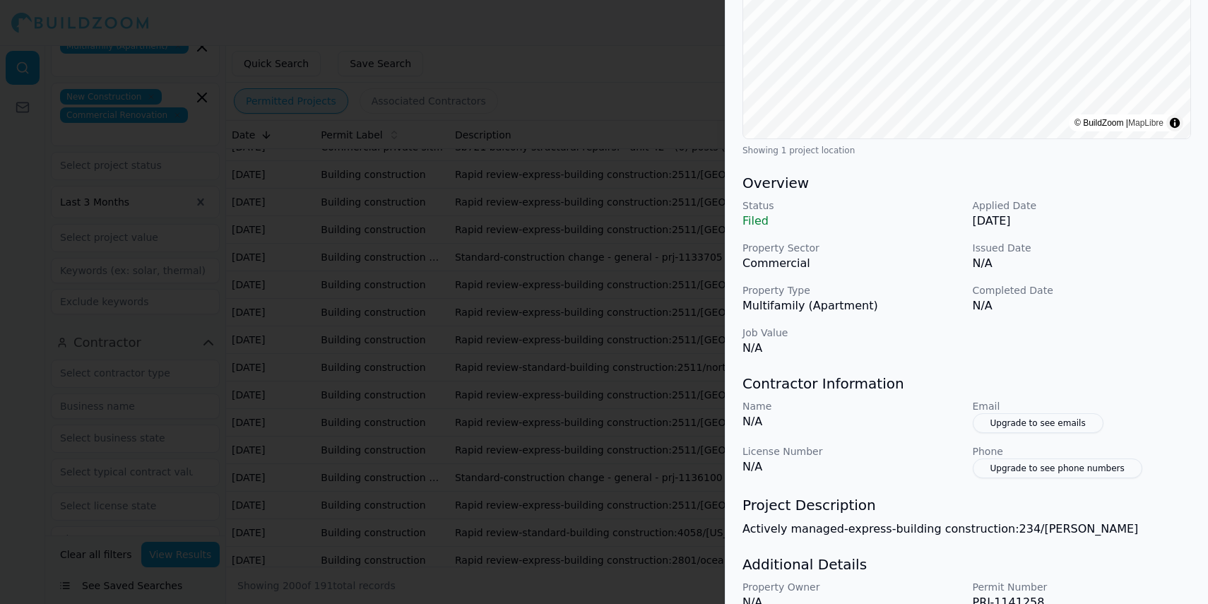
scroll to position [338, 0]
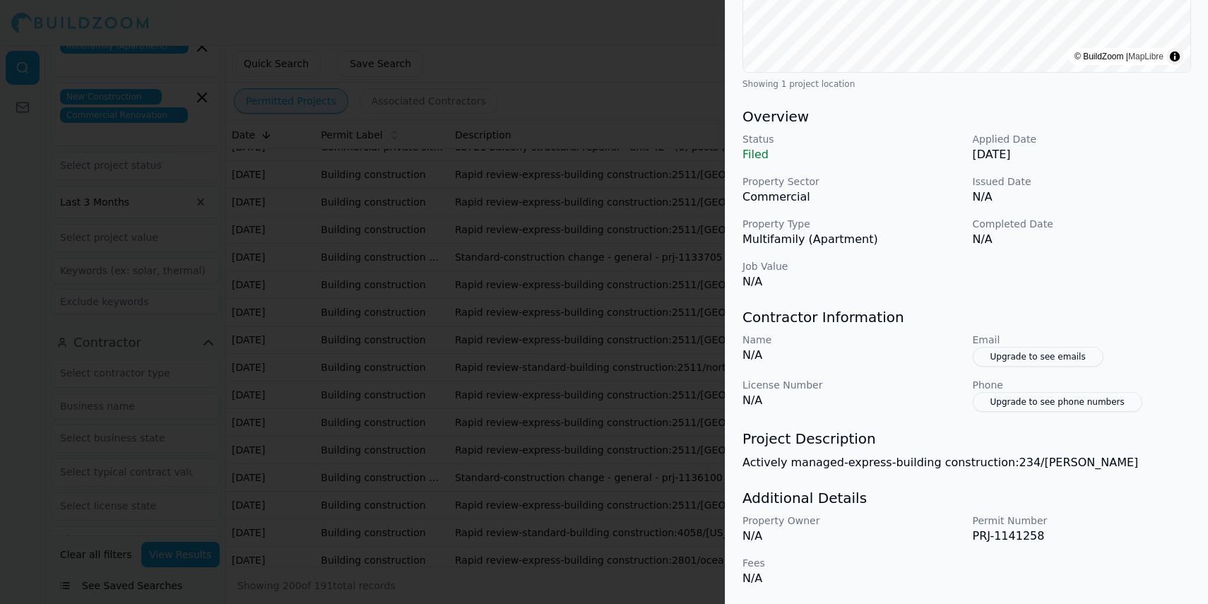
click at [523, 245] on div at bounding box center [604, 302] width 1208 height 604
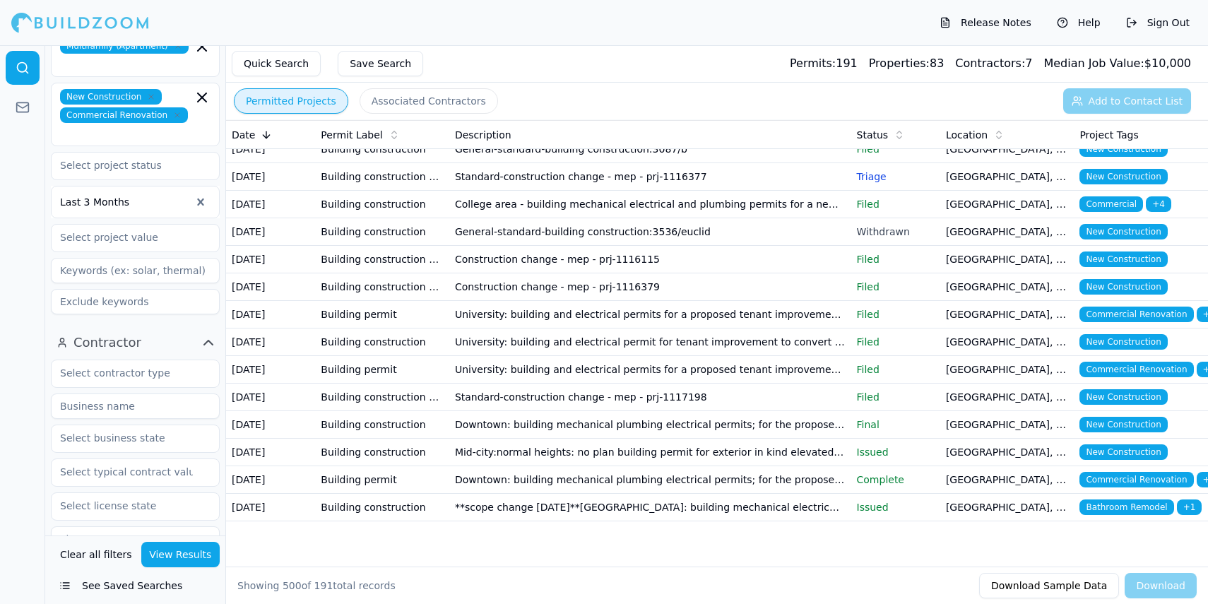
scroll to position [14863, 0]
